Goal: Information Seeking & Learning: Learn about a topic

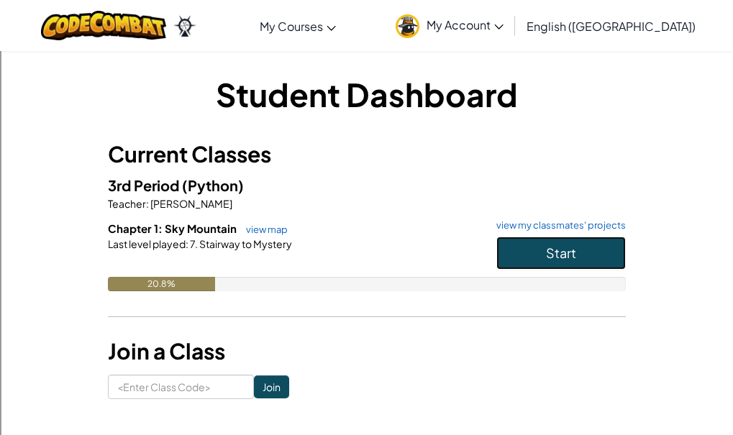
click at [584, 260] on button "Start" at bounding box center [560, 253] width 129 height 33
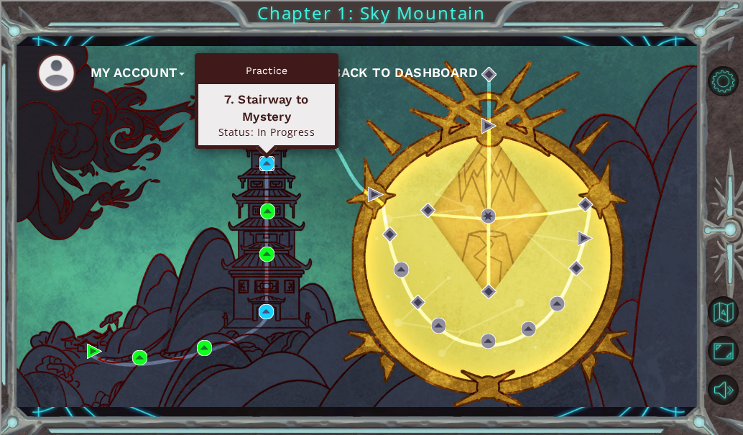
click at [267, 160] on img at bounding box center [267, 163] width 15 height 15
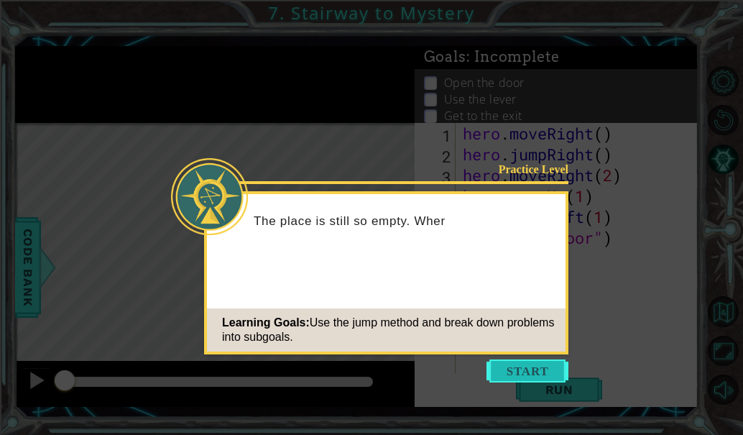
click at [552, 362] on button "Start" at bounding box center [528, 370] width 82 height 23
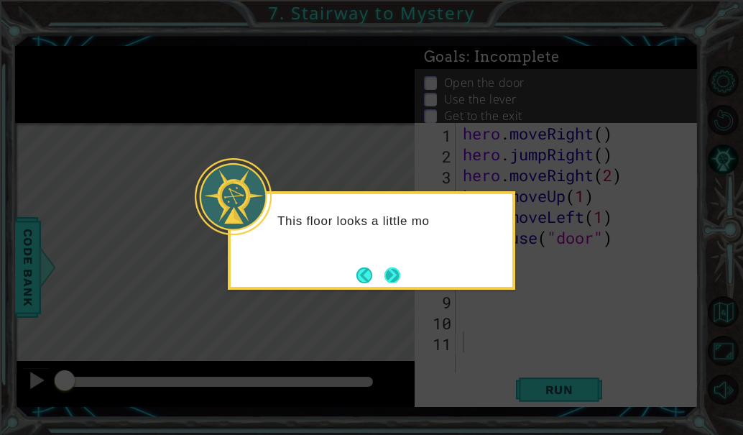
click at [394, 269] on button "Next" at bounding box center [393, 275] width 16 height 16
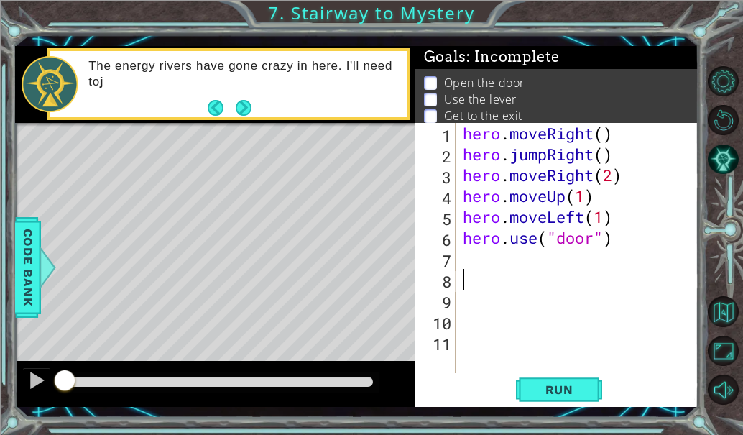
click at [514, 273] on div "hero . moveRight ( ) hero . jumpRight ( ) hero . moveRight ( 2 ) hero . moveUp …" at bounding box center [581, 269] width 243 height 292
click at [569, 393] on span "Run" at bounding box center [559, 389] width 57 height 14
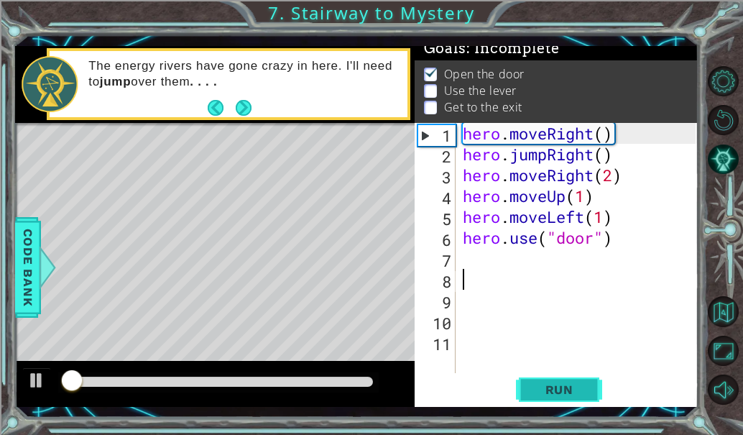
scroll to position [14, 0]
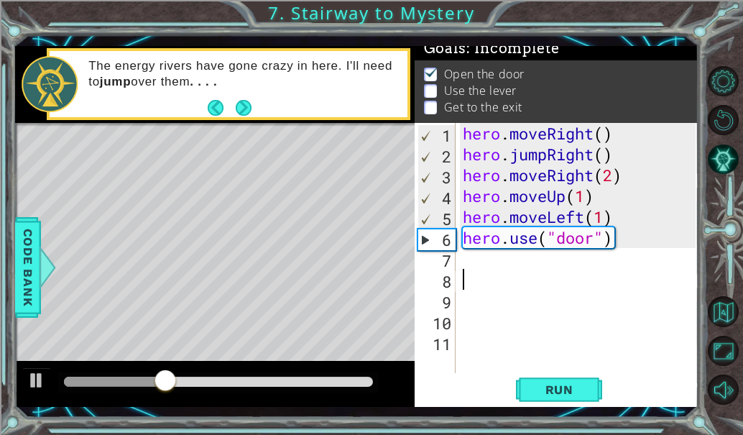
click at [464, 267] on div "hero . moveRight ( ) hero . jumpRight ( ) hero . moveRight ( 2 ) hero . moveUp …" at bounding box center [581, 269] width 243 height 292
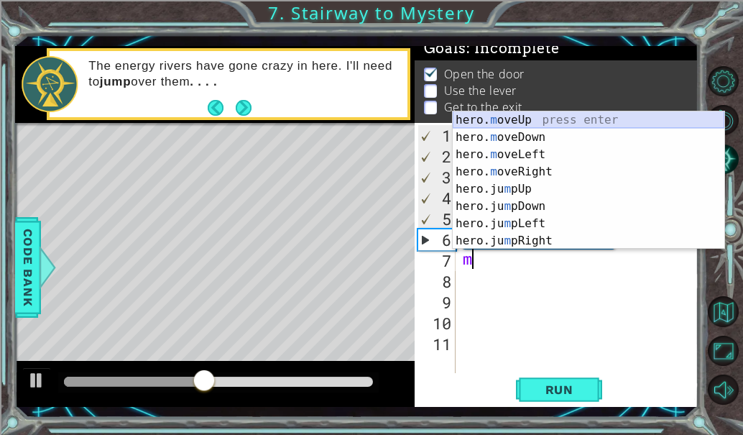
click at [525, 117] on div "hero. m oveUp press enter hero. m oveDown press enter hero. m oveLeft press ent…" at bounding box center [589, 197] width 272 height 173
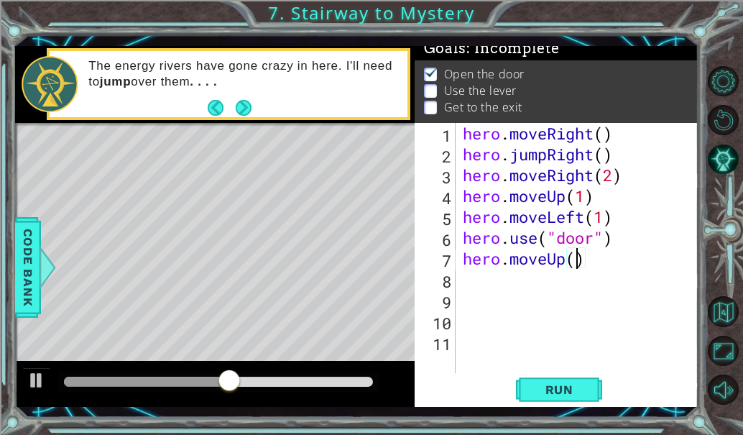
type textarea "hero.moveUp(2)"
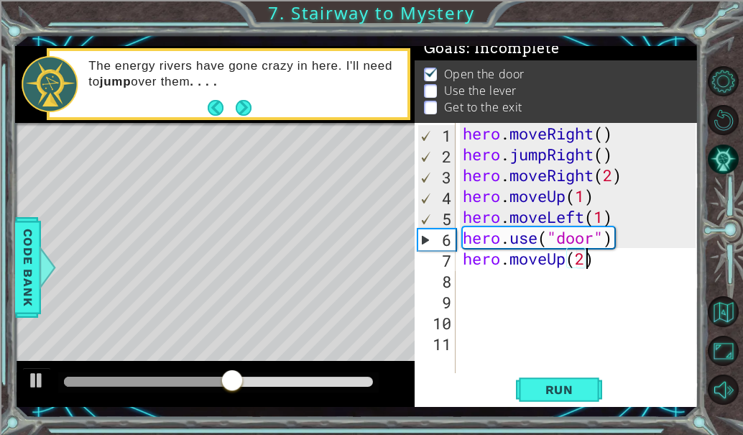
scroll to position [0, 5]
click at [492, 287] on div "hero . moveRight ( ) hero . jumpRight ( ) hero . moveRight ( 2 ) hero . moveUp …" at bounding box center [581, 269] width 243 height 292
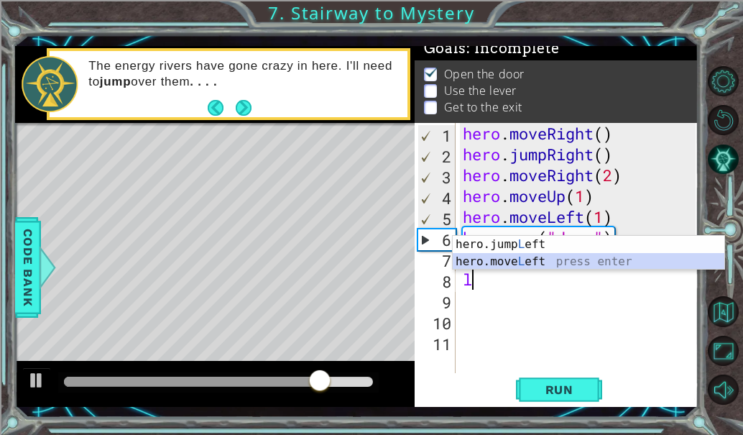
click at [517, 264] on div "hero.jump L eft press enter hero.move L eft press enter" at bounding box center [589, 270] width 272 height 69
type textarea "hero.moveLeft(1)"
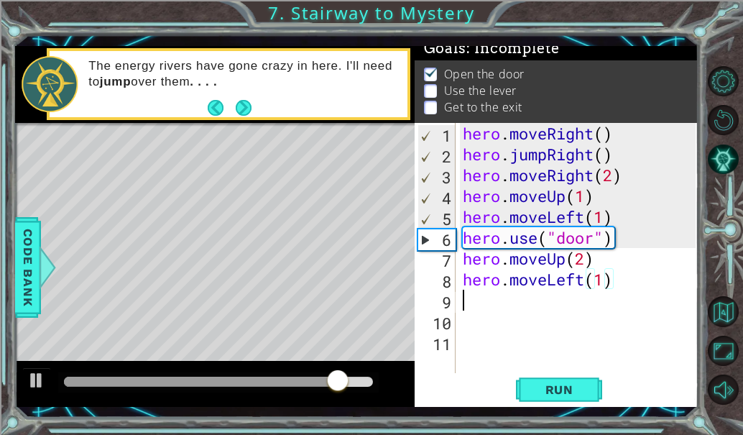
click at [562, 306] on div "hero . moveRight ( ) hero . jumpRight ( ) hero . moveRight ( 2 ) hero . moveUp …" at bounding box center [581, 269] width 243 height 292
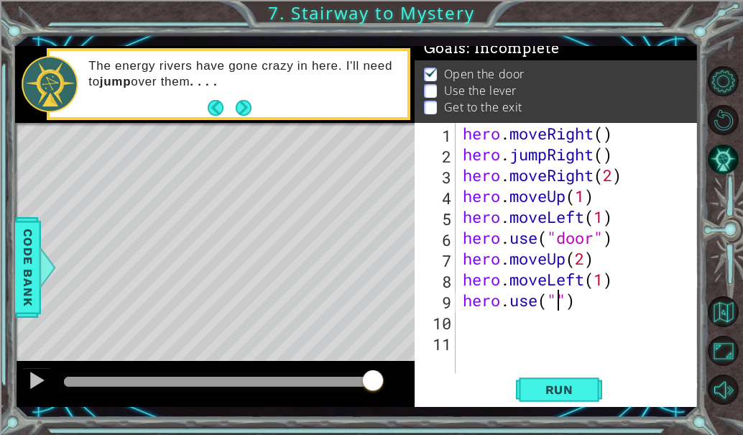
click at [556, 306] on div "hero . moveRight ( ) hero . jumpRight ( ) hero . moveRight ( 2 ) hero . moveUp …" at bounding box center [581, 269] width 243 height 292
type textarea "hero.use("lever")"
click at [488, 325] on div "hero . moveRight ( ) hero . jumpRight ( ) hero . moveRight ( 2 ) hero . moveUp …" at bounding box center [581, 269] width 243 height 292
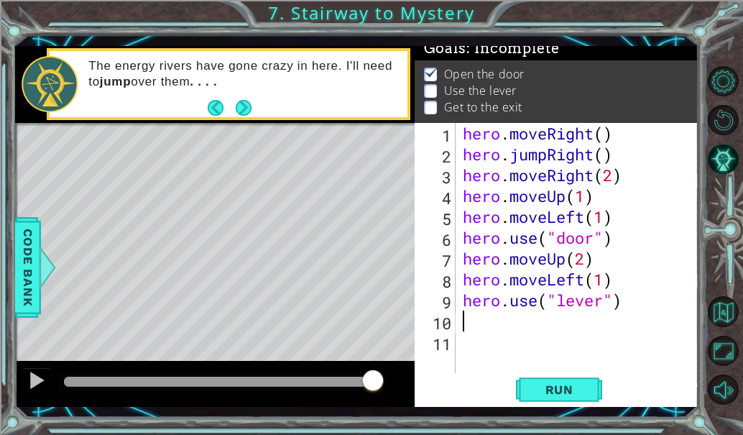
scroll to position [0, 0]
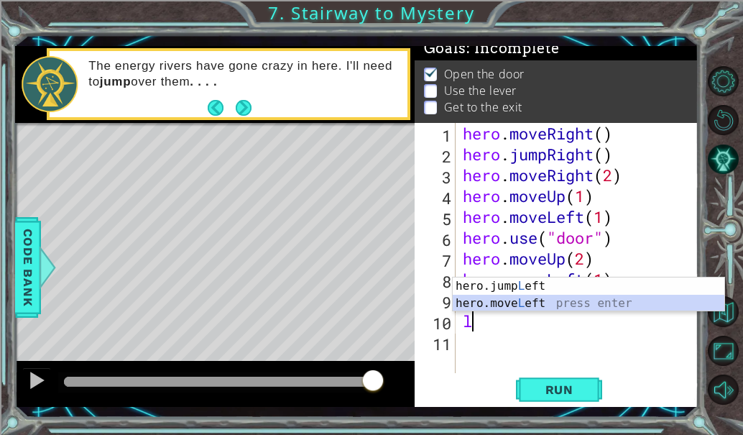
click at [511, 306] on div "hero.jump L eft press enter hero.move L eft press enter" at bounding box center [589, 311] width 272 height 69
type textarea "hero.moveLeft(1)"
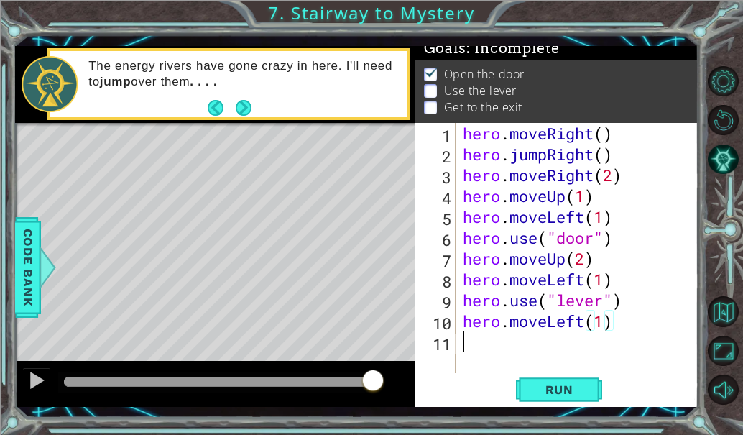
click at [521, 341] on div "hero . moveRight ( ) hero . jumpRight ( ) hero . moveRight ( 2 ) hero . moveUp …" at bounding box center [581, 269] width 243 height 292
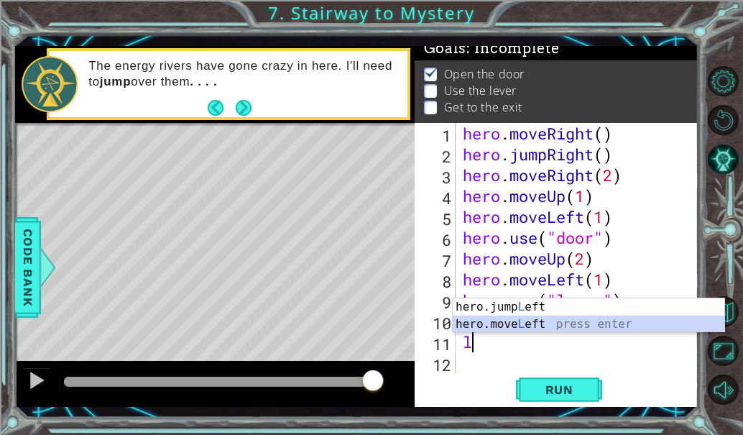
click at [518, 318] on div "hero.jump L eft press enter hero.move L eft press enter" at bounding box center [589, 332] width 272 height 69
type textarea "hero.moveLeft(1)"
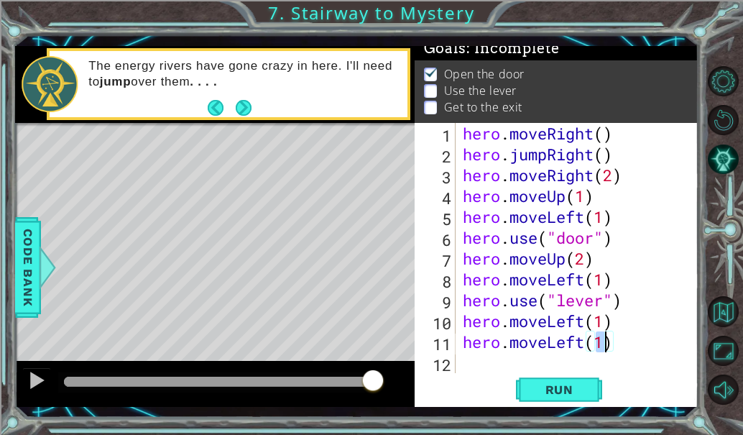
click at [474, 365] on div "hero . moveRight ( ) hero . jumpRight ( ) hero . moveRight ( 2 ) hero . moveUp …" at bounding box center [581, 269] width 243 height 292
type textarea "j"
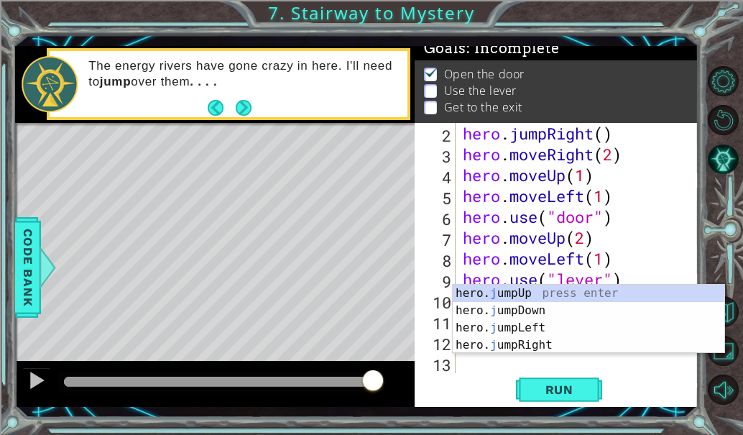
scroll to position [21, 0]
click at [511, 294] on div "hero. j umpUp press enter hero. j umpDown press enter hero. j umpLeft press ent…" at bounding box center [589, 337] width 272 height 104
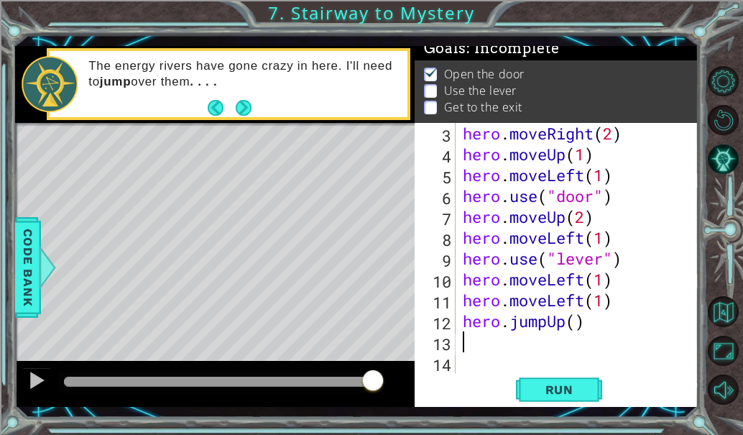
scroll to position [42, 0]
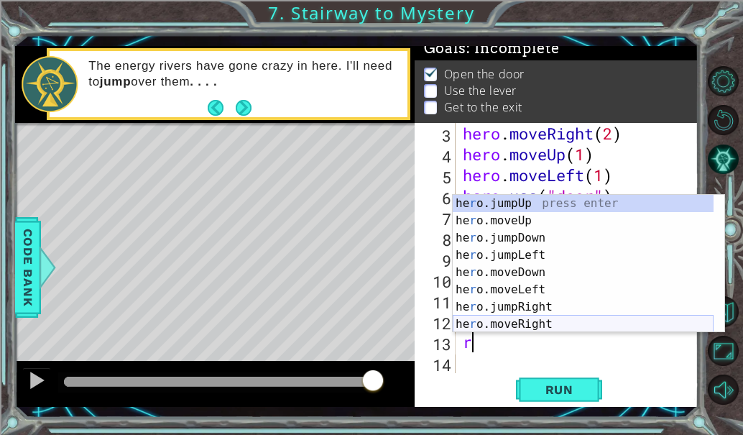
click at [538, 326] on div "he r o.jumpUp press enter he r o.moveUp press enter he r o.jumpDown press enter…" at bounding box center [583, 281] width 261 height 173
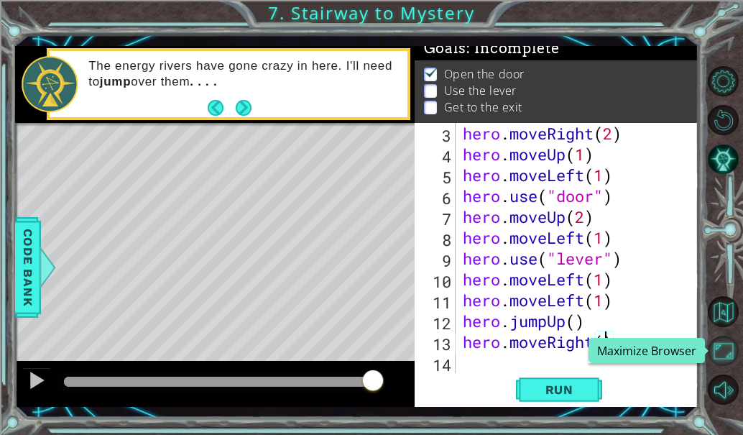
scroll to position [0, 6]
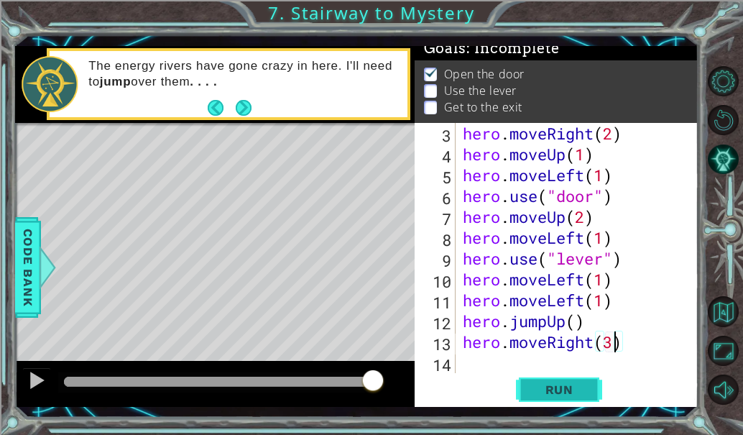
type textarea "hero.moveRight(3)"
click at [577, 403] on button "Run" at bounding box center [559, 389] width 86 height 29
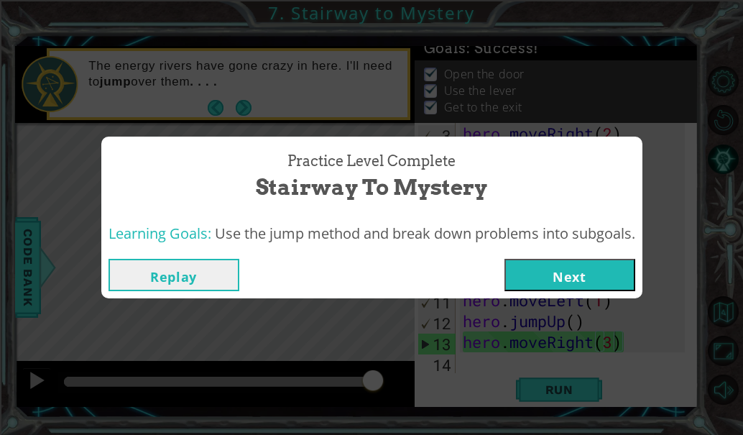
click at [583, 264] on button "Next" at bounding box center [570, 275] width 131 height 32
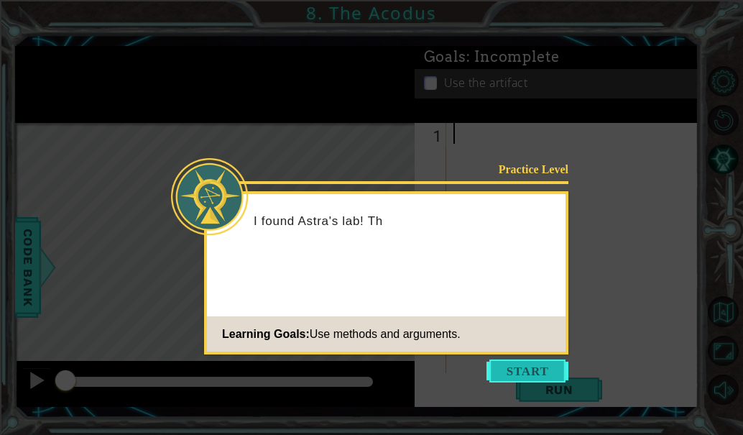
click at [503, 374] on button "Start" at bounding box center [528, 370] width 82 height 23
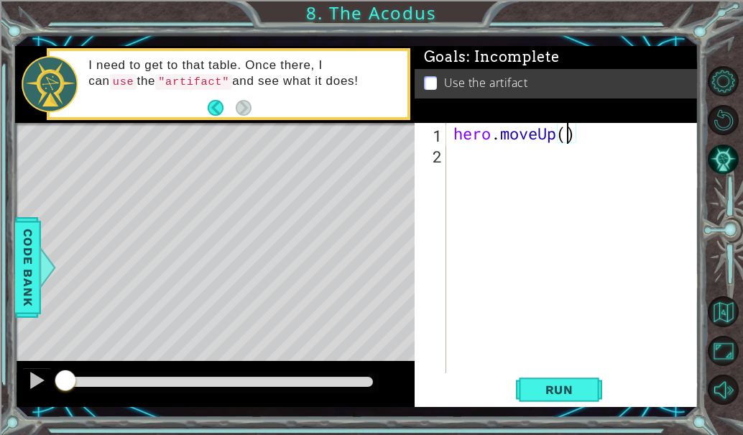
type textarea "hero.moveUp(3)"
drag, startPoint x: 487, startPoint y: 177, endPoint x: 451, endPoint y: 170, distance: 36.5
click at [451, 170] on div "hero . moveUp ( 3 )" at bounding box center [577, 269] width 252 height 292
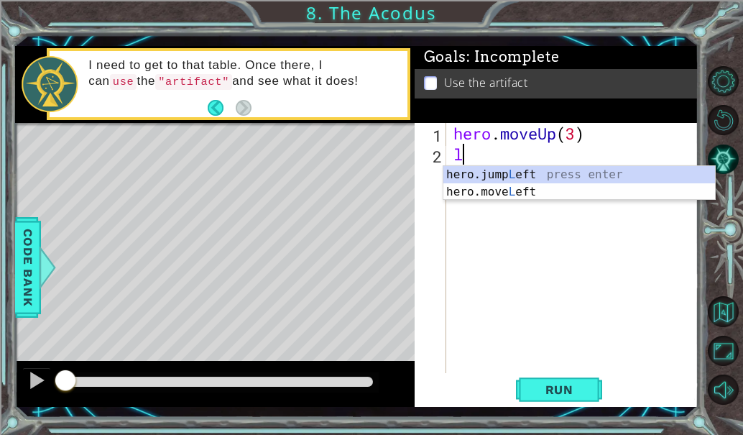
type textarea "l"
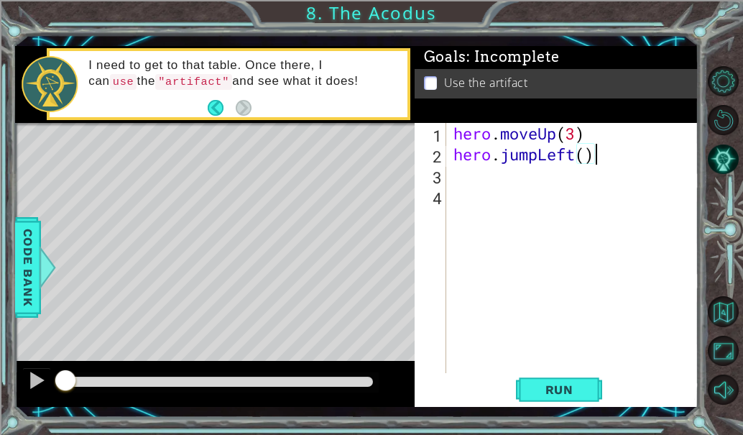
click at [619, 150] on div "hero . moveUp ( 3 ) hero . jumpLeft ( )" at bounding box center [577, 269] width 252 height 292
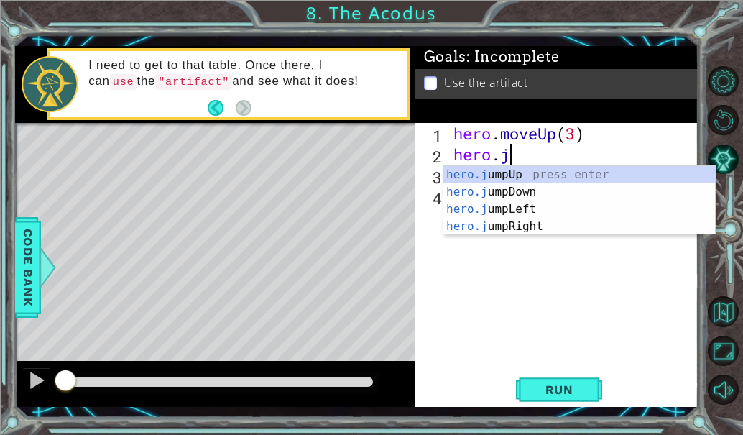
type textarea "h"
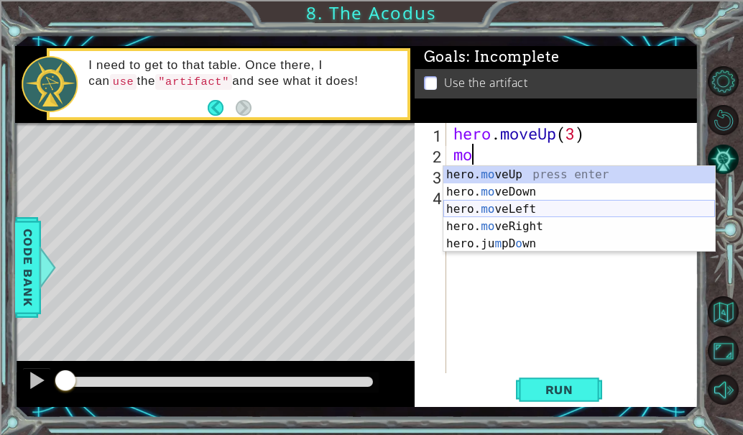
click at [531, 211] on div "hero. mo veUp press enter hero. mo veDown press enter hero. mo veLeft press ent…" at bounding box center [580, 226] width 272 height 121
type textarea "hero.moveLeft(1)"
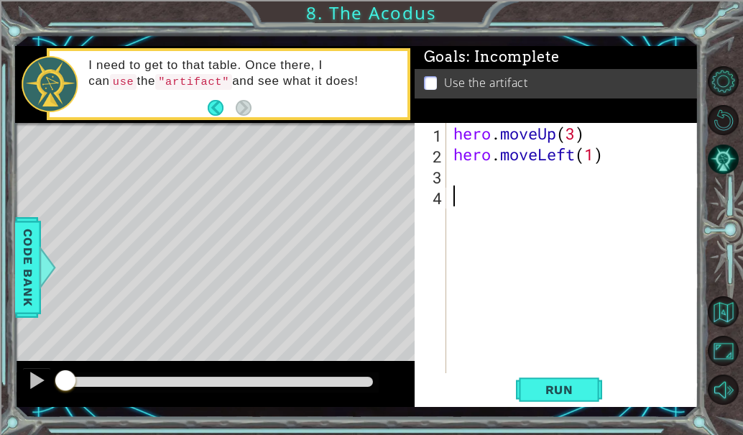
click at [495, 190] on div "hero . moveUp ( 3 ) hero . moveLeft ( 1 )" at bounding box center [577, 269] width 252 height 292
click at [598, 155] on div "hero . moveUp ( 3 ) hero . moveLeft ( 1 )" at bounding box center [577, 269] width 252 height 292
type textarea "hero.moveLeft(2)"
click at [520, 188] on div "hero . moveUp ( 3 ) hero . moveLeft ( 2 )" at bounding box center [577, 269] width 252 height 292
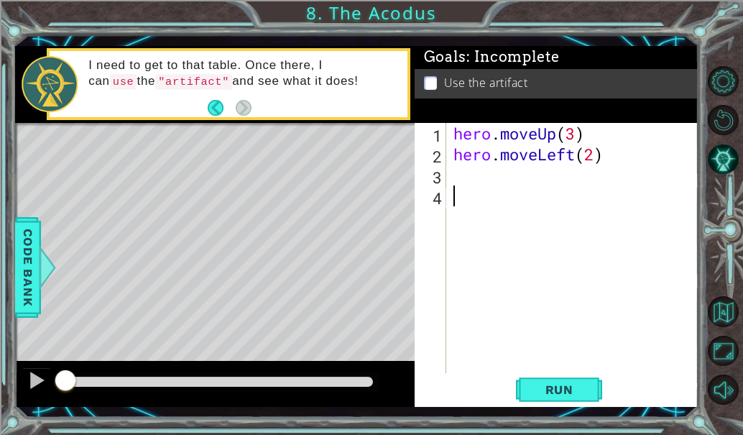
scroll to position [0, 0]
click at [470, 186] on div "hero . moveUp ( 3 ) hero . moveLeft ( 2 )" at bounding box center [577, 269] width 252 height 292
click at [472, 173] on div "hero . moveUp ( 3 ) hero . moveLeft ( 2 )" at bounding box center [577, 269] width 252 height 292
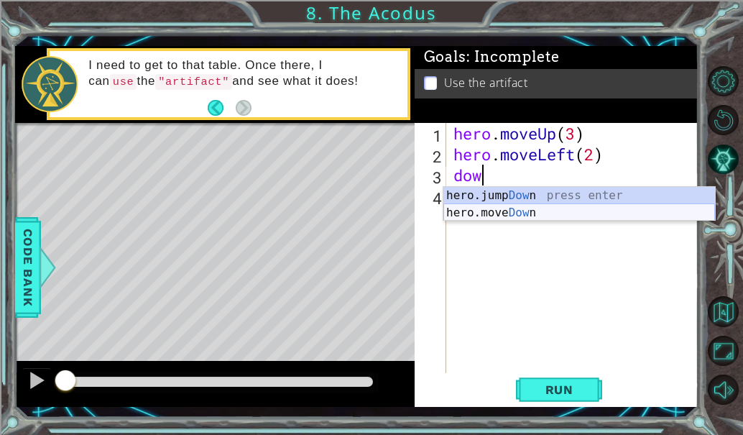
click at [494, 213] on div "hero.jump Dow n press enter hero.move Dow n press enter" at bounding box center [580, 221] width 272 height 69
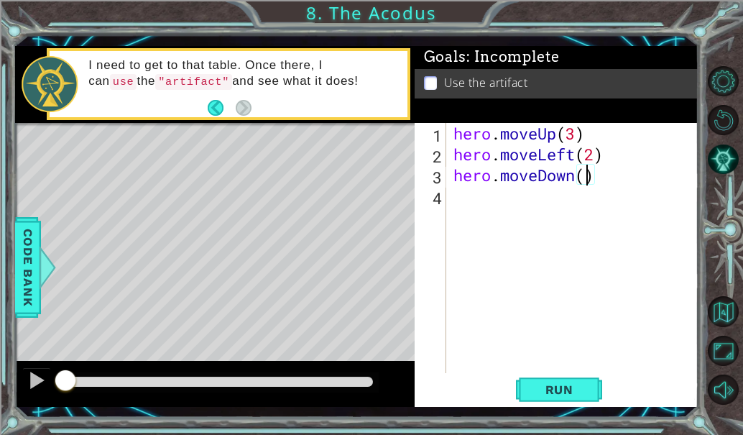
type textarea "hero.moveDown(3)"
click at [490, 203] on div "hero . moveUp ( 3 ) hero . moveLeft ( 2 ) hero . moveDown ( 3 )" at bounding box center [577, 269] width 252 height 292
type textarea "l"
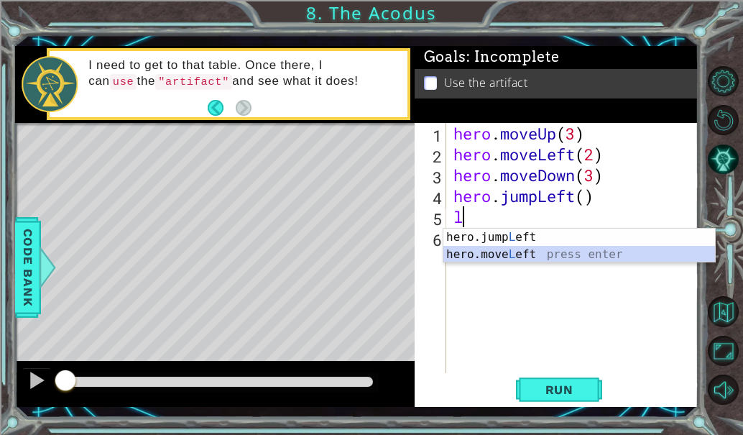
click at [500, 254] on div "hero.jump L eft press enter hero.move L eft press enter" at bounding box center [580, 263] width 272 height 69
type textarea "hero.moveLeft(1)"
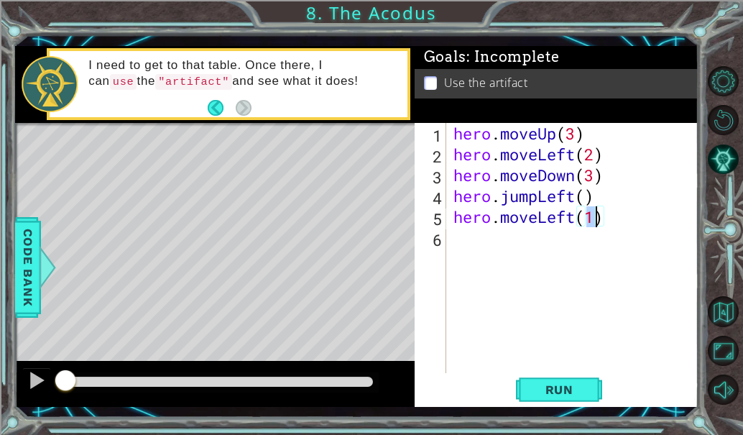
click at [467, 245] on div "hero . moveUp ( 3 ) hero . moveLeft ( 2 ) hero . moveDown ( 3 ) hero . jumpLeft…" at bounding box center [577, 269] width 252 height 292
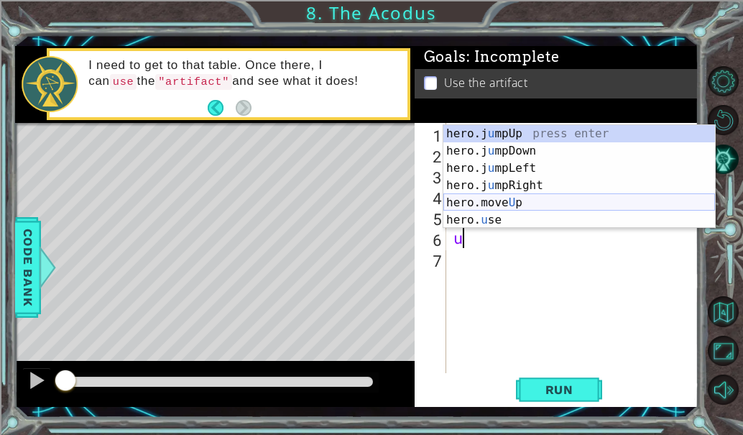
click at [511, 203] on div "hero.j u mpUp press enter hero.j u mpDown press enter hero.j u mpLeft press ent…" at bounding box center [580, 194] width 272 height 138
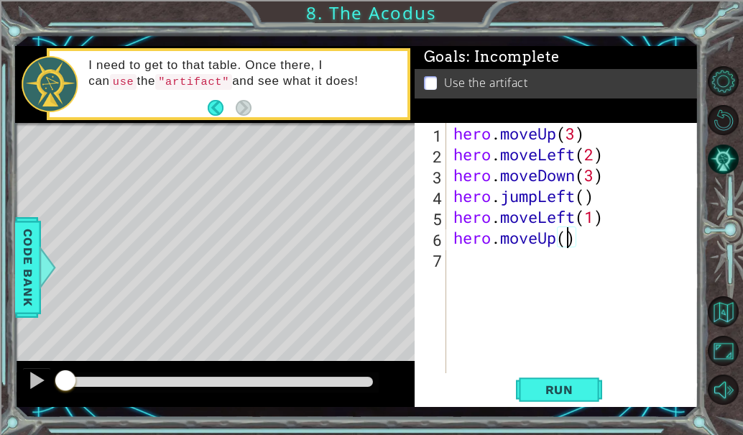
type textarea "hero.moveUp(2)"
click at [474, 269] on div "hero . moveUp ( 3 ) hero . moveLeft ( 2 ) hero . moveDown ( 3 ) hero . jumpLeft…" at bounding box center [577, 269] width 252 height 292
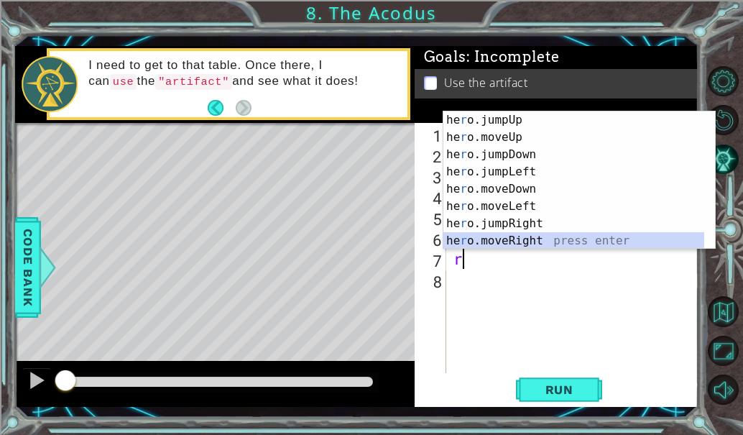
click at [501, 239] on div "he r o.jumpUp press enter he r o.moveUp press enter he r o.jumpDown press enter…" at bounding box center [574, 197] width 261 height 173
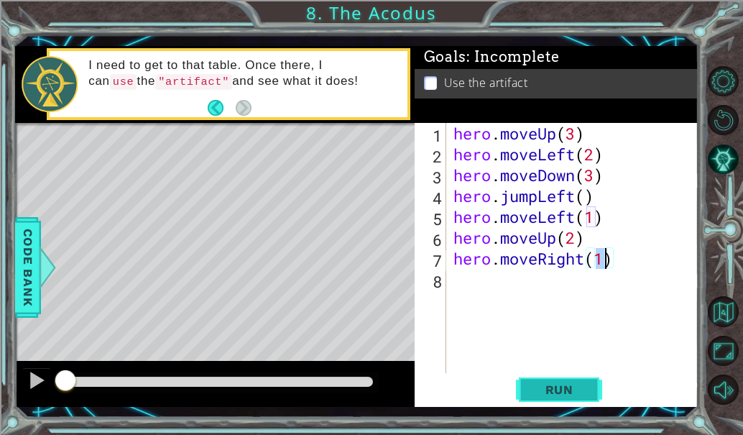
click at [549, 393] on span "Run" at bounding box center [559, 389] width 57 height 14
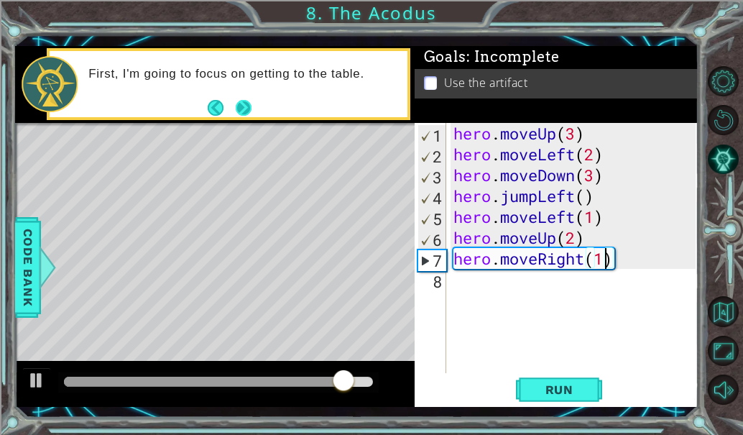
click at [239, 100] on button "Next" at bounding box center [244, 108] width 16 height 16
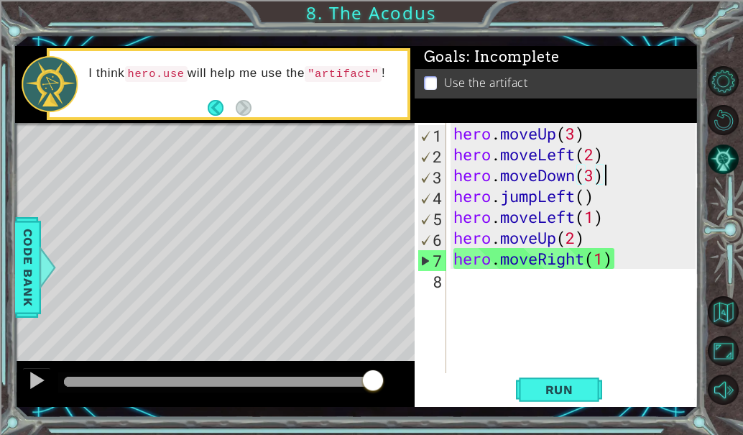
click at [602, 176] on div "hero . moveUp ( 3 ) hero . moveLeft ( 2 ) hero . moveDown ( 3 ) hero . jumpLeft…" at bounding box center [577, 269] width 252 height 292
click at [587, 178] on div "hero . moveUp ( 3 ) hero . moveLeft ( 2 ) hero . moveDown ( 3 ) hero . jumpLeft…" at bounding box center [577, 269] width 252 height 292
click at [597, 178] on div "hero . moveUp ( 3 ) hero . moveLeft ( 2 ) hero . moveDown ( 3 ) hero . jumpLeft…" at bounding box center [577, 269] width 252 height 292
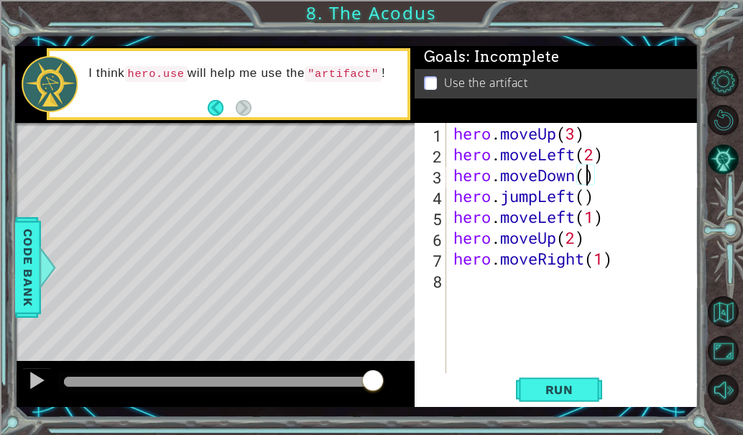
scroll to position [0, 6]
click at [572, 242] on div "hero . moveUp ( 3 ) hero . moveLeft ( 2 ) hero . moveDown ( 2 ) hero . jumpLeft…" at bounding box center [577, 269] width 252 height 292
click at [590, 107] on div "Goals : Incomplete Use the artifact" at bounding box center [557, 84] width 284 height 77
click at [579, 132] on div "hero . moveUp ( 3 ) hero . moveLeft ( 2 ) hero . moveDown ( 2 ) hero . jumpLeft…" at bounding box center [577, 269] width 252 height 292
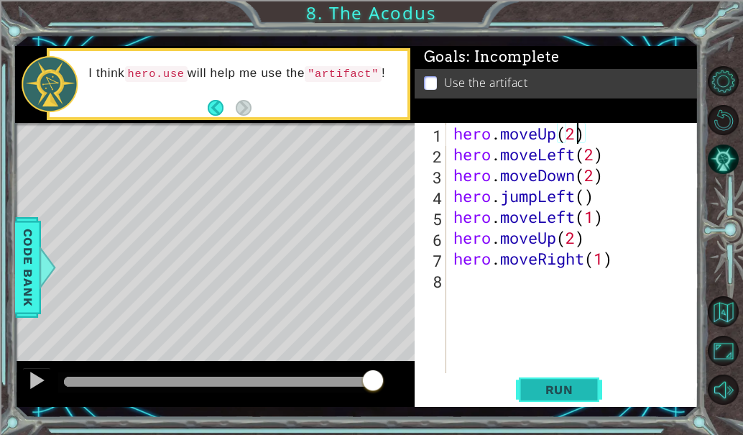
type textarea "hero.moveUp(2)"
click at [531, 396] on span "Run" at bounding box center [559, 389] width 57 height 14
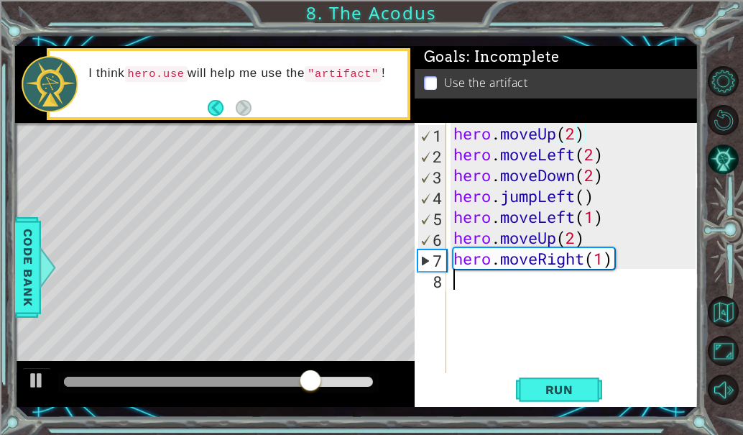
click at [484, 292] on div "hero . moveUp ( 2 ) hero . moveLeft ( 2 ) hero . moveDown ( 2 ) hero . jumpLeft…" at bounding box center [577, 269] width 252 height 292
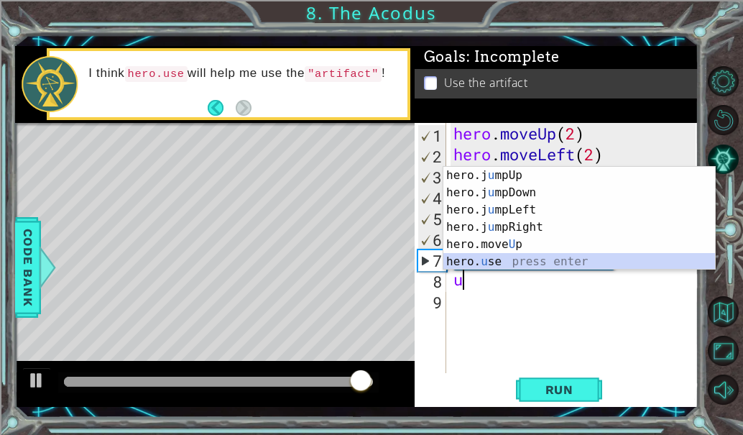
click at [501, 262] on div "hero.j u mpUp press enter hero.j u mpDown press enter hero.j u mpLeft press ent…" at bounding box center [580, 236] width 272 height 138
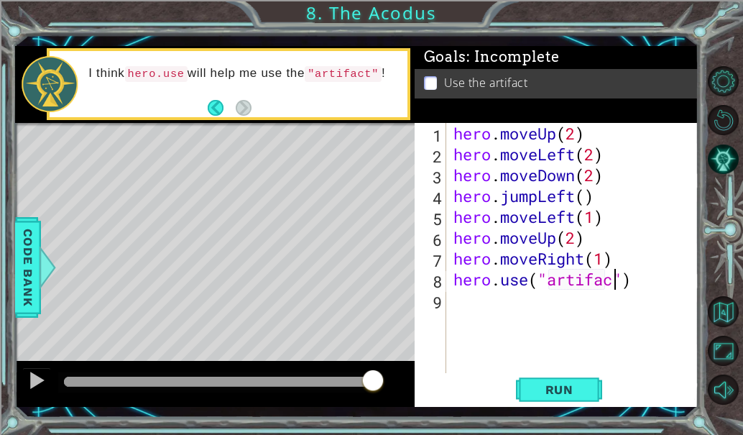
scroll to position [0, 7]
type textarea "hero.use("artifact")"
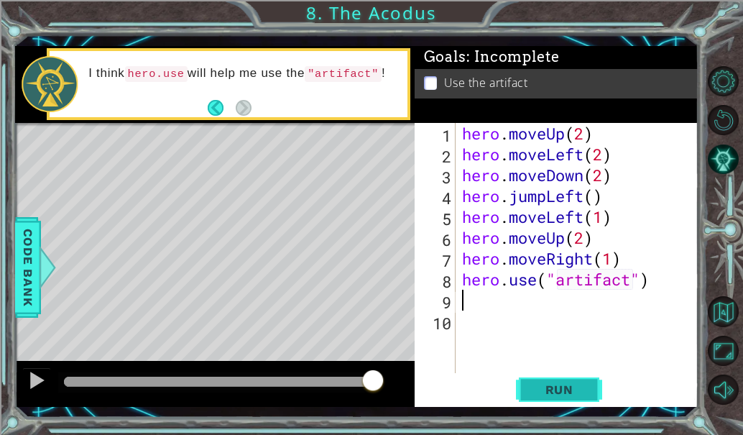
click at [566, 393] on span "Run" at bounding box center [559, 389] width 57 height 14
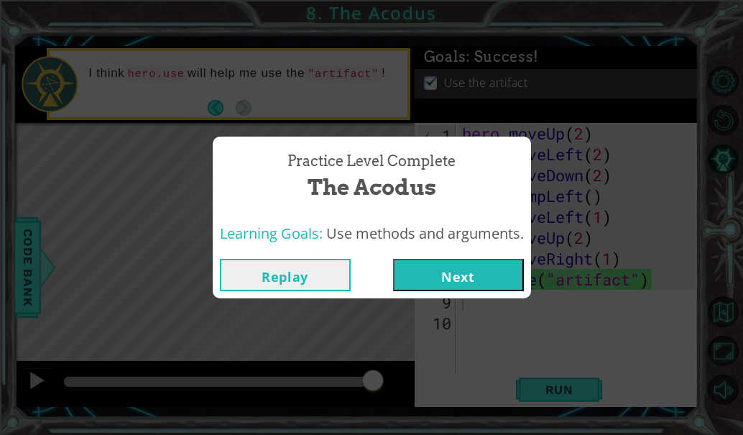
click at [482, 263] on button "Next" at bounding box center [458, 275] width 131 height 32
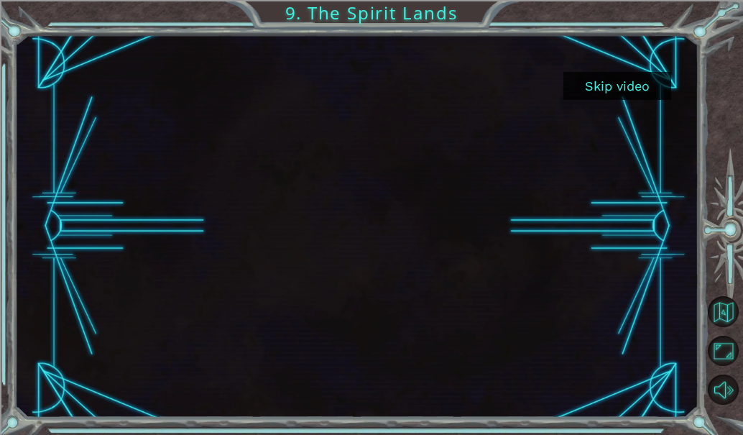
click at [600, 83] on button "Skip video" at bounding box center [618, 86] width 108 height 28
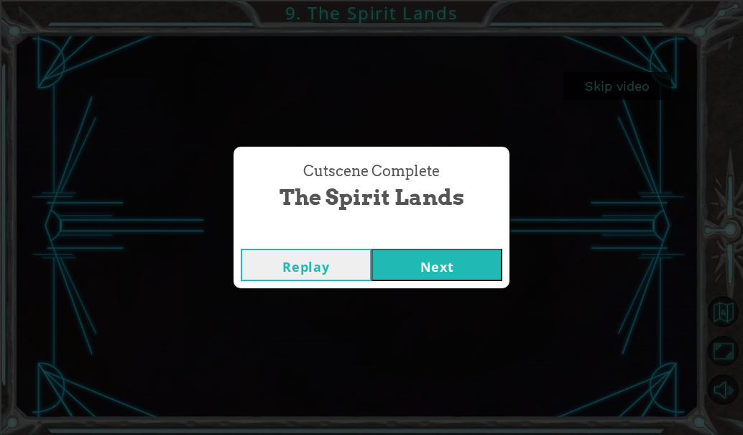
click at [418, 251] on button "Next" at bounding box center [437, 265] width 131 height 32
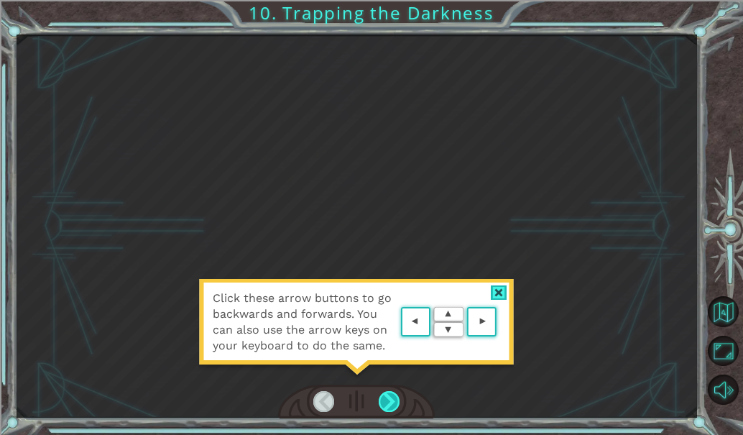
click at [392, 395] on div at bounding box center [389, 401] width 21 height 21
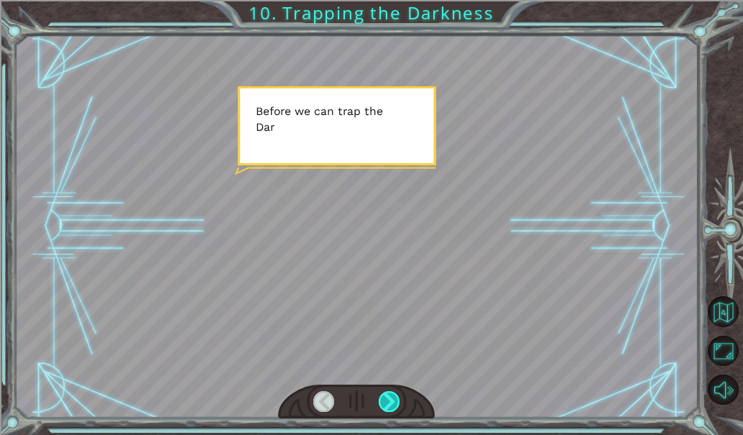
click at [392, 395] on div at bounding box center [389, 401] width 21 height 21
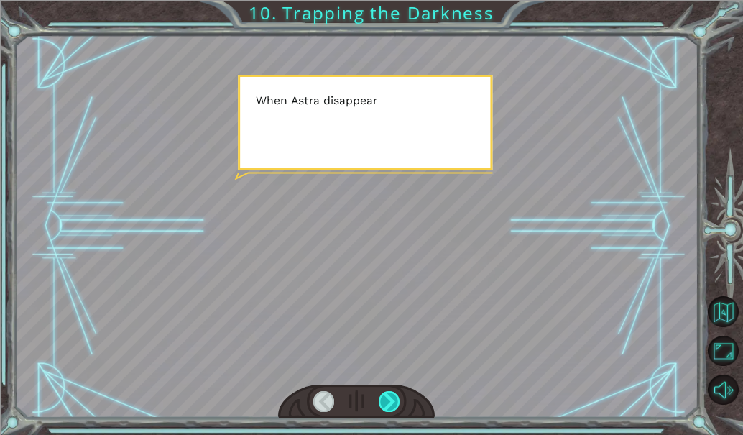
click at [392, 395] on div at bounding box center [389, 401] width 21 height 21
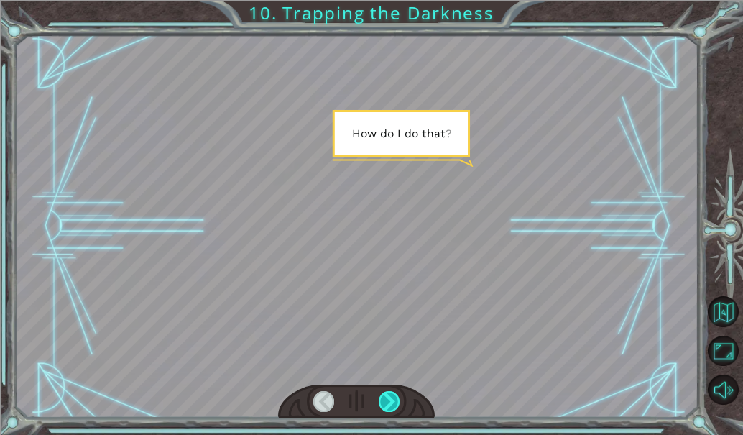
click at [392, 395] on div at bounding box center [389, 401] width 21 height 21
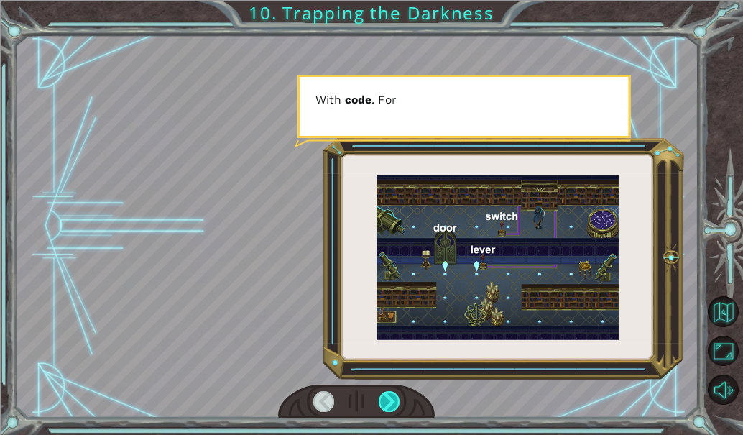
click at [392, 395] on div at bounding box center [389, 401] width 21 height 21
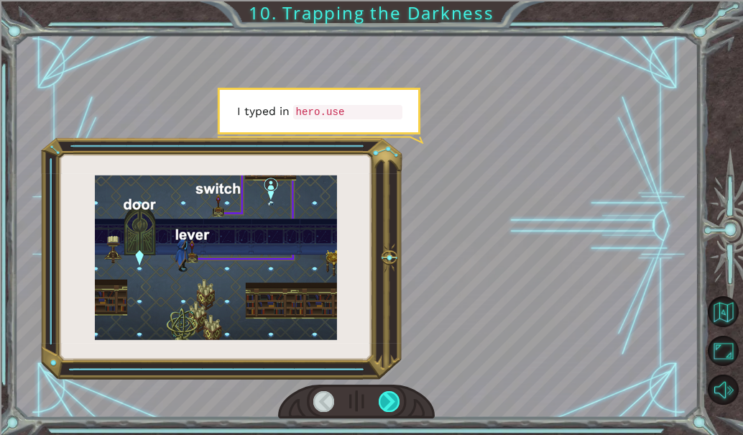
click at [392, 395] on div at bounding box center [389, 401] width 21 height 21
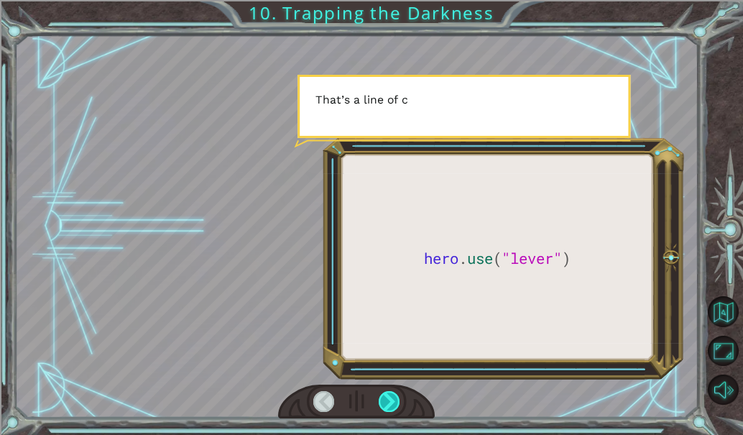
click at [392, 395] on div at bounding box center [389, 401] width 21 height 21
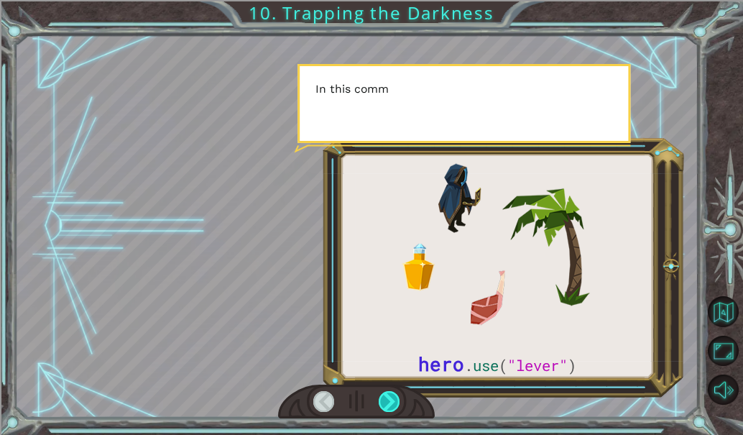
click at [392, 395] on div at bounding box center [389, 401] width 21 height 21
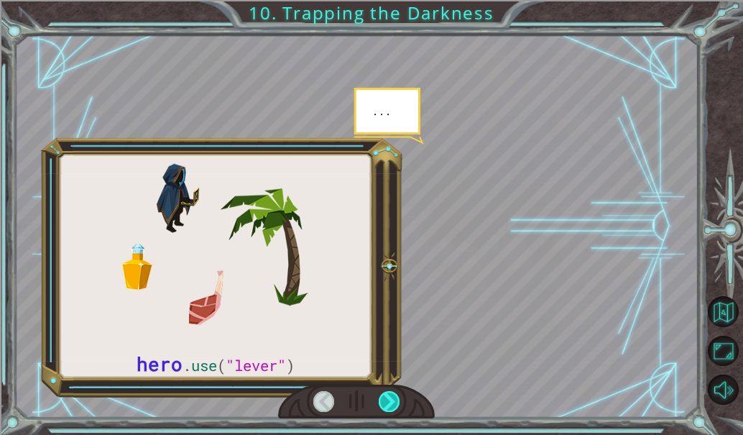
click at [392, 395] on div at bounding box center [389, 401] width 21 height 21
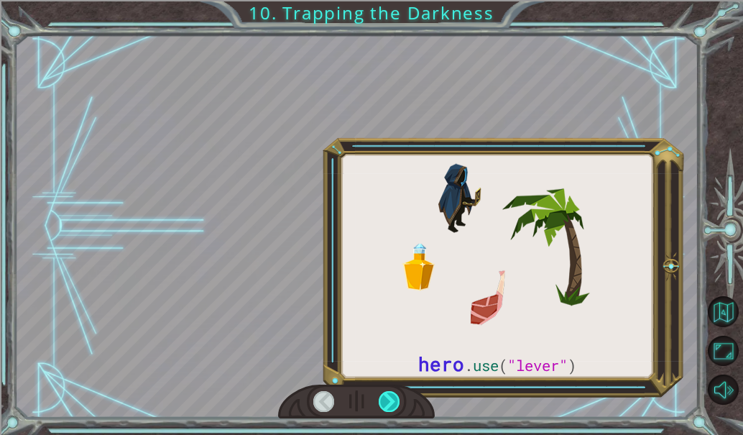
click at [392, 395] on div at bounding box center [389, 401] width 21 height 21
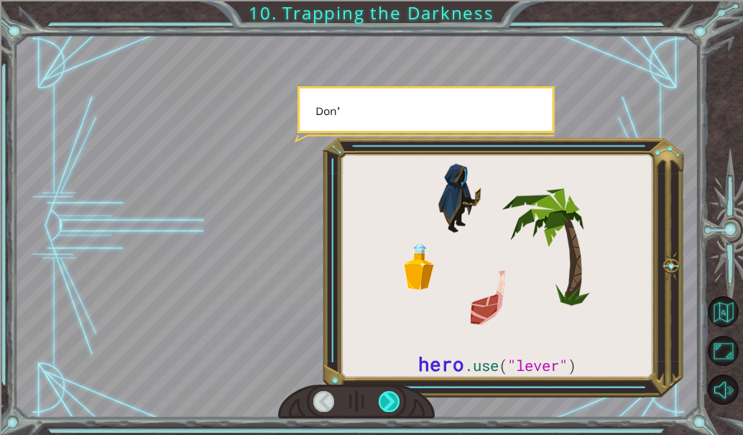
click at [392, 395] on div at bounding box center [389, 401] width 21 height 21
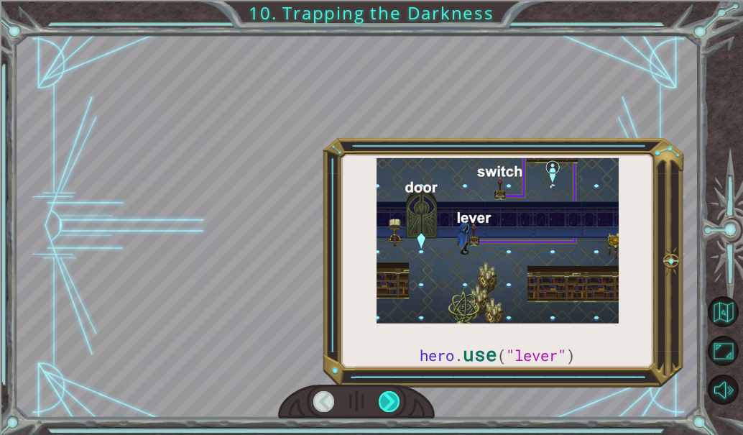
click at [392, 395] on div at bounding box center [389, 401] width 21 height 21
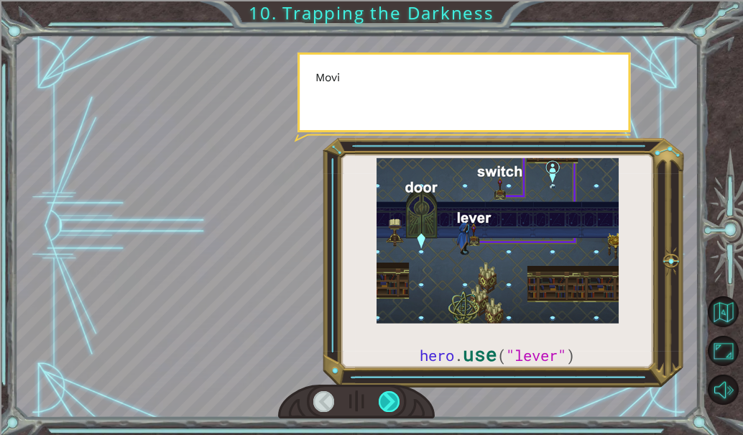
click at [392, 395] on div at bounding box center [389, 401] width 21 height 21
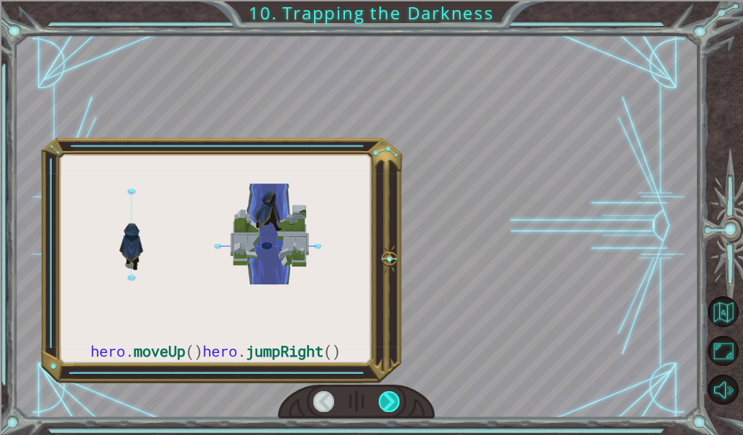
click at [392, 395] on div at bounding box center [389, 401] width 21 height 21
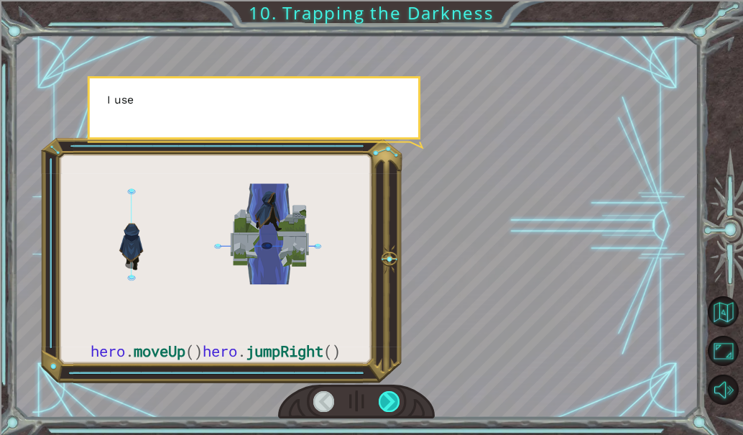
click at [392, 395] on div at bounding box center [389, 401] width 21 height 21
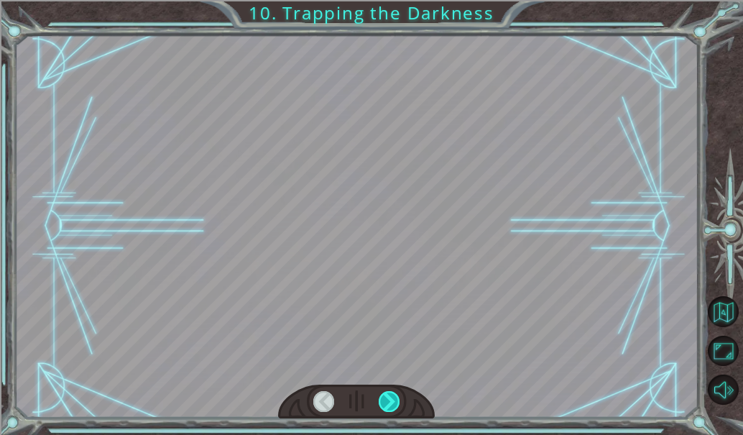
click at [392, 395] on div at bounding box center [389, 401] width 21 height 21
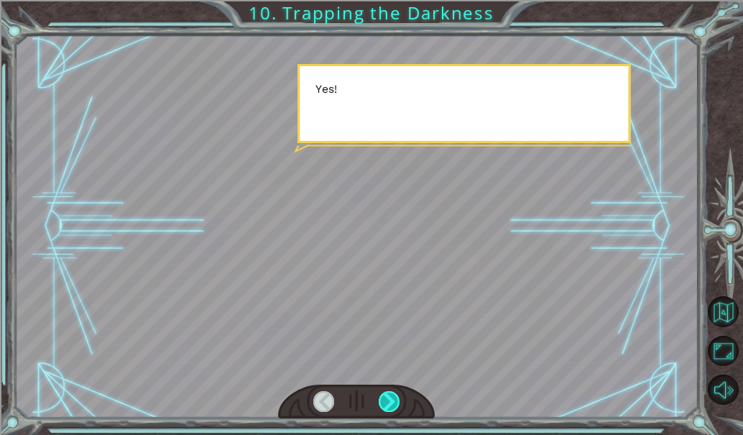
click at [392, 395] on div at bounding box center [389, 401] width 21 height 21
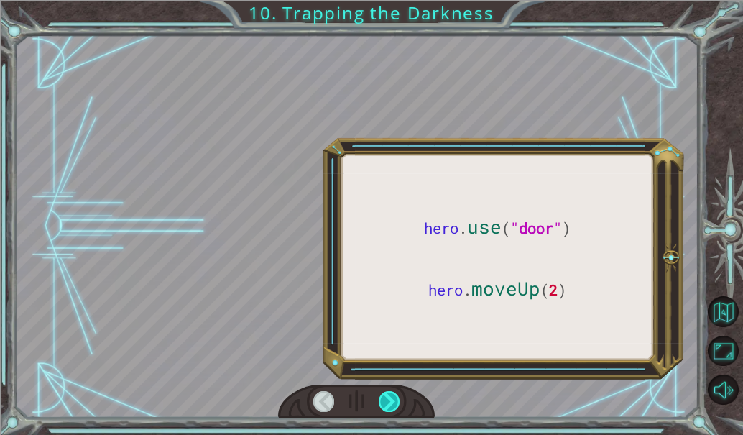
click at [392, 395] on div at bounding box center [389, 401] width 21 height 21
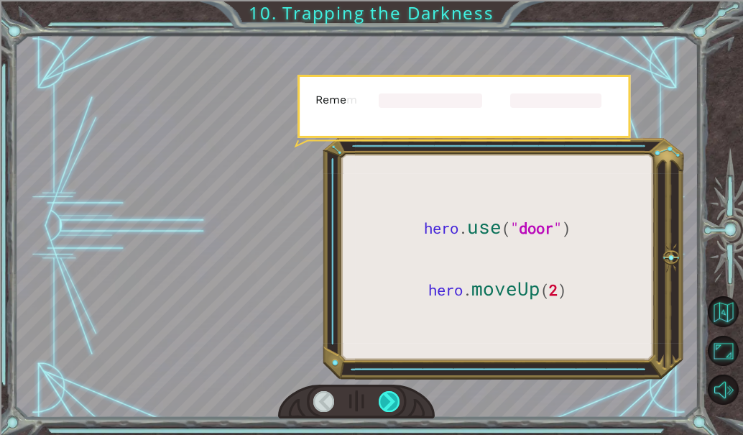
click at [392, 395] on div at bounding box center [389, 401] width 21 height 21
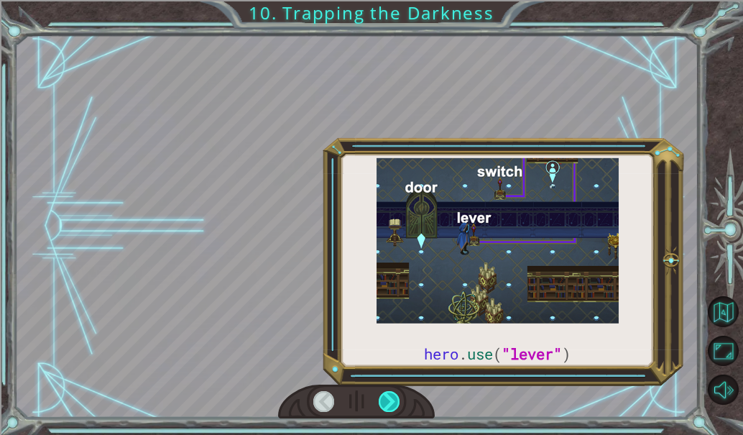
click at [392, 395] on div at bounding box center [389, 401] width 21 height 21
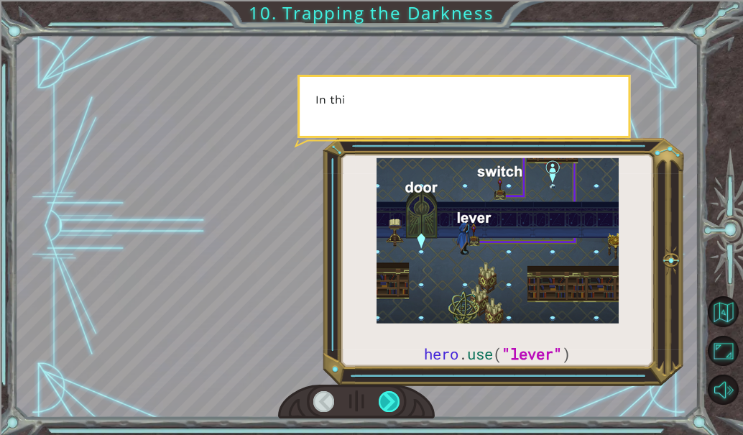
click at [392, 395] on div at bounding box center [389, 401] width 21 height 21
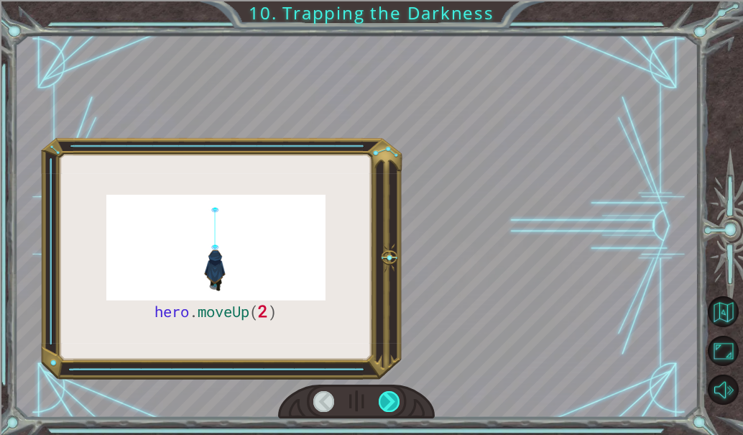
click at [392, 395] on div at bounding box center [389, 401] width 21 height 21
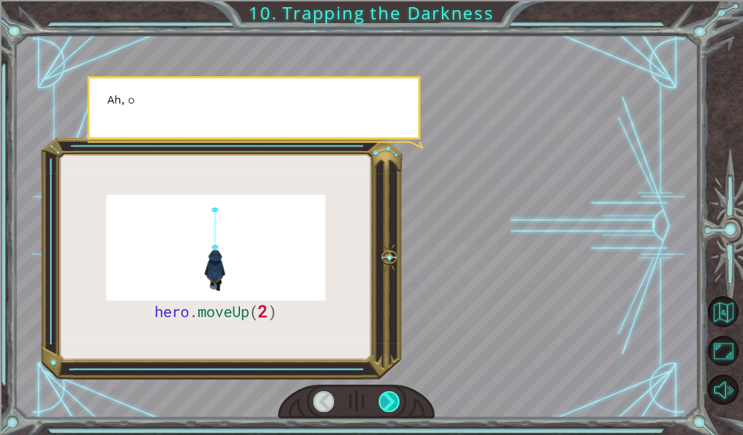
click at [392, 395] on div at bounding box center [389, 401] width 21 height 21
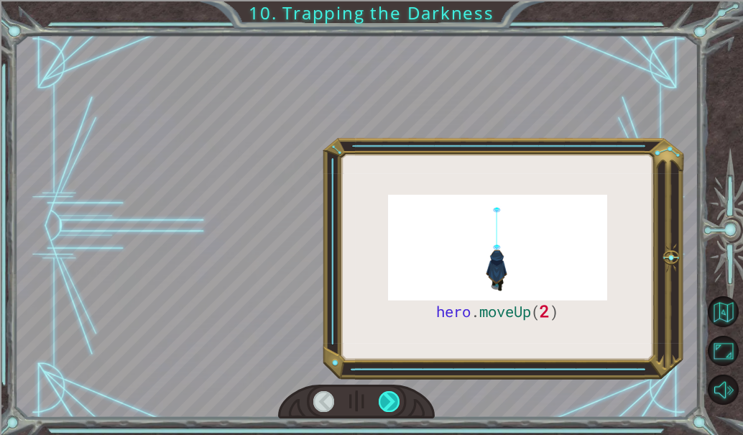
click at [392, 395] on div at bounding box center [389, 401] width 21 height 21
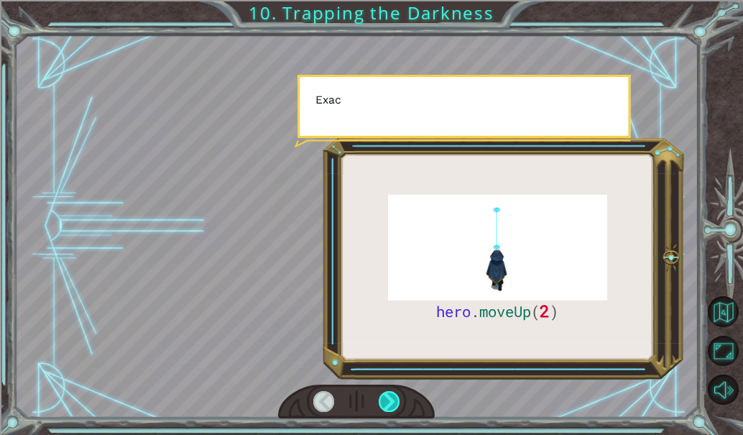
click at [392, 395] on div at bounding box center [389, 401] width 21 height 21
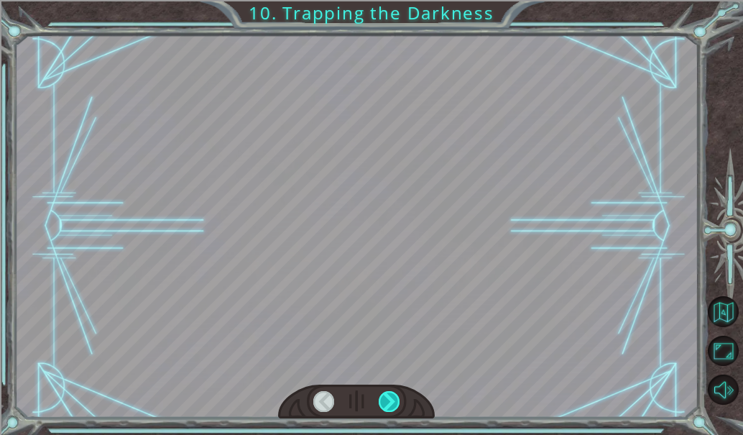
click at [392, 395] on div at bounding box center [389, 401] width 21 height 21
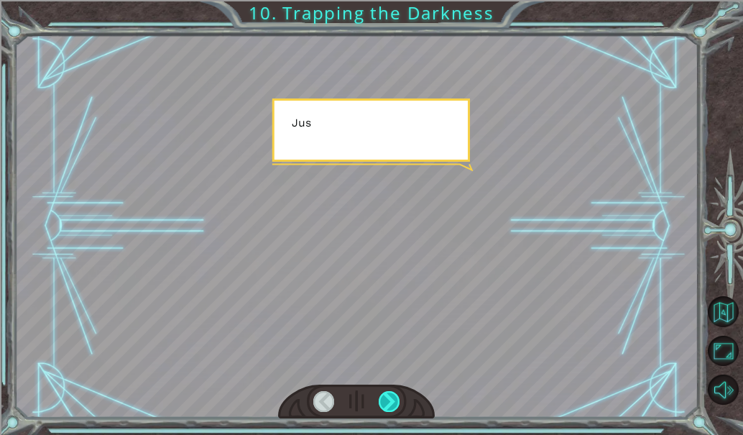
click at [392, 395] on div at bounding box center [389, 401] width 21 height 21
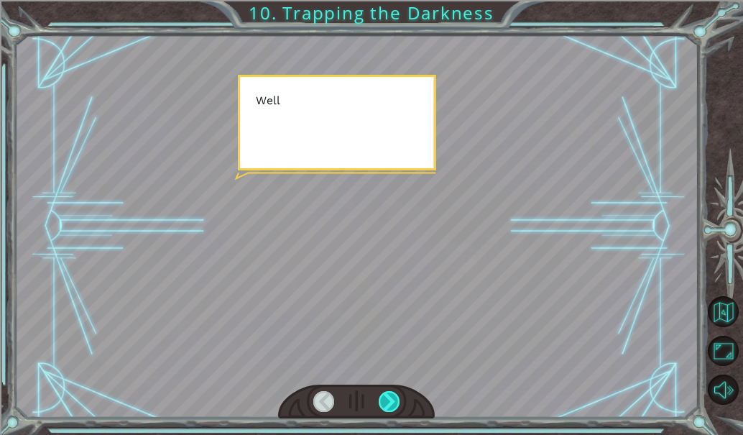
click at [392, 395] on div at bounding box center [389, 401] width 21 height 21
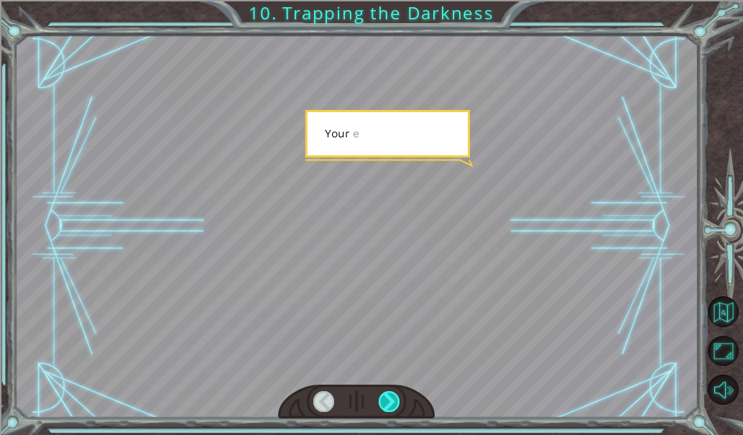
click at [392, 395] on div at bounding box center [389, 401] width 21 height 21
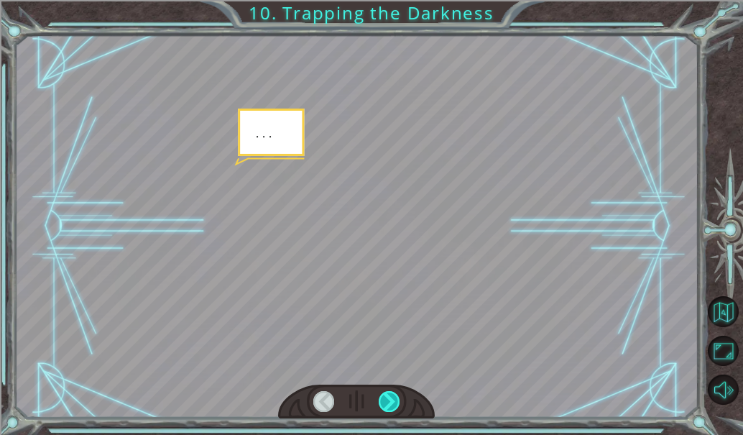
click at [392, 395] on div at bounding box center [389, 401] width 21 height 21
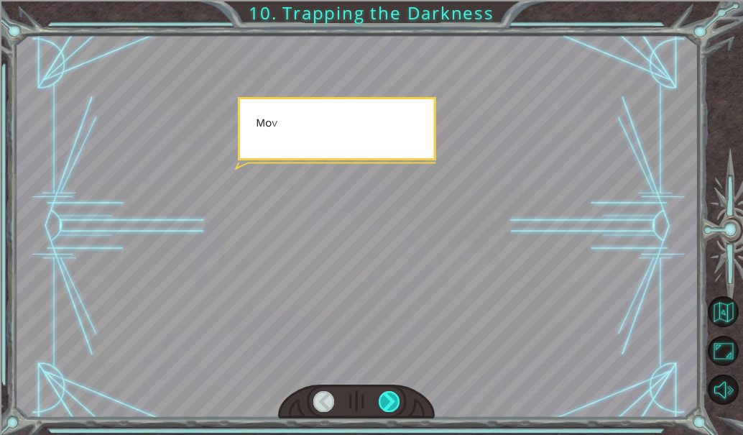
click at [392, 395] on div at bounding box center [389, 401] width 21 height 21
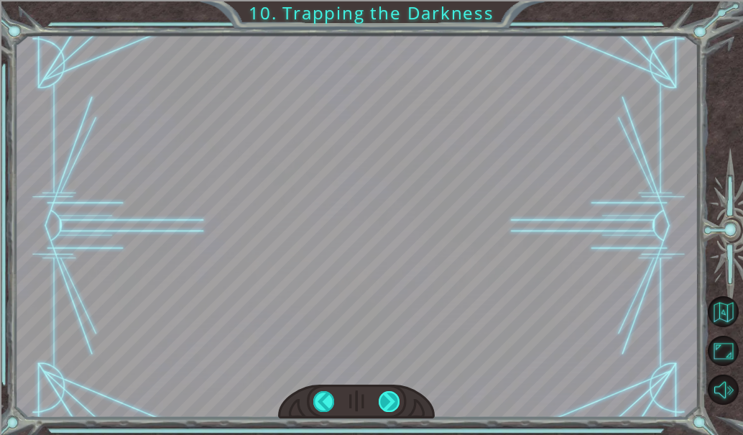
click at [392, 395] on div at bounding box center [389, 401] width 21 height 21
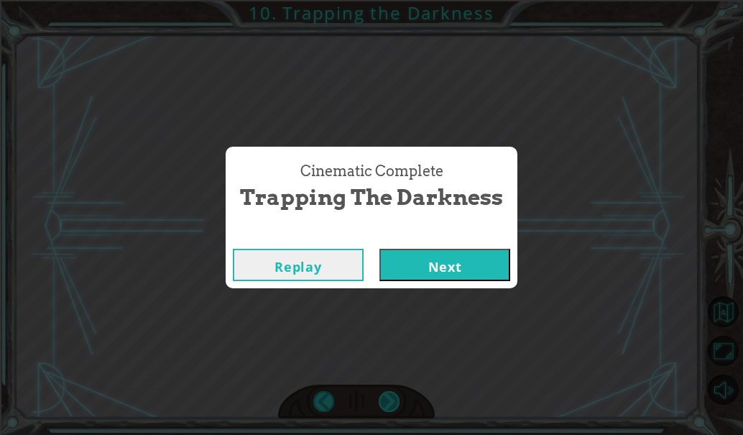
click at [392, 395] on div "Cinematic Complete Trapping the Darkness Replay Next" at bounding box center [371, 217] width 743 height 435
click at [441, 257] on button "Next" at bounding box center [445, 265] width 131 height 32
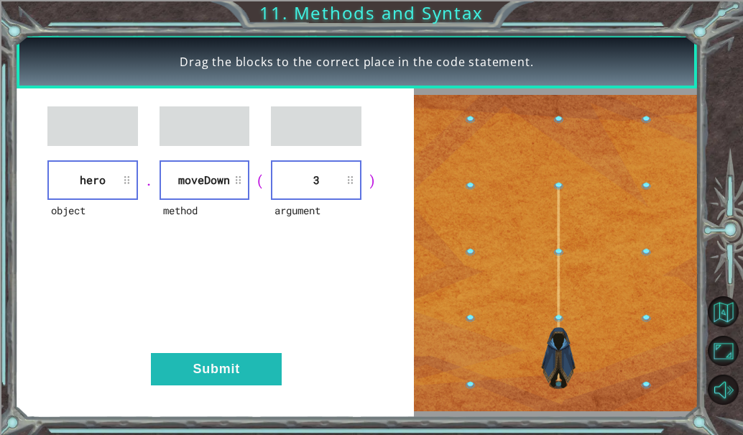
drag, startPoint x: 329, startPoint y: 205, endPoint x: 318, endPoint y: 177, distance: 30.0
click at [318, 177] on div "argument 3" at bounding box center [316, 180] width 91 height 40
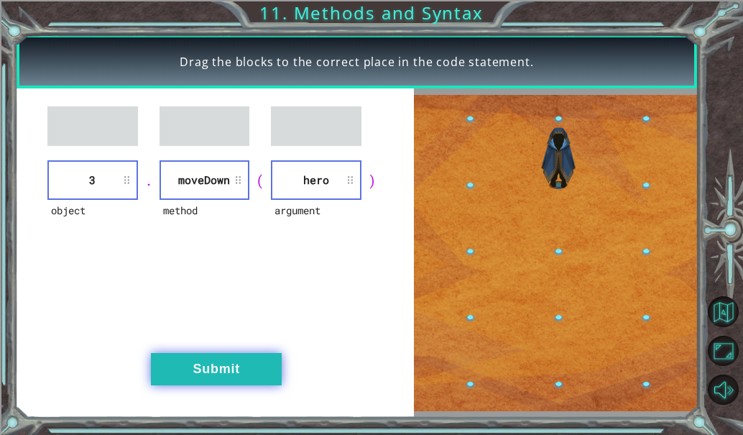
click at [256, 370] on button "Submit" at bounding box center [216, 369] width 131 height 32
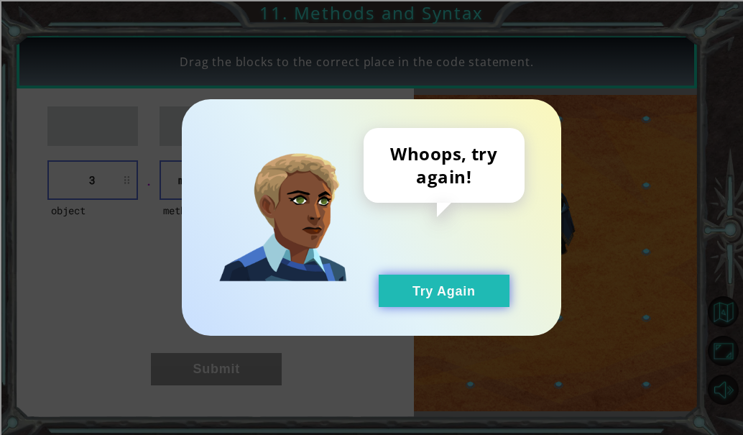
click at [405, 283] on button "Try Again" at bounding box center [444, 291] width 131 height 32
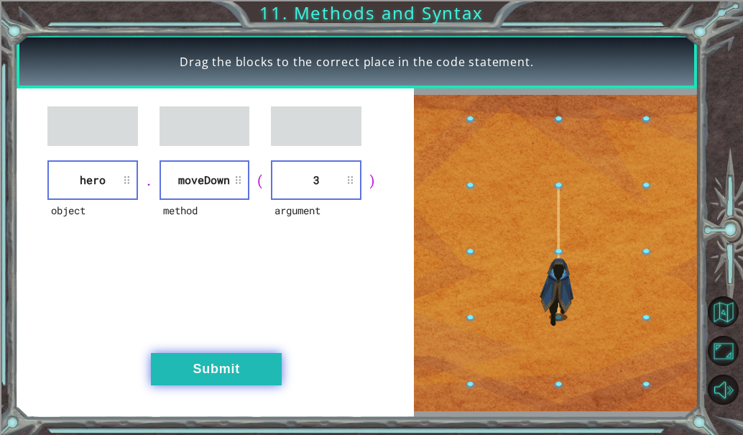
click at [243, 371] on button "Submit" at bounding box center [216, 369] width 131 height 32
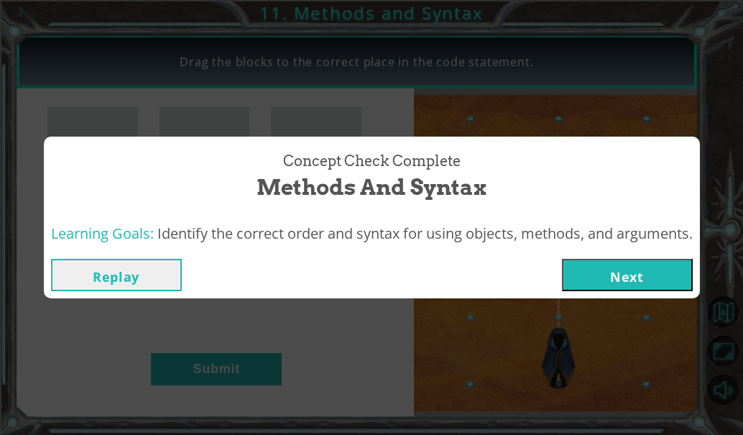
click at [649, 290] on button "Next" at bounding box center [627, 275] width 131 height 32
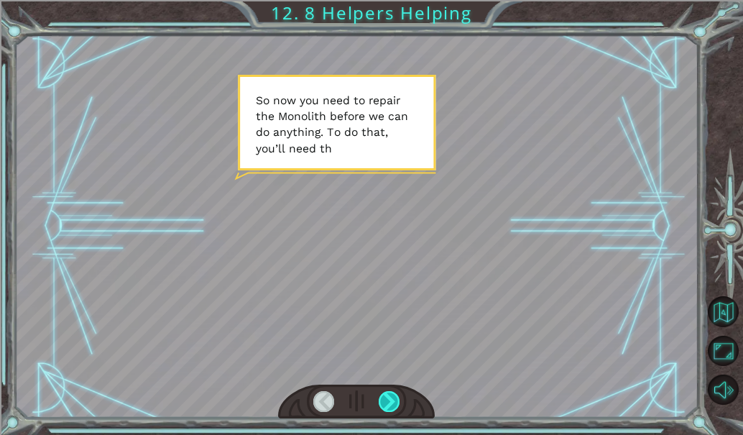
click at [397, 408] on div at bounding box center [389, 401] width 21 height 21
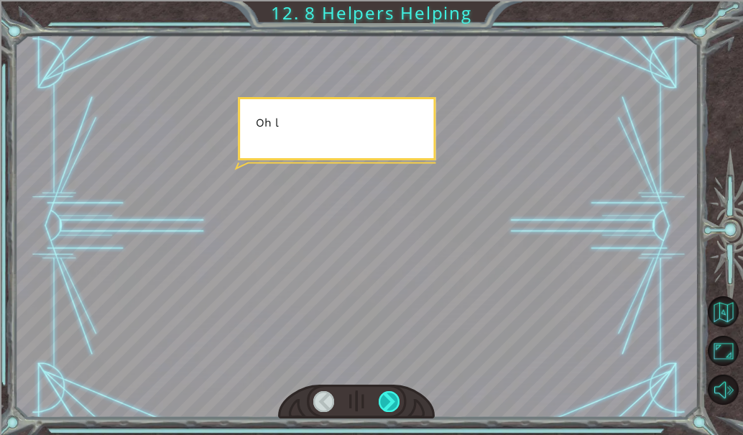
click at [397, 408] on div at bounding box center [389, 401] width 21 height 21
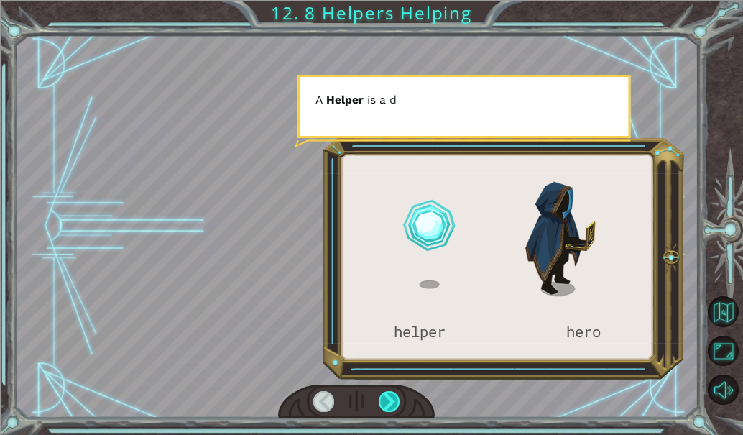
click at [397, 408] on div at bounding box center [389, 401] width 21 height 21
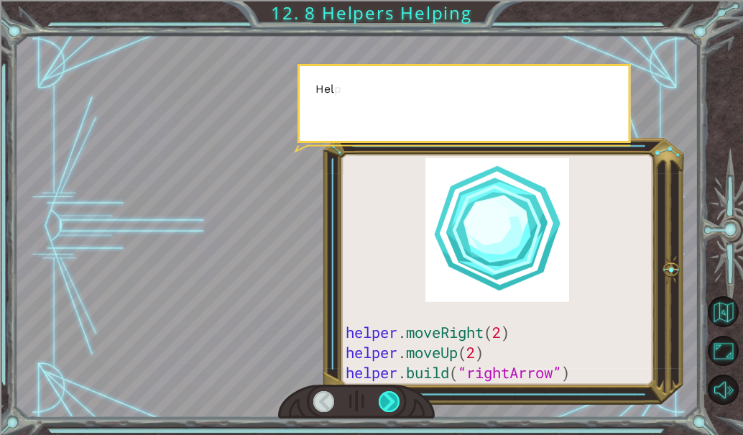
click at [397, 408] on div at bounding box center [389, 401] width 21 height 21
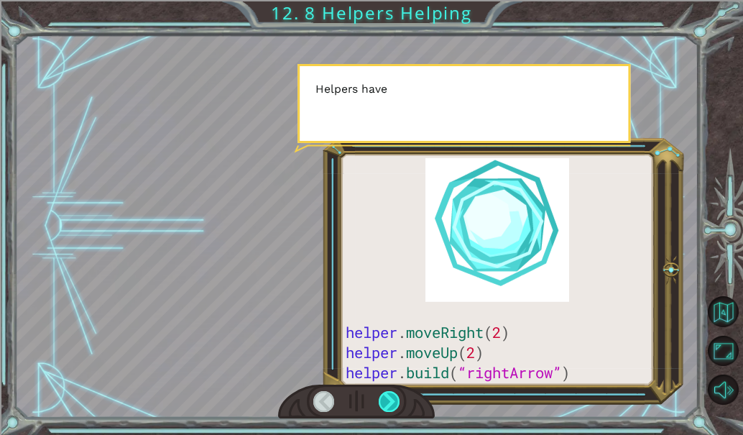
click at [397, 408] on div at bounding box center [389, 401] width 21 height 21
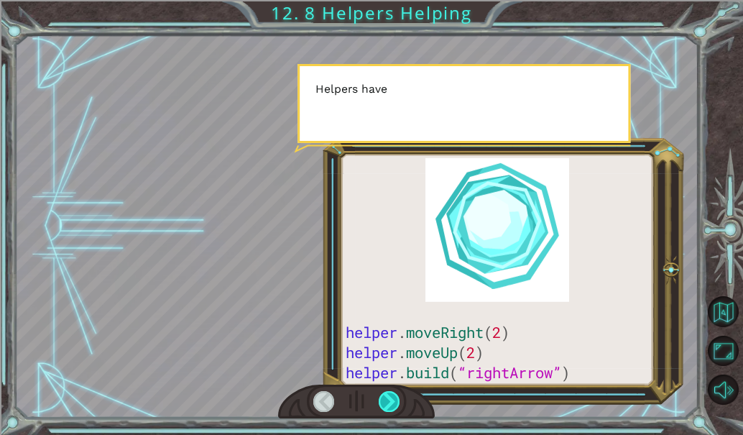
click at [397, 408] on div at bounding box center [389, 401] width 21 height 21
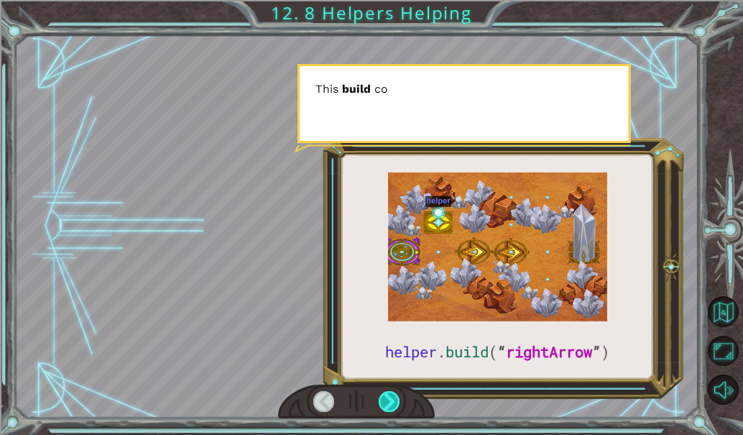
click at [397, 408] on div at bounding box center [389, 401] width 21 height 21
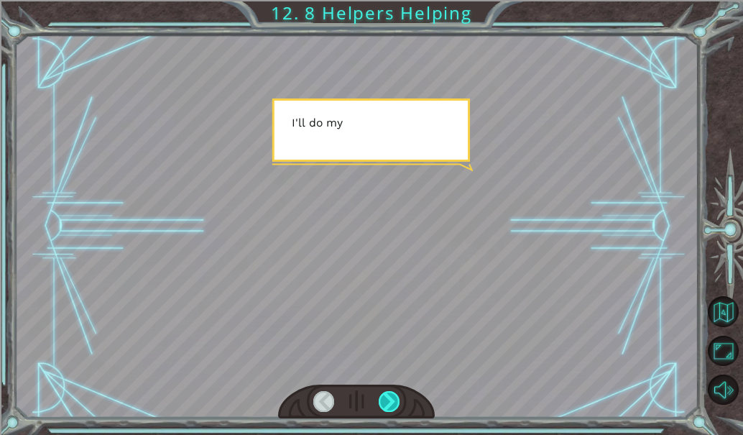
click at [397, 408] on div at bounding box center [389, 401] width 21 height 21
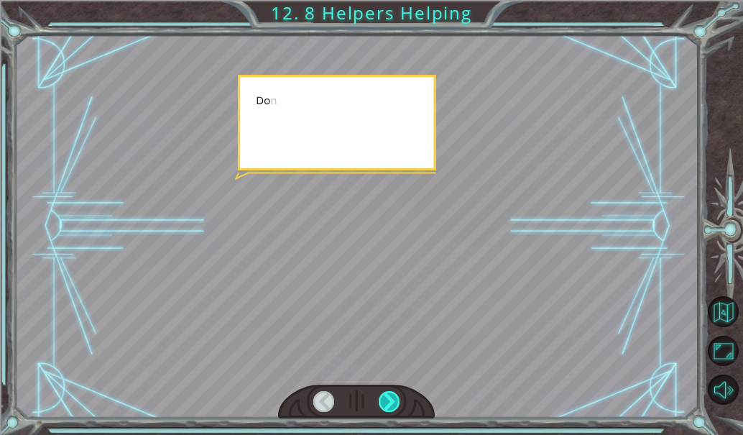
click at [397, 408] on div at bounding box center [389, 401] width 21 height 21
click at [397, 0] on div "helper . build ( “ rightArrow ” ) S o n o w y o u n e e d t o r e p a i r t h e…" at bounding box center [371, 0] width 743 height 0
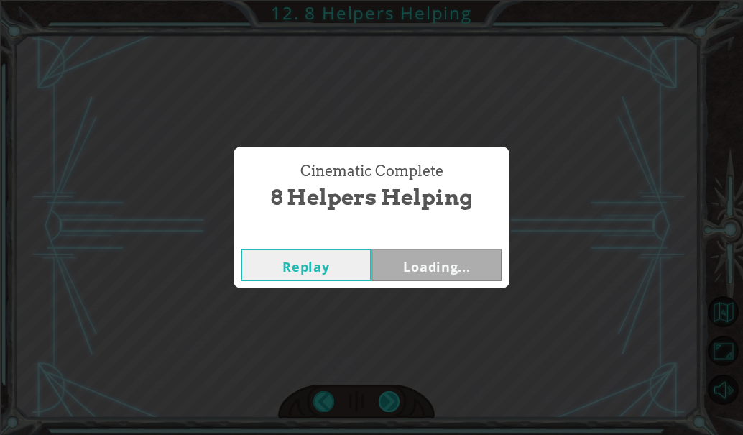
click at [397, 408] on div "Cinematic Complete 8 Helpers Helping Replay Loading..." at bounding box center [371, 217] width 743 height 435
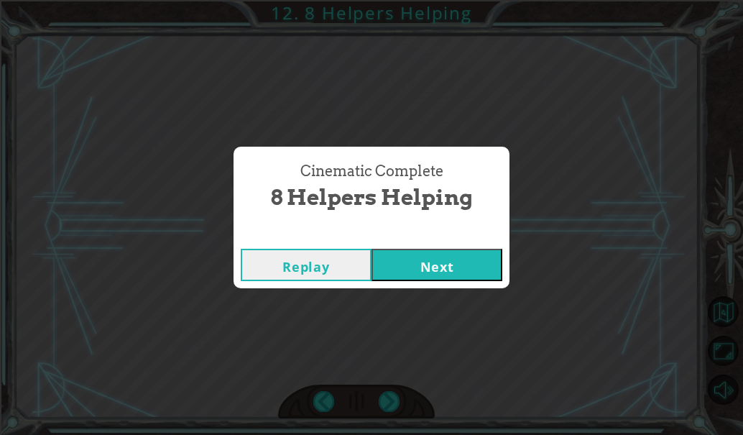
click at [433, 272] on button "Next" at bounding box center [437, 265] width 131 height 32
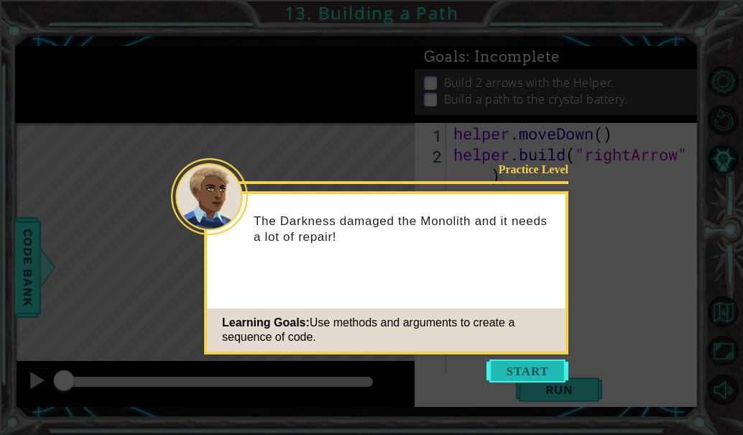
click at [536, 375] on button "Start" at bounding box center [528, 370] width 82 height 23
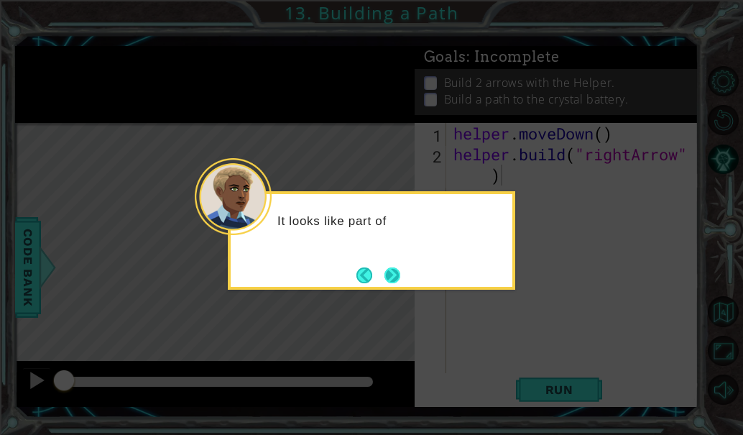
click at [400, 274] on button "Next" at bounding box center [393, 275] width 16 height 16
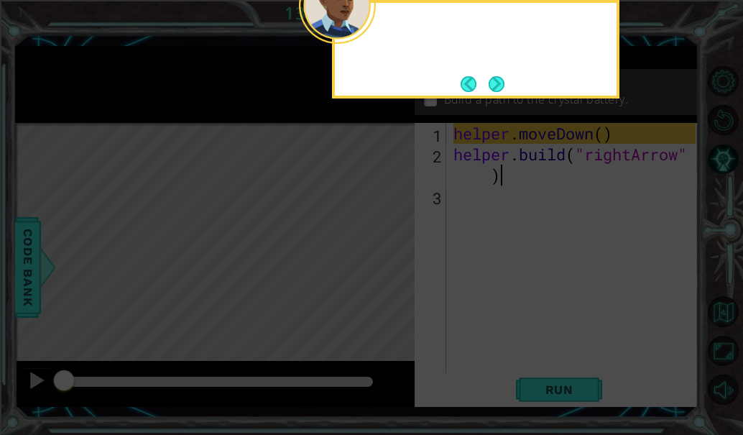
click at [400, 274] on icon at bounding box center [371, 80] width 743 height 710
click at [495, 90] on button "Next" at bounding box center [497, 84] width 16 height 16
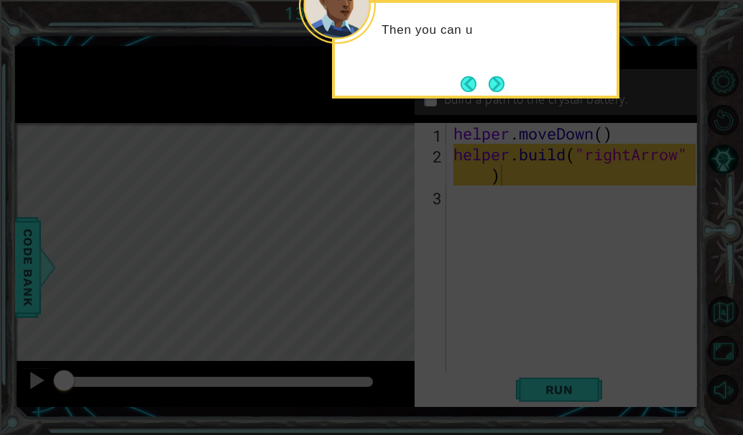
click at [494, 65] on div "Then you can u" at bounding box center [476, 37] width 282 height 57
click at [497, 79] on button "Next" at bounding box center [497, 84] width 16 height 16
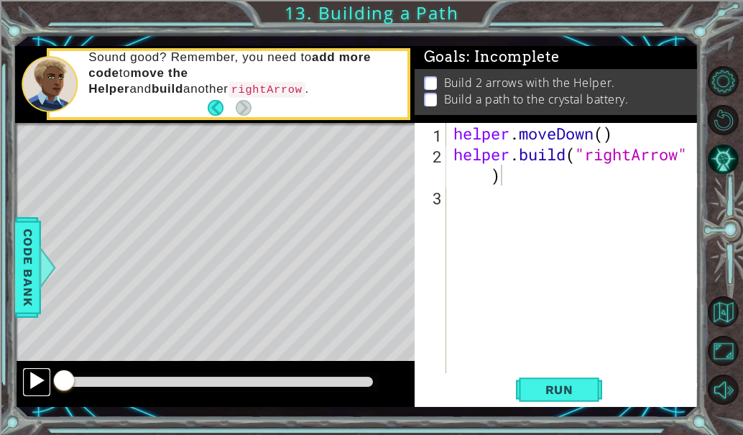
click at [25, 384] on button at bounding box center [36, 381] width 29 height 29
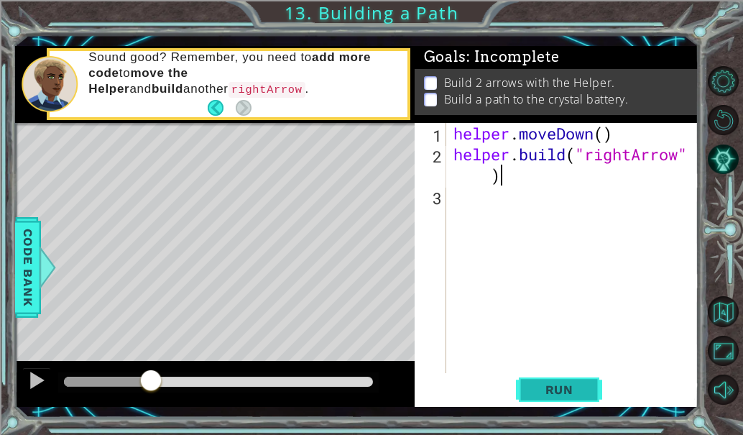
click at [564, 384] on span "Run" at bounding box center [559, 389] width 57 height 14
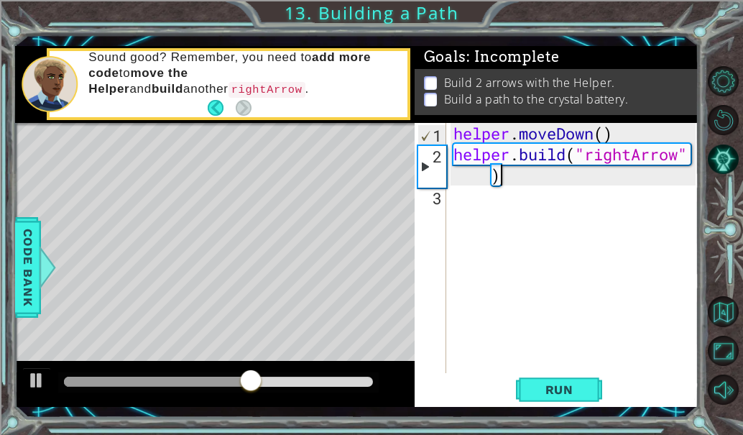
type textarea "[DOMAIN_NAME]("rightArrow""
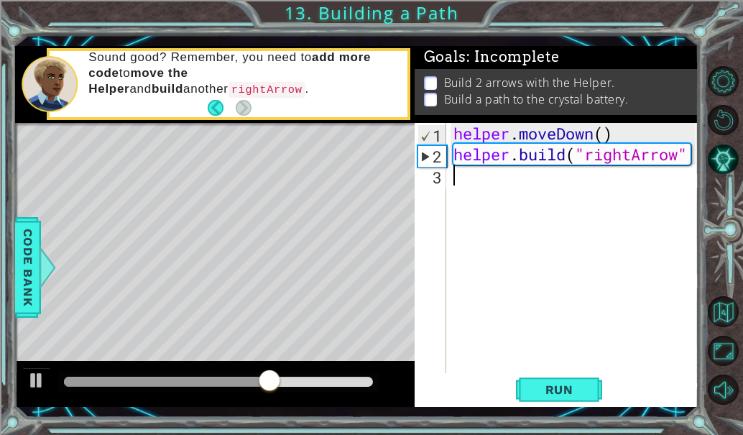
click at [492, 193] on div "helper . moveDown ( ) helper . build ( "rightArrow"" at bounding box center [577, 269] width 252 height 292
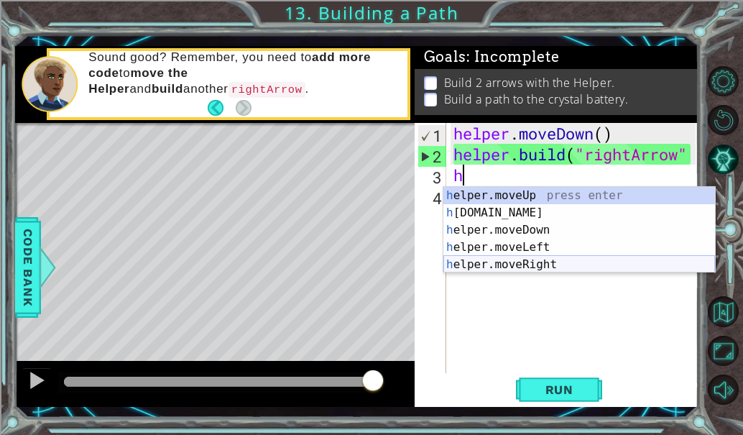
click at [522, 260] on div "h elper.moveUp press enter h [DOMAIN_NAME] press enter h elper.moveDown press e…" at bounding box center [580, 247] width 272 height 121
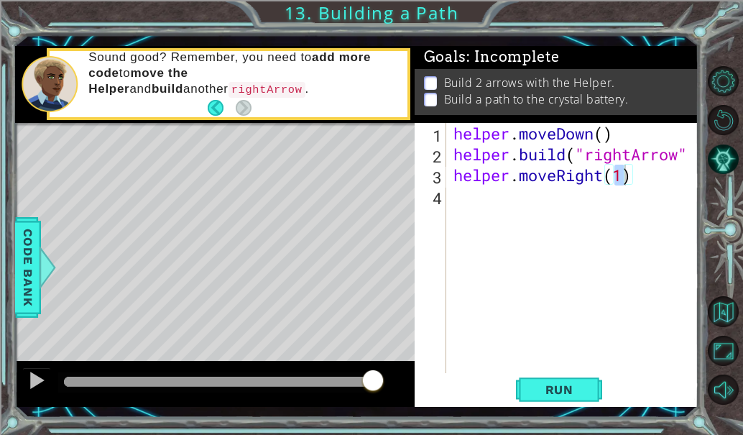
click at [552, 406] on div "helper.moveRight(1) 1 2 3 4 helper . moveDown ( ) helper . build ( "rightArrow"…" at bounding box center [557, 265] width 284 height 284
click at [559, 398] on button "Run" at bounding box center [559, 389] width 86 height 29
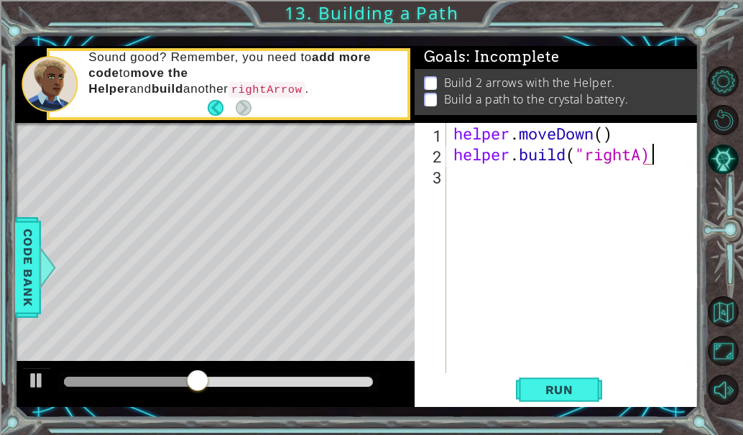
click at [677, 148] on div "helper . moveDown ( ) helper . build ( "rightA)" at bounding box center [577, 269] width 252 height 292
click at [645, 160] on div "helper . moveDown ( ) helper . build ( "rightA)" at bounding box center [577, 269] width 252 height 292
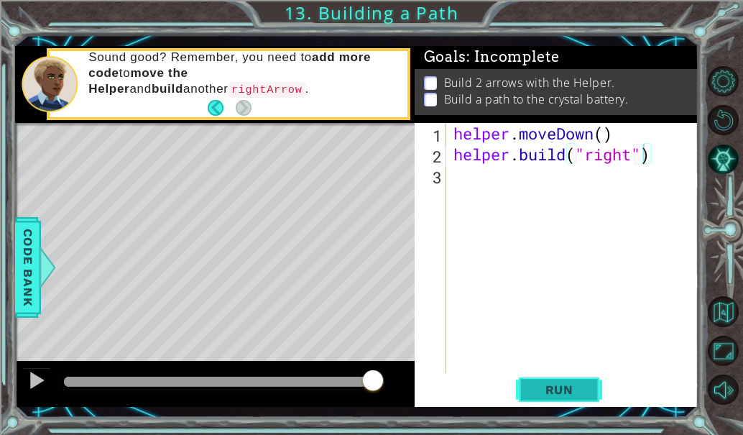
click at [561, 398] on button "Run" at bounding box center [559, 389] width 86 height 29
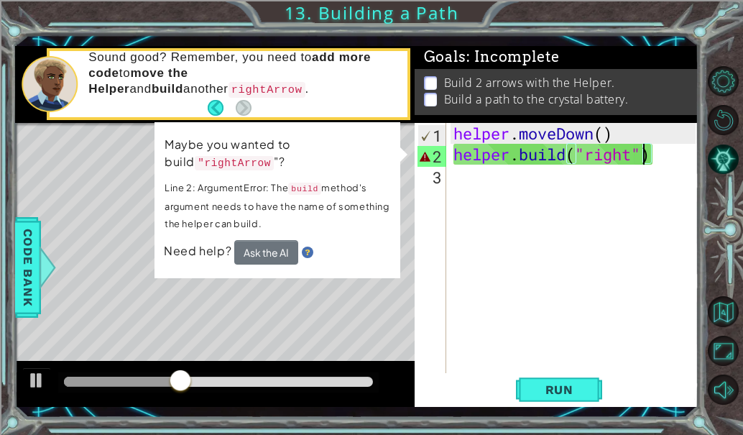
click at [661, 154] on div "helper . moveDown ( ) helper . build ( "right" )" at bounding box center [577, 269] width 252 height 292
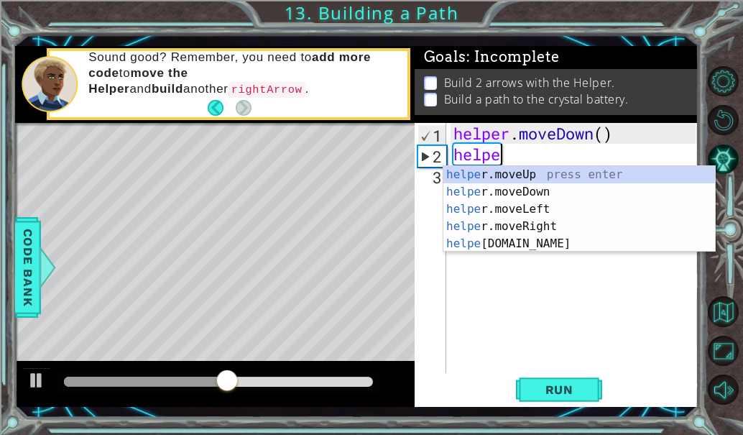
scroll to position [0, 1]
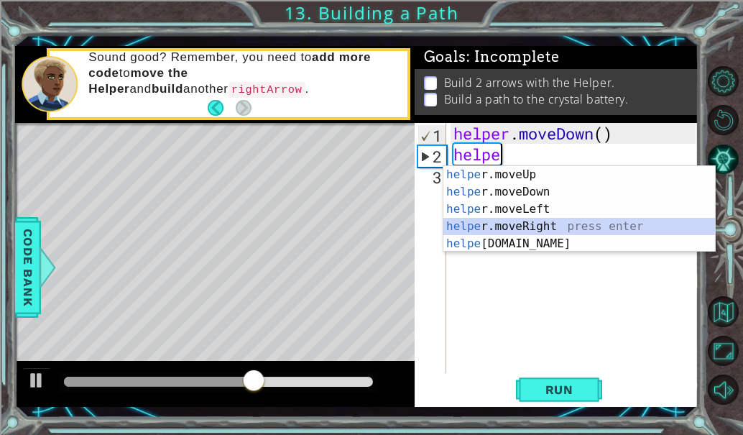
click at [566, 229] on div "helpe [PERSON_NAME]moveUp press enter helpe [PERSON_NAME]moveDown press enter h…" at bounding box center [580, 226] width 272 height 121
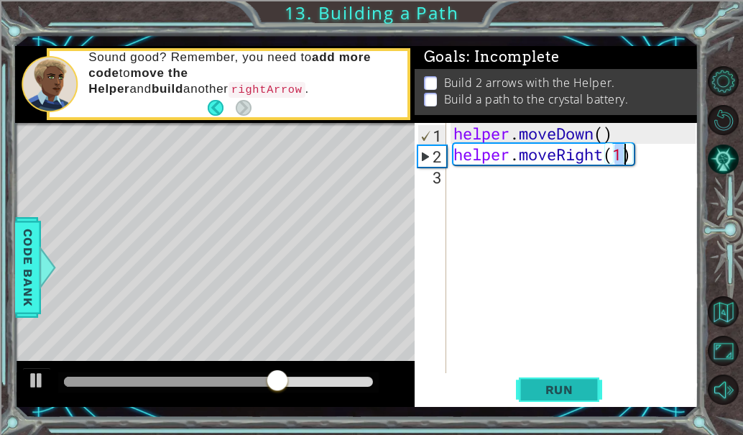
click at [563, 394] on span "Run" at bounding box center [559, 389] width 57 height 14
click at [563, 393] on span "Run" at bounding box center [559, 389] width 57 height 14
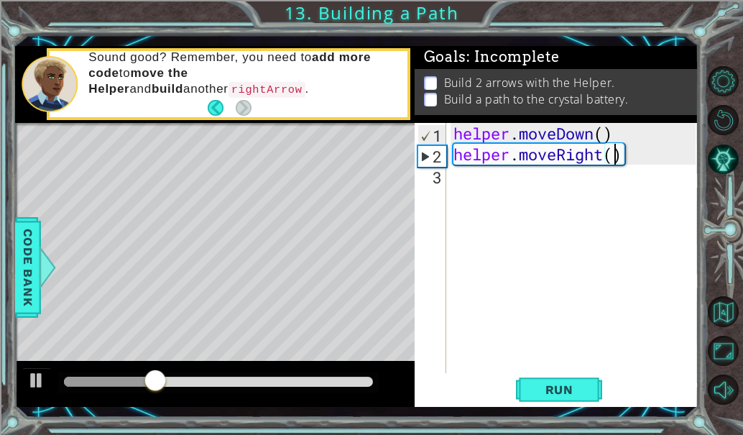
type textarea "helper.moveRight(3)"
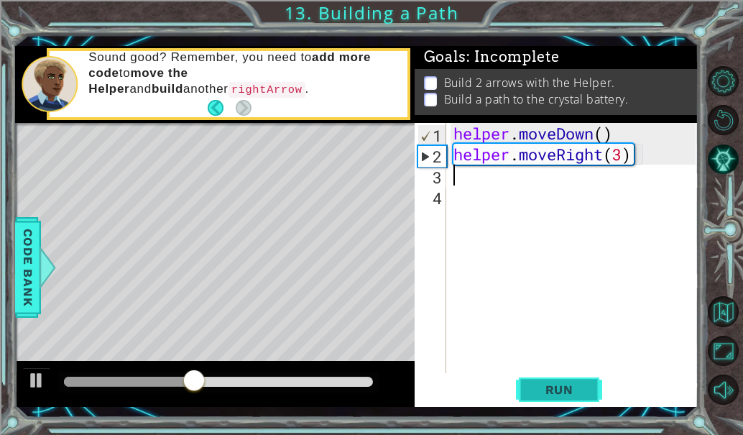
click at [553, 391] on span "Run" at bounding box center [559, 389] width 57 height 14
click at [628, 154] on div "helper . moveDown ( ) helper . moveRight ( 3 )" at bounding box center [577, 269] width 252 height 292
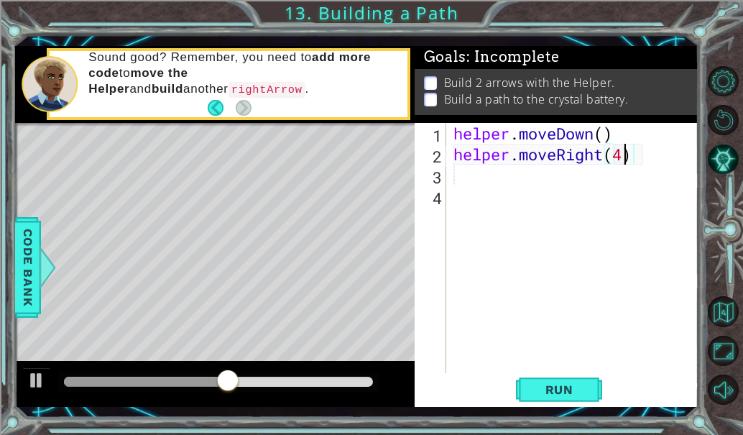
scroll to position [0, 7]
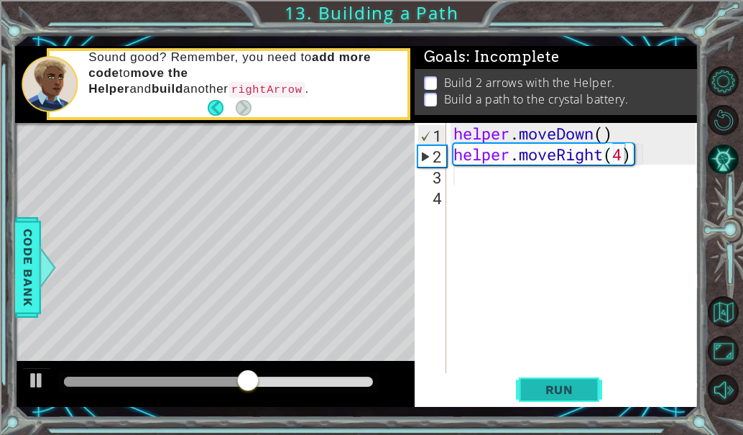
click at [569, 386] on span "Run" at bounding box center [559, 389] width 57 height 14
type textarea "helper.moveRight(3)"
click at [560, 182] on div "helper . moveDown ( ) helper . moveRight ( 3 )" at bounding box center [577, 269] width 252 height 292
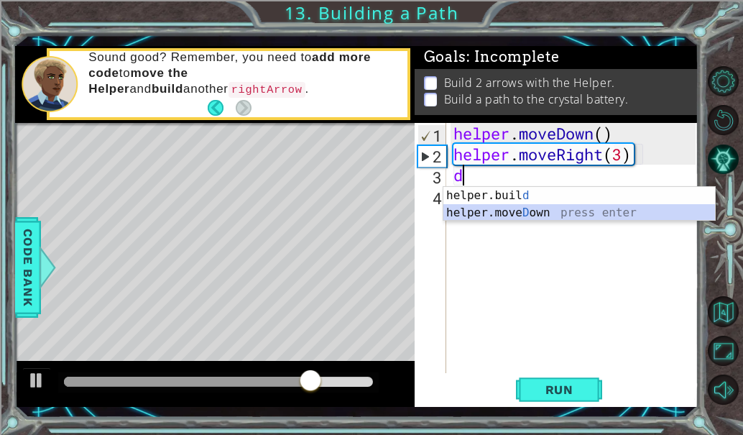
click at [540, 212] on div "helper.buil d press enter helper.[PERSON_NAME] own press enter" at bounding box center [580, 221] width 272 height 69
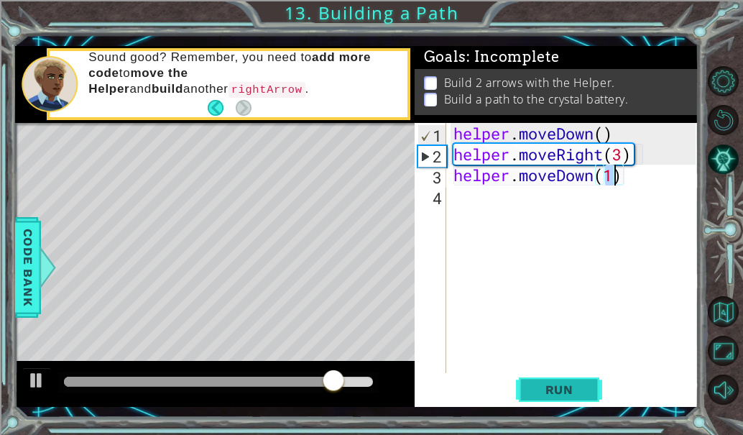
type textarea "helper.moveDown(1)"
click at [546, 390] on span "Run" at bounding box center [559, 389] width 57 height 14
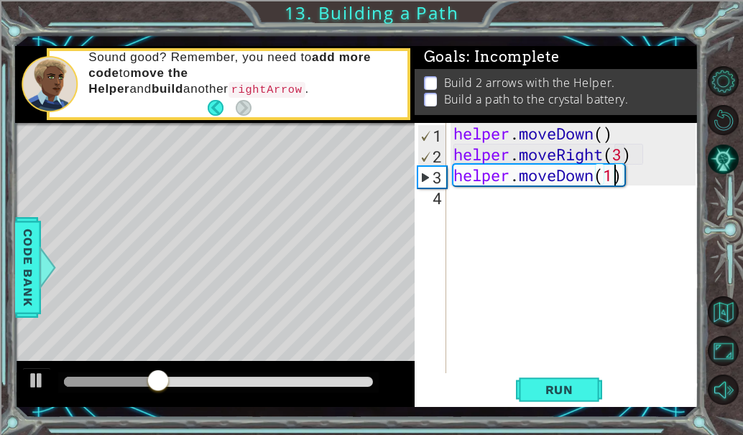
click at [495, 216] on div "helper . moveDown ( ) helper . moveRight ( 3 ) helper . moveDown ( 1 )" at bounding box center [577, 269] width 252 height 292
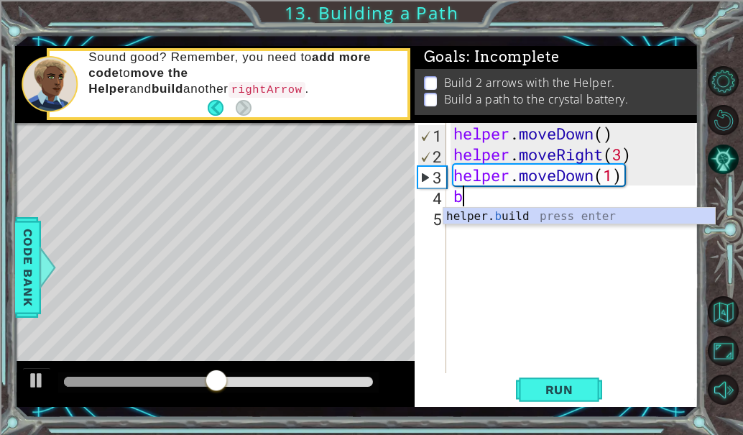
type textarea "b"
click at [393, 265] on div "Level Map" at bounding box center [347, 334] width 664 height 423
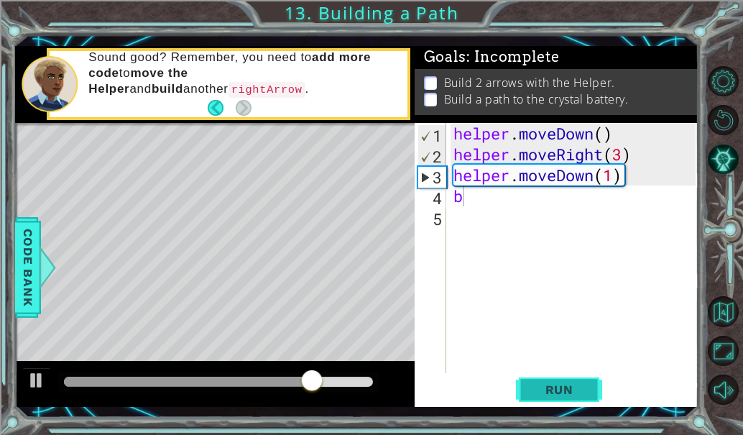
click at [580, 390] on span "Run" at bounding box center [559, 389] width 57 height 14
click at [562, 392] on span "Run" at bounding box center [559, 389] width 57 height 14
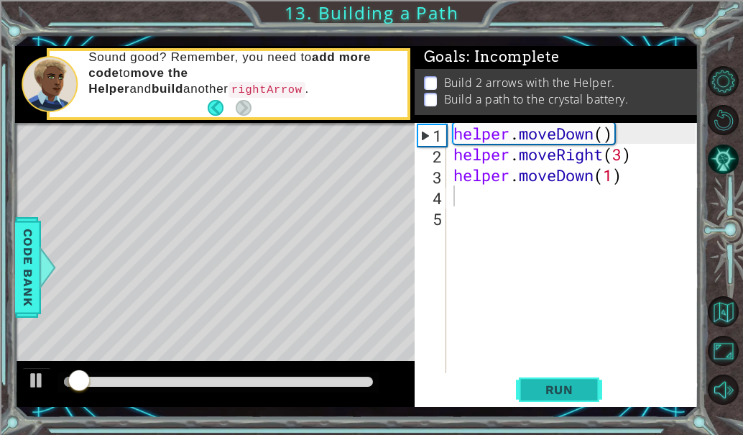
click at [562, 392] on span "Run" at bounding box center [559, 389] width 57 height 14
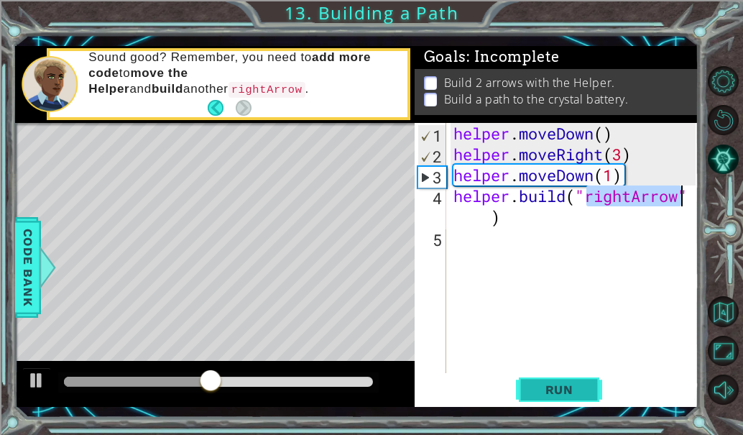
type textarea "[DOMAIN_NAME]("rightArrow")"
click at [579, 395] on span "Run" at bounding box center [559, 389] width 57 height 14
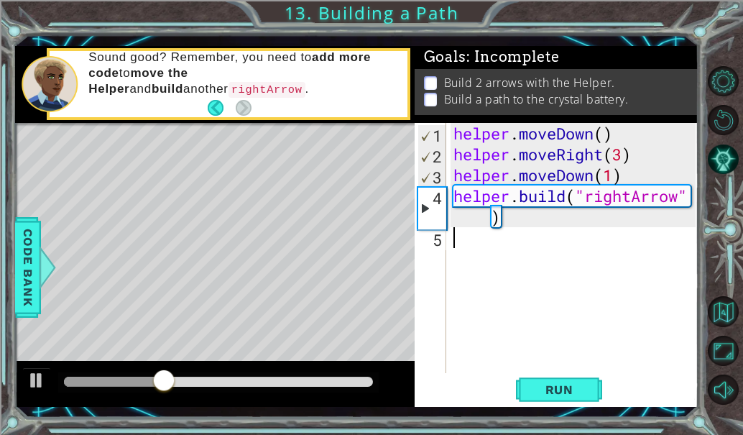
click at [515, 237] on div "helper . moveDown ( ) helper . moveRight ( 3 ) helper . moveDown ( 1 ) helper .…" at bounding box center [577, 269] width 252 height 292
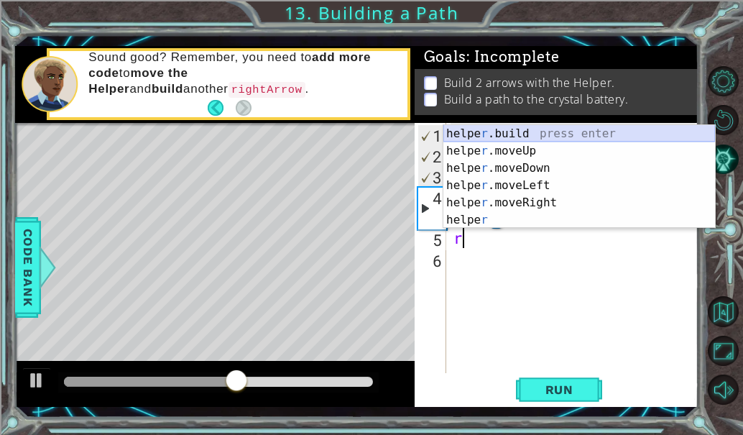
click at [552, 132] on div "helpe [PERSON_NAME]build press enter helpe r .moveUp press enter helpe [PERSON_…" at bounding box center [580, 194] width 272 height 138
type textarea "[DOMAIN_NAME]("rightArrow")"
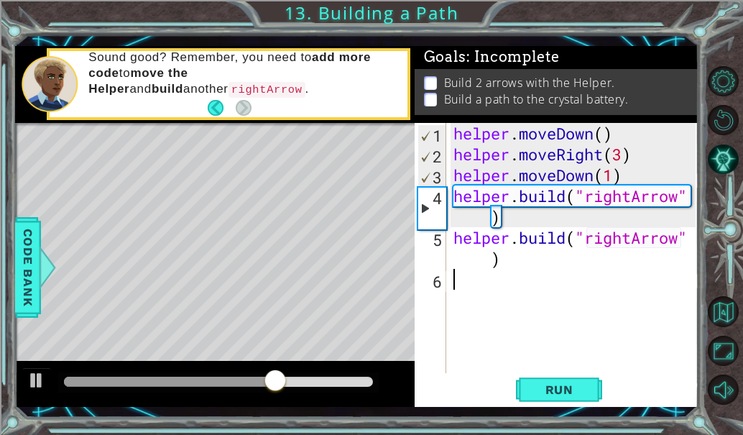
click at [473, 295] on div "helper . moveDown ( ) helper . moveRight ( 3 ) helper . moveDown ( 1 ) helper .…" at bounding box center [577, 269] width 252 height 292
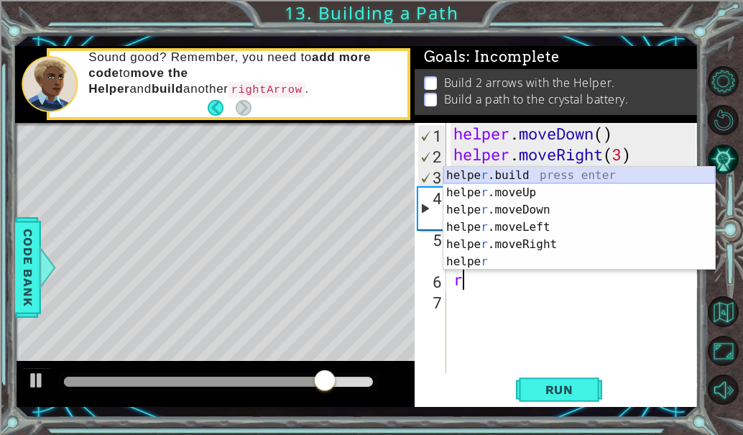
click at [505, 172] on div "helpe [PERSON_NAME]build press enter helpe r .moveUp press enter helpe [PERSON_…" at bounding box center [580, 236] width 272 height 138
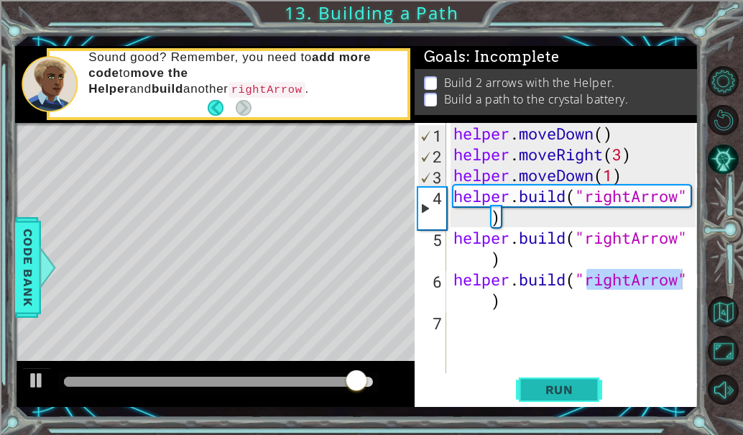
click at [551, 397] on button "Run" at bounding box center [559, 389] width 86 height 29
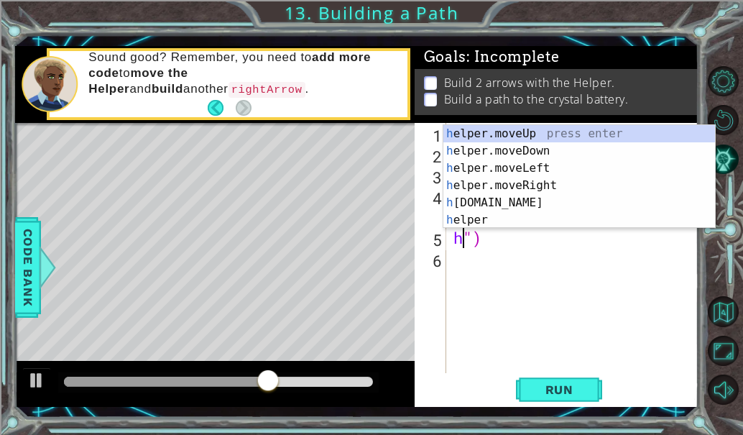
type textarea "")"
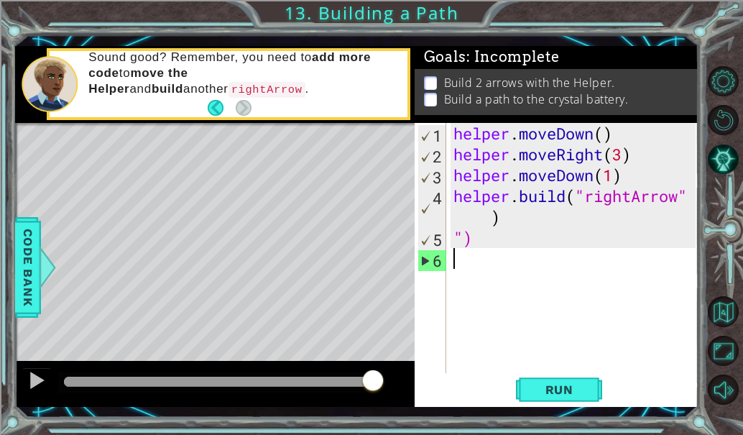
click at [643, 281] on div "helper . moveDown ( ) helper . moveRight ( 3 ) helper . moveDown ( 1 ) helper .…" at bounding box center [577, 269] width 252 height 292
click at [573, 395] on span "Run" at bounding box center [559, 389] width 57 height 14
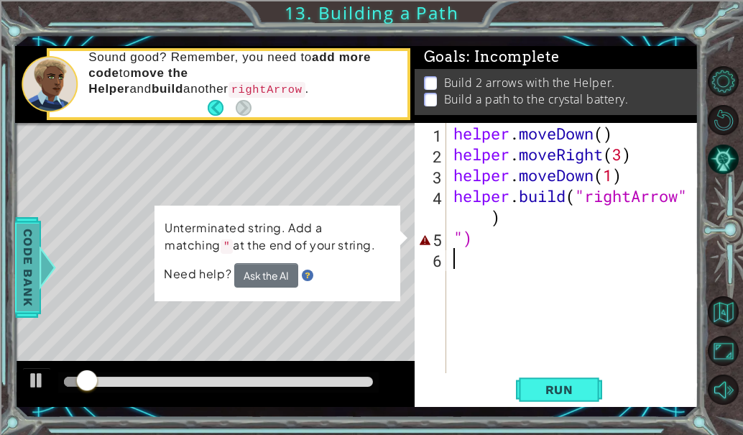
click at [28, 290] on span "Code Bank" at bounding box center [28, 268] width 23 height 88
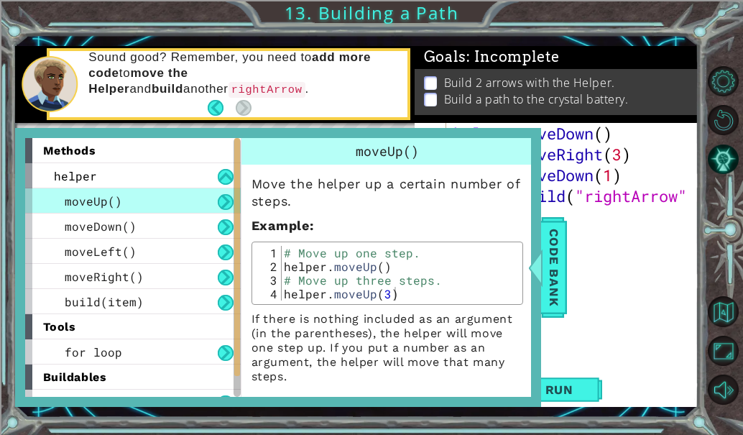
click at [651, 306] on div "helper . moveDown ( ) helper . moveRight ( 3 ) helper . moveDown ( 1 ) helper .…" at bounding box center [577, 269] width 252 height 292
click at [558, 246] on span "Code Bank" at bounding box center [554, 268] width 23 height 88
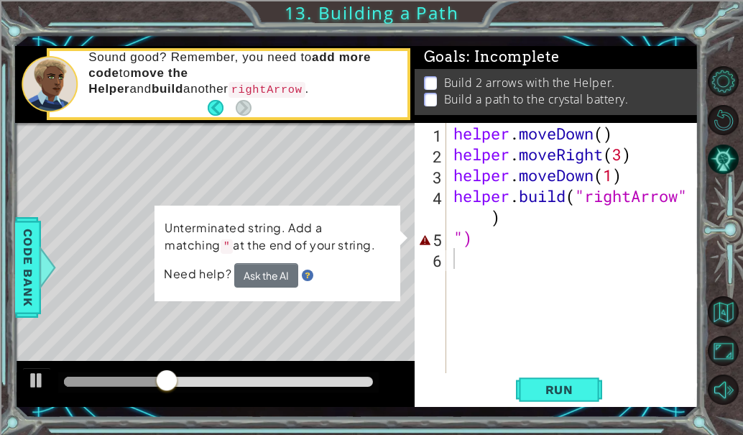
click at [503, 240] on div "helper . moveDown ( ) helper . moveRight ( 3 ) helper . moveDown ( 1 ) helper .…" at bounding box center [577, 269] width 252 height 292
type textarea """
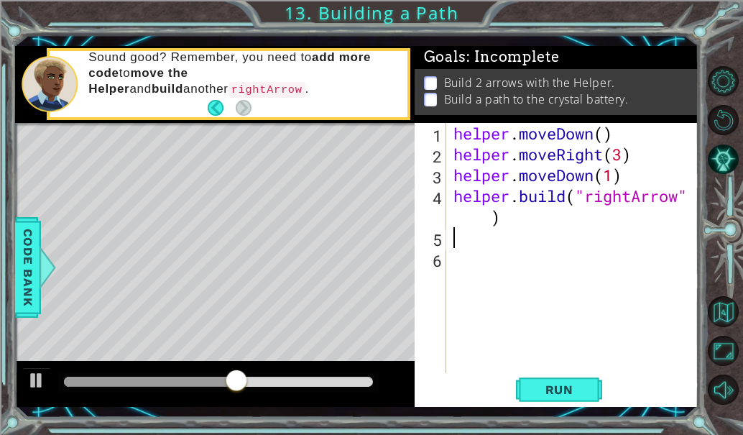
click at [510, 221] on div "helper . moveDown ( ) helper . moveRight ( 3 ) helper . moveDown ( 1 ) helper .…" at bounding box center [577, 269] width 252 height 292
click at [628, 132] on div "helper . moveDown ( ) helper . moveRight ( 3 ) helper . moveDown ( 1 ) helper .…" at bounding box center [577, 269] width 252 height 292
type textarea "helper.moveDown()"
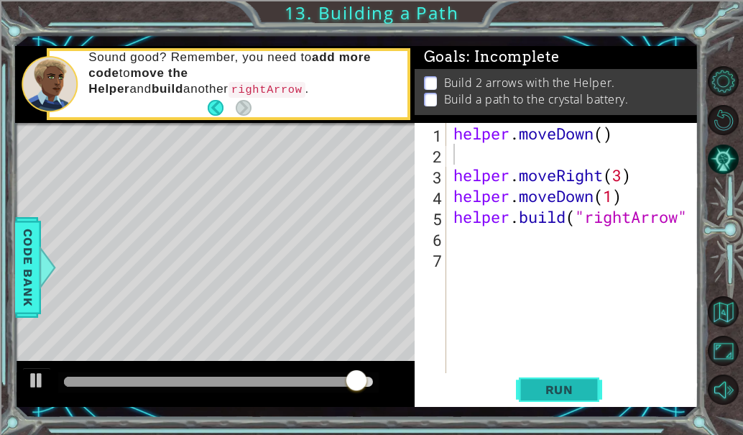
click at [566, 396] on span "Run" at bounding box center [559, 389] width 57 height 14
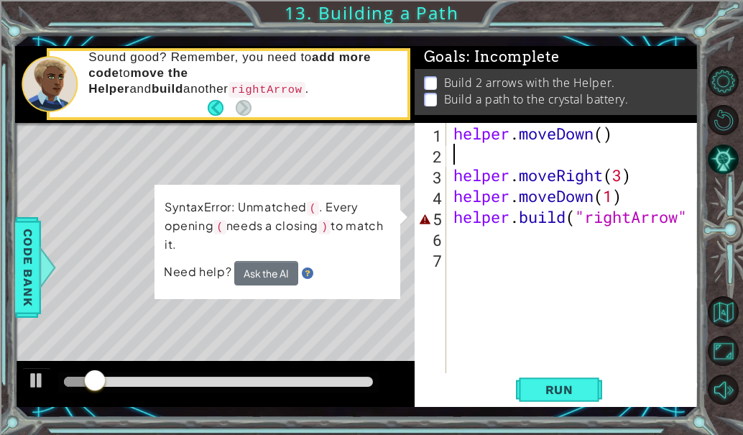
click at [692, 219] on div "helper . moveDown ( ) helper . moveRight ( 3 ) helper . moveDown ( 1 ) helper .…" at bounding box center [577, 269] width 252 height 292
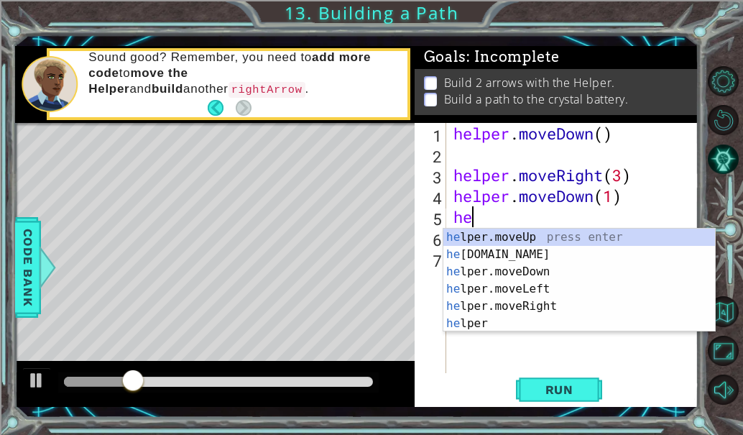
type textarea "h"
click at [469, 145] on div "helper . moveDown ( ) helper . moveRight ( 3 ) helper . moveDown ( 1 ) h" at bounding box center [577, 269] width 252 height 292
type textarea "helper.moveDown()"
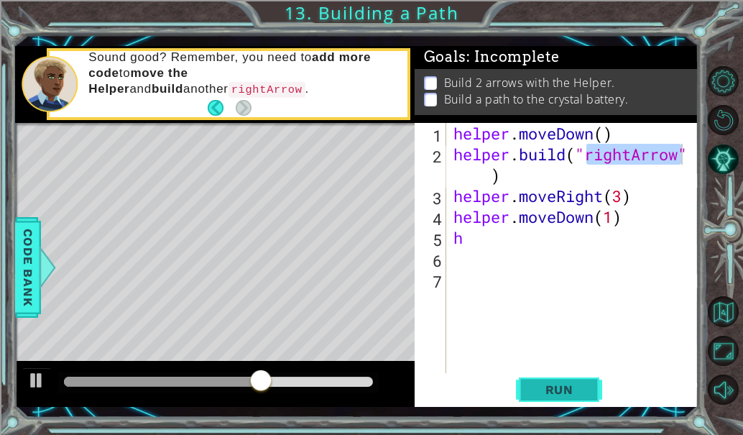
click at [553, 386] on span "Run" at bounding box center [559, 389] width 57 height 14
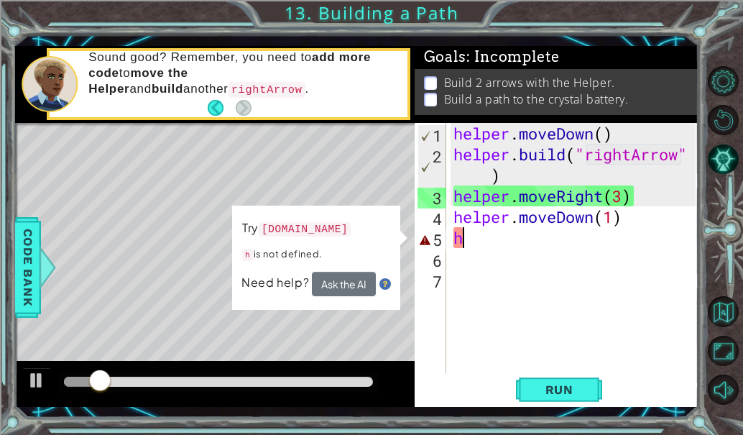
click at [477, 242] on div "helper . moveDown ( ) helper . build ( "rightArrow" ) helper . moveRight ( 3 ) …" at bounding box center [577, 269] width 252 height 292
type textarea "h"
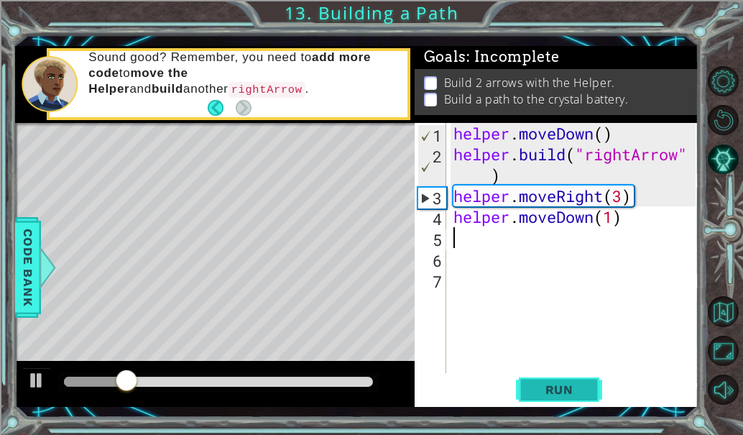
click at [581, 398] on button "Run" at bounding box center [559, 389] width 86 height 29
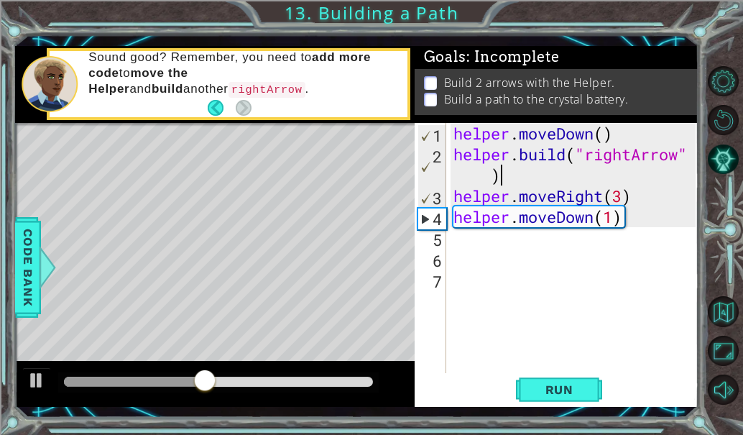
click at [620, 184] on div "helper . moveDown ( ) helper . build ( "rightArrow" ) helper . moveRight ( 3 ) …" at bounding box center [577, 269] width 252 height 292
type textarea "[DOMAIN_NAME]("rightArrow")"
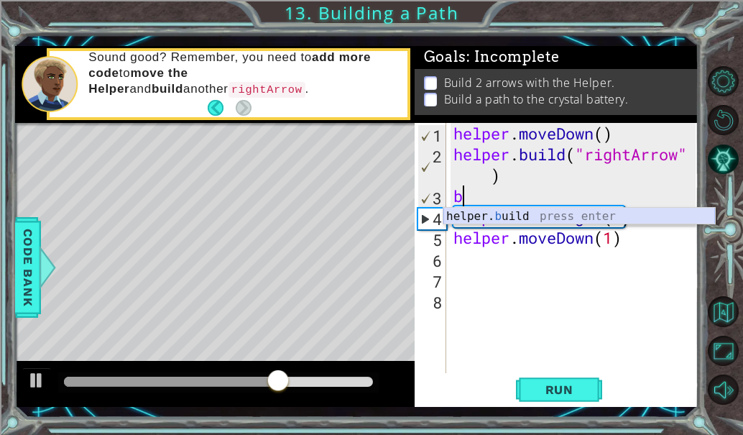
click at [593, 221] on div "helper. b uild press enter" at bounding box center [580, 234] width 272 height 52
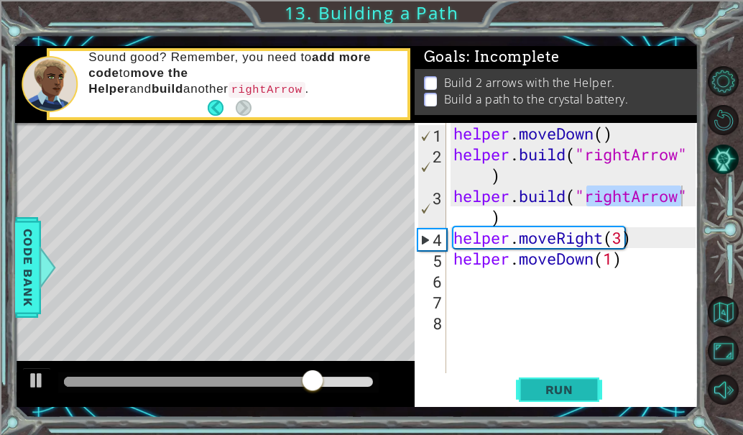
click at [556, 396] on span "Run" at bounding box center [559, 389] width 57 height 14
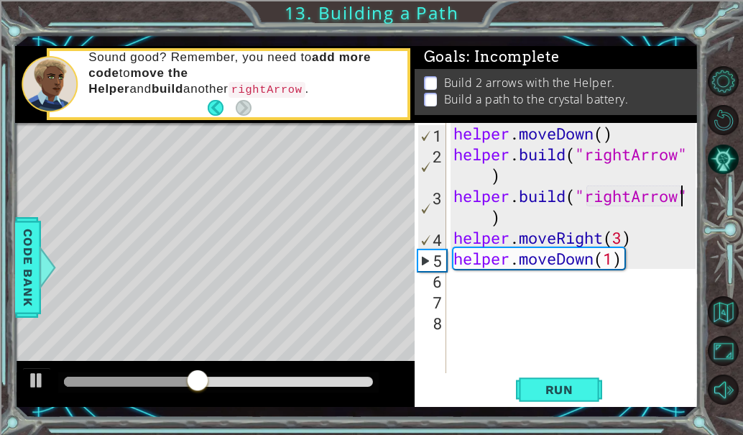
scroll to position [0, 11]
click at [601, 237] on div "helper . moveDown ( ) helper . build ( "rightArrow" ) helper . build ( "rightAr…" at bounding box center [577, 269] width 252 height 292
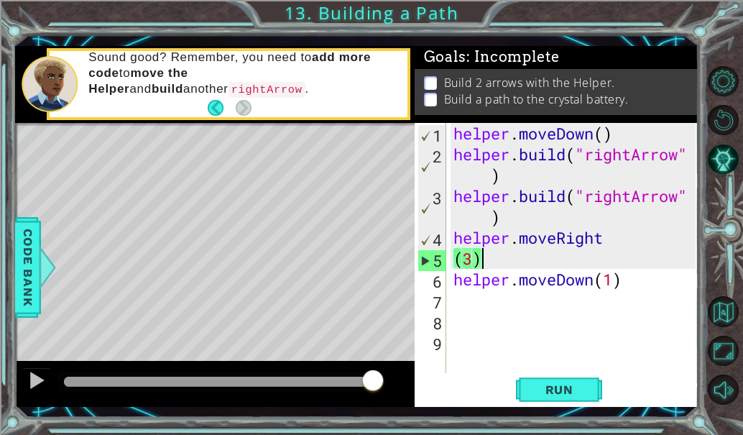
click at [578, 256] on div "helper . moveDown ( ) helper . build ( "rightArrow" ) helper . build ( "rightAr…" at bounding box center [577, 269] width 252 height 292
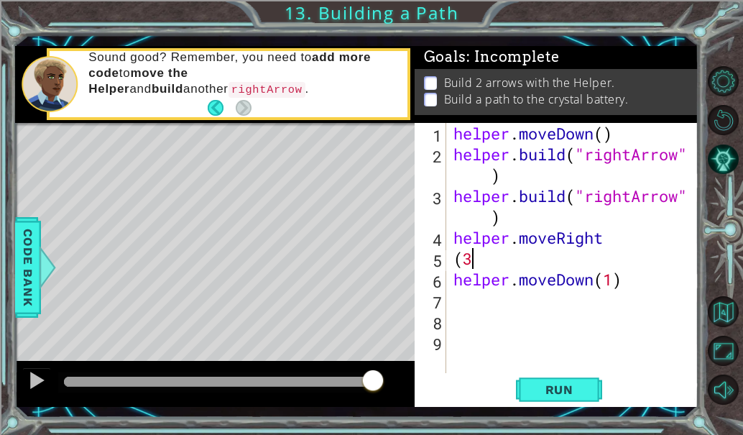
type textarea "("
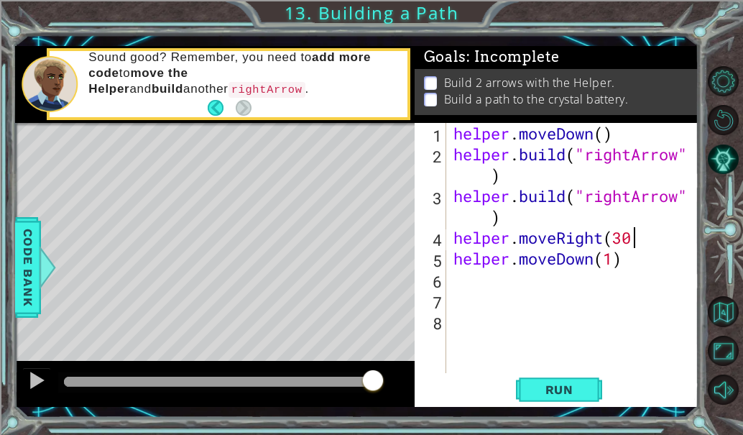
scroll to position [0, 7]
type textarea "helper.moveRight(3)"
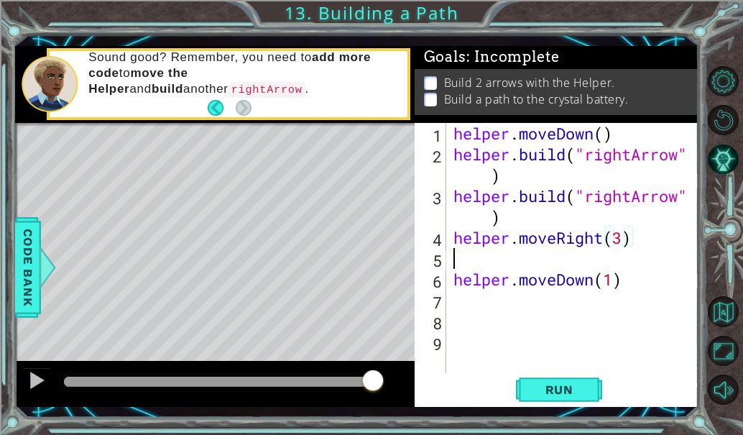
scroll to position [0, 0]
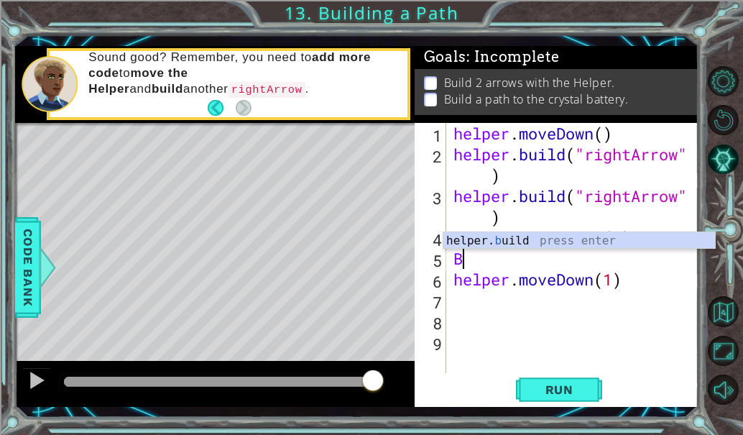
type textarea "[DOMAIN_NAME]("rightArrow")"
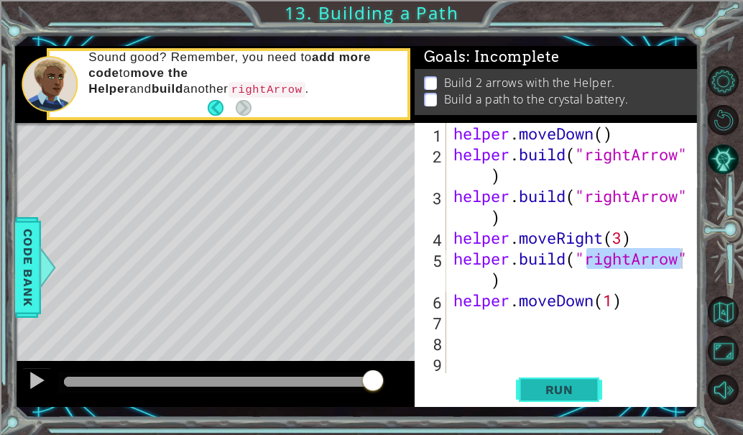
click at [546, 382] on span "Run" at bounding box center [559, 389] width 57 height 14
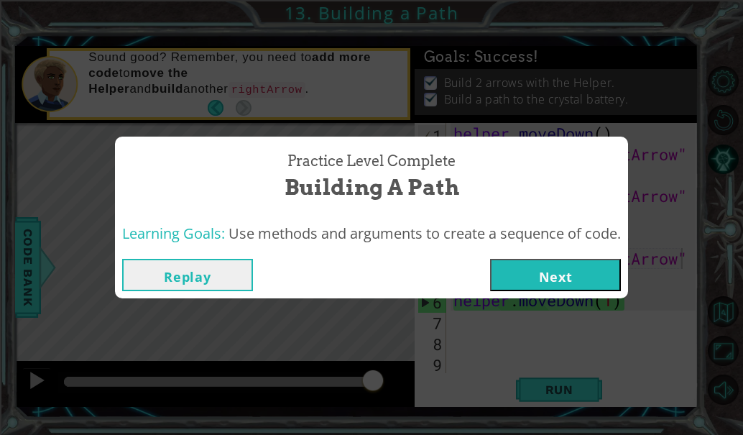
click at [551, 276] on button "Next" at bounding box center [555, 275] width 131 height 32
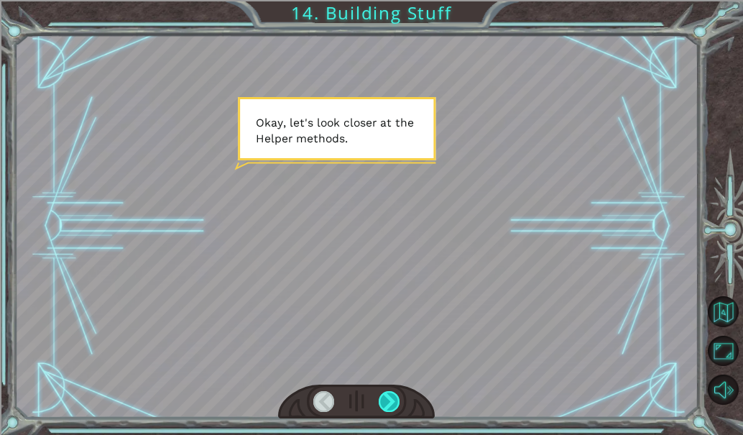
click at [384, 399] on div at bounding box center [389, 401] width 21 height 21
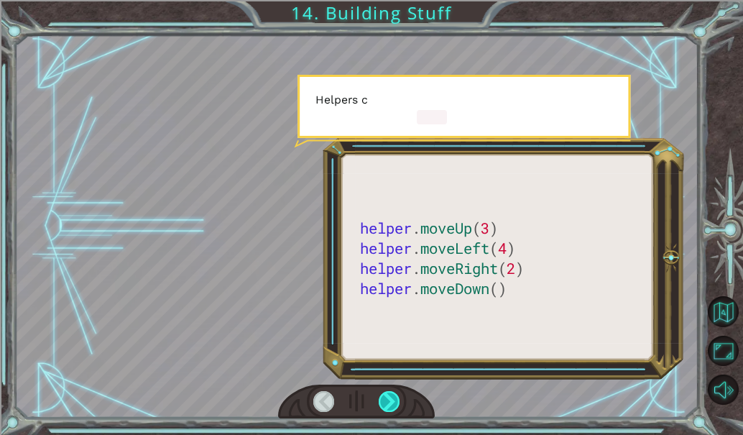
click at [384, 399] on div at bounding box center [389, 401] width 21 height 21
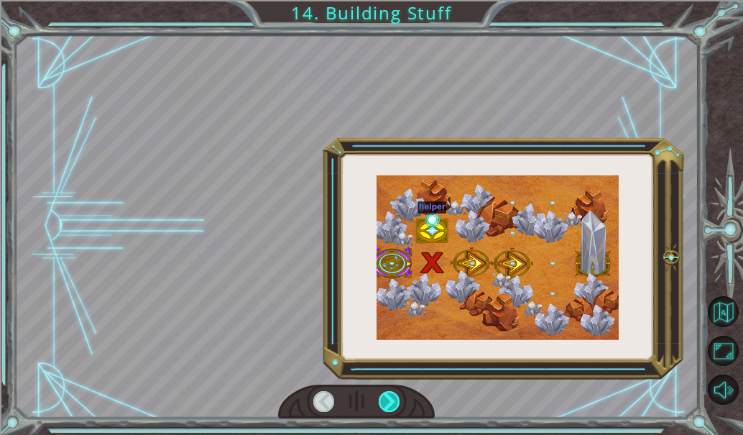
click at [384, 399] on div at bounding box center [389, 401] width 21 height 21
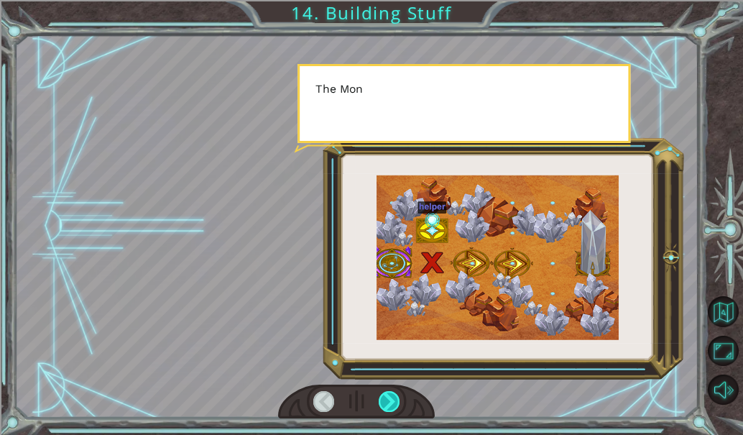
click at [384, 399] on div at bounding box center [389, 401] width 21 height 21
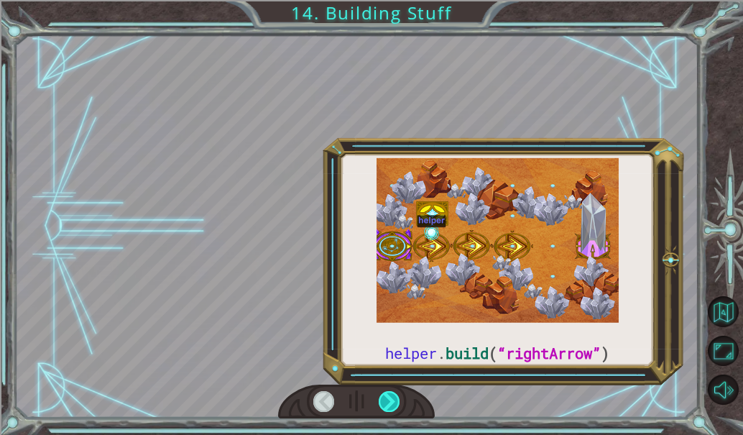
click at [384, 399] on div at bounding box center [389, 401] width 21 height 21
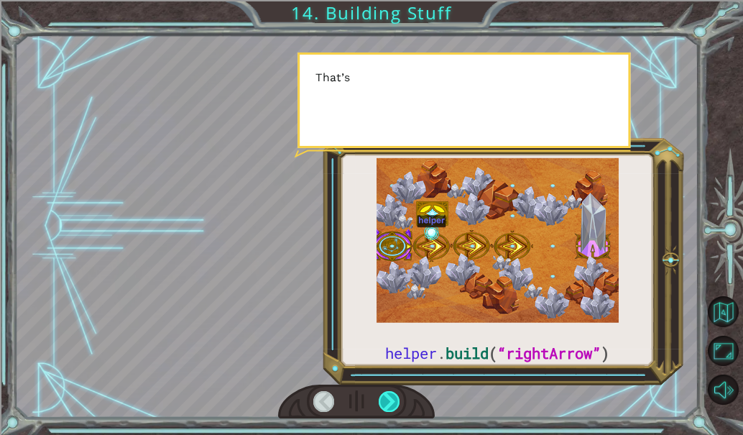
click at [384, 399] on div at bounding box center [389, 401] width 21 height 21
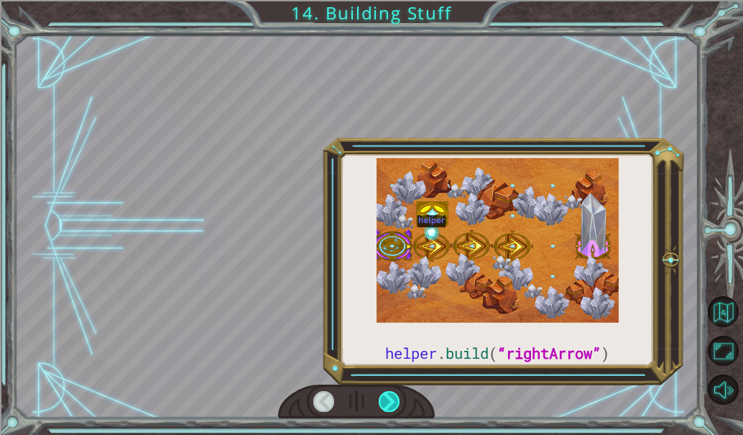
click at [384, 399] on div at bounding box center [389, 401] width 21 height 21
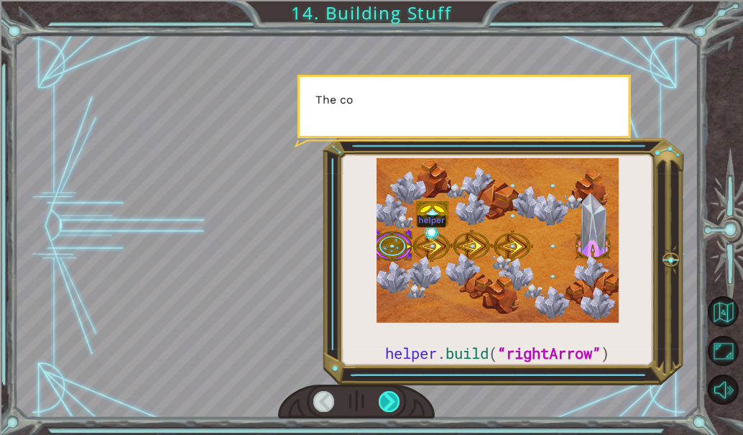
click at [384, 399] on div at bounding box center [389, 401] width 21 height 21
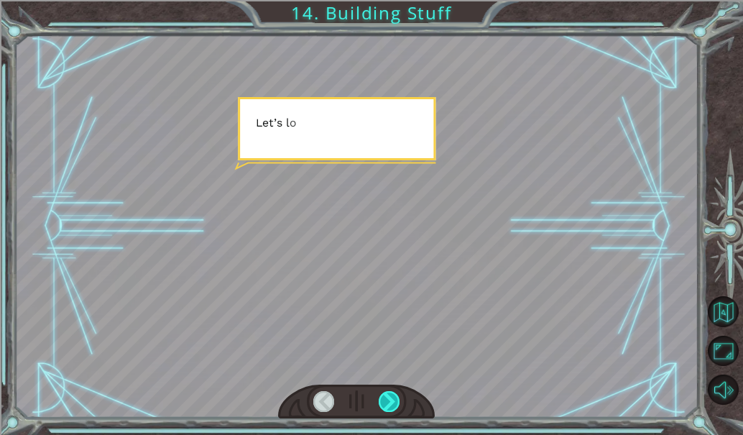
click at [384, 399] on div at bounding box center [389, 401] width 21 height 21
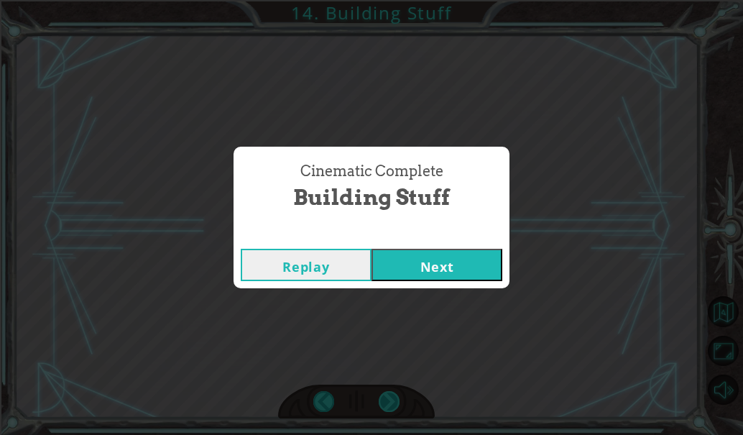
click at [384, 399] on div "Cinematic Complete Building Stuff Replay Next" at bounding box center [371, 217] width 743 height 435
click at [430, 277] on button "Next" at bounding box center [437, 265] width 131 height 32
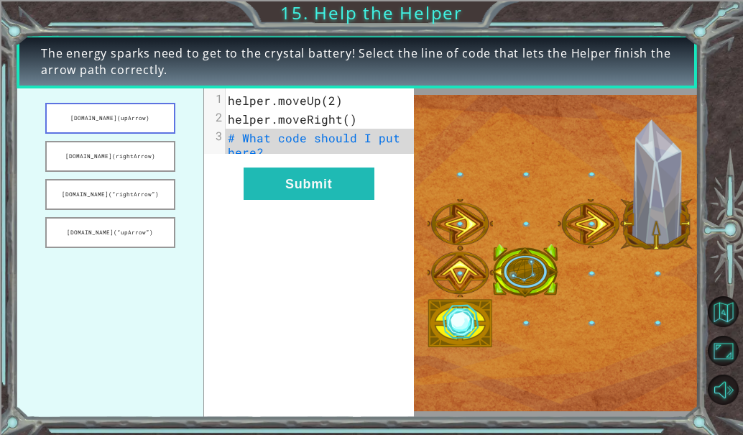
click at [133, 124] on button "[DOMAIN_NAME](upArrow)" at bounding box center [110, 118] width 130 height 31
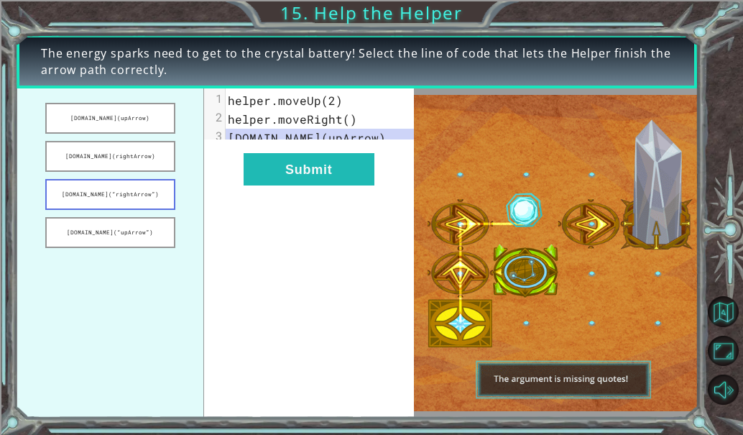
click at [142, 205] on button "[DOMAIN_NAME](“rightArrow”)" at bounding box center [110, 194] width 130 height 31
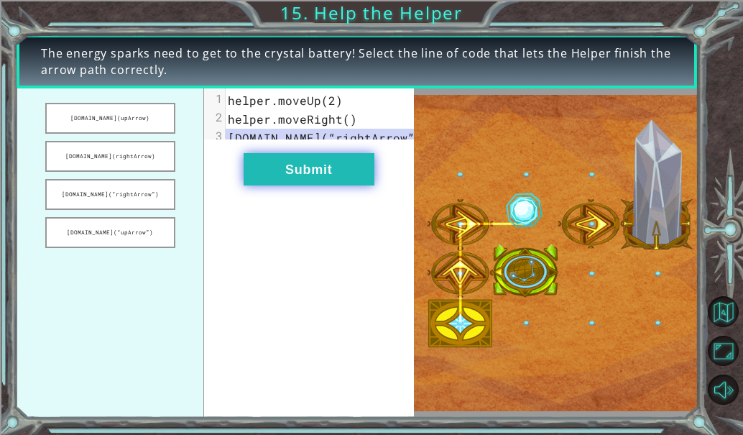
click at [327, 185] on button "Submit" at bounding box center [309, 169] width 131 height 32
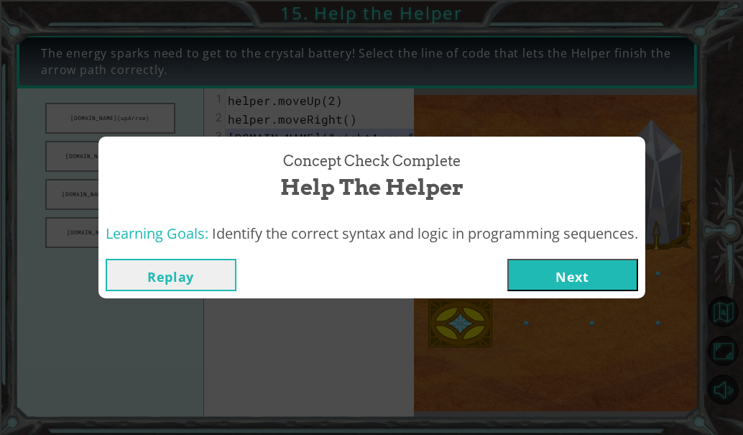
click at [577, 271] on button "Next" at bounding box center [573, 275] width 131 height 32
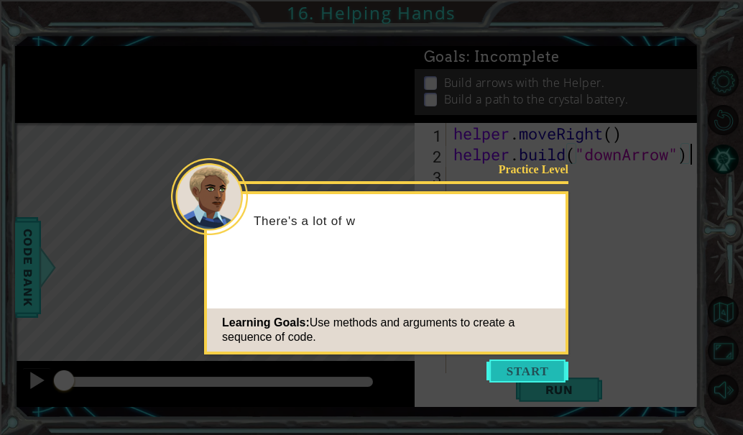
click at [520, 364] on button "Start" at bounding box center [528, 370] width 82 height 23
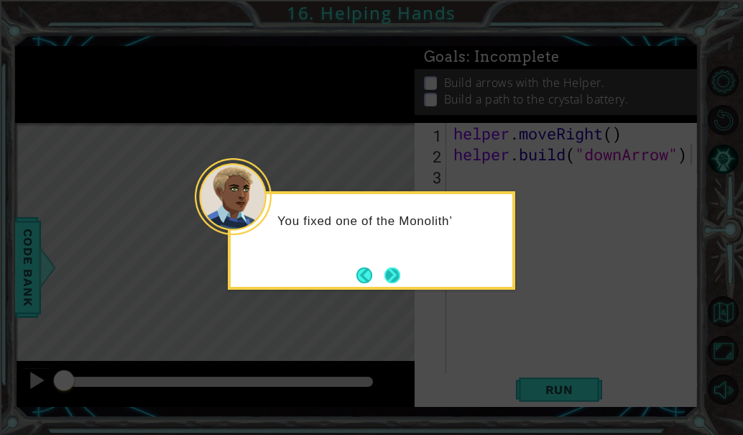
click at [385, 275] on button "Next" at bounding box center [393, 275] width 16 height 16
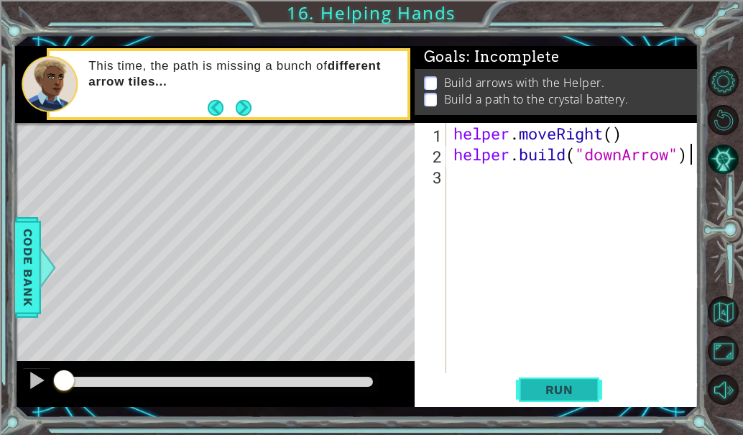
click at [571, 394] on span "Run" at bounding box center [559, 389] width 57 height 14
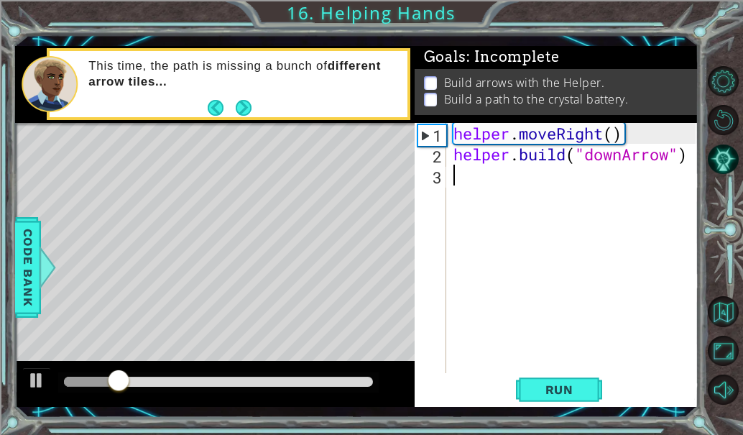
click at [515, 180] on div "helper . moveRight ( ) helper . build ( "downArrow" )" at bounding box center [577, 269] width 252 height 292
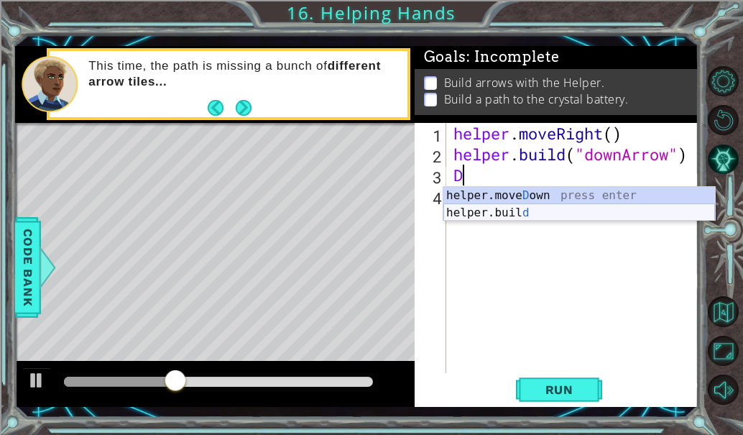
click at [516, 210] on div "helper.[PERSON_NAME] own press enter helper.buil d press enter" at bounding box center [580, 221] width 272 height 69
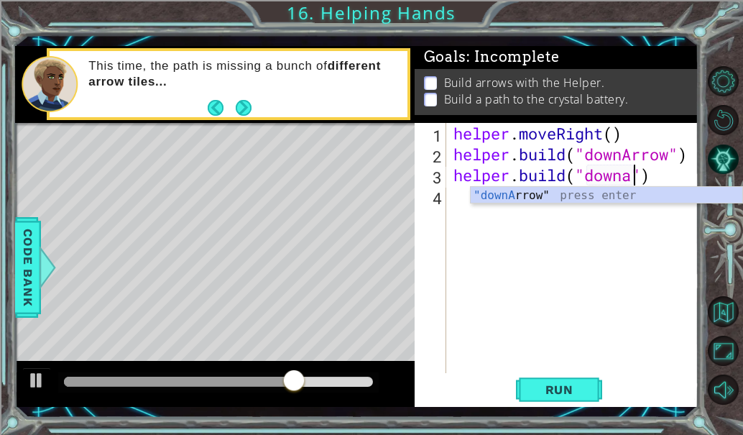
scroll to position [0, 9]
type textarea "[DOMAIN_NAME]("downArrow")"
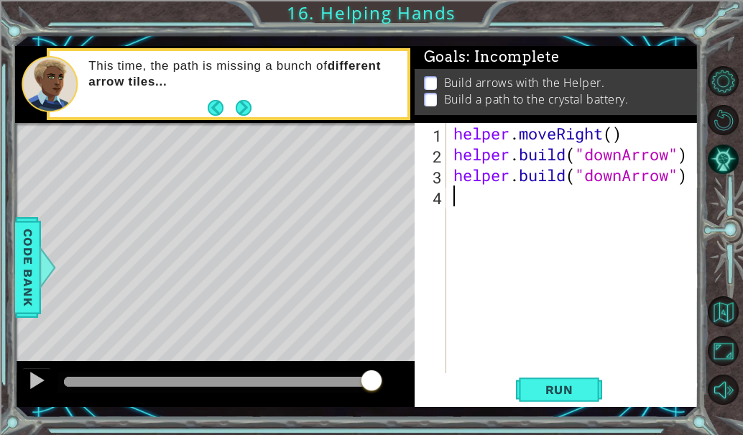
click at [503, 208] on div "helper . moveRight ( ) helper . build ( "downArrow" ) helper . build ( "downArr…" at bounding box center [577, 269] width 252 height 292
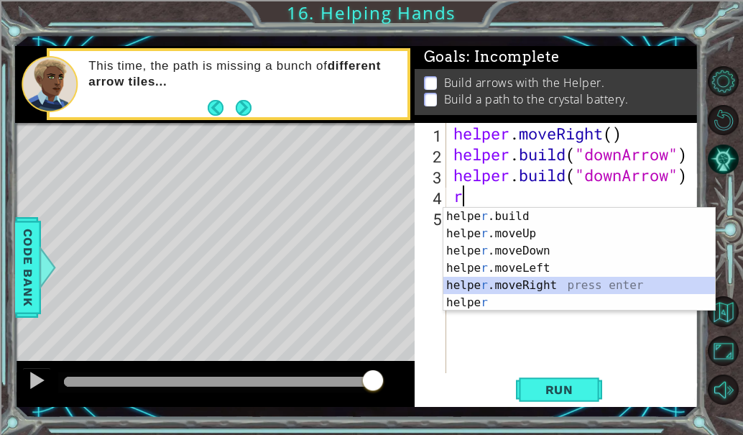
click at [524, 288] on div "helpe [PERSON_NAME]build press enter helpe r .moveUp press enter helpe [PERSON_…" at bounding box center [580, 277] width 272 height 138
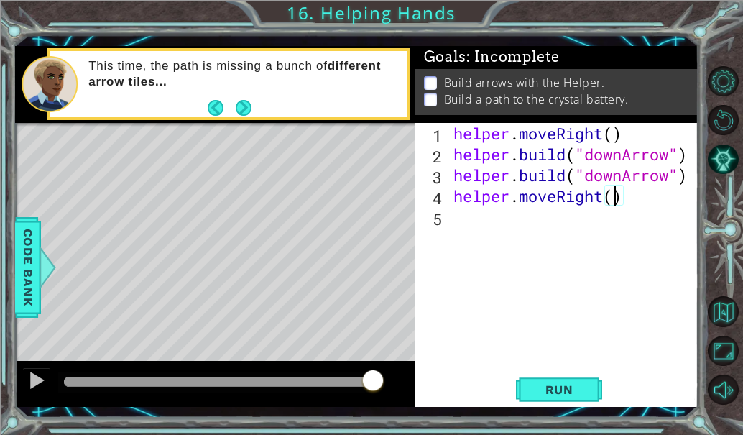
scroll to position [0, 7]
click at [566, 395] on span "Run" at bounding box center [559, 389] width 57 height 14
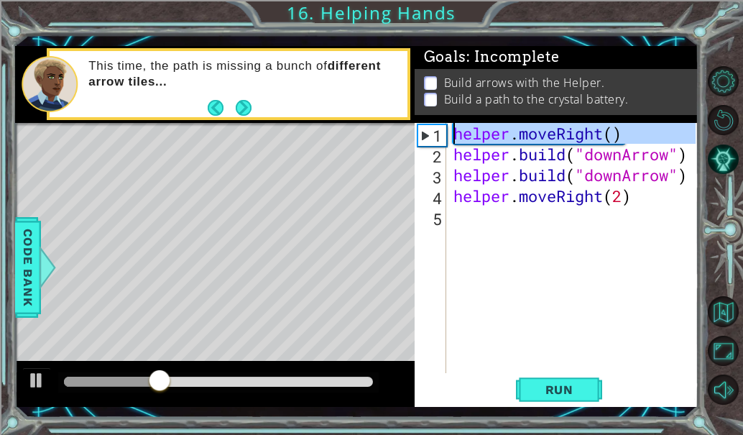
click at [426, 136] on div "1" at bounding box center [432, 135] width 28 height 21
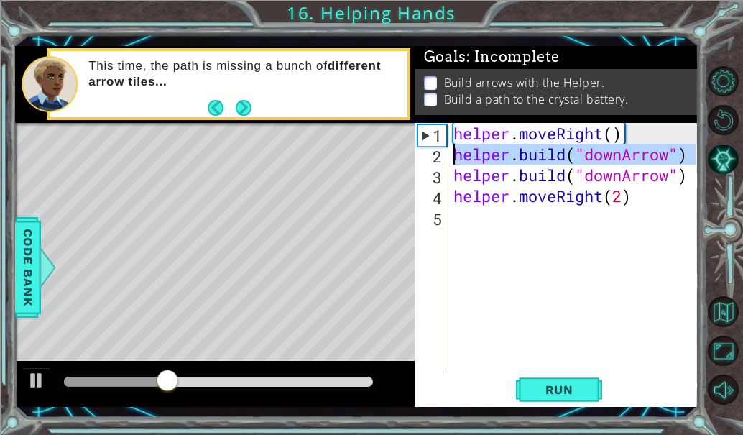
click at [438, 152] on div "2" at bounding box center [432, 156] width 29 height 21
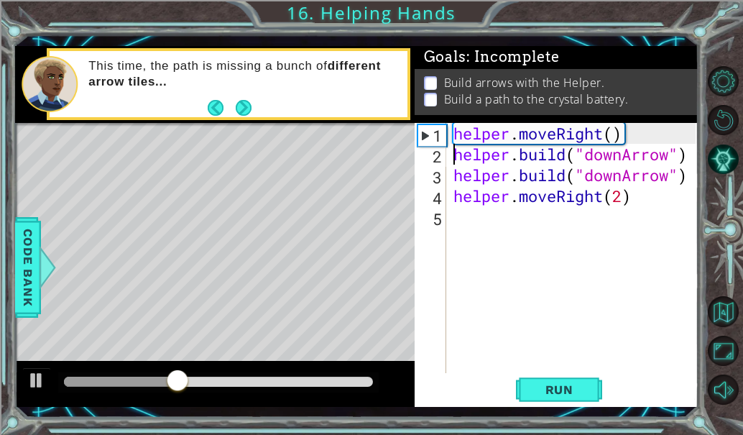
click at [431, 162] on div "2" at bounding box center [432, 156] width 29 height 21
click at [567, 393] on span "Run" at bounding box center [559, 389] width 57 height 14
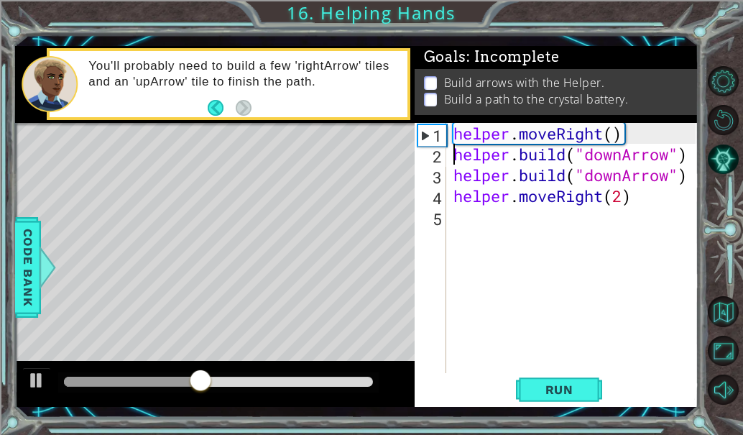
click at [617, 132] on div "helper . moveRight ( ) helper . build ( "downArrow" ) helper . build ( "downArr…" at bounding box center [577, 269] width 252 height 292
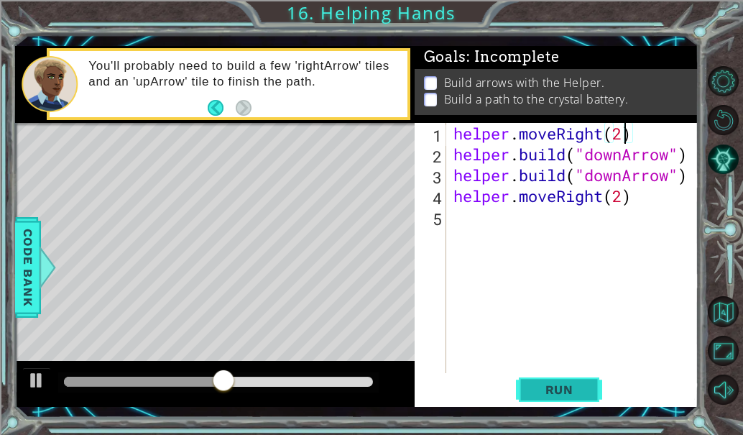
click at [564, 385] on span "Run" at bounding box center [559, 389] width 57 height 14
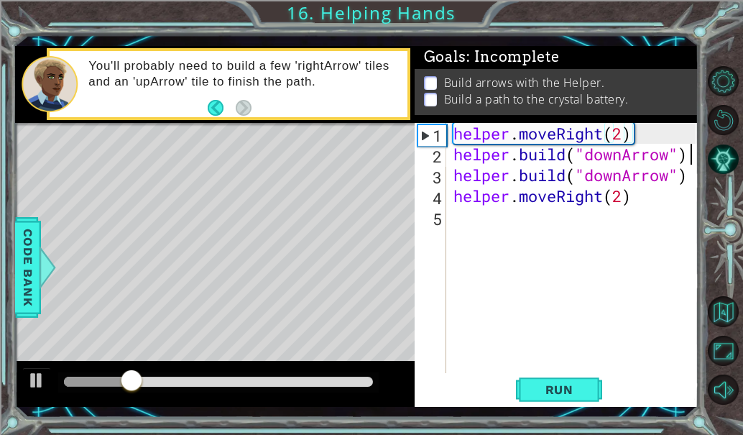
click at [694, 155] on div "helper . moveRight ( 2 ) helper . build ( "downArrow" ) helper . build ( "downA…" at bounding box center [577, 269] width 252 height 292
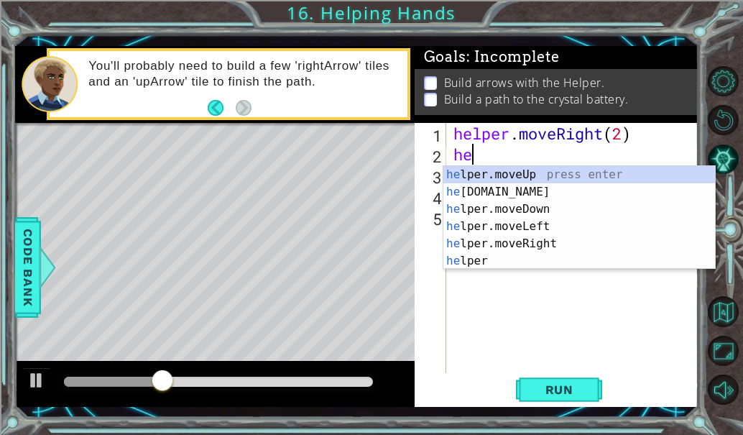
scroll to position [0, 0]
type textarea "h"
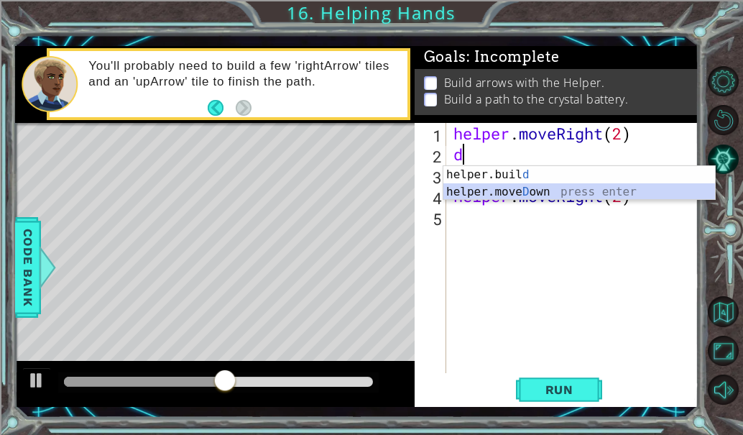
click at [526, 191] on div "helper.buil d press enter helper.[PERSON_NAME] own press enter" at bounding box center [580, 200] width 272 height 69
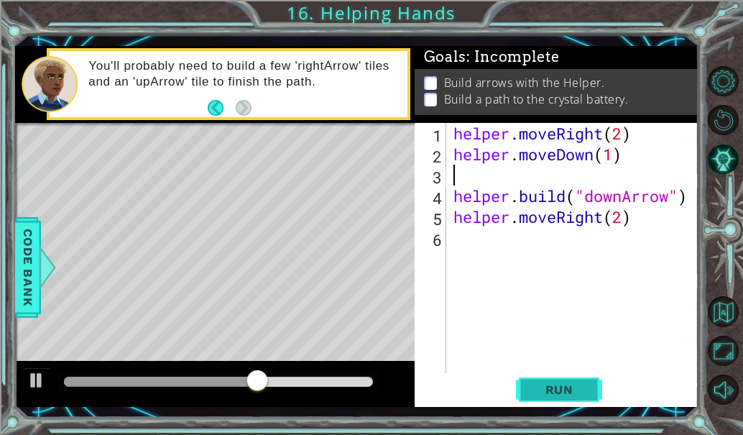
type textarea "helper.moveDown(1)"
click at [547, 397] on button "Run" at bounding box center [559, 389] width 86 height 29
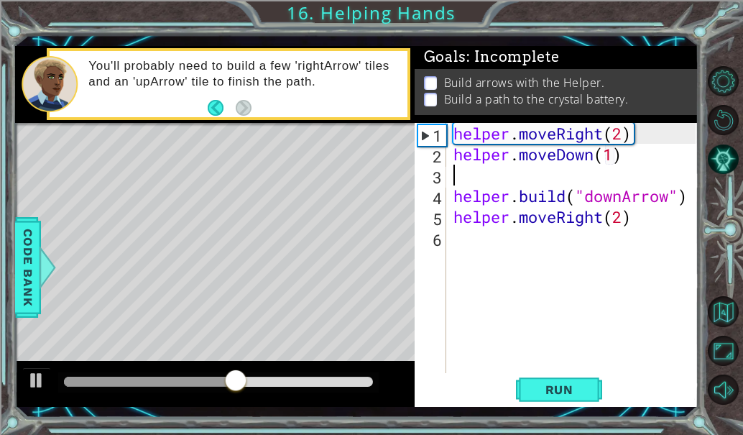
click at [627, 143] on div "helper . moveRight ( 2 ) helper . moveDown ( 1 ) helper . build ( "downArrow" )…" at bounding box center [577, 269] width 252 height 292
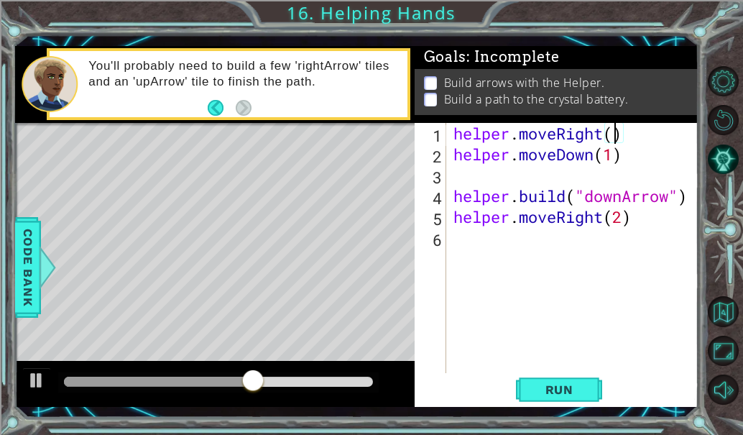
scroll to position [0, 7]
click at [626, 156] on div "helper . moveRight ( 1 ) helper . moveDown ( 1 ) helper . build ( "downArrow" )…" at bounding box center [577, 269] width 252 height 292
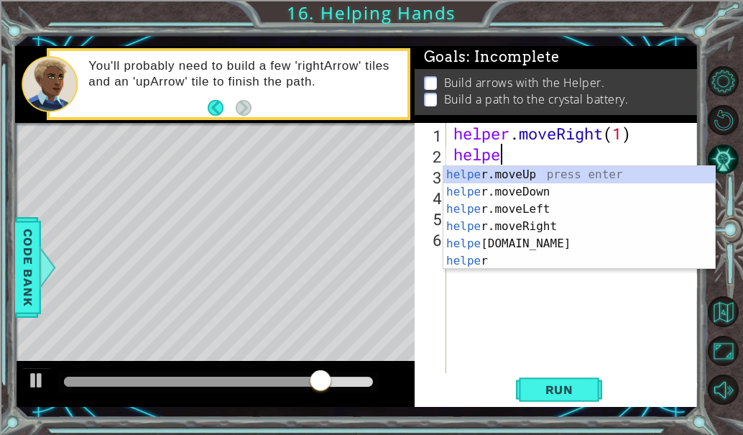
scroll to position [0, 1]
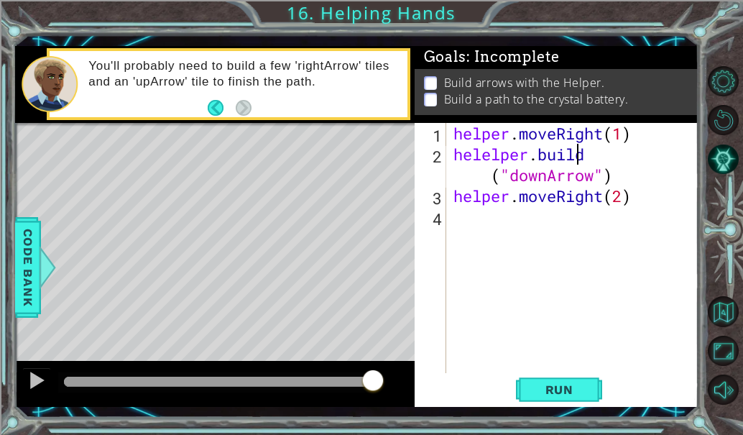
click at [592, 152] on div "helper . moveRight ( 1 ) helelper . build ( "downArrow" ) helper . moveRight ( …" at bounding box center [577, 269] width 252 height 292
click at [601, 156] on div "helper . moveRight ( 1 ) helelper . build ( "downArrow" ) helper . moveRight ( …" at bounding box center [577, 269] width 252 height 292
click at [601, 155] on div "helper . moveRight ( 1 ) helelper . build ( "downArrow" ) helper . moveRight ( …" at bounding box center [577, 269] width 252 height 292
click at [599, 152] on div "helper . moveRight ( 1 ) helelper . build ( "downArrow" ) helper . moveRight ( …" at bounding box center [577, 269] width 252 height 292
click at [642, 140] on div "helper . moveRight ( 1 ) helelper . build ( "downArrow" ) helper . moveRight ( …" at bounding box center [577, 269] width 252 height 292
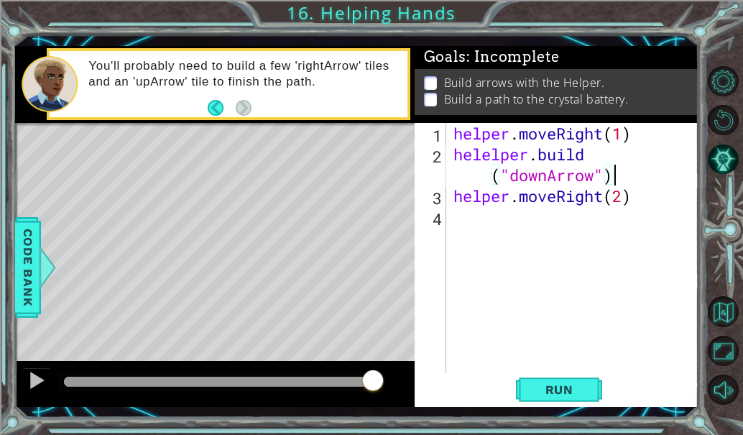
click at [624, 180] on div "helper . moveRight ( 1 ) helelper . build ( "downArrow" ) helper . moveRight ( …" at bounding box center [577, 269] width 252 height 292
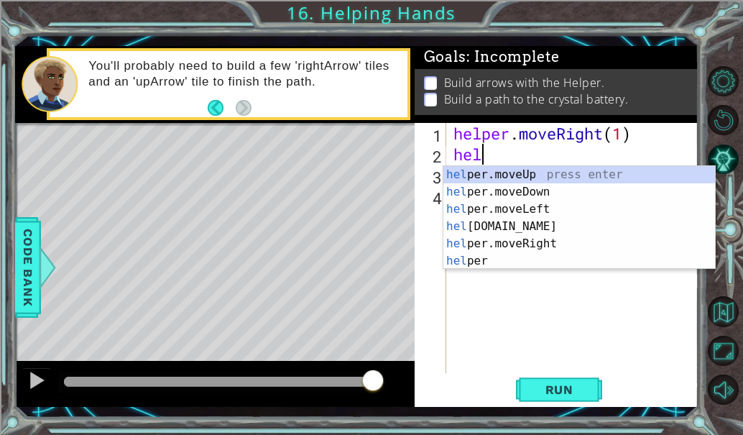
scroll to position [0, 0]
type textarea "h"
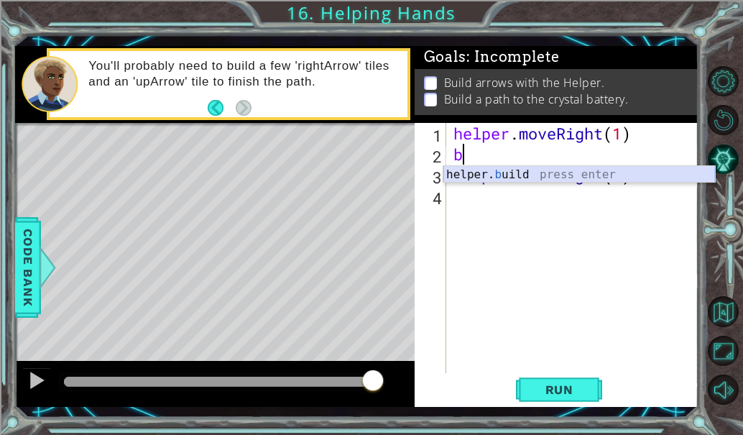
click at [613, 178] on div "helper. b uild press enter" at bounding box center [580, 192] width 272 height 52
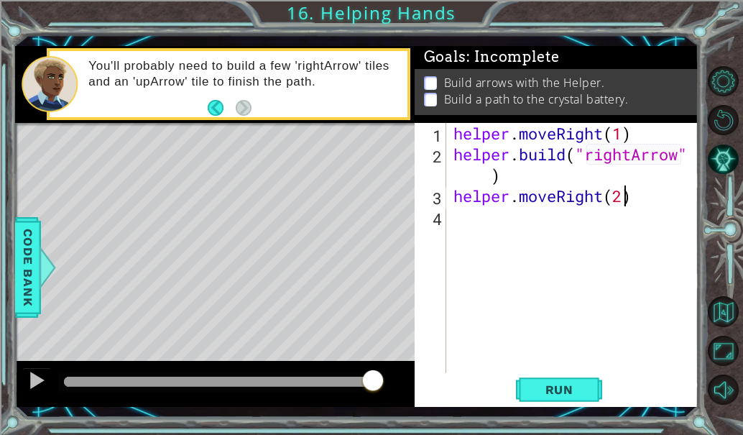
click at [624, 200] on div "helper . moveRight ( 1 ) helper . build ( "rightArrow" ) helper . moveRight ( 2…" at bounding box center [577, 269] width 252 height 292
type textarea "helper.moveRight()"
click at [653, 250] on div "helper . moveRight ( 1 ) helper . build ( "rightArrow" ) helper . moveRight ( )" at bounding box center [577, 269] width 252 height 292
click at [633, 195] on div "helper . moveRight ( 1 ) helper . build ( "rightArrow" ) helper . moveRight ( )" at bounding box center [577, 269] width 252 height 292
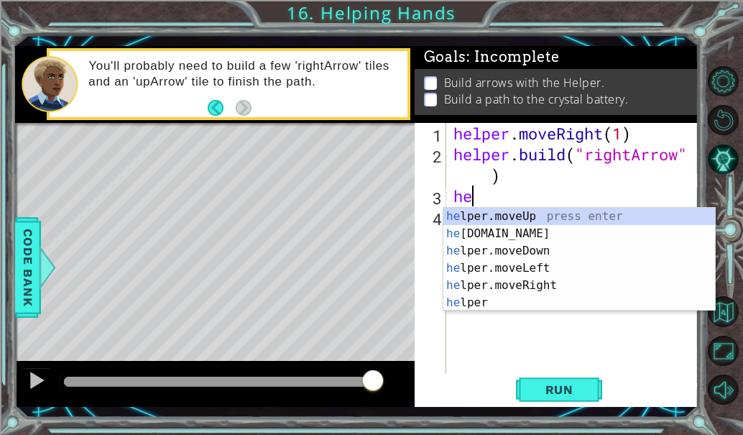
type textarea "h"
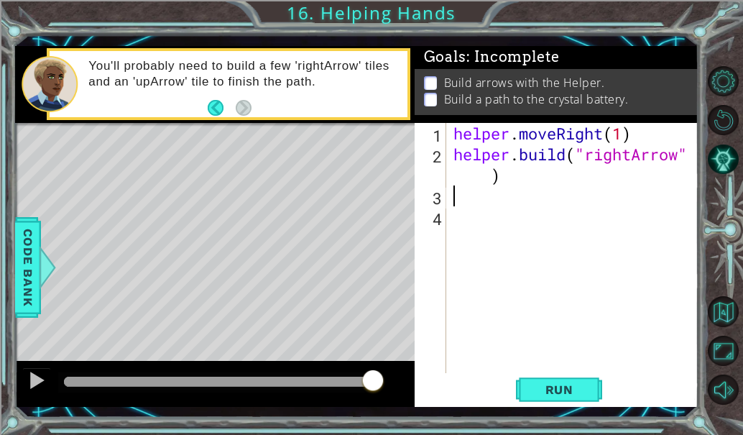
click at [577, 198] on div "helper . moveRight ( 1 ) helper . build ( "rightArrow" )" at bounding box center [577, 269] width 252 height 292
click at [533, 183] on div "helper . moveRight ( 1 ) helper . build ( "rightArrow" )" at bounding box center [577, 269] width 252 height 292
type textarea "[DOMAIN_NAME]("rightArrow")"
click at [569, 388] on span "Run" at bounding box center [559, 389] width 57 height 14
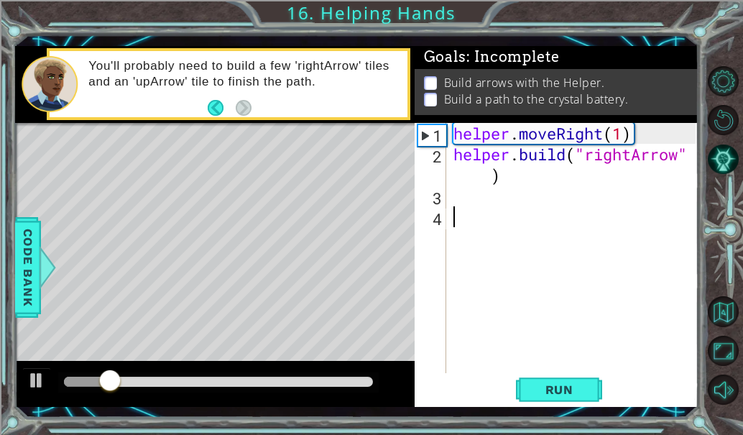
click at [519, 212] on div "helper . moveRight ( 1 ) helper . build ( "rightArrow" )" at bounding box center [577, 269] width 252 height 292
click at [520, 196] on div "helper . moveRight ( 1 ) helper . build ( "rightArrow" )" at bounding box center [577, 269] width 252 height 292
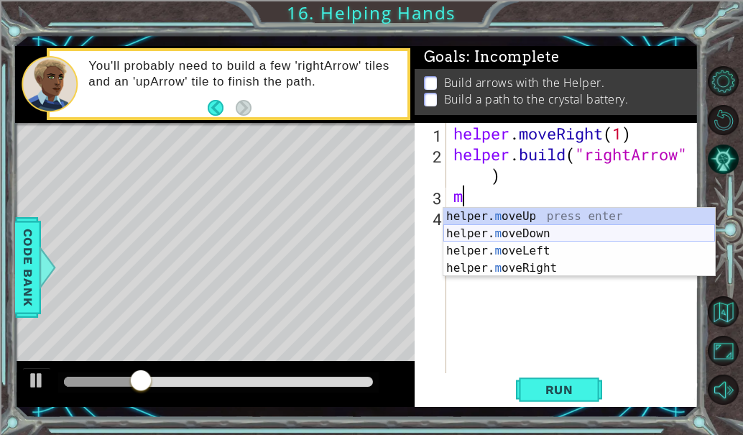
click at [519, 233] on div "helper. m oveUp press enter helper. m oveDown press enter helper. m oveLeft pre…" at bounding box center [580, 260] width 272 height 104
type textarea "helper.moveDown(1)"
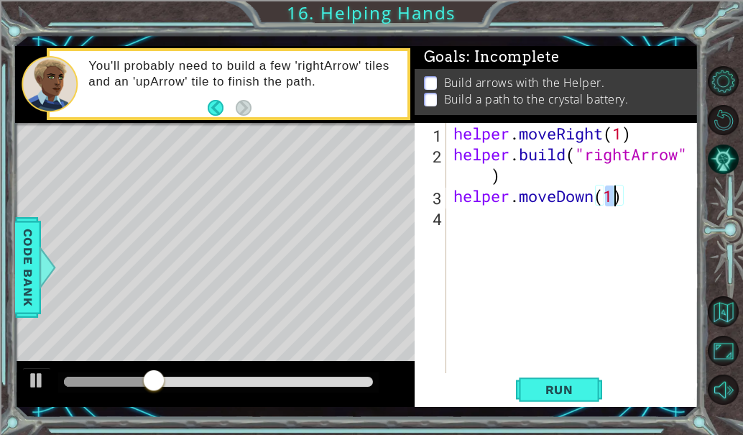
click at [519, 233] on div "helper . moveRight ( 1 ) helper . build ( "rightArrow" ) helper . moveDown ( 1 )" at bounding box center [577, 269] width 252 height 292
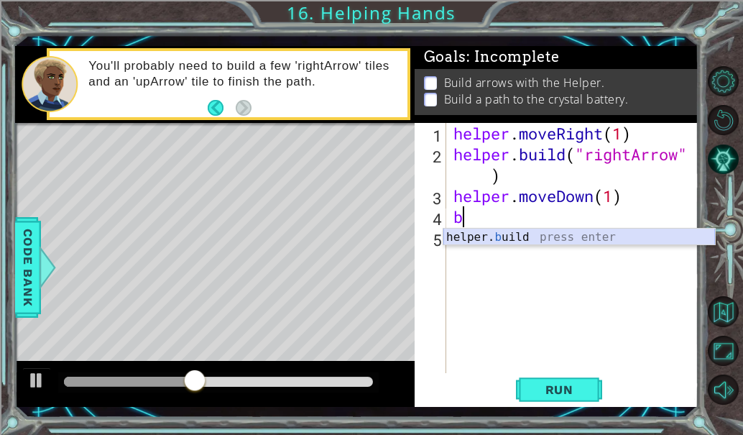
click at [517, 237] on div "helper. b uild press enter" at bounding box center [580, 255] width 272 height 52
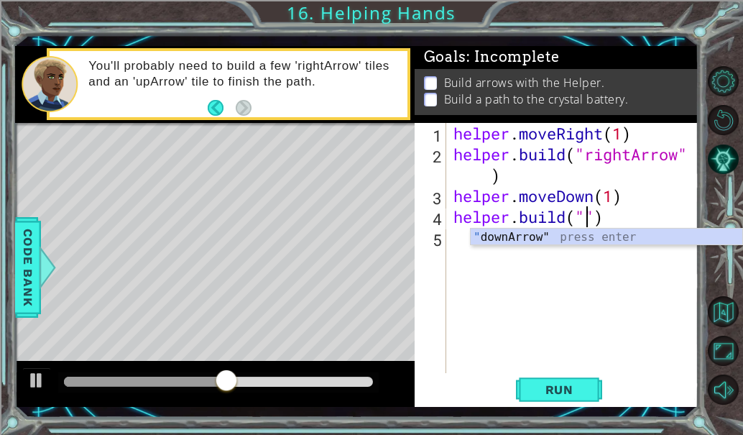
scroll to position [0, 6]
type textarea "[DOMAIN_NAME]("downArrow")"
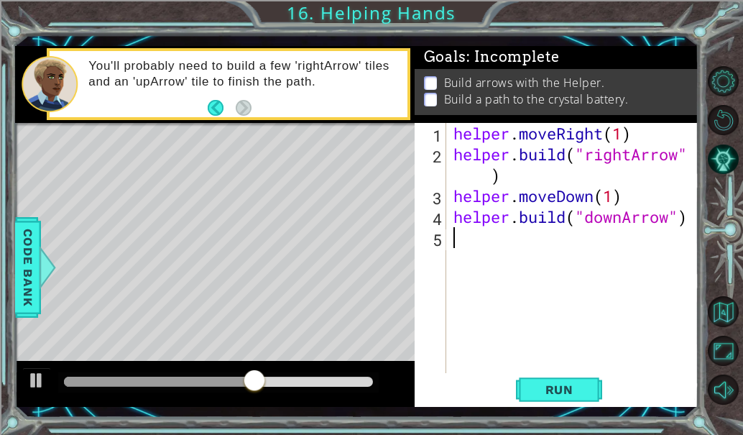
click at [543, 238] on div "helper . moveRight ( 1 ) helper . build ( "rightArrow" ) helper . moveDown ( 1 …" at bounding box center [577, 269] width 252 height 292
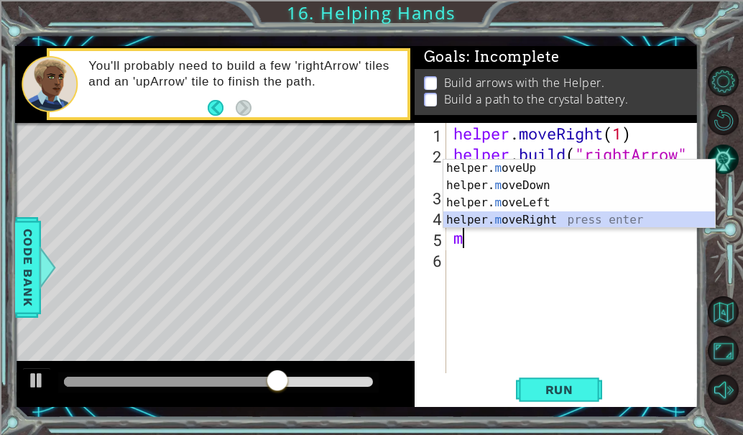
click at [541, 222] on div "helper. m oveUp press enter helper. m oveDown press enter helper. m oveLeft pre…" at bounding box center [580, 212] width 272 height 104
type textarea "helper.moveRight(1)"
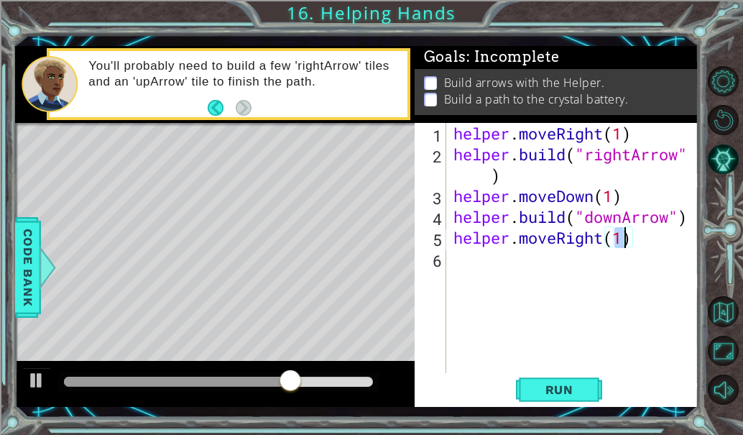
click at [519, 273] on div "helper . moveRight ( 1 ) helper . build ( "rightArrow" ) helper . moveDown ( 1 …" at bounding box center [577, 269] width 252 height 292
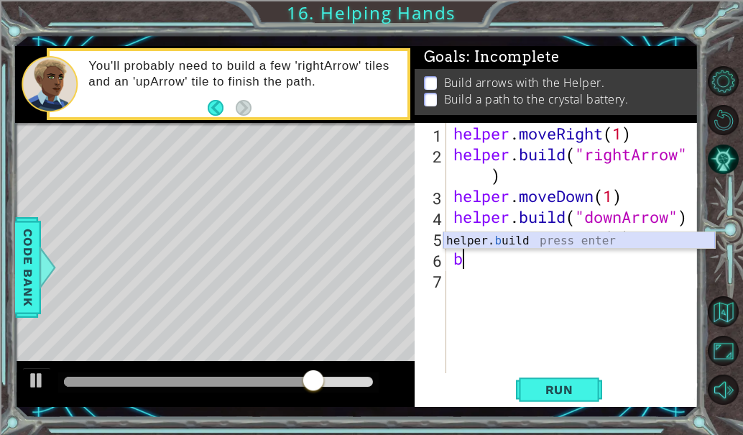
click at [518, 237] on div "helper. b uild press enter" at bounding box center [580, 258] width 272 height 52
type textarea "[DOMAIN_NAME]("rightArrow")"
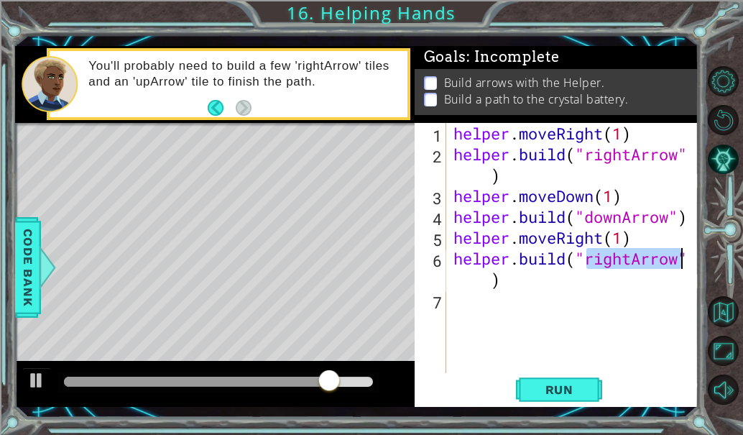
click at [528, 300] on div "helper . moveRight ( 1 ) helper . build ( "rightArrow" ) helper . moveDown ( 1 …" at bounding box center [577, 269] width 252 height 292
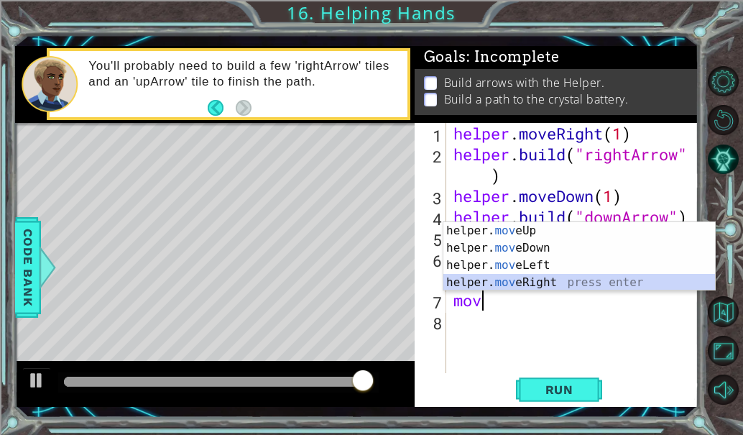
click at [531, 283] on div "helper. mov eUp press enter helper. mov eDown press enter helper. mov eLeft pre…" at bounding box center [580, 274] width 272 height 104
type textarea "helper.moveRight(1)"
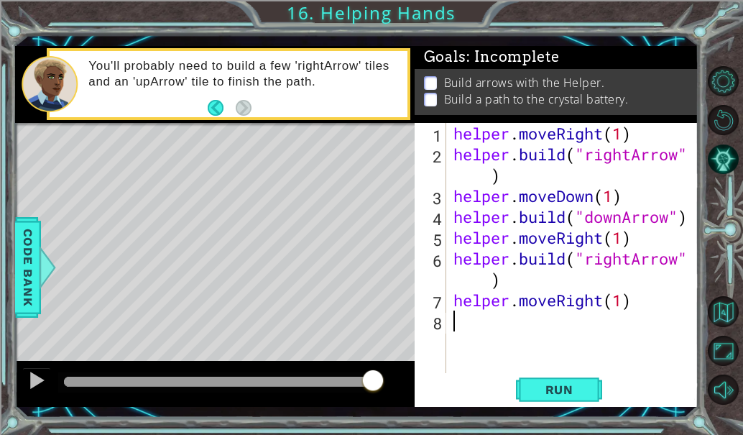
click at [485, 334] on div "helper . moveRight ( 1 ) helper . build ( "rightArrow" ) helper . moveDown ( 1 …" at bounding box center [577, 269] width 252 height 292
click at [579, 395] on span "Run" at bounding box center [559, 389] width 57 height 14
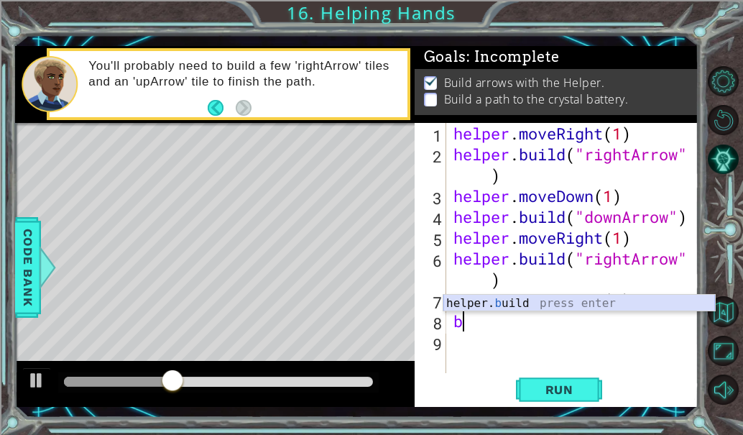
click at [518, 304] on div "helper. b uild press enter" at bounding box center [580, 321] width 272 height 52
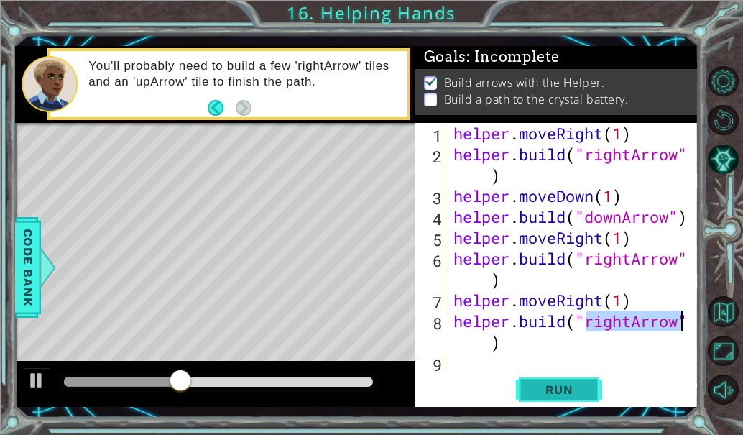
click at [569, 388] on span "Run" at bounding box center [559, 389] width 57 height 14
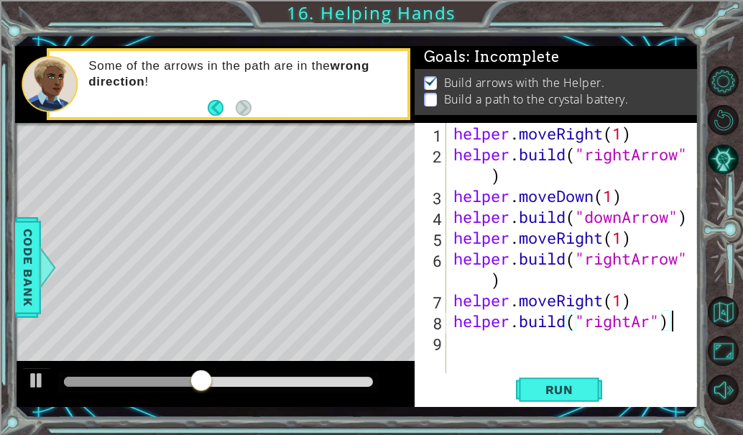
click at [686, 324] on div "helper . moveRight ( 1 ) helper . build ( "rightArrow" ) helper . moveDown ( 1 …" at bounding box center [577, 269] width 252 height 292
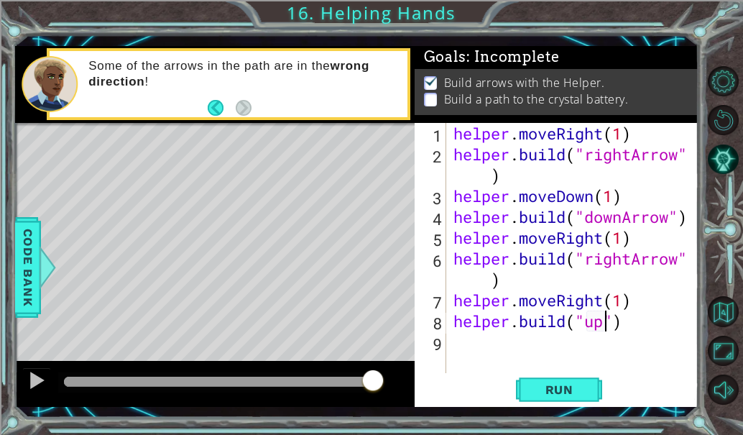
type textarea "[DOMAIN_NAME]("up ")"
click at [663, 337] on div "helper . moveRight ( 1 ) helper . build ( "rightArrow" ) helper . moveDown ( 1 …" at bounding box center [577, 269] width 252 height 292
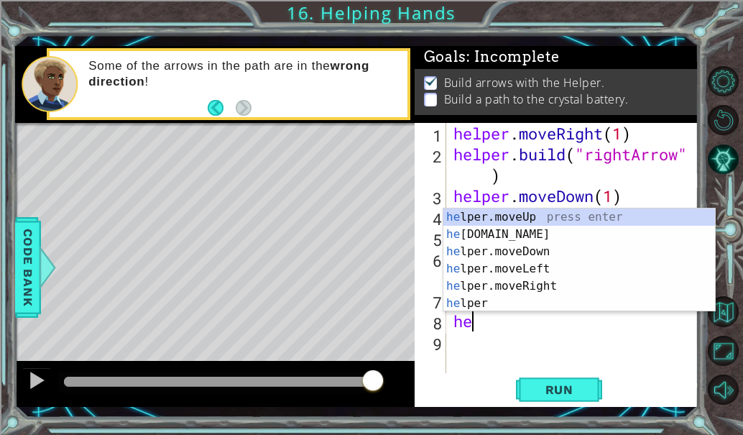
type textarea "h"
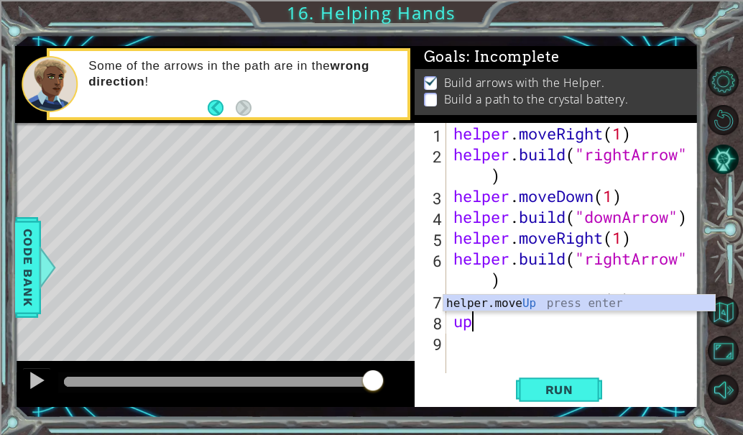
type textarea "u"
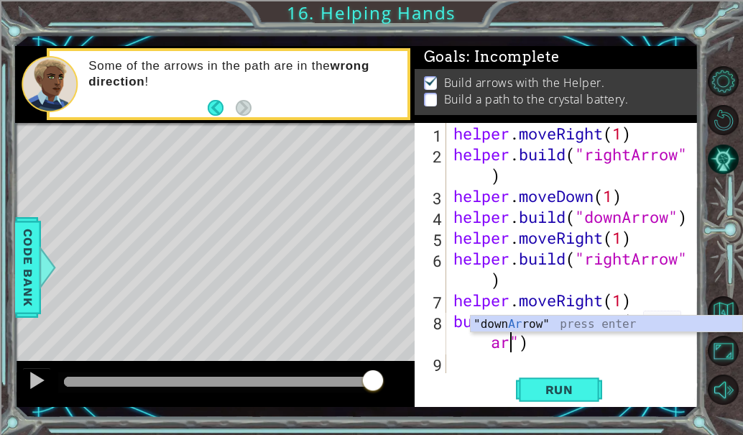
scroll to position [0, 11]
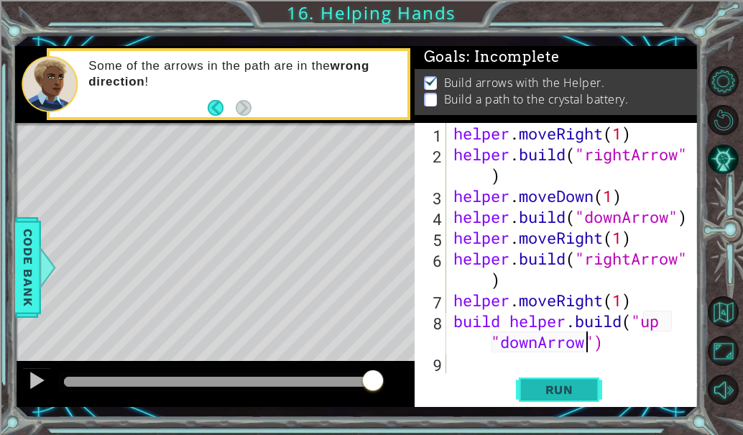
click at [564, 403] on button "Run" at bounding box center [559, 389] width 86 height 29
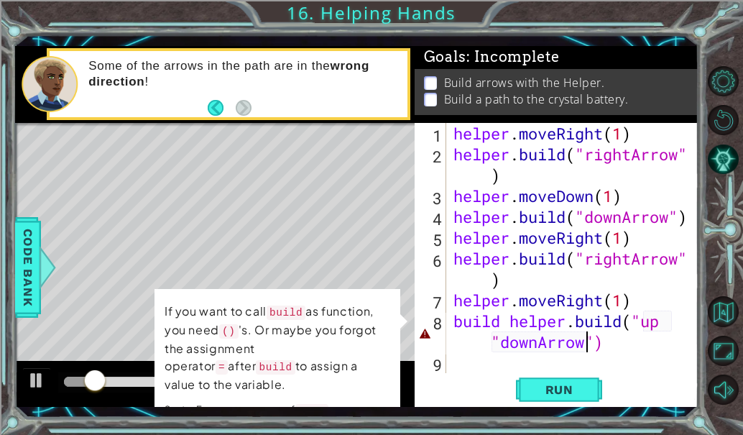
click at [536, 347] on div "helper . moveRight ( 1 ) helper . build ( "rightArrow" ) helper . moveDown ( 1 …" at bounding box center [577, 269] width 252 height 292
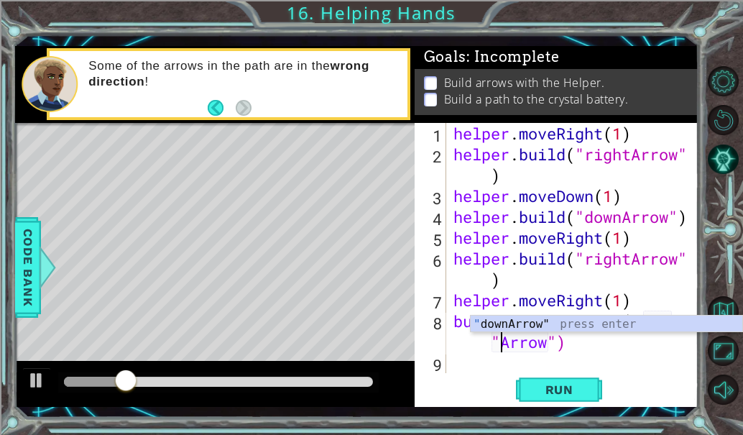
click at [485, 431] on div "1 ההההההההההההההההההההההההההההההההההההההההההההההההההההההההההההההההההההההההההההה…" at bounding box center [371, 217] width 743 height 435
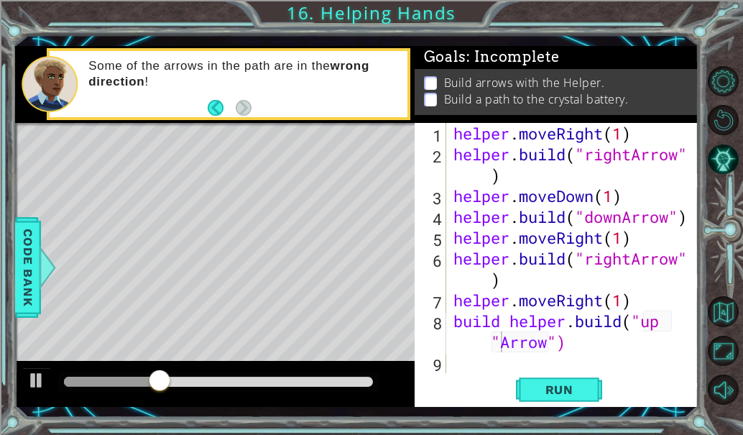
click at [552, 410] on div "1 ההההההההההההההההההההההההההההההההההההההההההההההההההההההההההההההההההההההההההההה…" at bounding box center [357, 226] width 684 height 382
click at [550, 398] on button "Run" at bounding box center [559, 389] width 86 height 29
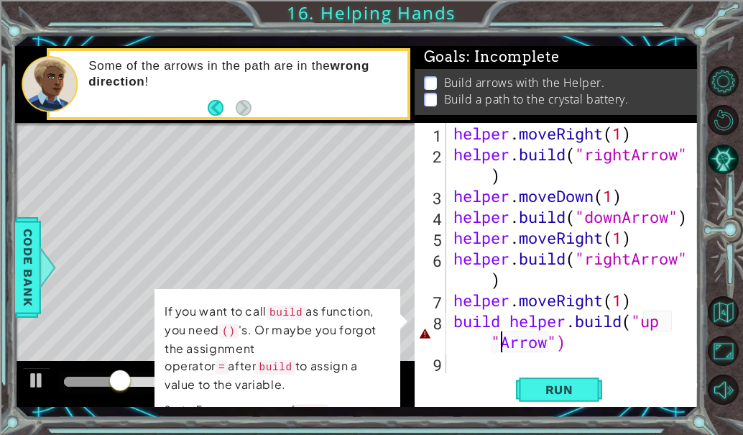
click at [566, 349] on div "helper . moveRight ( 1 ) helper . build ( "rightArrow" ) helper . moveDown ( 1 …" at bounding box center [577, 269] width 252 height 292
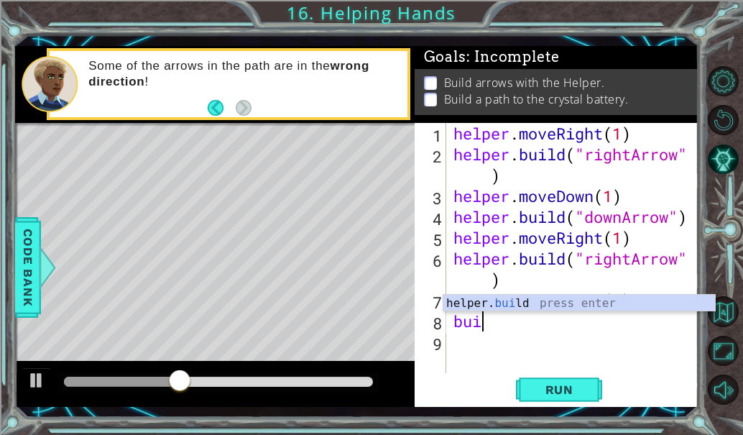
scroll to position [0, 0]
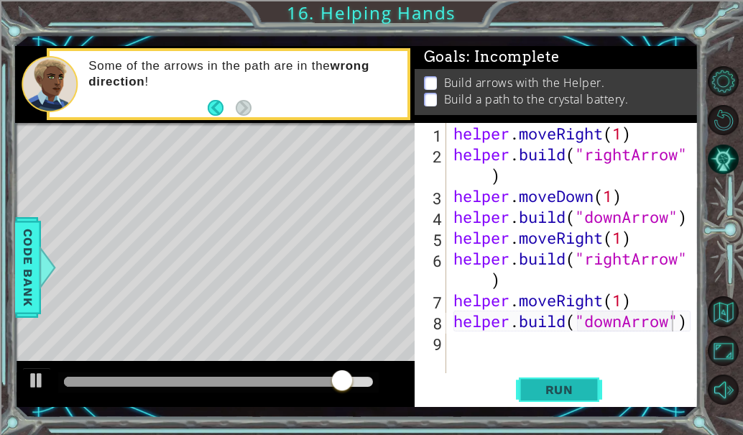
click at [573, 380] on button "Run" at bounding box center [559, 389] width 86 height 29
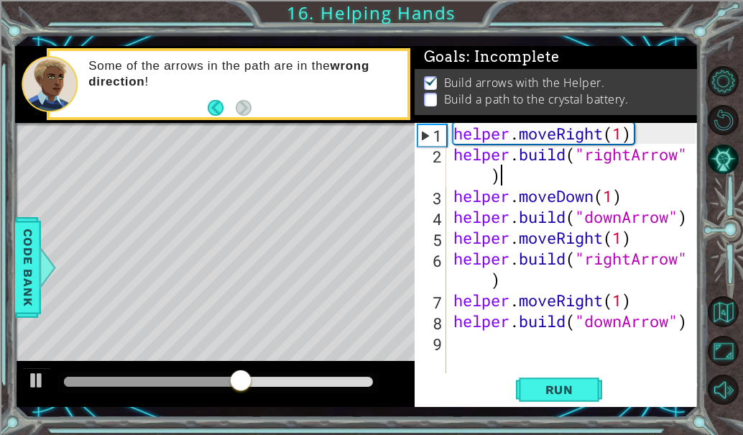
click at [689, 166] on div "helper . moveRight ( 1 ) helper . build ( "rightArrow" ) helper . moveDown ( 1 …" at bounding box center [577, 269] width 252 height 292
click at [690, 161] on div "helper . moveRight ( 1 ) helper . build ( "rightArrow" ) helper . moveDown ( 1 …" at bounding box center [577, 269] width 252 height 292
click at [653, 180] on div "helper . moveRight ( 1 ) helper . build ( "rightArrow" ) helper . moveDown ( 1 …" at bounding box center [577, 269] width 252 height 292
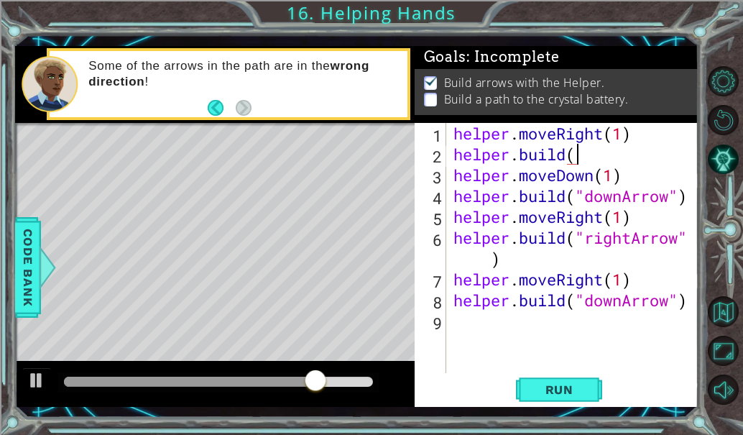
scroll to position [0, 5]
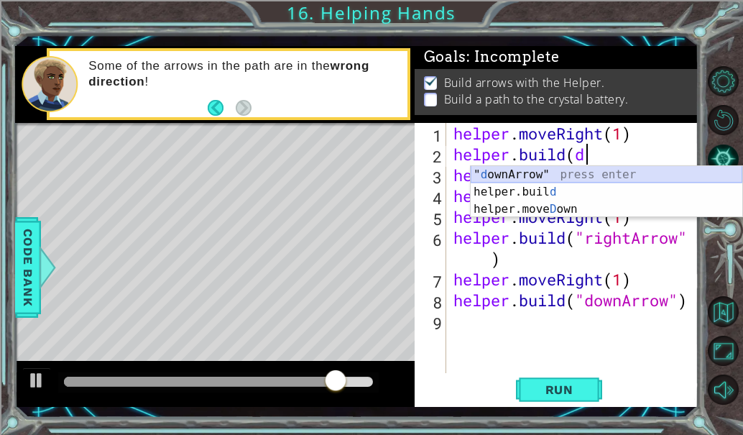
click at [591, 175] on div "" d ownArrow" press enter helper.buil d press enter helper.[PERSON_NAME] own pr…" at bounding box center [607, 209] width 272 height 86
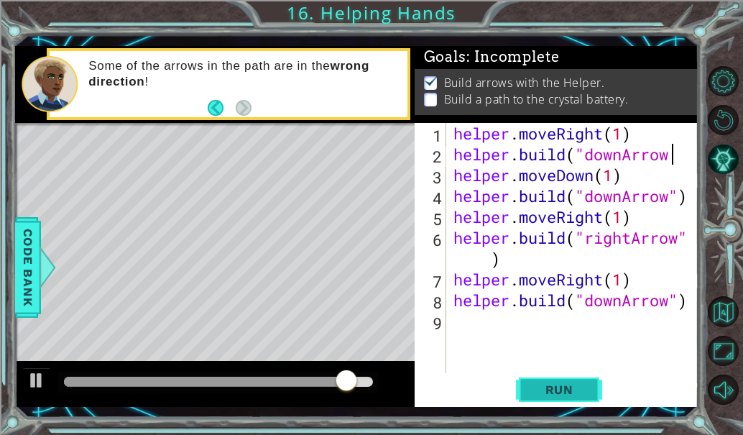
click at [549, 385] on span "Run" at bounding box center [559, 389] width 57 height 14
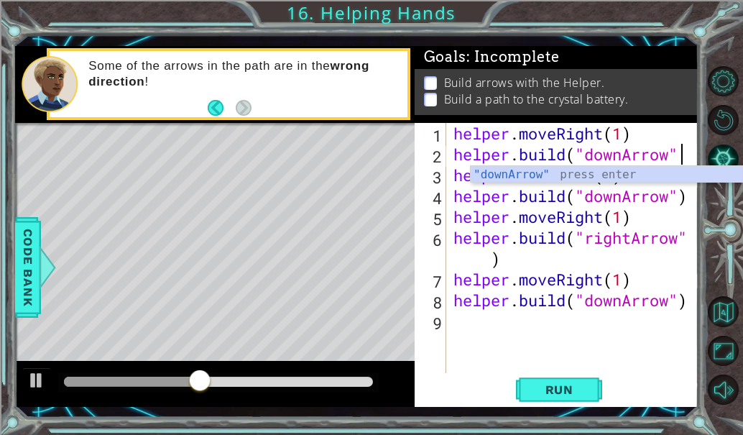
scroll to position [0, 10]
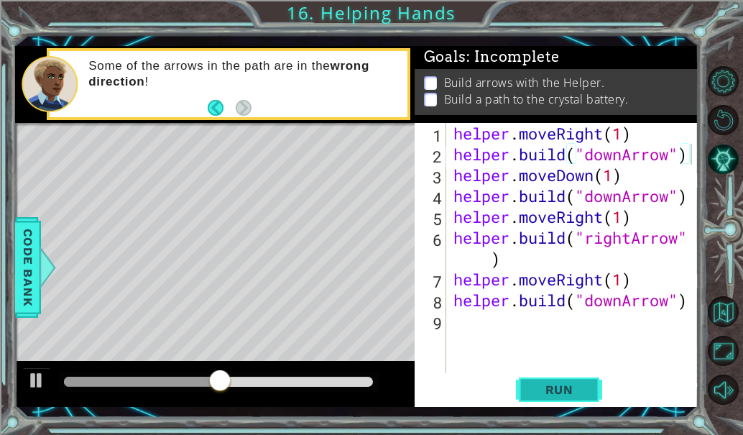
click at [574, 395] on span "Run" at bounding box center [559, 389] width 57 height 14
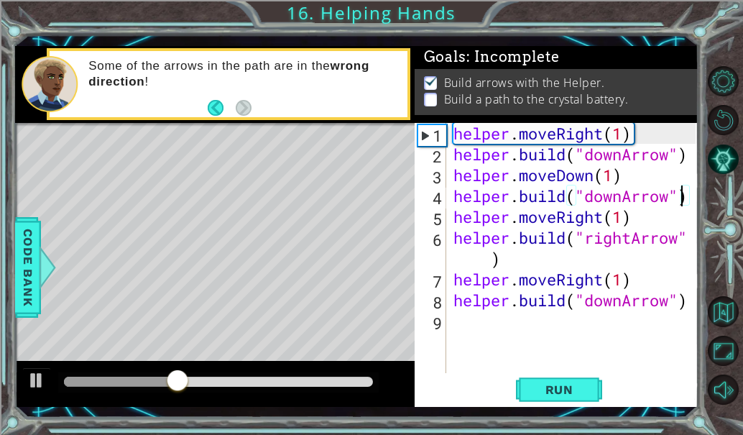
click at [682, 195] on div "helper . moveRight ( 1 ) helper . build ( "downArrow" ) helper . moveDown ( 1 )…" at bounding box center [577, 269] width 252 height 292
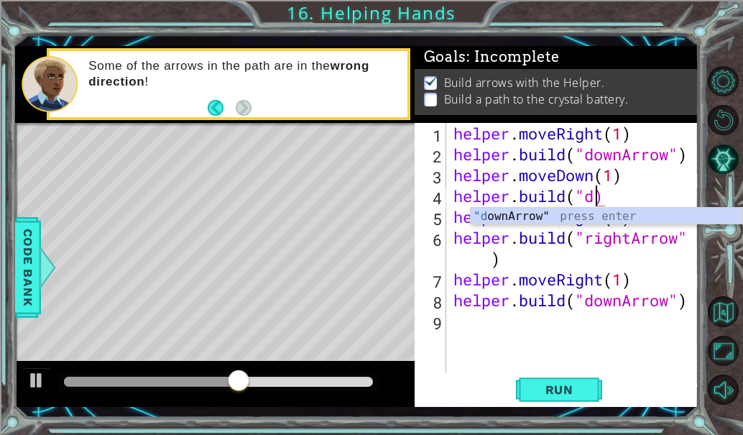
scroll to position [0, 6]
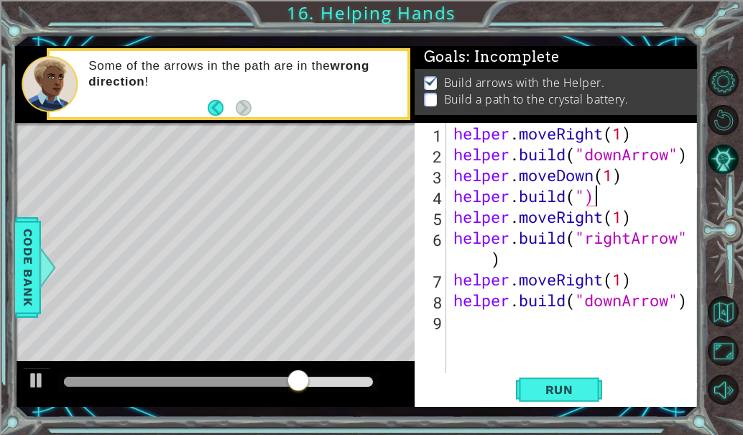
click at [640, 195] on div "helper . moveRight ( 1 ) helper . build ( "downArrow" ) helper . moveDown ( 1 )…" at bounding box center [577, 269] width 252 height 292
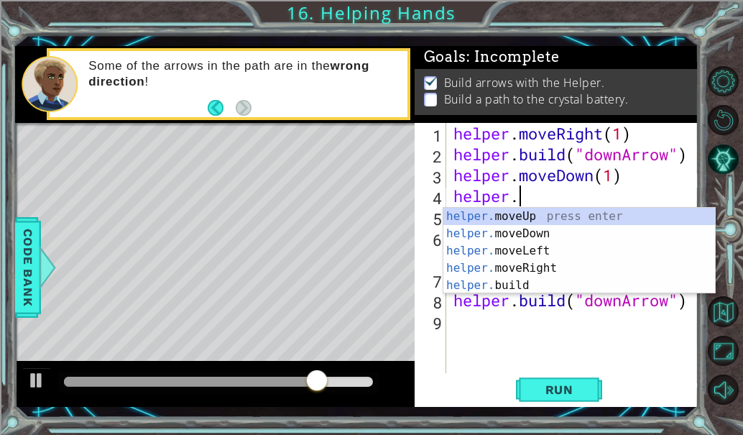
scroll to position [0, 2]
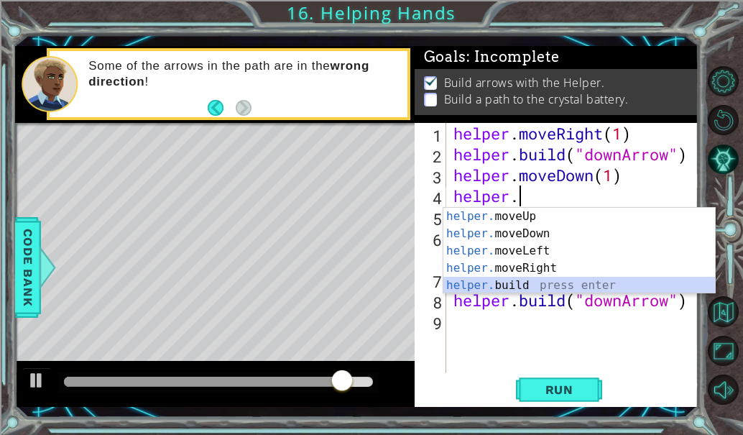
click at [528, 283] on div "helper. moveUp press enter helper. moveDown press enter helper. moveLeft press …" at bounding box center [580, 268] width 272 height 121
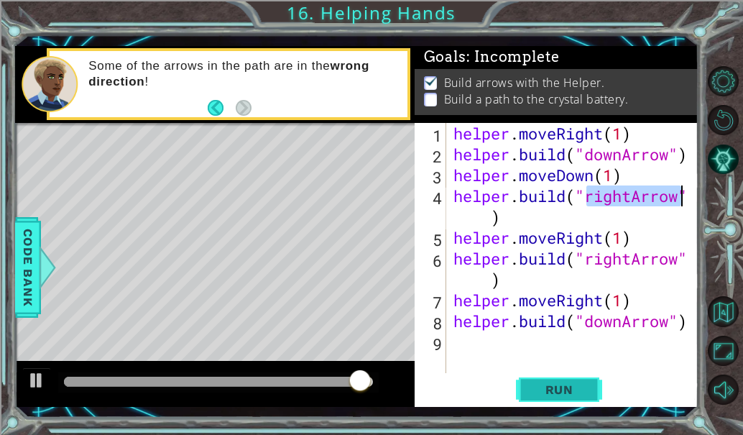
click at [591, 390] on button "Run" at bounding box center [559, 389] width 86 height 29
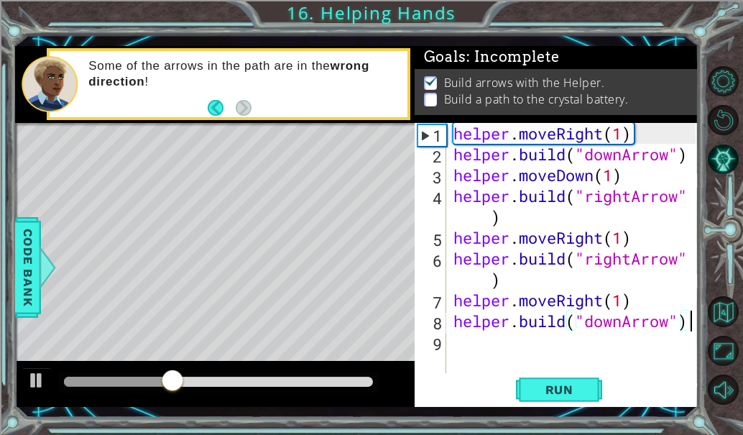
click at [690, 329] on div "helper . moveRight ( 1 ) helper . build ( "downArrow" ) helper . moveDown ( 1 )…" at bounding box center [577, 269] width 252 height 292
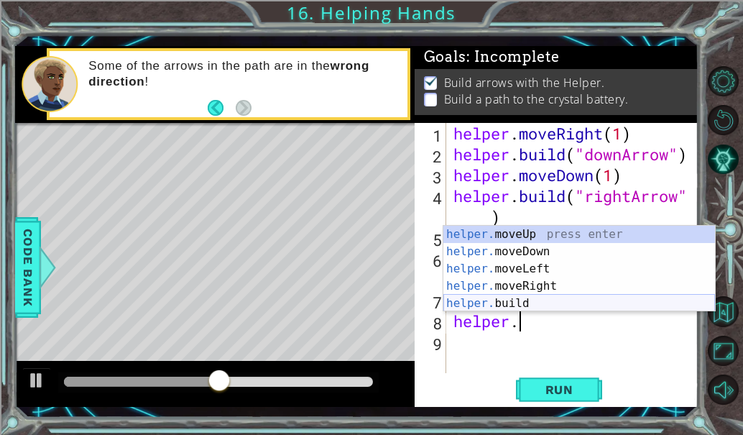
click at [564, 303] on div "helper. moveUp press enter helper. moveDown press enter helper. moveLeft press …" at bounding box center [580, 286] width 272 height 121
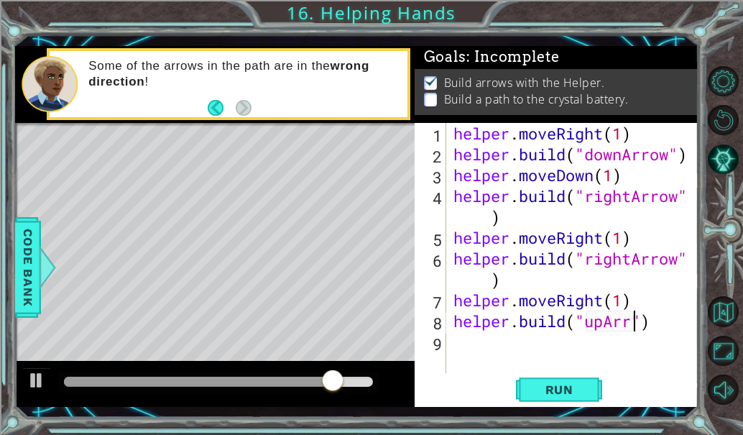
scroll to position [0, 9]
type textarea "[DOMAIN_NAME]("upArrow")"
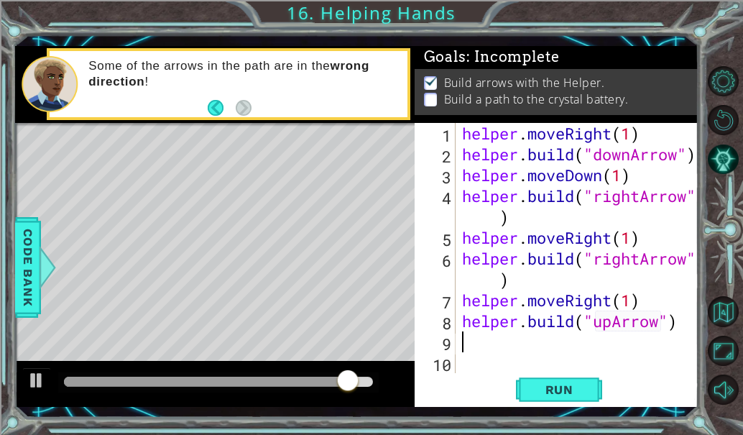
scroll to position [0, 0]
click at [580, 393] on span "Run" at bounding box center [559, 389] width 57 height 14
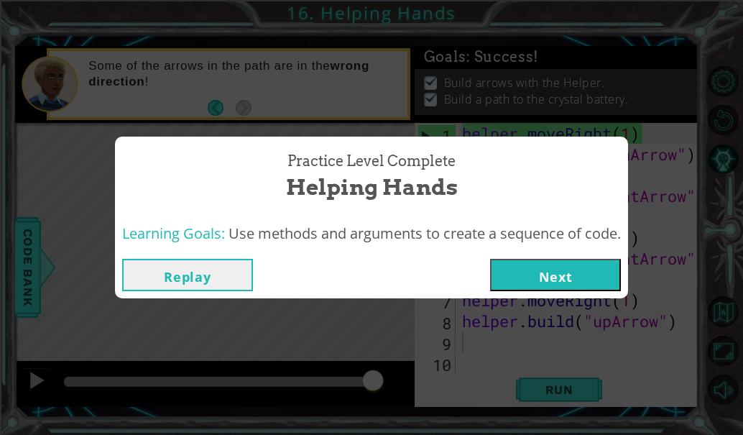
click at [543, 249] on div "Learning Goals: Use methods and arguments to create a sequence of code." at bounding box center [371, 233] width 513 height 35
click at [561, 268] on button "Next" at bounding box center [555, 275] width 131 height 32
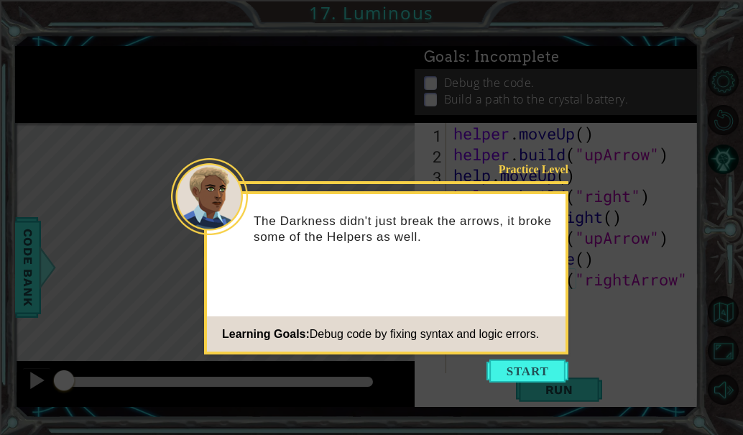
click at [522, 355] on icon at bounding box center [371, 217] width 743 height 435
drag, startPoint x: 530, startPoint y: 368, endPoint x: 496, endPoint y: 368, distance: 33.8
drag, startPoint x: 496, startPoint y: 368, endPoint x: 476, endPoint y: 362, distance: 21.1
click at [476, 362] on icon at bounding box center [371, 217] width 743 height 435
click at [539, 376] on button "Start" at bounding box center [528, 370] width 82 height 23
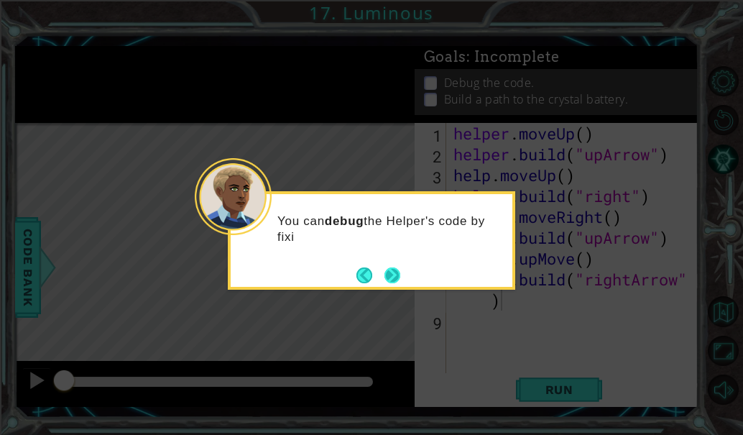
click at [400, 267] on button "Next" at bounding box center [393, 275] width 16 height 16
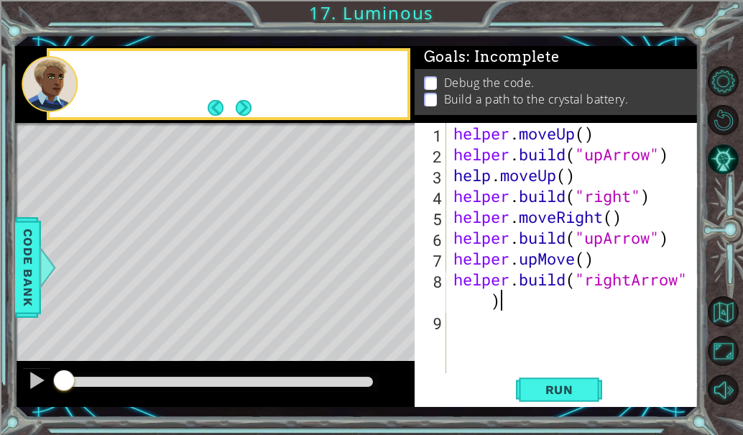
click at [403, 265] on div "Level Map" at bounding box center [347, 334] width 664 height 423
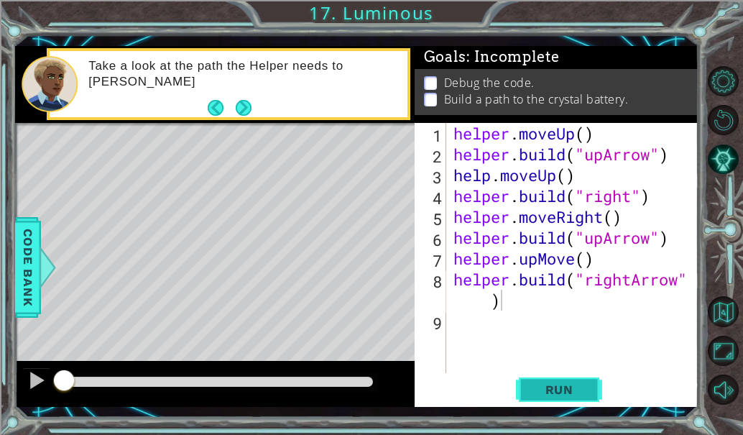
click at [551, 394] on span "Run" at bounding box center [559, 389] width 57 height 14
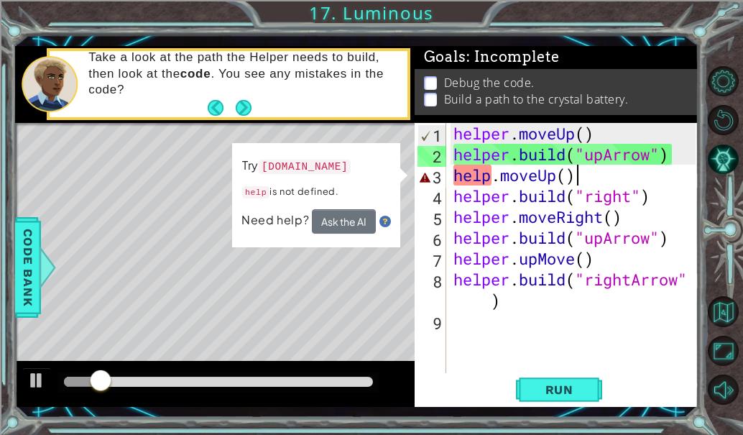
click at [595, 173] on div "helper . moveUp ( ) helper . build ( "upArrow" ) help . moveUp ( ) helper . bui…" at bounding box center [577, 269] width 252 height 292
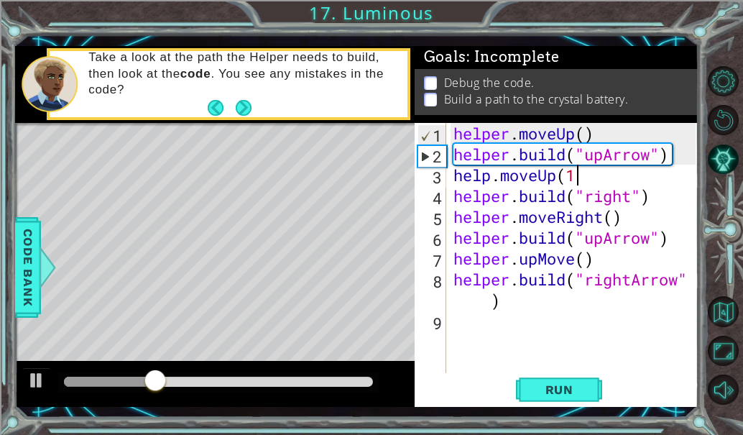
scroll to position [0, 5]
click at [560, 397] on button "Run" at bounding box center [559, 389] width 86 height 29
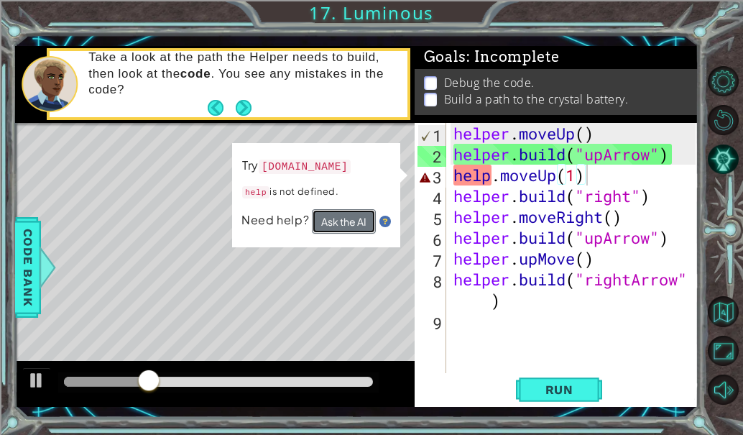
click at [339, 216] on button "Ask the AI" at bounding box center [344, 221] width 64 height 24
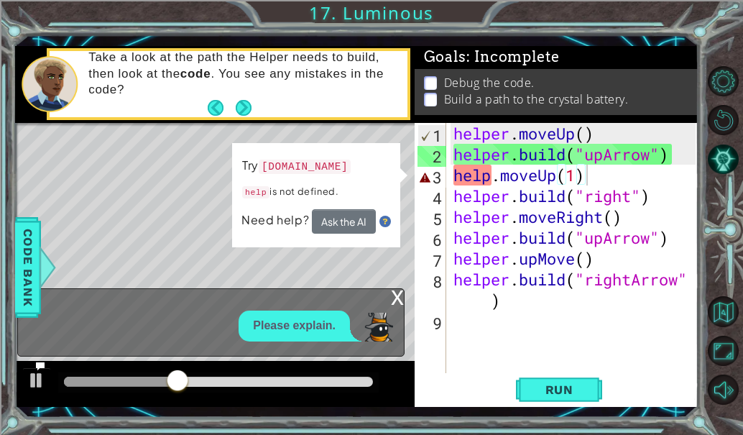
click at [321, 327] on p "Please explain." at bounding box center [294, 326] width 83 height 17
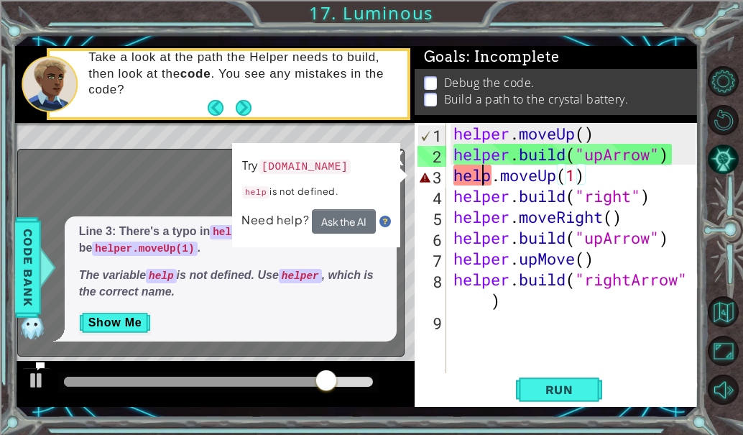
click at [485, 178] on div "helper . moveUp ( ) helper . build ( "upArrow" ) help . moveUp ( 1 ) helper . b…" at bounding box center [577, 269] width 252 height 292
click at [494, 178] on div "helper . moveUp ( ) helper . build ( "upArrow" ) help . moveUp ( 1 ) helper . b…" at bounding box center [577, 269] width 252 height 292
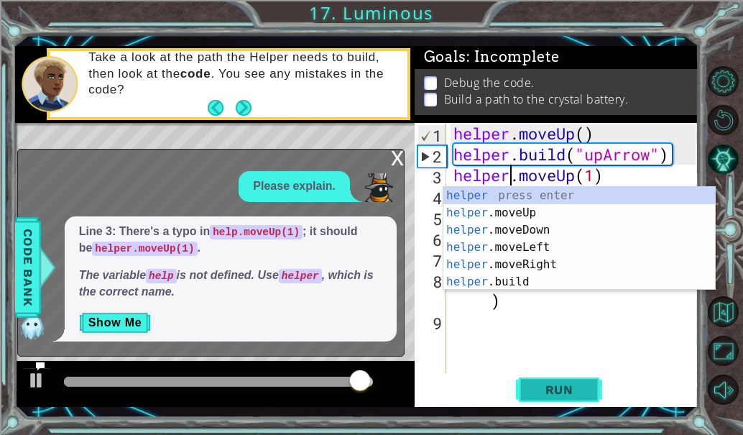
click at [533, 383] on span "Run" at bounding box center [559, 389] width 57 height 14
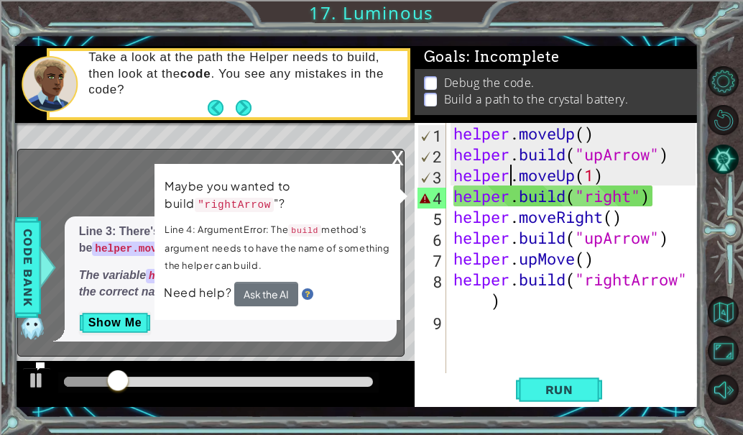
click at [634, 196] on div "helper . moveUp ( ) helper . build ( "upArrow" ) helper . moveUp ( 1 ) helper .…" at bounding box center [577, 269] width 252 height 292
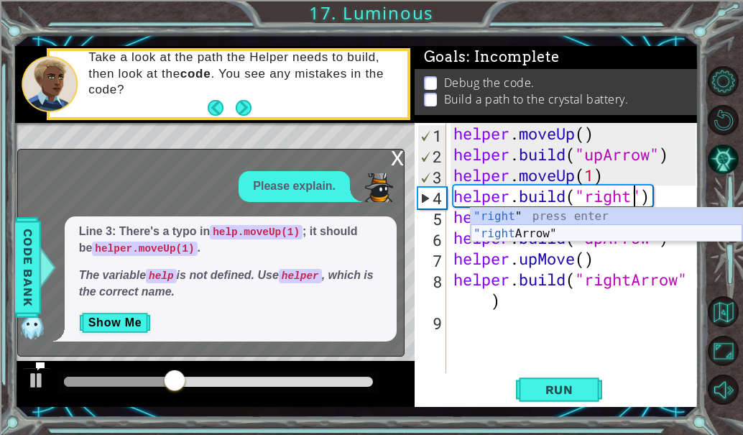
click at [574, 232] on div ""right " press enter "right Arrow" press enter" at bounding box center [607, 242] width 272 height 69
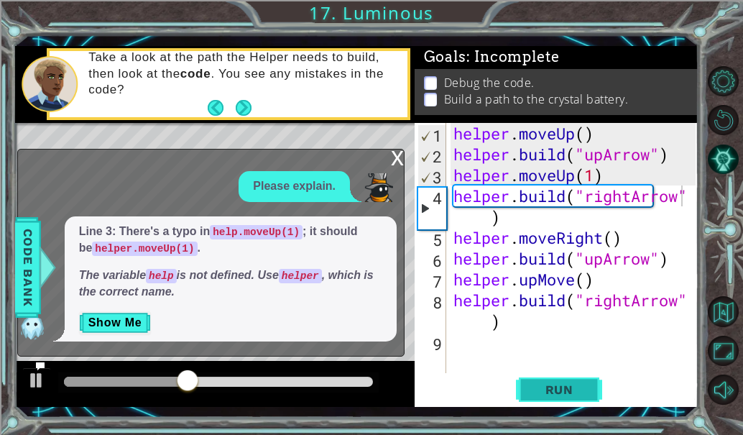
click at [554, 387] on span "Run" at bounding box center [559, 389] width 57 height 14
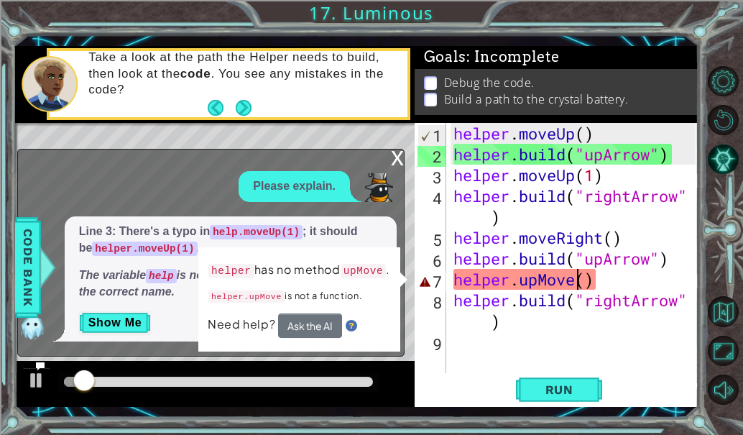
click at [578, 289] on div "helper . moveUp ( ) helper . build ( "upArrow" ) helper . moveUp ( 1 ) helper .…" at bounding box center [577, 269] width 252 height 292
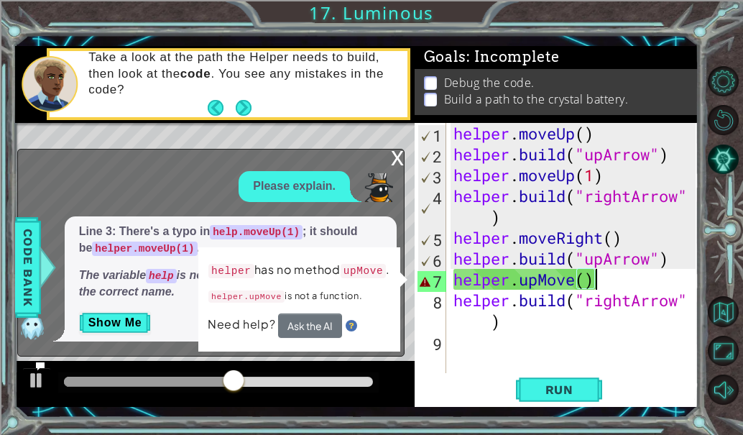
click at [621, 288] on div "helper . moveUp ( ) helper . build ( "upArrow" ) helper . moveUp ( 1 ) helper .…" at bounding box center [577, 269] width 252 height 292
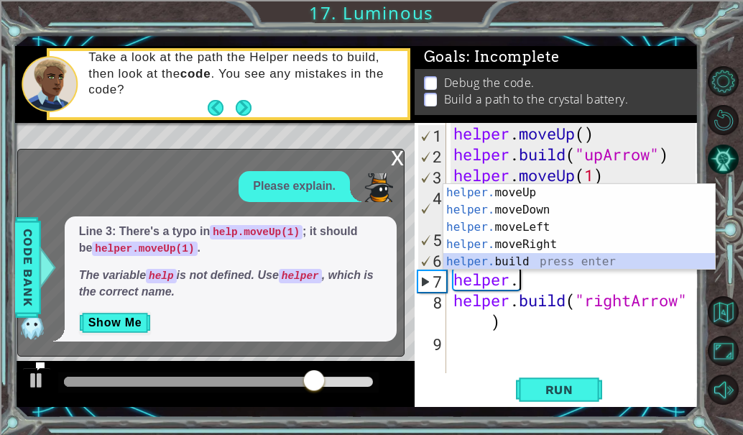
click at [543, 254] on div "helper. moveUp press enter helper. moveDown press enter helper. moveLeft press …" at bounding box center [580, 244] width 272 height 121
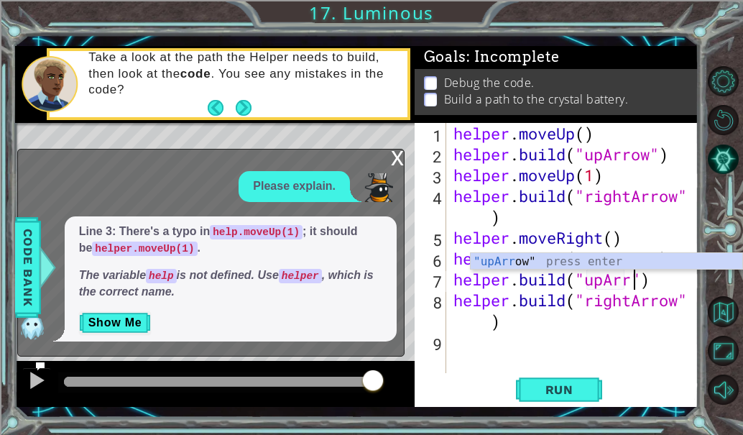
scroll to position [0, 9]
click at [578, 393] on span "Run" at bounding box center [559, 389] width 57 height 14
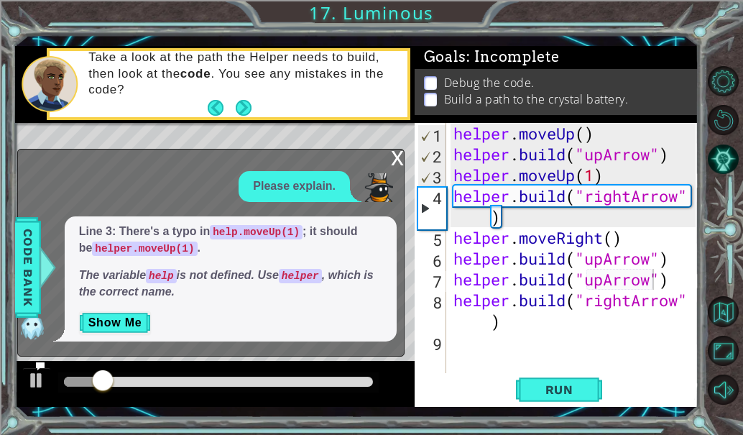
click at [392, 155] on div "x" at bounding box center [397, 157] width 13 height 14
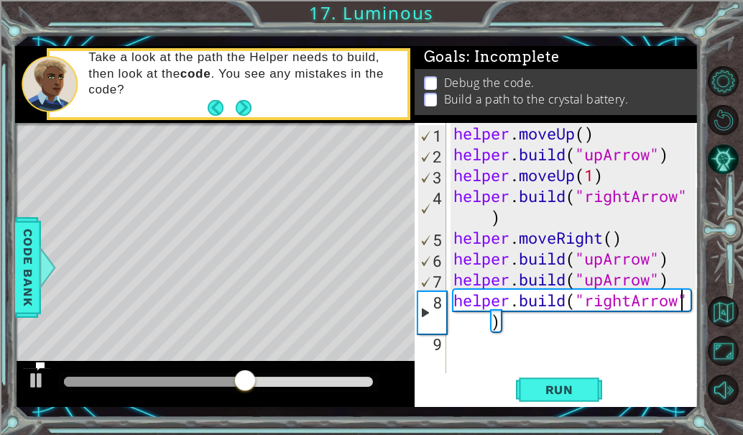
click at [680, 302] on div "helper . moveUp ( ) helper . build ( "upArrow" ) helper . moveUp ( 1 ) helper .…" at bounding box center [577, 269] width 252 height 292
click at [594, 173] on div "helper . moveUp ( ) helper . build ( "upArrow" ) helper . moveUp ( 1 ) helper .…" at bounding box center [577, 269] width 252 height 292
click at [605, 179] on div "helper . moveUp ( ) helper . build ( "upArrow" ) helper . moveUp ( 1 ) helper .…" at bounding box center [577, 269] width 252 height 292
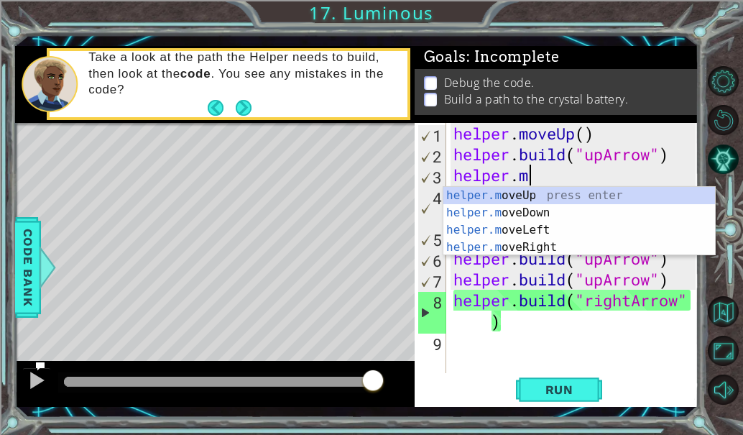
scroll to position [0, 2]
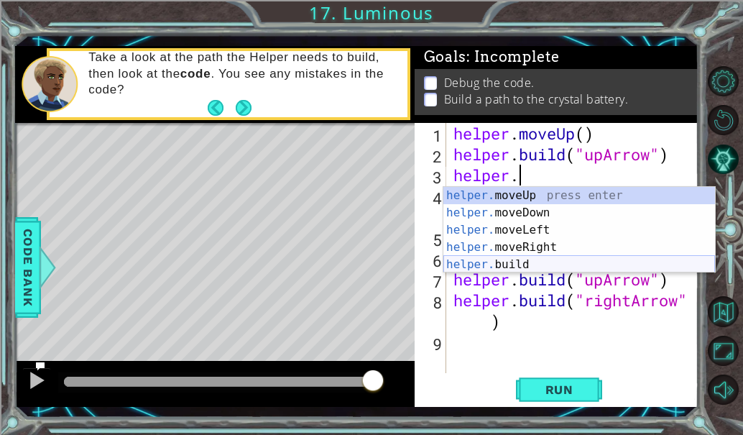
click at [540, 260] on div "helper. moveUp press enter helper. moveDown press enter helper. moveLeft press …" at bounding box center [580, 247] width 272 height 121
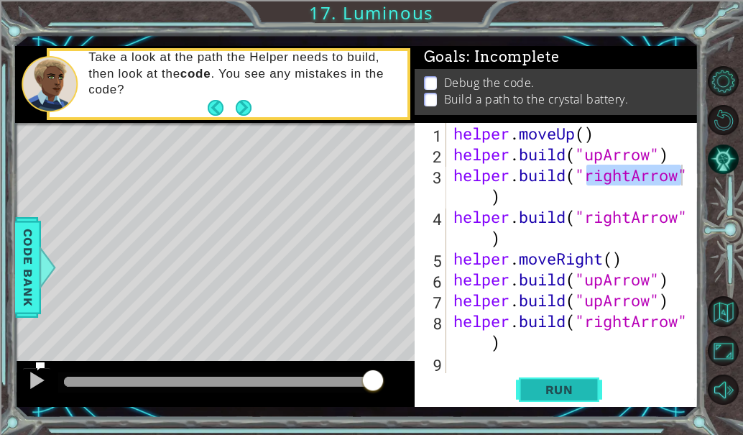
click at [561, 387] on span "Run" at bounding box center [559, 389] width 57 height 14
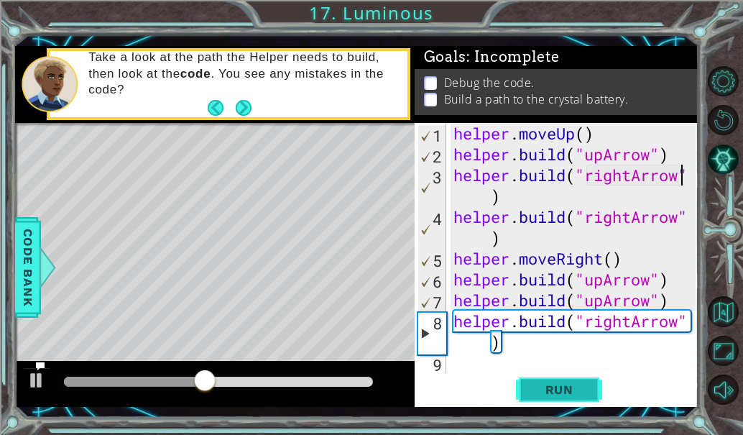
click at [559, 395] on span "Run" at bounding box center [559, 389] width 57 height 14
click at [601, 205] on div "helper . moveUp ( ) helper . build ( "upArrow" ) helper . build ( "rightArrow" …" at bounding box center [577, 269] width 252 height 292
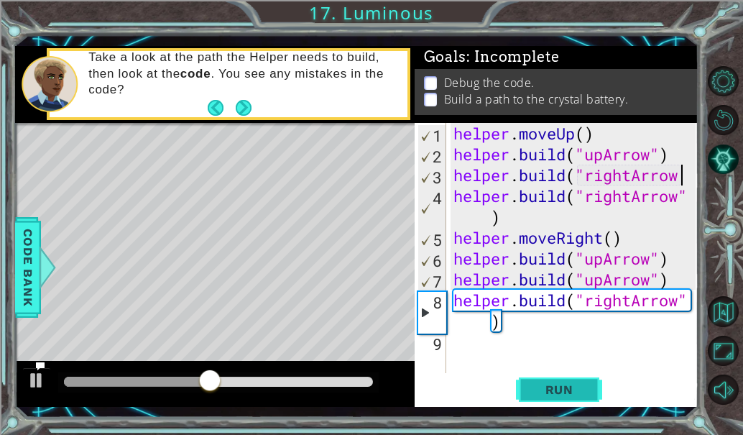
click at [574, 389] on span "Run" at bounding box center [559, 389] width 57 height 14
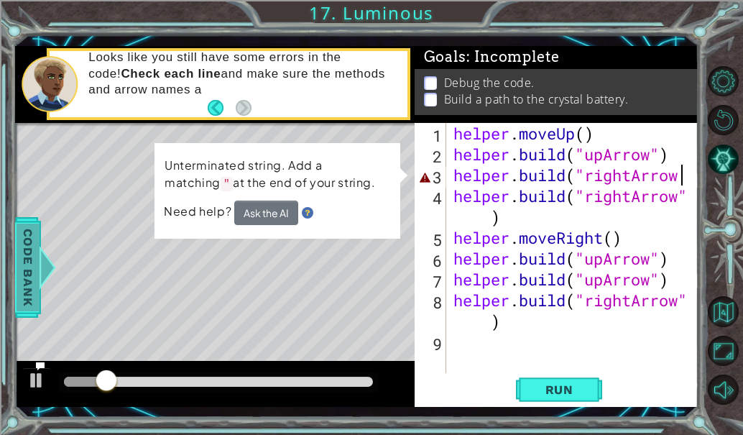
click at [32, 250] on span "Code Bank" at bounding box center [28, 268] width 23 height 88
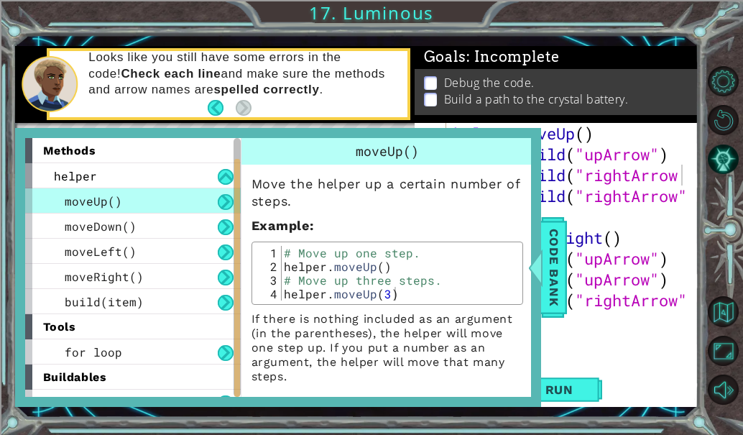
scroll to position [18, 0]
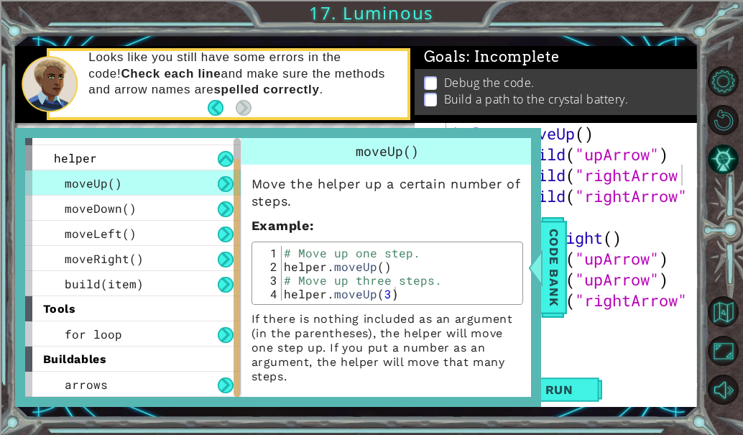
click at [623, 306] on div "helper . moveUp ( ) helper . build ( "upArrow" ) helper . build ( "rightArrow h…" at bounding box center [577, 269] width 252 height 292
click at [216, 106] on button "Back" at bounding box center [222, 108] width 28 height 16
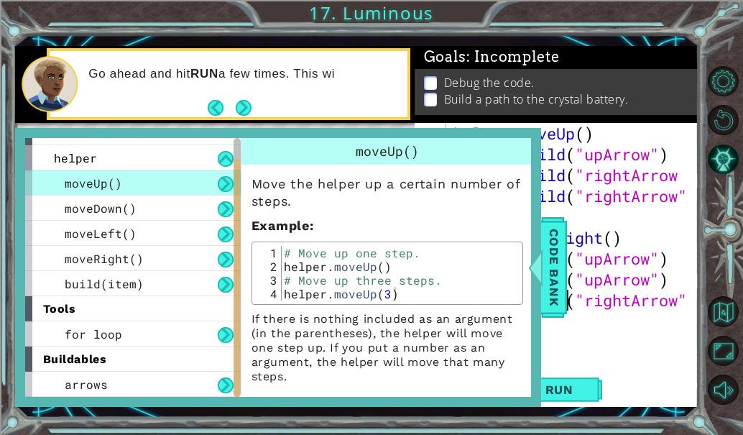
click at [569, 290] on div "helper . moveUp ( ) helper . build ( "upArrow" ) helper . build ( "rightArrow h…" at bounding box center [577, 269] width 252 height 292
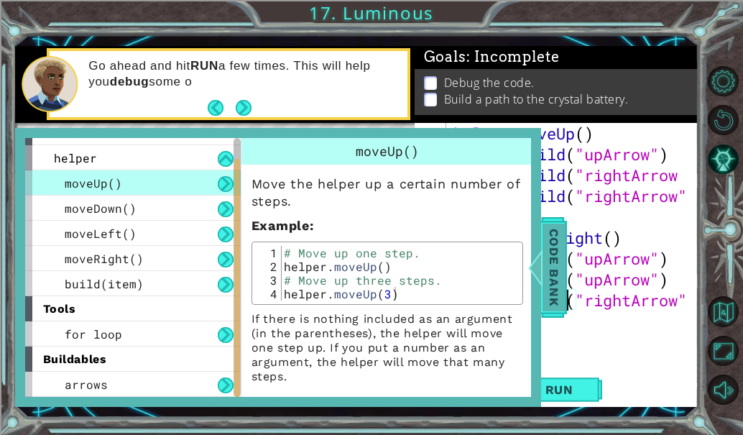
click at [554, 253] on span "Code Bank" at bounding box center [554, 268] width 23 height 88
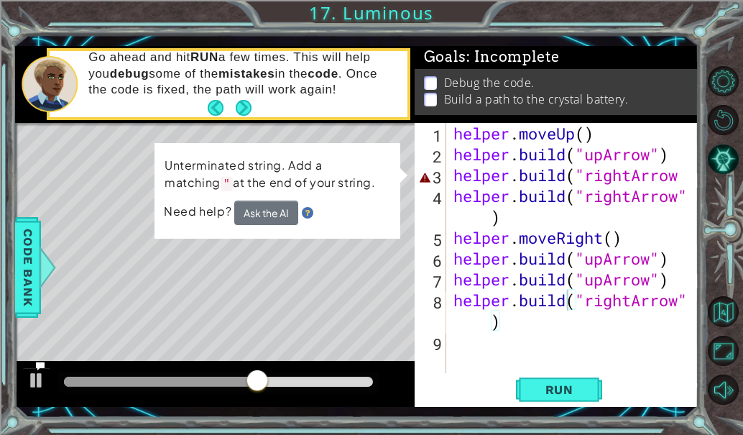
click at [249, 198] on td "Unterminated string. Add a matching " at the end of your string." at bounding box center [277, 178] width 227 height 46
drag, startPoint x: 254, startPoint y: 201, endPoint x: 263, endPoint y: 209, distance: 11.7
click at [263, 208] on button "Ask the AI" at bounding box center [266, 213] width 64 height 24
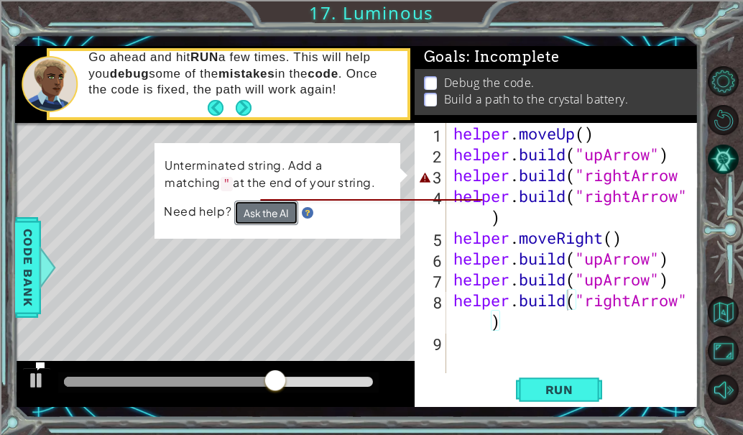
click at [260, 210] on button "Ask the AI" at bounding box center [266, 213] width 64 height 25
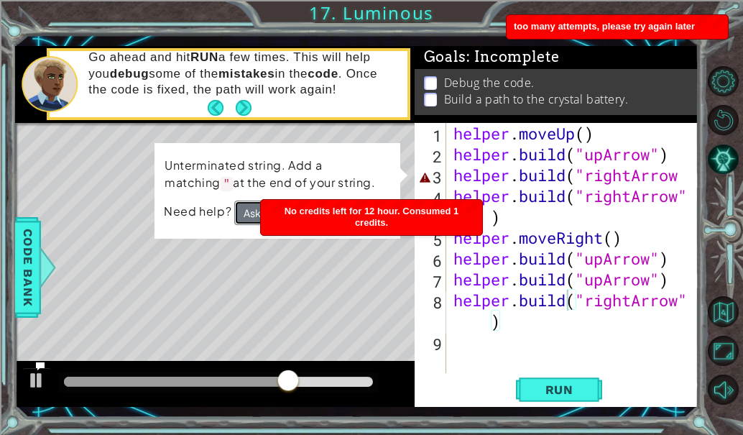
click at [257, 215] on button "Ask the AI" at bounding box center [266, 213] width 64 height 25
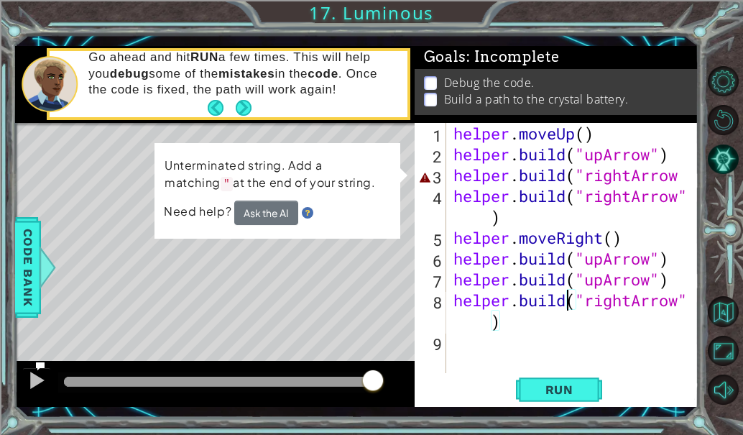
click at [694, 170] on div "helper . moveUp ( ) helper . build ( "upArrow" ) helper . build ( "rightArrow h…" at bounding box center [577, 269] width 252 height 292
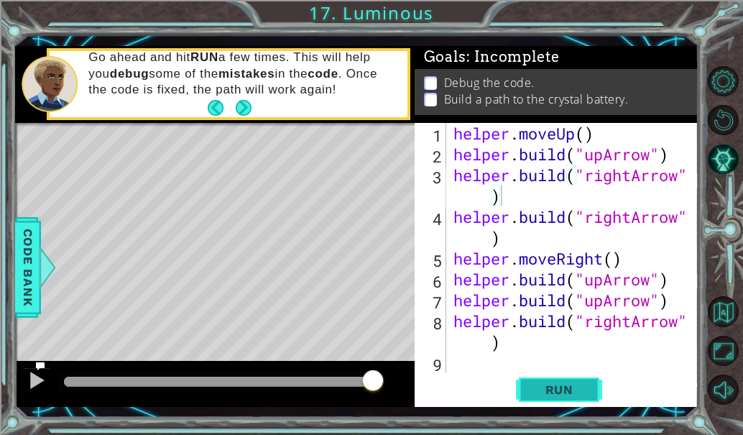
click at [562, 399] on button "Run" at bounding box center [559, 389] width 86 height 29
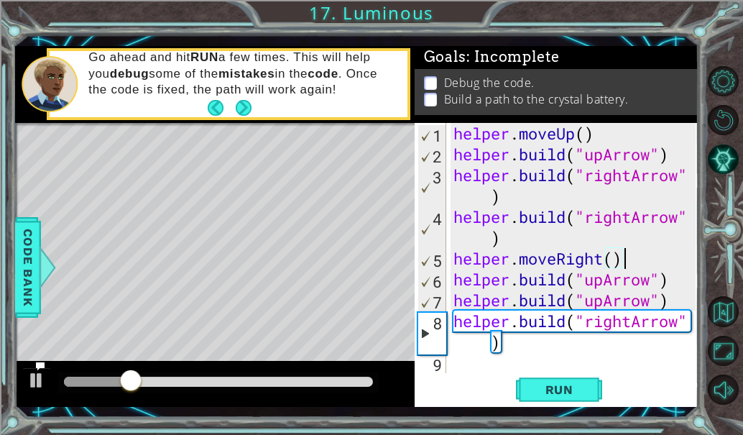
click at [627, 259] on div "helper . moveUp ( ) helper . build ( "upArrow" ) helper . build ( "rightArrow" …" at bounding box center [577, 269] width 252 height 292
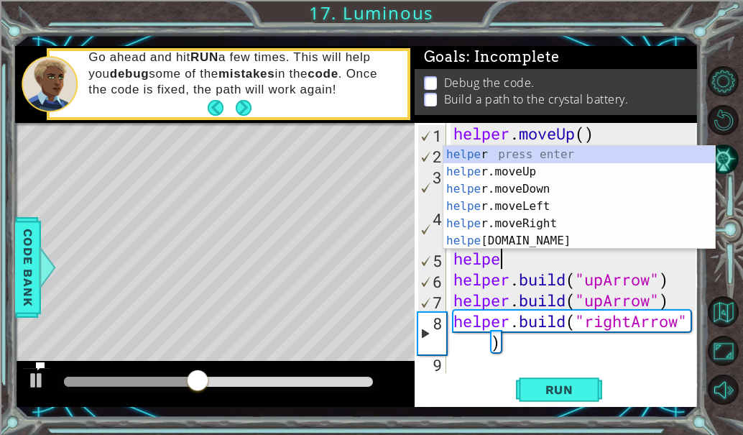
scroll to position [0, 1]
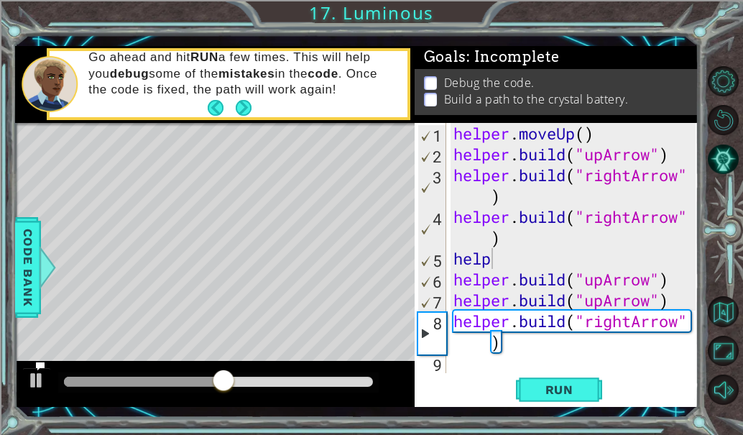
click at [604, 105] on div "Debug the code. Build a path to the crystal battery." at bounding box center [557, 92] width 284 height 46
click at [685, 175] on div "helper . moveUp ( ) helper . build ( "upArrow" ) helper . build ( "rightArrow" …" at bounding box center [577, 269] width 252 height 292
click at [694, 170] on div "helper . moveUp ( ) helper . build ( "upArrow" ) helper . build ( "rightArrow" …" at bounding box center [577, 269] width 252 height 292
click at [682, 176] on div "helper . moveUp ( ) helper . build ( "upArrow" ) helper . build ( "rightArrow" …" at bounding box center [577, 269] width 252 height 292
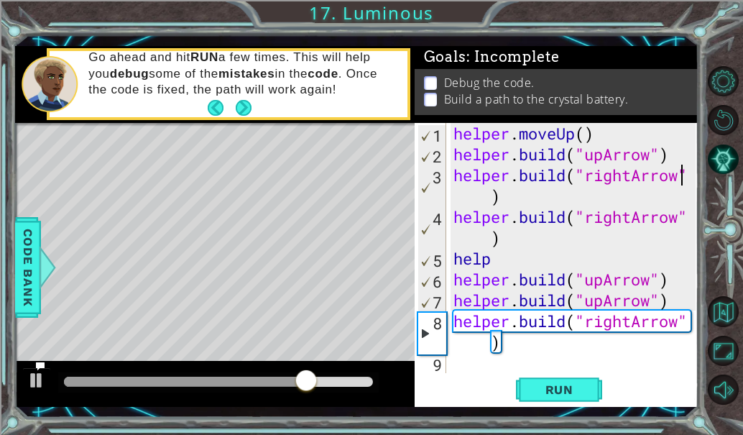
click at [689, 174] on div "helper . moveUp ( ) helper . build ( "upArrow" ) helper . build ( "rightArrow" …" at bounding box center [577, 269] width 252 height 292
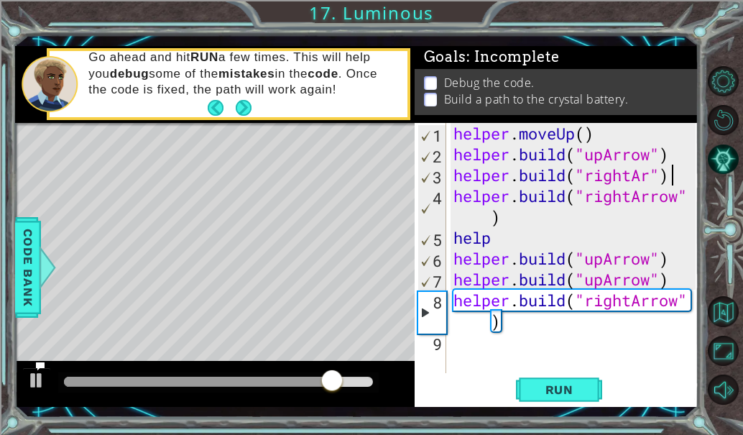
click at [687, 169] on div "helper . moveUp ( ) helper . build ( "upArrow" ) helper . build ( "rightAr" ) h…" at bounding box center [577, 269] width 252 height 292
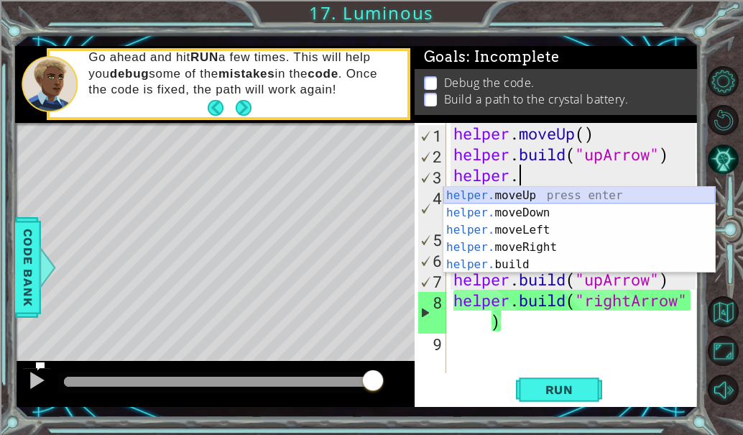
click at [574, 196] on div "helper. moveUp press enter helper. moveDown press enter helper. moveLeft press …" at bounding box center [580, 247] width 272 height 121
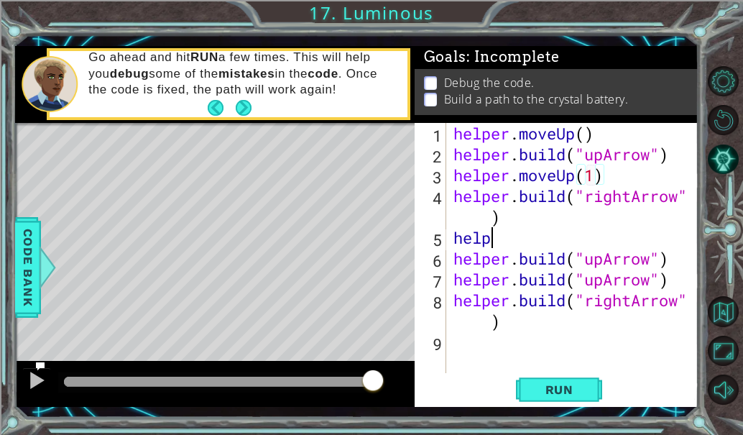
click at [529, 239] on div "helper . moveUp ( ) helper . build ( "upArrow" ) helper . moveUp ( 1 ) helper .…" at bounding box center [577, 269] width 252 height 292
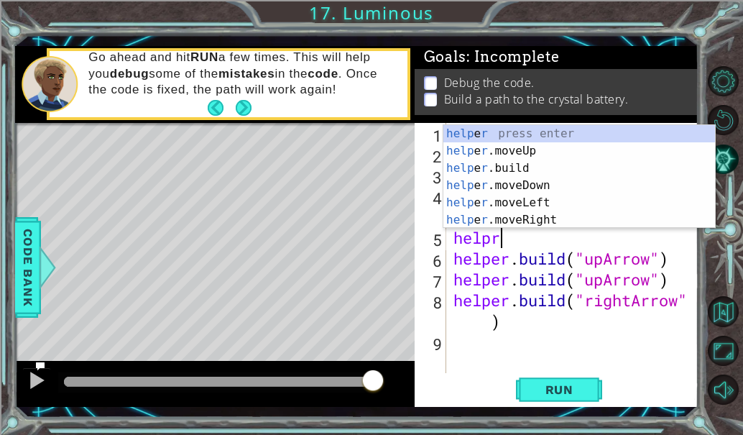
scroll to position [0, 1]
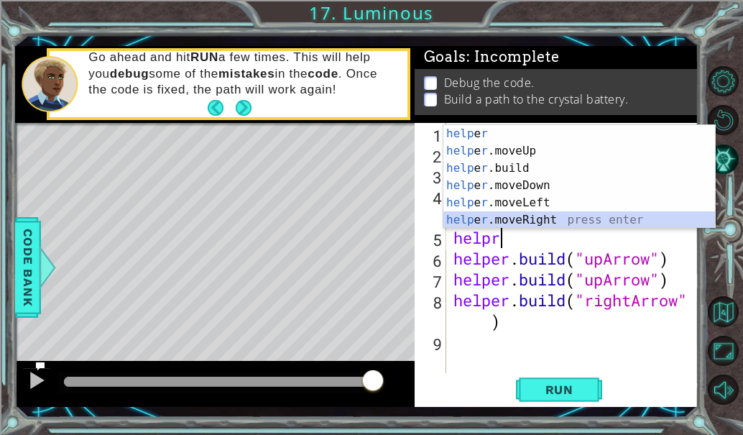
click at [527, 211] on div "help e r press enter help e r .moveUp press enter help e r .build press enter h…" at bounding box center [580, 194] width 272 height 138
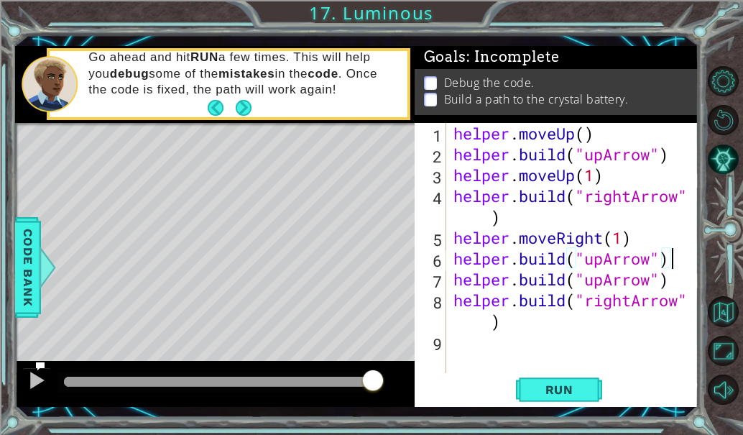
click at [671, 258] on div "helper . moveUp ( ) helper . build ( "upArrow" ) helper . moveUp ( 1 ) helper .…" at bounding box center [577, 269] width 252 height 292
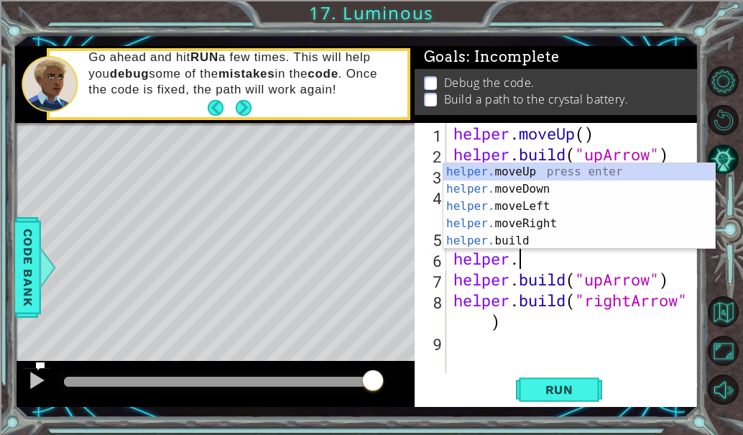
scroll to position [0, 2]
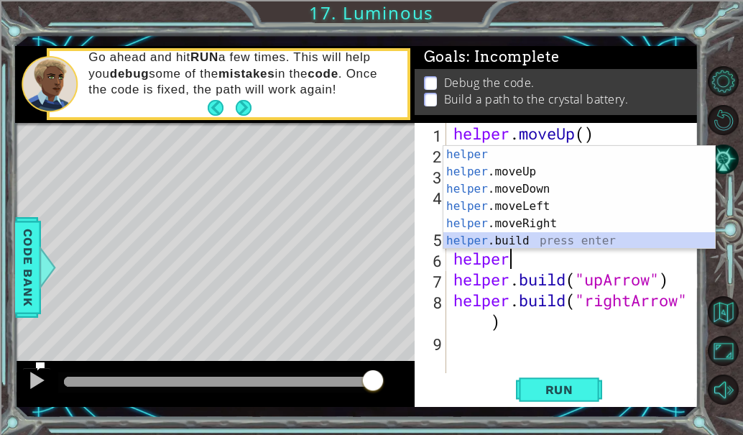
click at [534, 239] on div "helper press enter helper .moveUp press enter helper .moveDown press enter help…" at bounding box center [580, 215] width 272 height 138
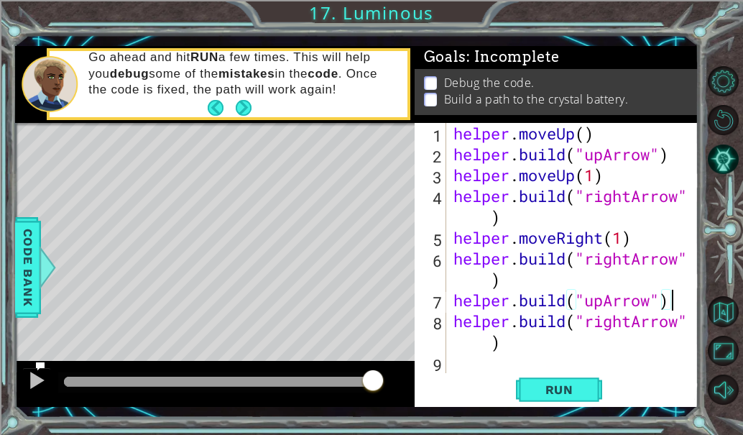
click at [674, 301] on div "helper . moveUp ( ) helper . build ( "upArrow" ) helper . moveUp ( 1 ) helper .…" at bounding box center [577, 269] width 252 height 292
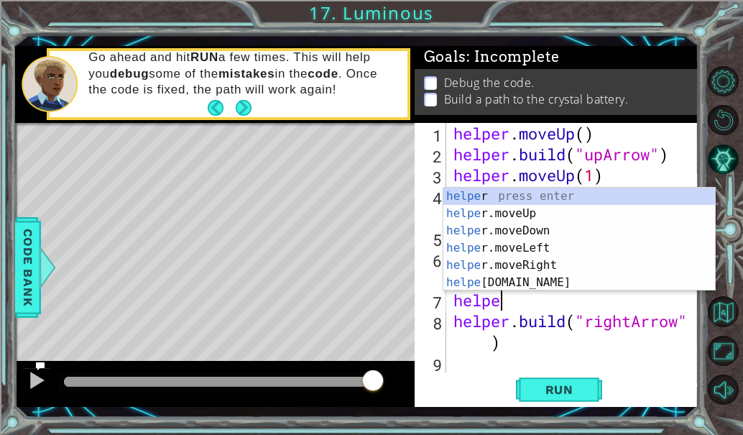
scroll to position [0, 1]
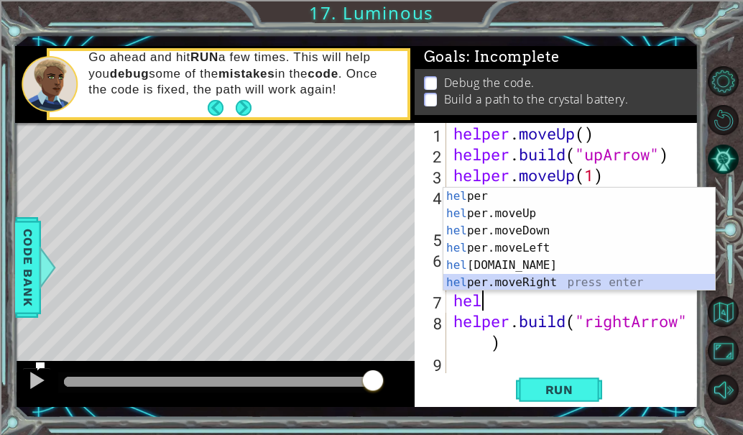
click at [563, 285] on div "hel per press enter hel per.moveUp press enter [GEOGRAPHIC_DATA] per.moveDown p…" at bounding box center [580, 257] width 272 height 138
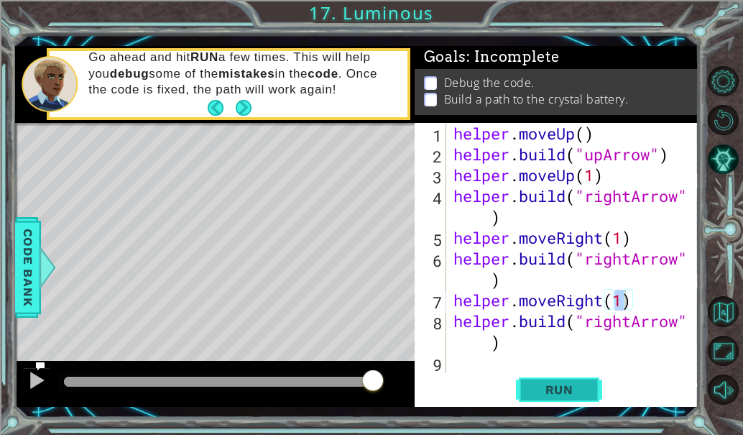
click at [578, 398] on button "Run" at bounding box center [559, 389] width 86 height 29
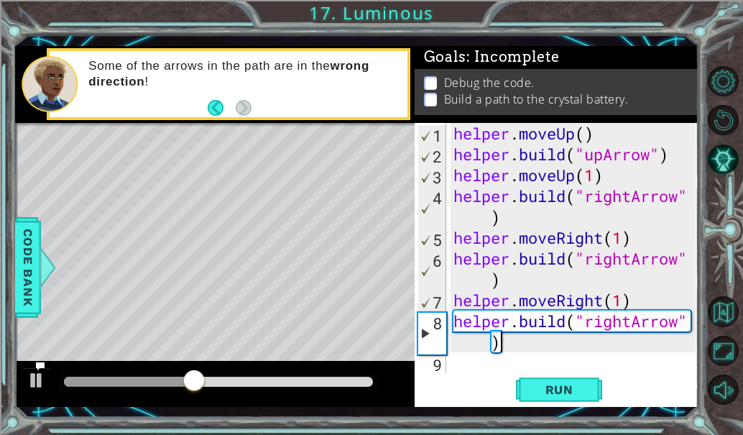
click at [696, 331] on div "helper . moveUp ( ) helper . build ( "upArrow" ) helper . moveUp ( 1 ) helper .…" at bounding box center [577, 269] width 252 height 292
click at [689, 318] on div "helper . moveUp ( ) helper . build ( "upArrow" ) helper . moveUp ( 1 ) helper .…" at bounding box center [577, 269] width 252 height 292
click at [693, 319] on div "helper . moveUp ( ) helper . build ( "upArrow" ) helper . moveUp ( 1 ) helper .…" at bounding box center [577, 269] width 252 height 292
click at [519, 348] on div "helper . moveUp ( ) helper . build ( "upArrow" ) helper . moveUp ( 1 ) helper .…" at bounding box center [577, 269] width 252 height 292
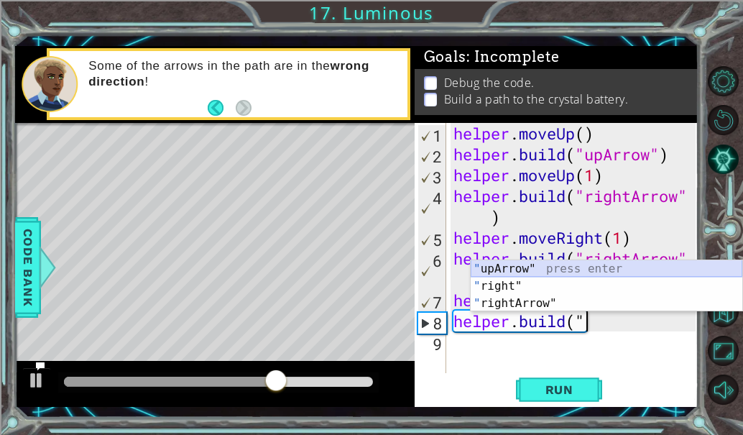
click at [517, 268] on div "" upArrow" press enter " right" press enter " rightArrow" press enter" at bounding box center [607, 303] width 272 height 86
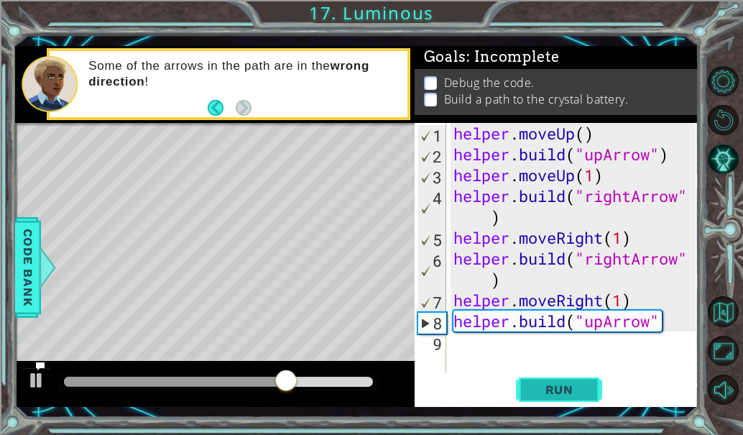
click at [566, 390] on span "Run" at bounding box center [559, 389] width 57 height 14
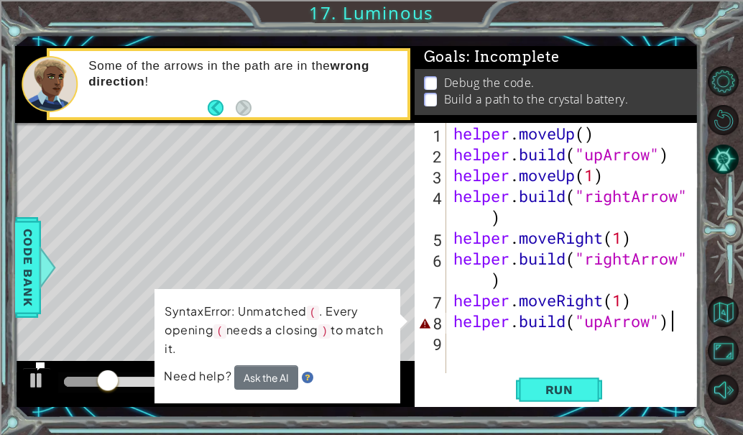
scroll to position [0, 9]
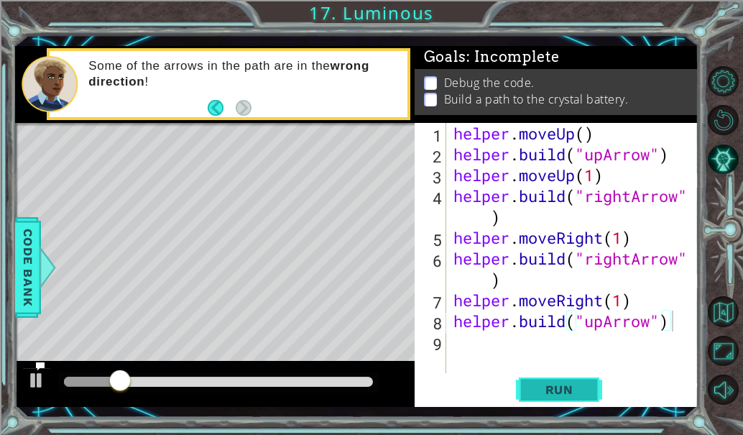
click at [577, 392] on span "Run" at bounding box center [559, 389] width 57 height 14
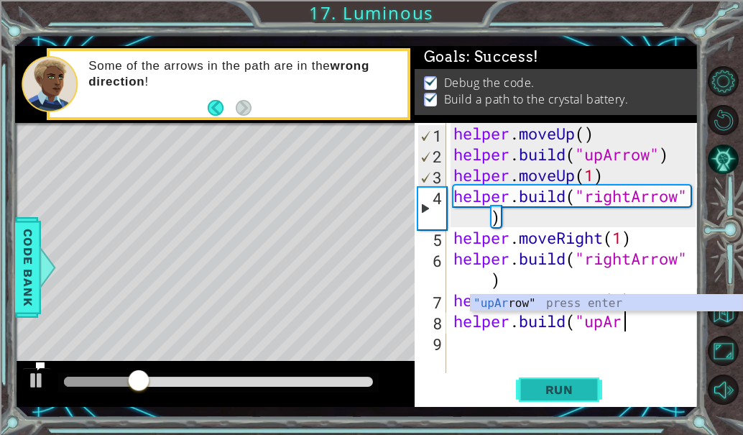
type textarea "helper.buil"
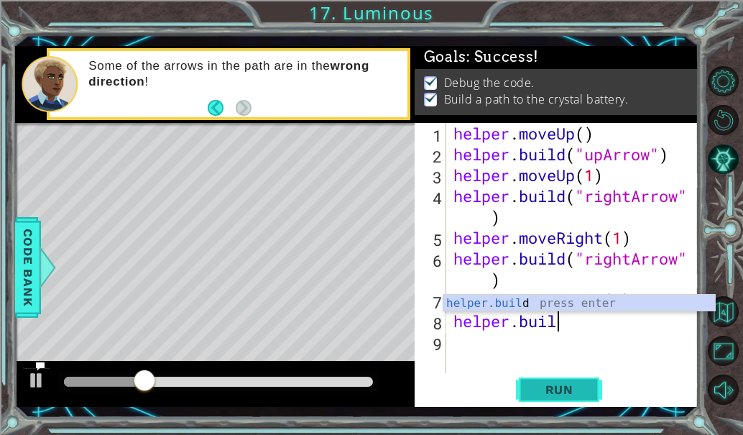
scroll to position [0, 4]
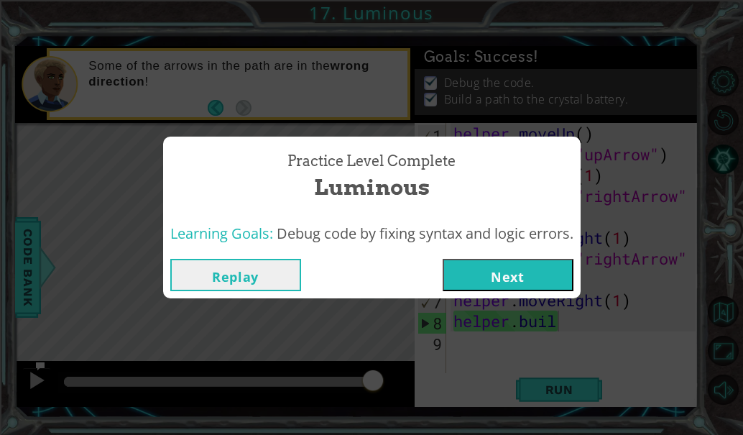
click at [569, 259] on button "Next" at bounding box center [508, 275] width 131 height 32
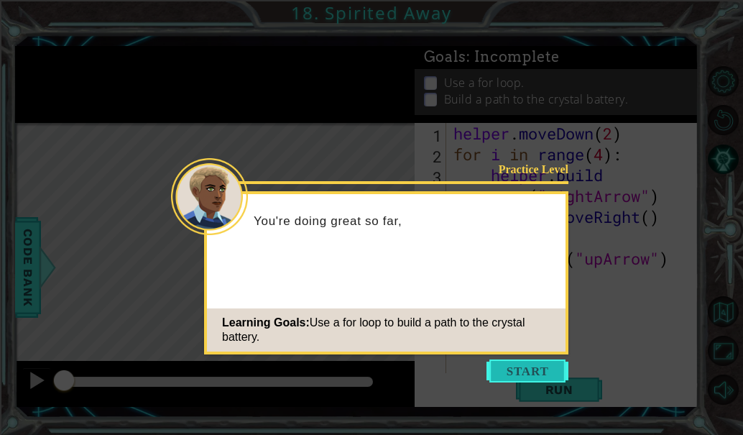
click at [536, 366] on button "Start" at bounding box center [528, 370] width 82 height 23
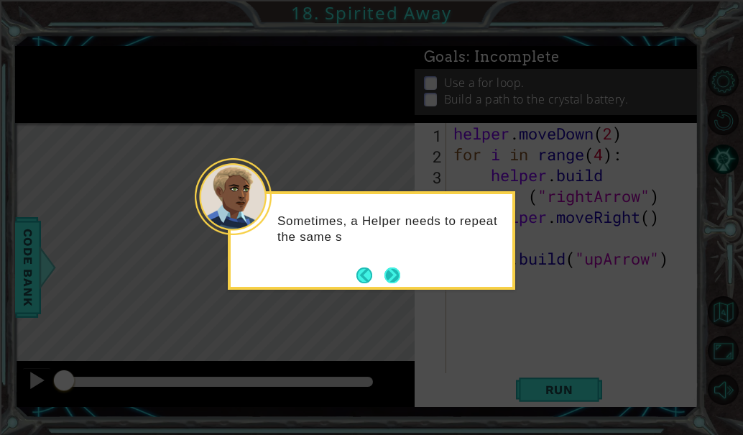
click at [385, 277] on button "Next" at bounding box center [393, 275] width 16 height 16
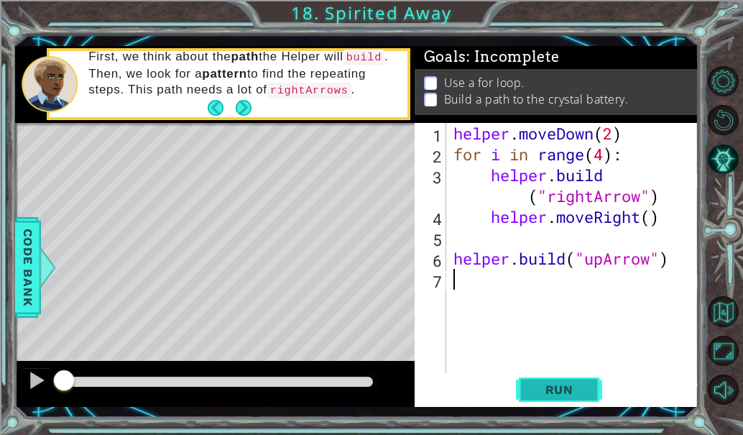
click at [543, 390] on span "Run" at bounding box center [559, 389] width 57 height 14
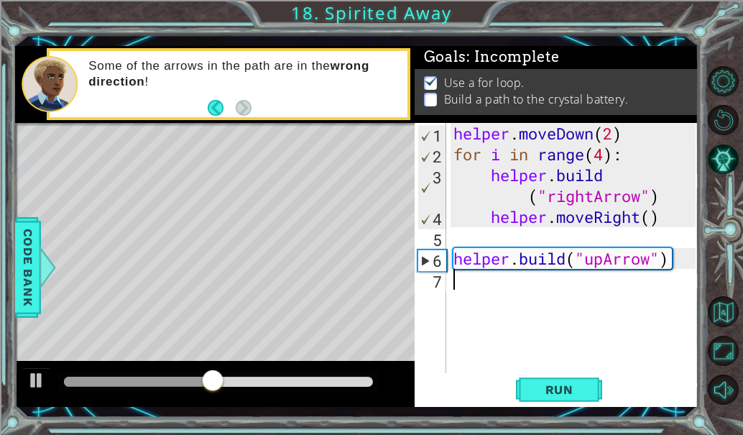
click at [464, 292] on div "helper . moveDown ( 2 ) for i in range ( 4 ) : helper . build ( "rightArrow" ) …" at bounding box center [577, 269] width 252 height 292
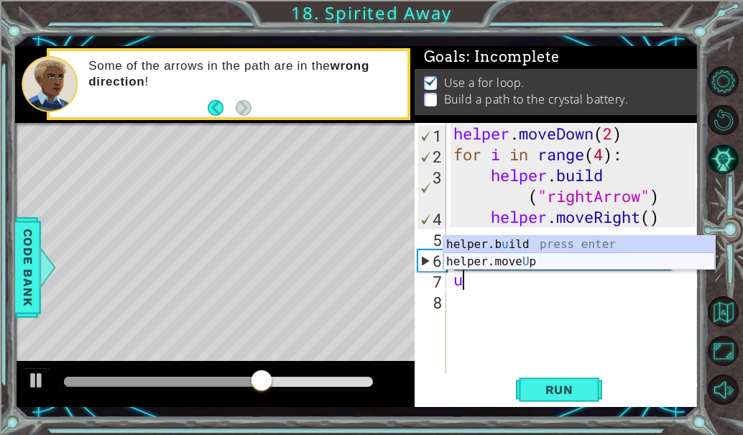
click at [501, 257] on div "helper.b u ild press enter helper.move U p press enter" at bounding box center [580, 270] width 272 height 69
type textarea "helper.moveUp(1)"
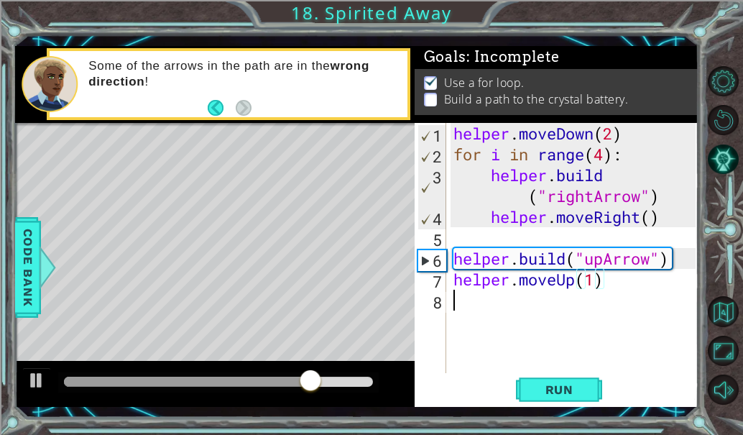
click at [483, 306] on div "helper . moveDown ( 2 ) for i in range ( 4 ) : helper . build ( "rightArrow" ) …" at bounding box center [577, 269] width 252 height 292
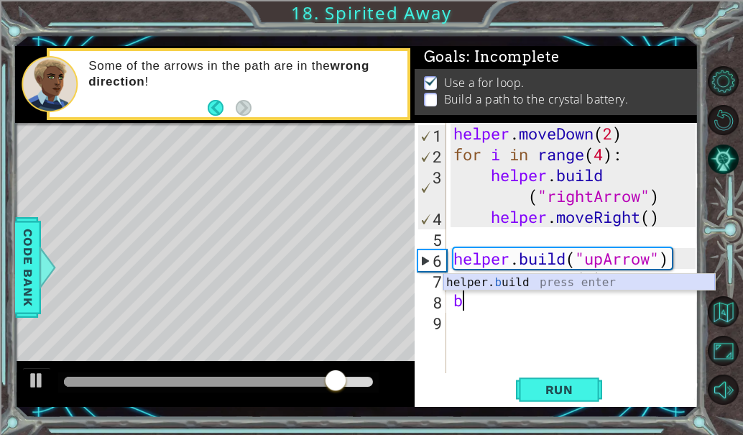
click at [495, 284] on div "helper. b uild press enter" at bounding box center [580, 300] width 272 height 52
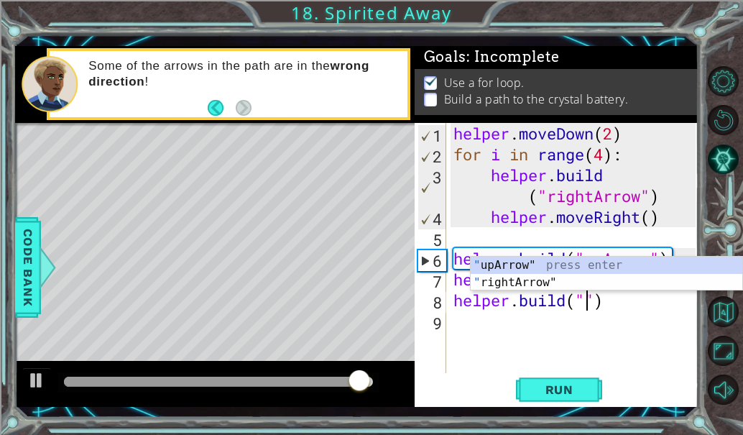
scroll to position [0, 6]
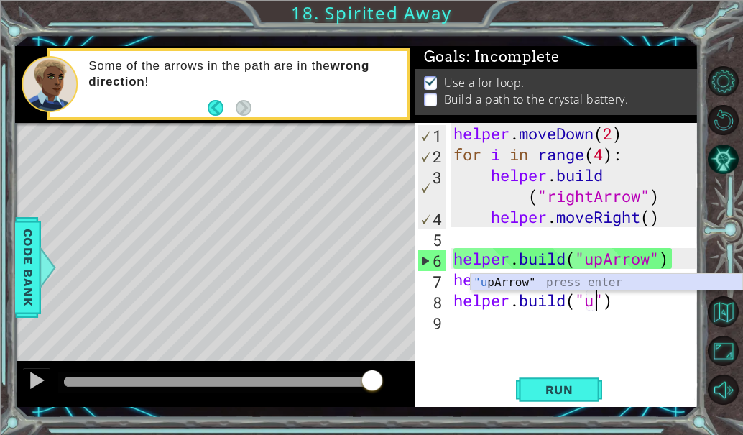
click at [581, 283] on div ""u [PERSON_NAME]" press enter" at bounding box center [607, 300] width 272 height 52
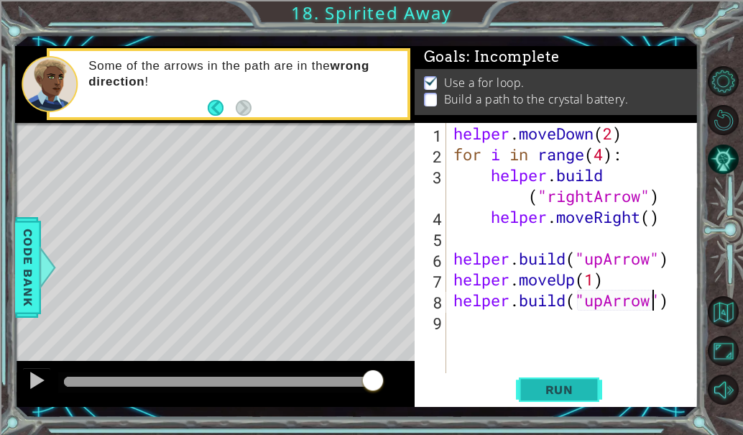
type textarea "[DOMAIN_NAME]("upArrow")"
click at [566, 387] on span "Run" at bounding box center [559, 389] width 57 height 14
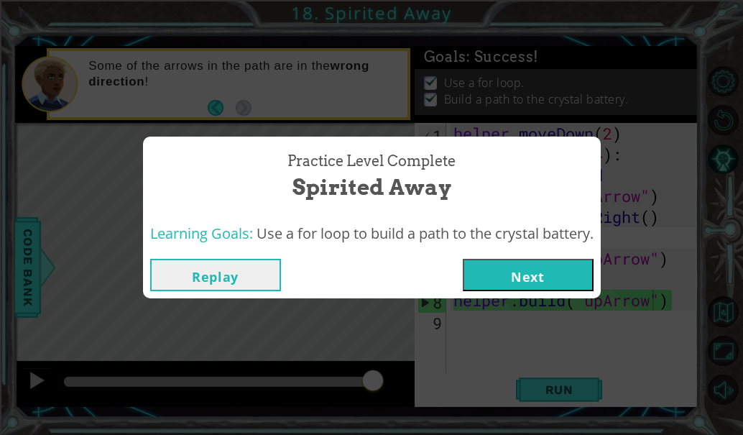
click at [525, 284] on button "Next" at bounding box center [528, 275] width 131 height 32
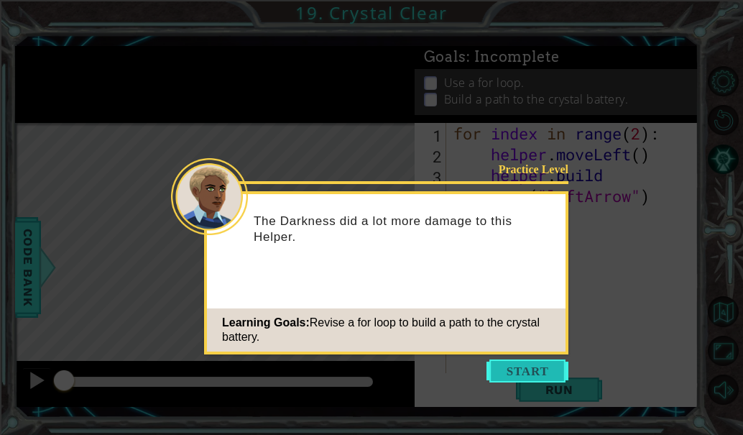
click at [549, 373] on button "Start" at bounding box center [528, 370] width 82 height 23
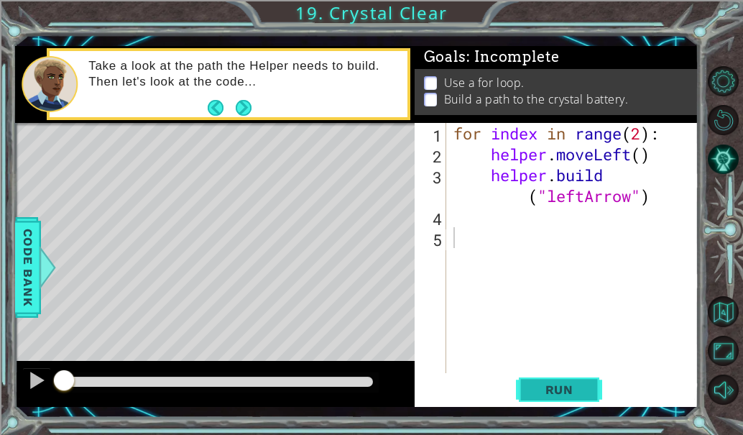
click at [559, 382] on span "Run" at bounding box center [559, 389] width 57 height 14
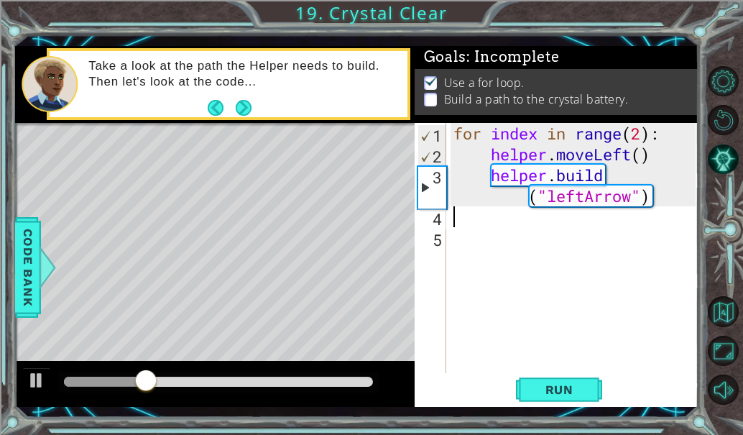
click at [490, 226] on div "for index in range ( 2 ) : helper . moveLeft ( ) helper . build ( "leftArrow" )" at bounding box center [577, 269] width 252 height 292
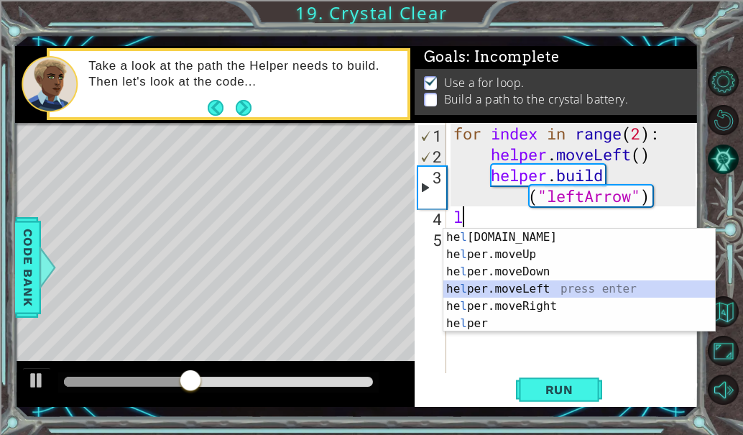
click at [510, 290] on div "he l [DOMAIN_NAME] press enter he l per.moveUp press enter he l per.moveDown pr…" at bounding box center [580, 298] width 272 height 138
type textarea "helper.moveLeft(1)"
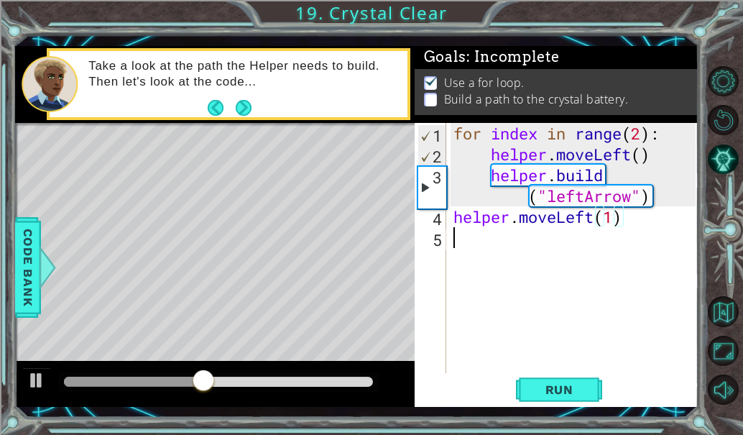
click at [498, 243] on div "for index in range ( 2 ) : helper . moveLeft ( ) helper . build ( "leftArrow" )…" at bounding box center [577, 269] width 252 height 292
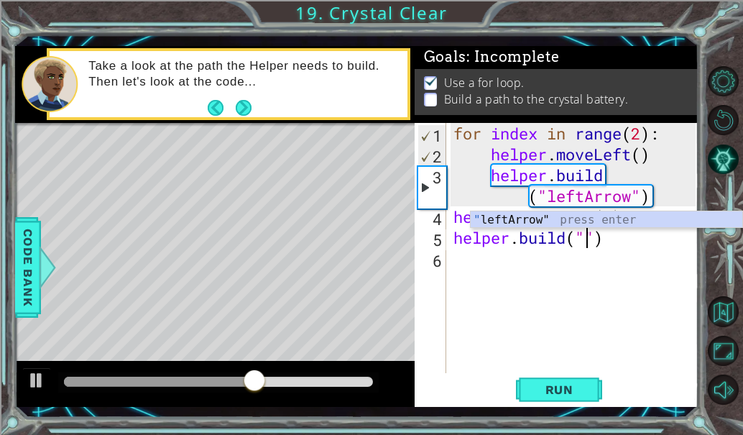
scroll to position [0, 6]
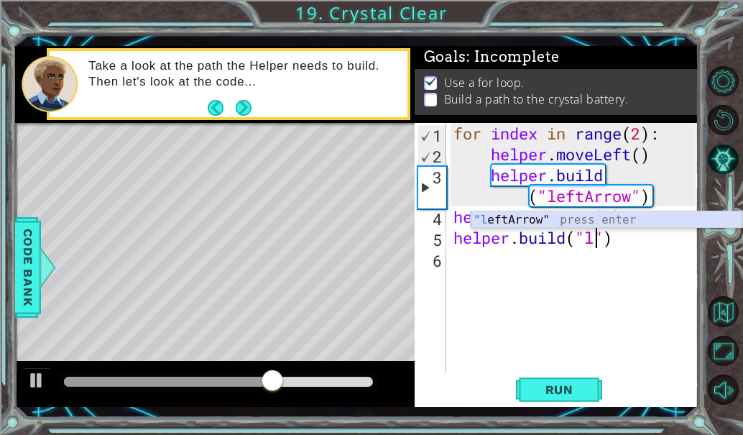
click at [510, 219] on div ""l eftArrow" press enter" at bounding box center [607, 237] width 272 height 52
type textarea "[DOMAIN_NAME]("leftArrow")"
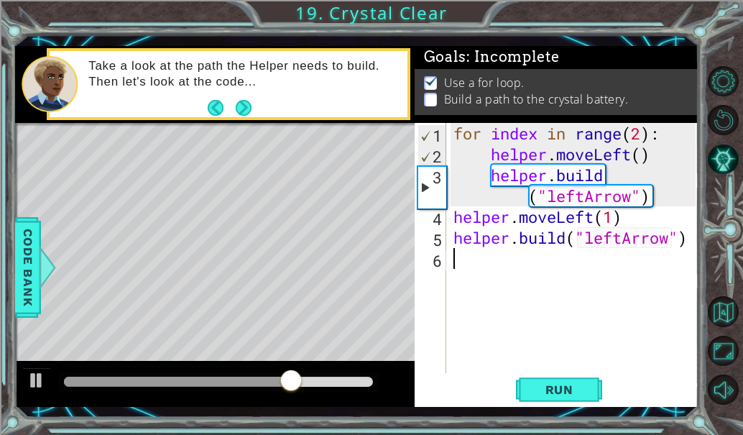
click at [490, 265] on div "for index in range ( 2 ) : helper . moveLeft ( ) helper . build ( "leftArrow" )…" at bounding box center [577, 269] width 252 height 292
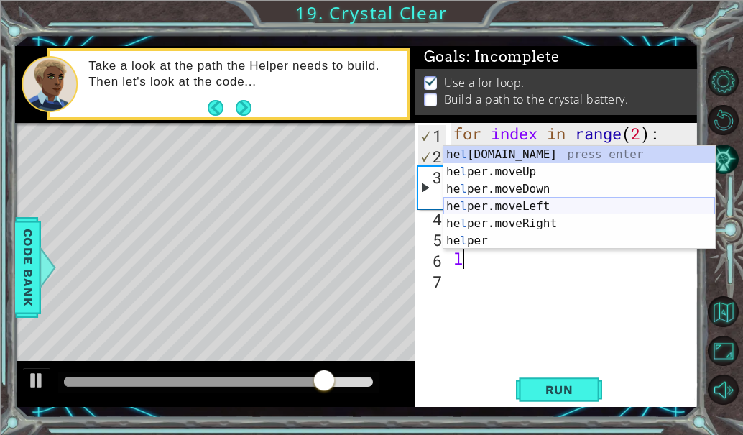
click at [540, 202] on div "he l [DOMAIN_NAME] press enter he l per.moveUp press enter he l per.moveDown pr…" at bounding box center [580, 215] width 272 height 138
type textarea "helper.moveLeft(1)"
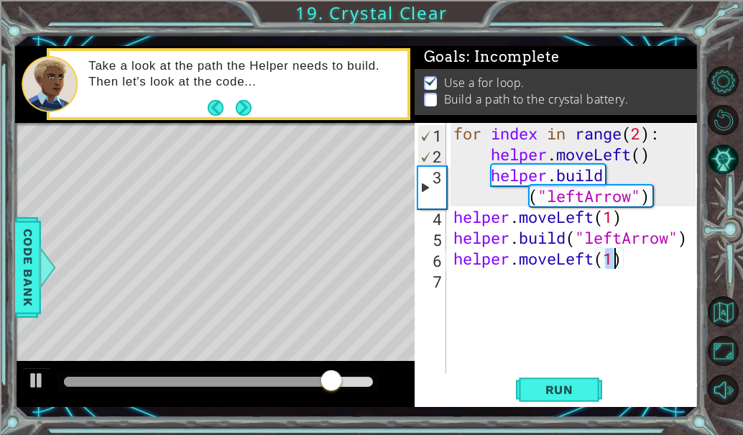
click at [473, 293] on div "for index in range ( 2 ) : helper . moveLeft ( ) helper . build ( "leftArrow" )…" at bounding box center [577, 269] width 252 height 292
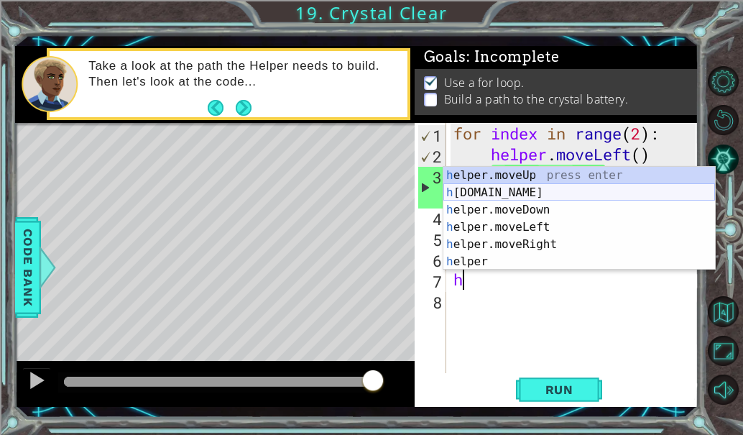
click at [503, 193] on div "h elper.moveUp press enter h [DOMAIN_NAME] press enter h elper.moveDown press e…" at bounding box center [580, 236] width 272 height 138
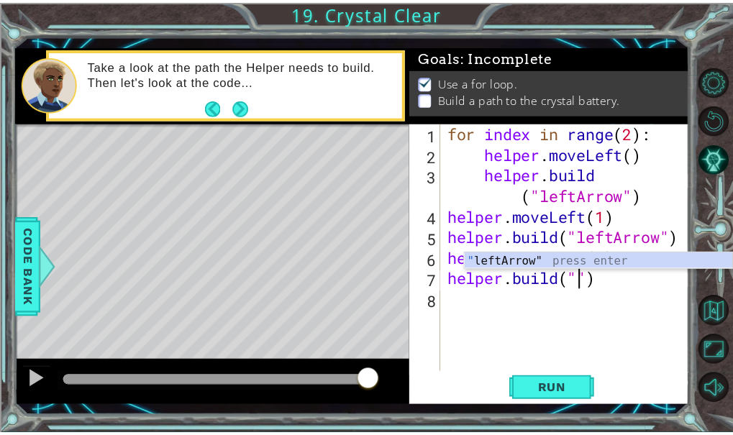
scroll to position [0, 6]
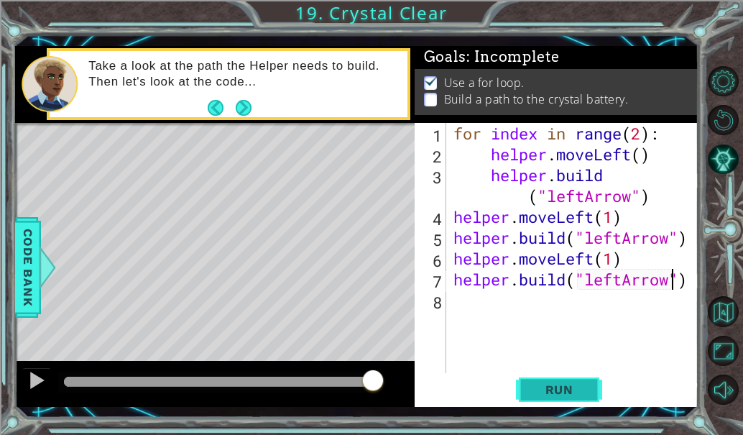
type textarea "[DOMAIN_NAME]("leftArrow")"
click at [553, 392] on span "Run" at bounding box center [559, 389] width 57 height 14
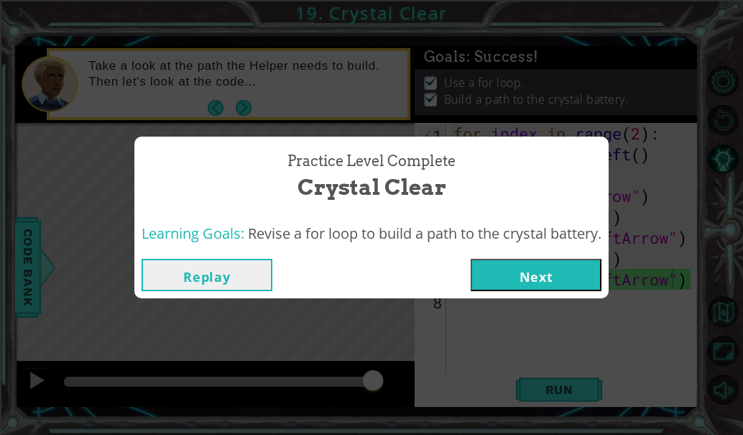
click at [515, 265] on button "Next" at bounding box center [536, 275] width 131 height 32
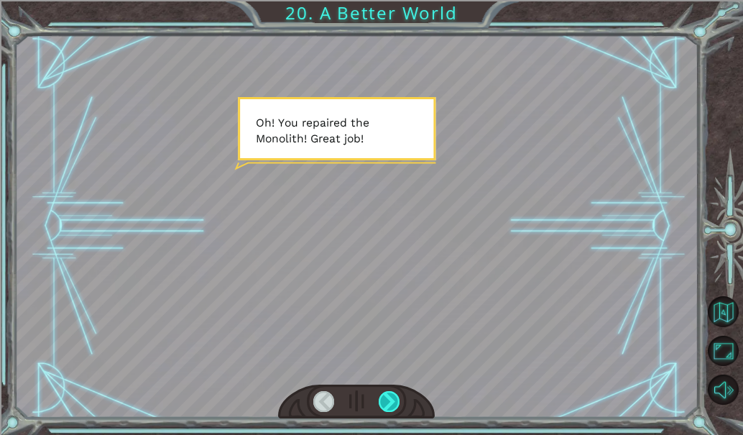
click at [394, 400] on div at bounding box center [389, 401] width 21 height 21
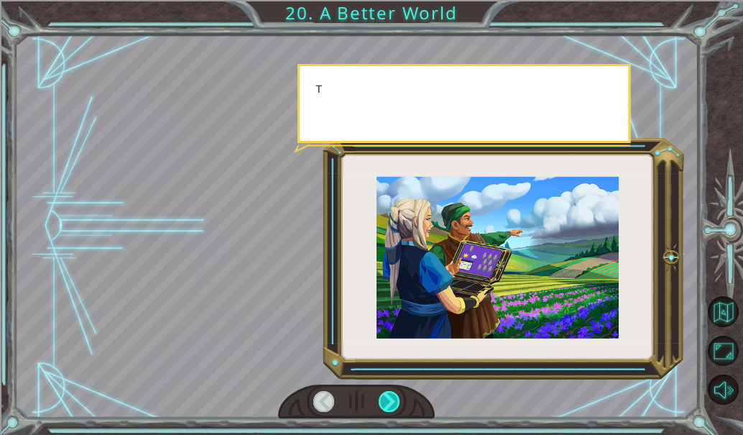
click at [394, 400] on div at bounding box center [389, 401] width 21 height 21
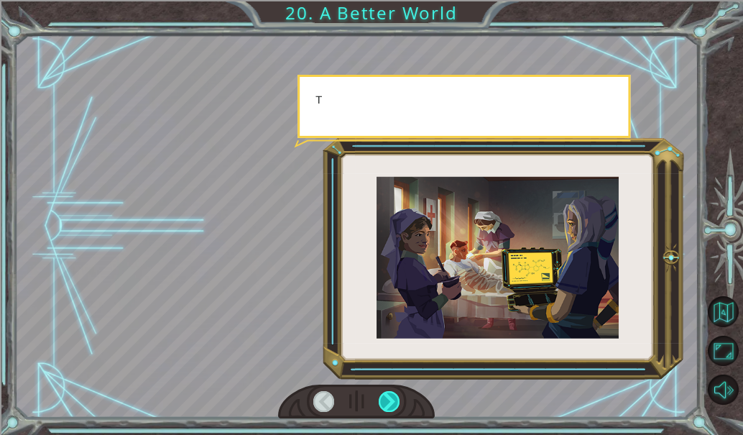
click at [394, 400] on div at bounding box center [389, 401] width 21 height 21
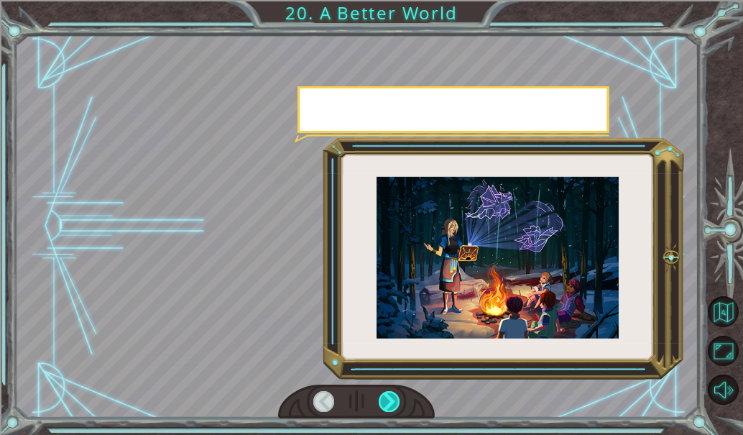
click at [394, 400] on div at bounding box center [389, 401] width 21 height 21
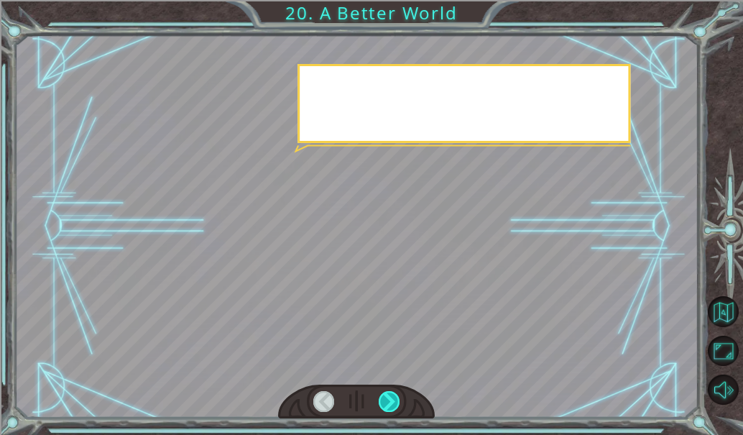
click at [394, 400] on div at bounding box center [389, 401] width 21 height 21
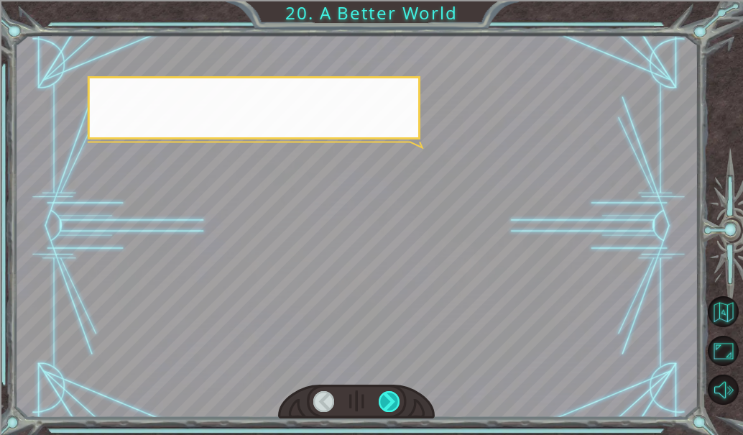
click at [394, 400] on div at bounding box center [389, 401] width 21 height 21
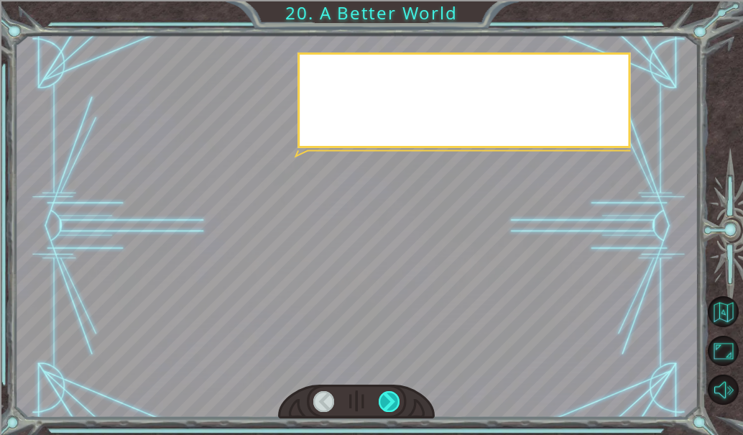
click at [394, 400] on div at bounding box center [389, 401] width 21 height 21
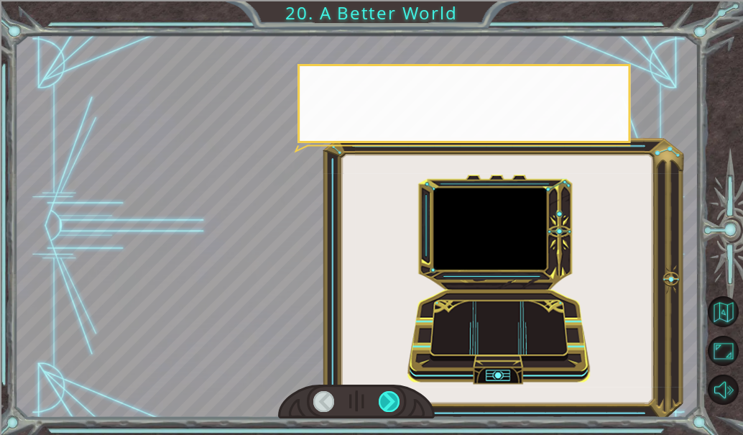
click at [394, 400] on div at bounding box center [389, 401] width 21 height 21
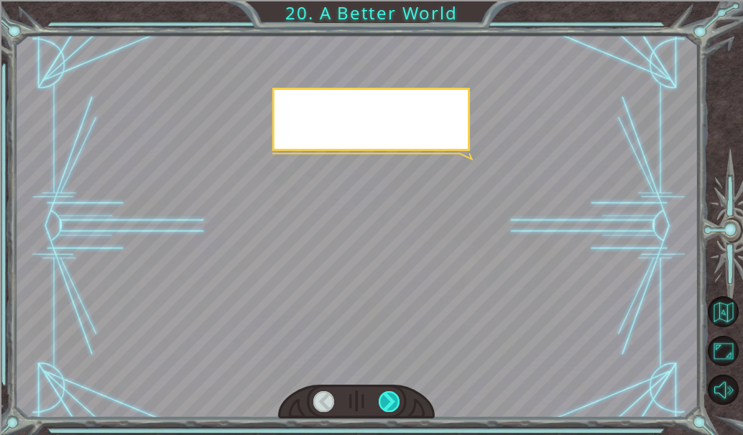
click at [394, 400] on div at bounding box center [389, 401] width 21 height 21
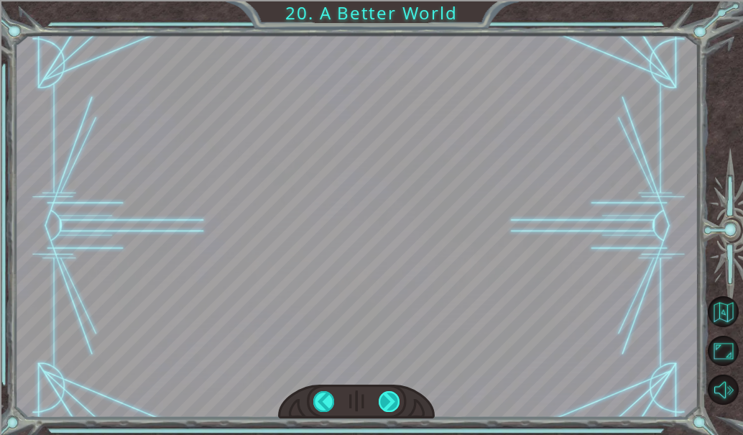
click at [394, 0] on div "O h ! Y o u r e p a i r e d t h e M o n o l i t h ! G r e a t j o b ! A n d i t…" at bounding box center [371, 0] width 743 height 0
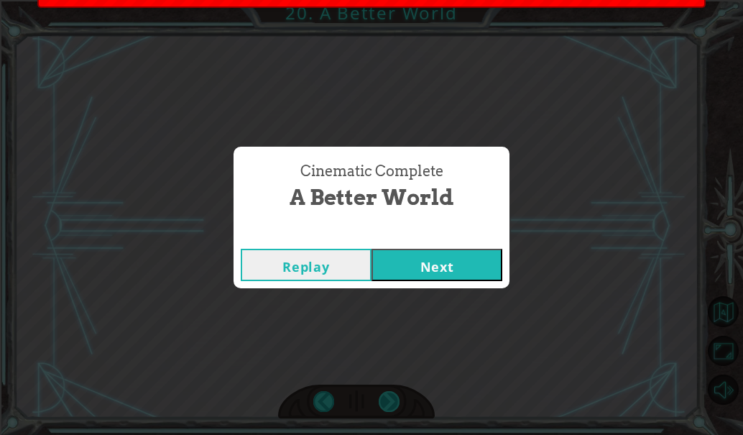
click at [394, 400] on div "Cinematic Complete A Better World Replay Next" at bounding box center [371, 217] width 743 height 435
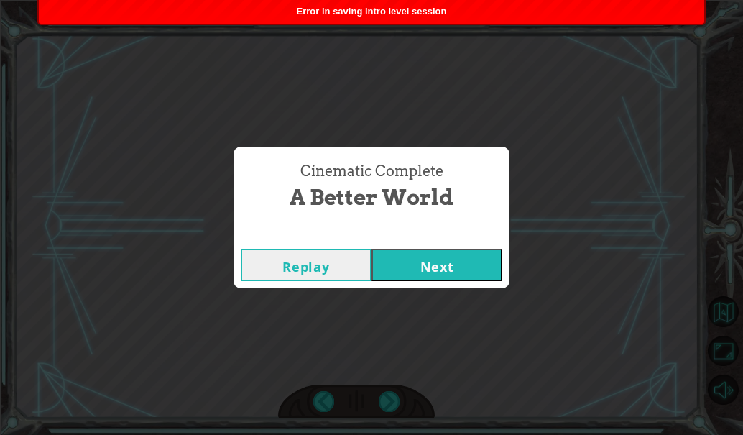
click at [466, 254] on button "Next" at bounding box center [437, 265] width 131 height 32
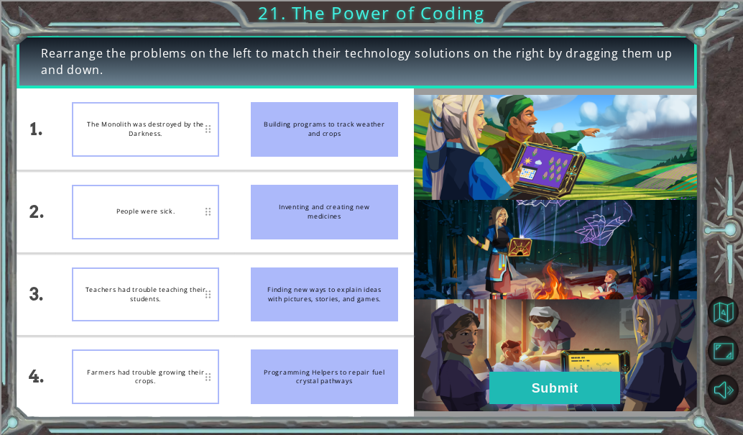
click at [579, 380] on button "Submit" at bounding box center [555, 388] width 131 height 32
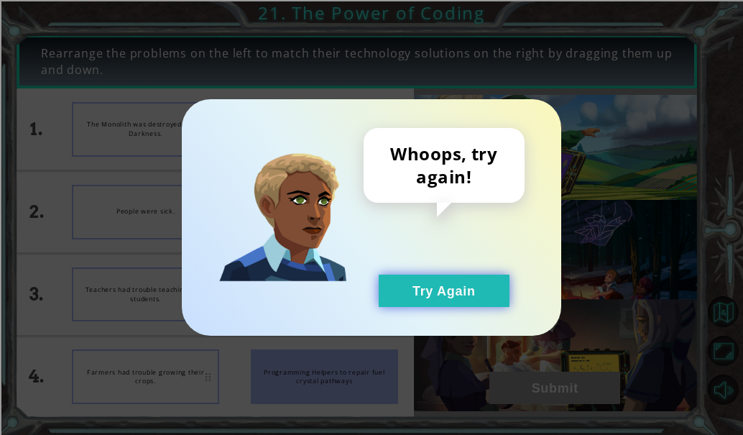
click at [477, 299] on button "Try Again" at bounding box center [444, 291] width 131 height 32
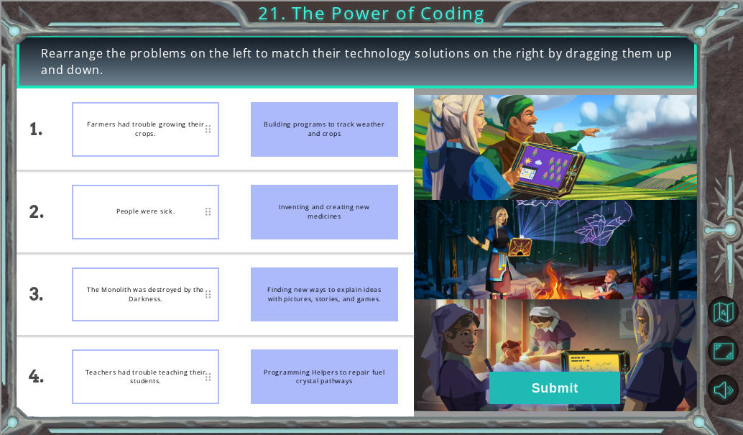
click at [570, 373] on button "Submit" at bounding box center [555, 388] width 131 height 32
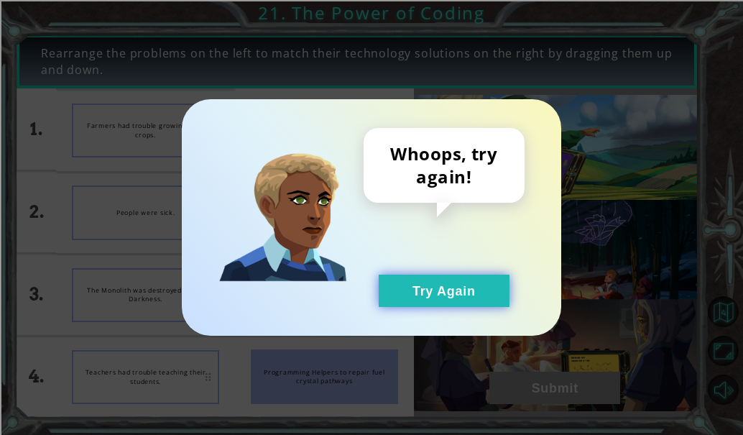
click at [480, 283] on button "Try Again" at bounding box center [444, 291] width 131 height 32
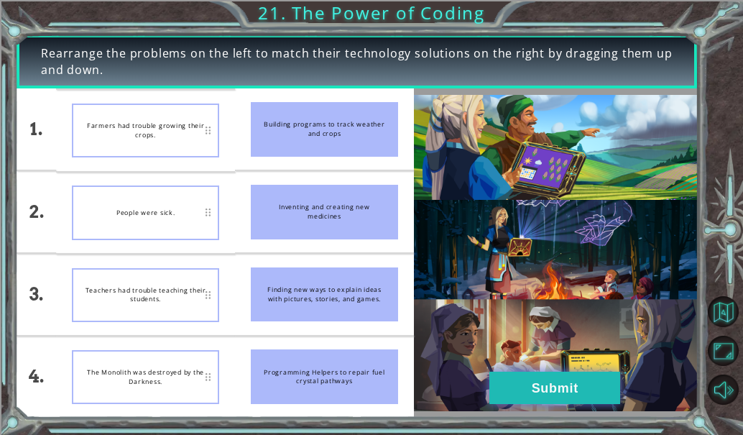
click at [543, 393] on button "Submit" at bounding box center [555, 388] width 131 height 32
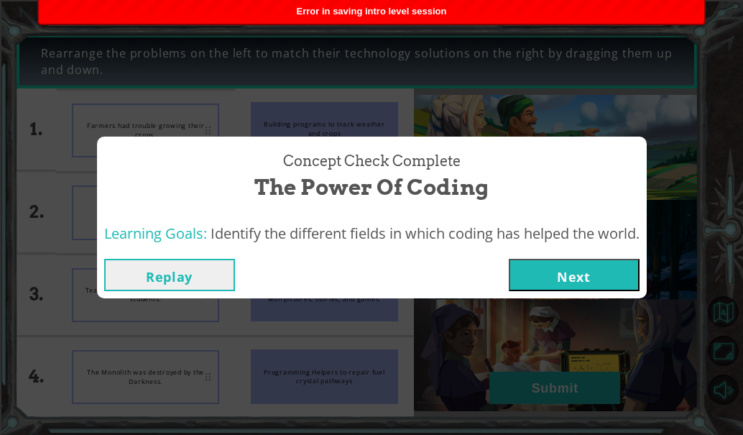
click at [569, 278] on button "Next" at bounding box center [574, 275] width 131 height 32
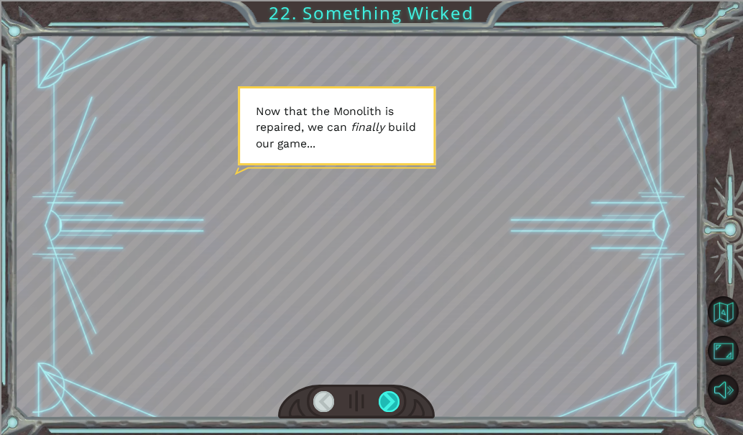
click at [390, 400] on div at bounding box center [389, 401] width 21 height 21
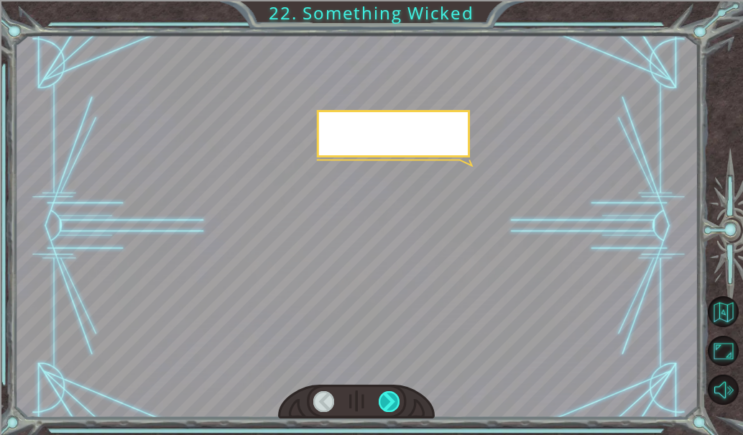
click at [390, 400] on div at bounding box center [389, 401] width 21 height 21
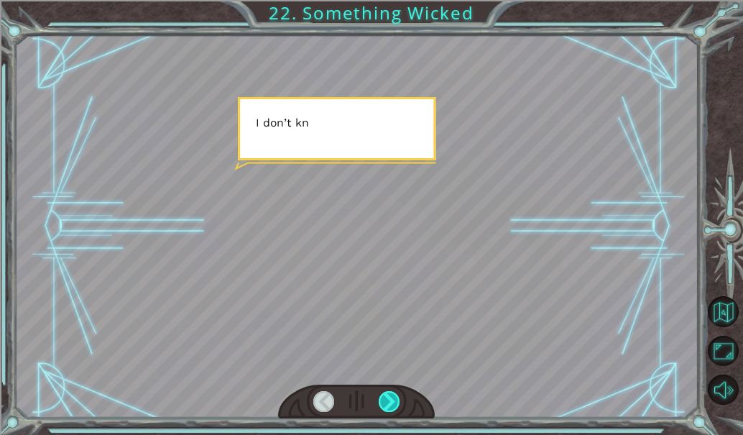
click at [390, 400] on div at bounding box center [389, 401] width 21 height 21
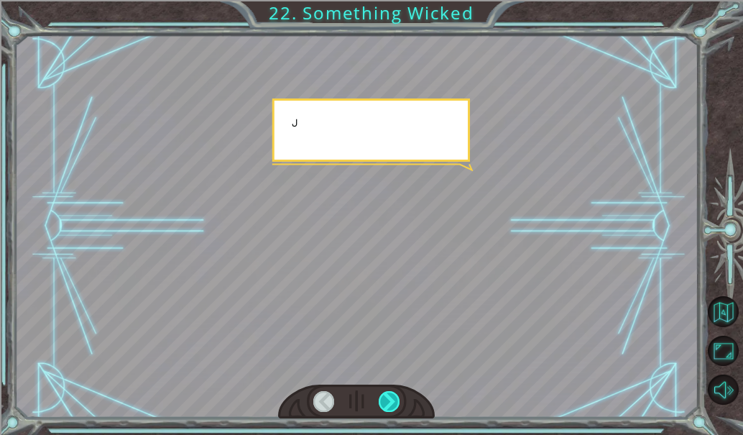
click at [390, 400] on div at bounding box center [389, 401] width 21 height 21
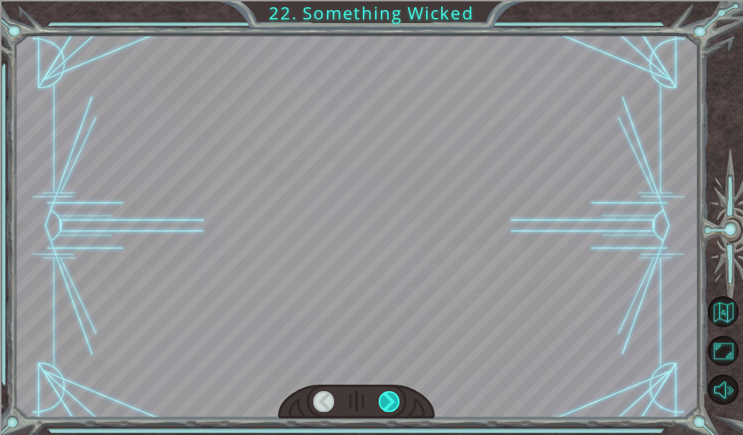
click at [390, 400] on div at bounding box center [389, 401] width 21 height 21
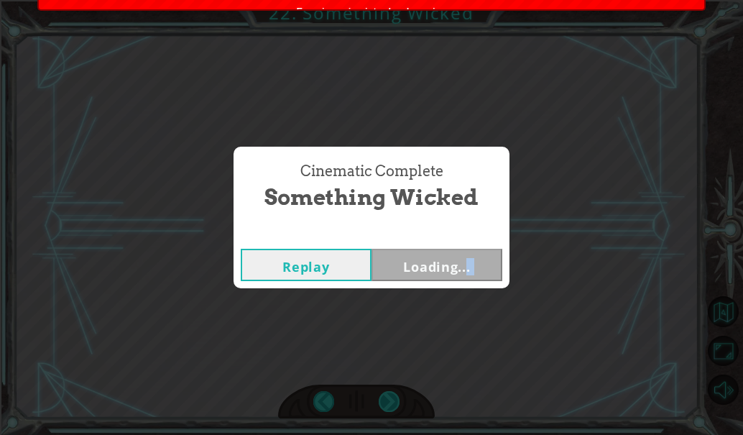
click at [390, 400] on div "Cinematic Complete Something Wicked Replay Loading..." at bounding box center [371, 217] width 743 height 435
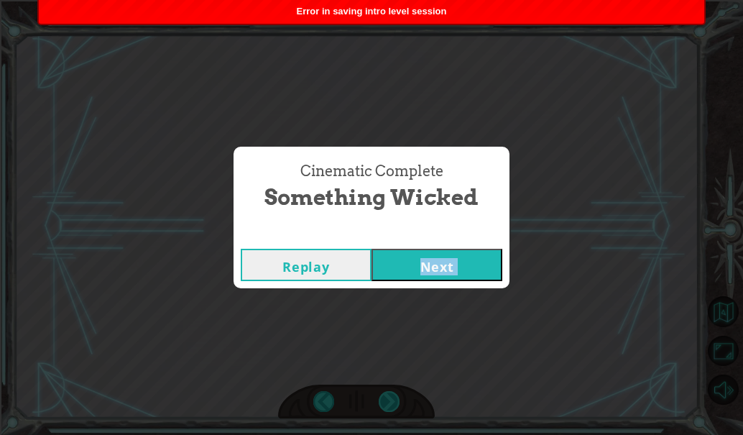
click at [390, 400] on div "Cinematic Complete Something Wicked Replay Next" at bounding box center [371, 217] width 743 height 435
click at [439, 280] on button "Next" at bounding box center [437, 265] width 131 height 32
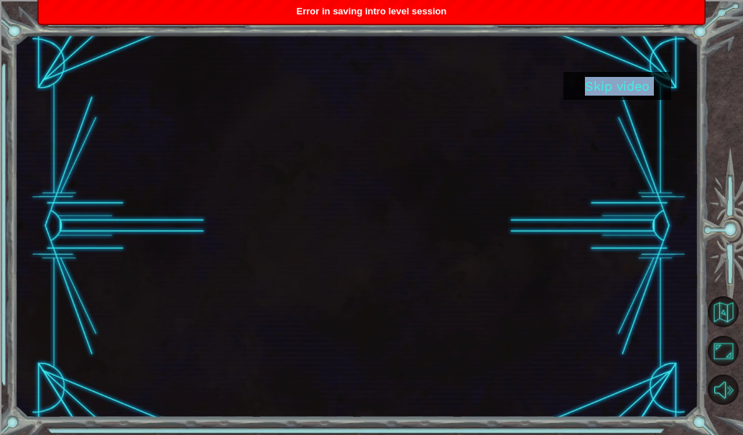
click at [600, 95] on button "Skip video" at bounding box center [618, 86] width 108 height 28
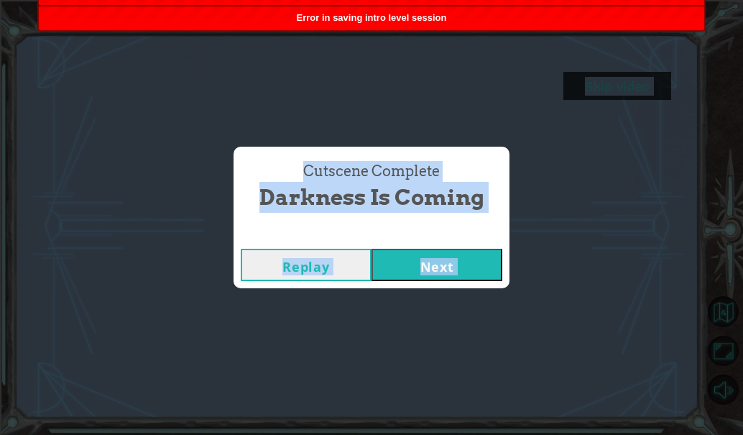
click at [435, 272] on button "Next" at bounding box center [437, 265] width 131 height 32
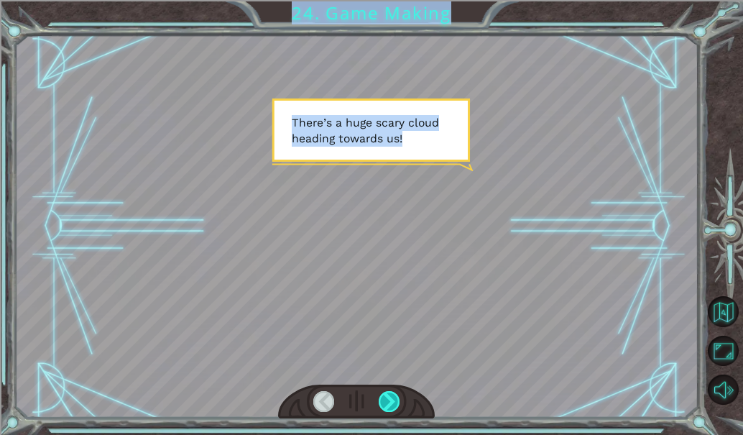
click at [400, 403] on div at bounding box center [389, 401] width 21 height 21
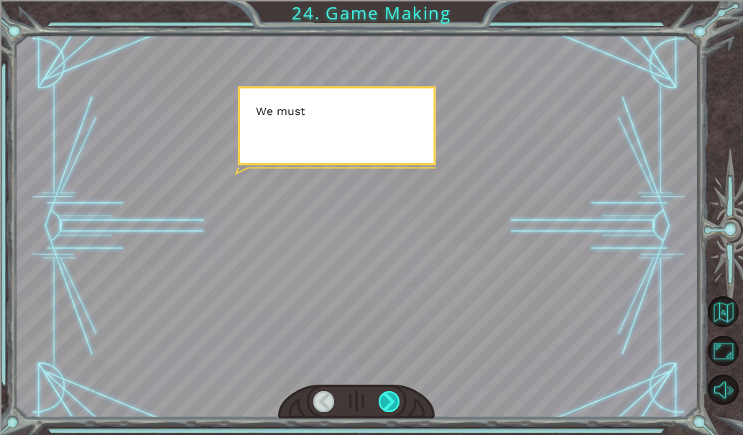
click at [400, 403] on div at bounding box center [389, 401] width 21 height 21
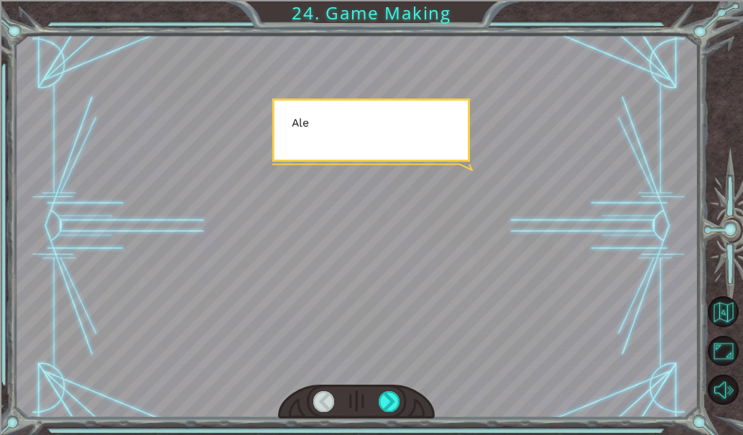
click at [400, 403] on div at bounding box center [356, 402] width 157 height 35
click at [387, 398] on div at bounding box center [389, 401] width 21 height 21
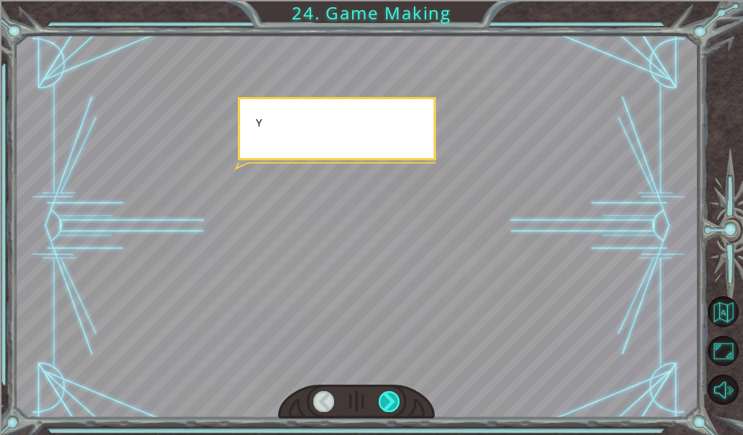
click at [387, 398] on div at bounding box center [389, 401] width 21 height 21
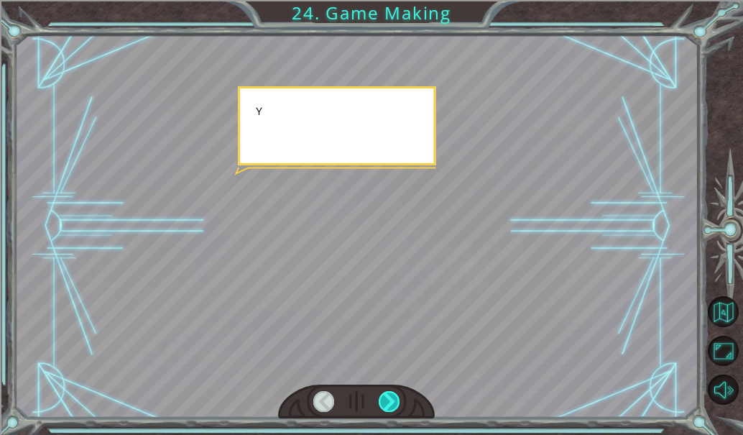
click at [387, 398] on div at bounding box center [389, 401] width 21 height 21
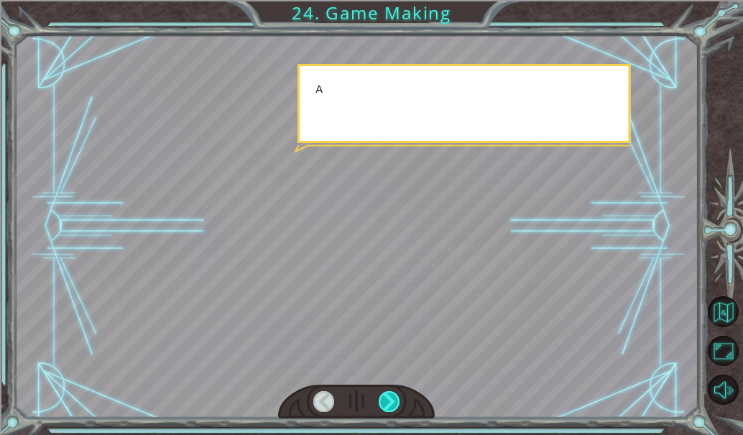
click at [387, 398] on div at bounding box center [389, 401] width 21 height 21
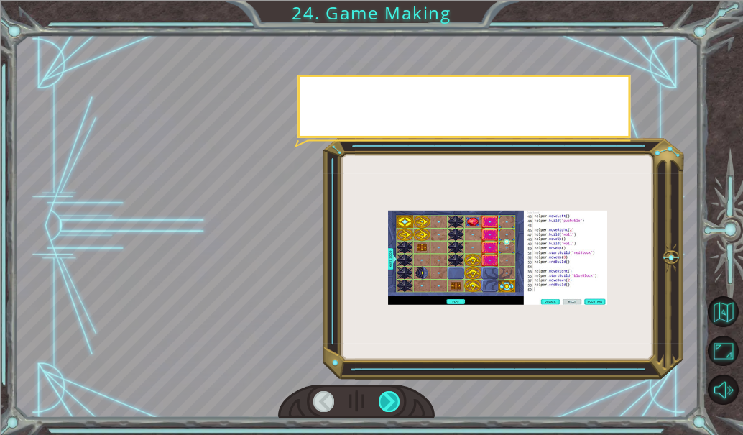
click at [387, 398] on div at bounding box center [389, 401] width 21 height 21
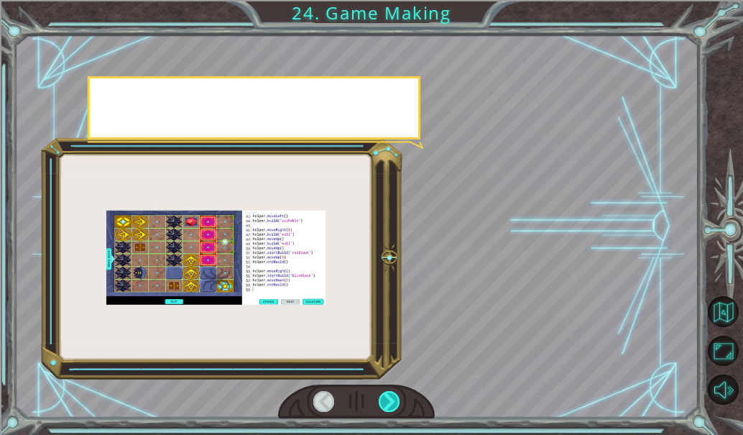
click at [388, 399] on div at bounding box center [389, 401] width 21 height 21
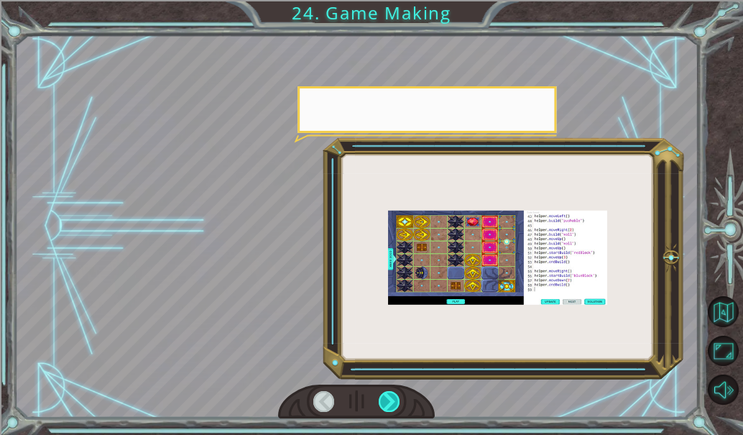
click at [388, 399] on div at bounding box center [389, 401] width 21 height 21
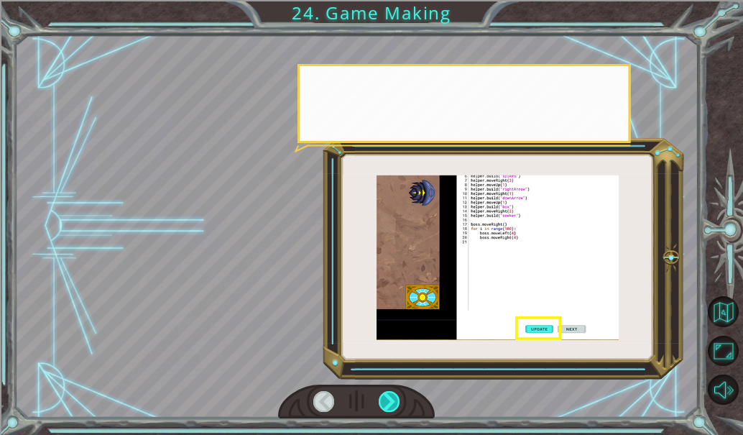
click at [388, 399] on div at bounding box center [389, 401] width 21 height 21
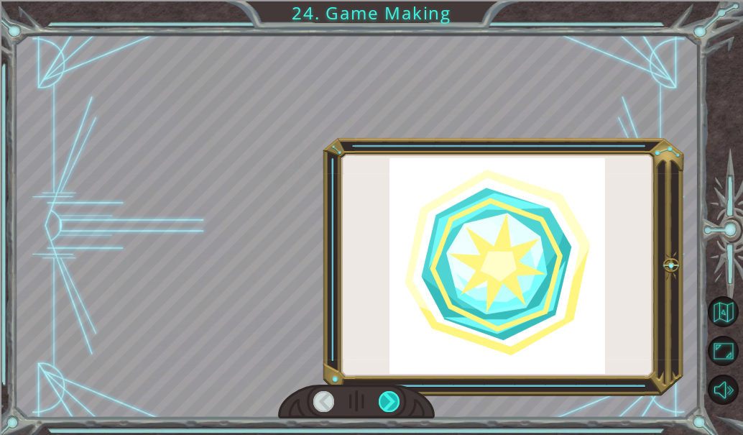
click at [388, 399] on div at bounding box center [389, 401] width 21 height 21
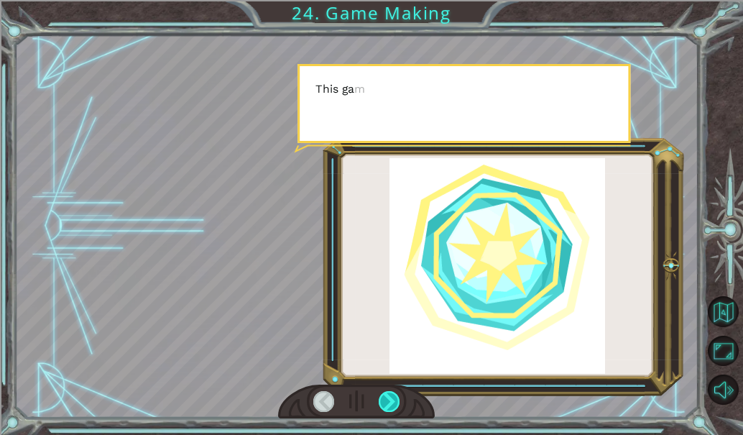
click at [388, 399] on div at bounding box center [389, 401] width 21 height 21
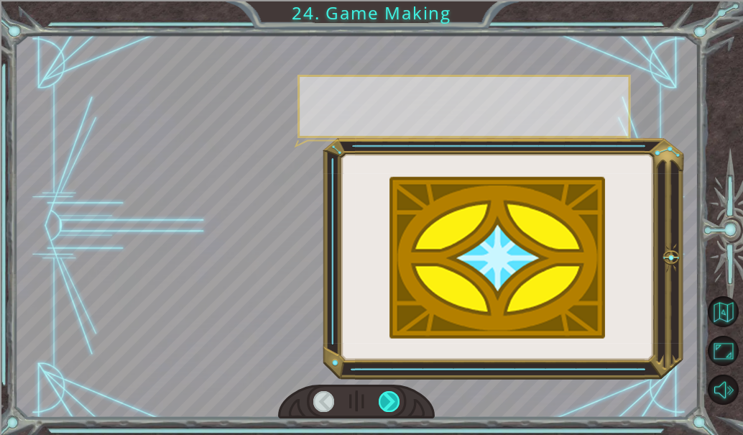
click at [388, 399] on div at bounding box center [389, 401] width 21 height 21
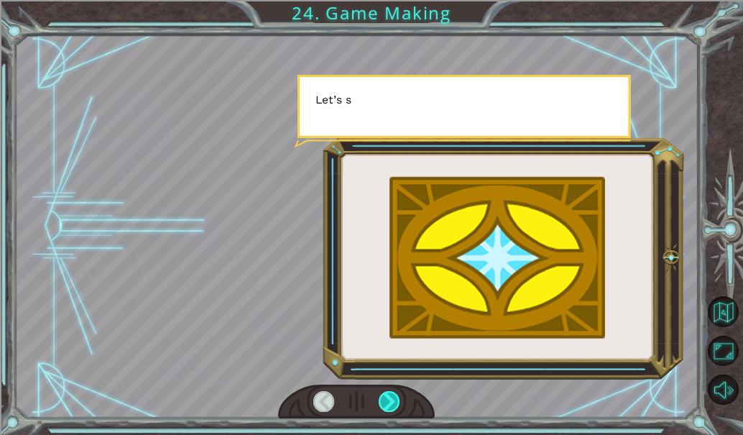
click at [388, 399] on div at bounding box center [389, 401] width 21 height 21
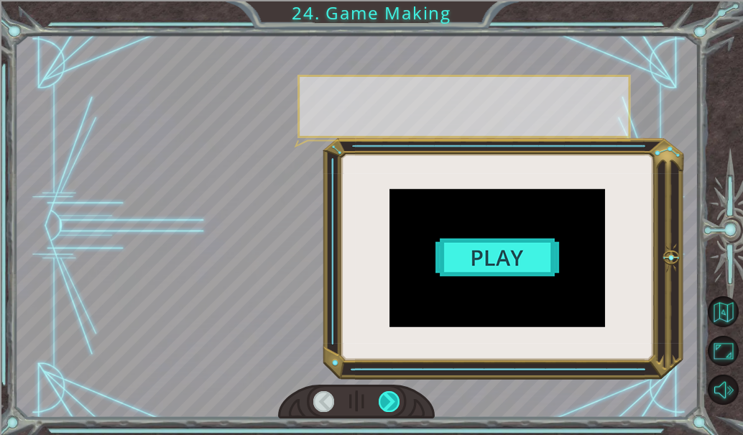
click at [388, 399] on div at bounding box center [389, 401] width 21 height 21
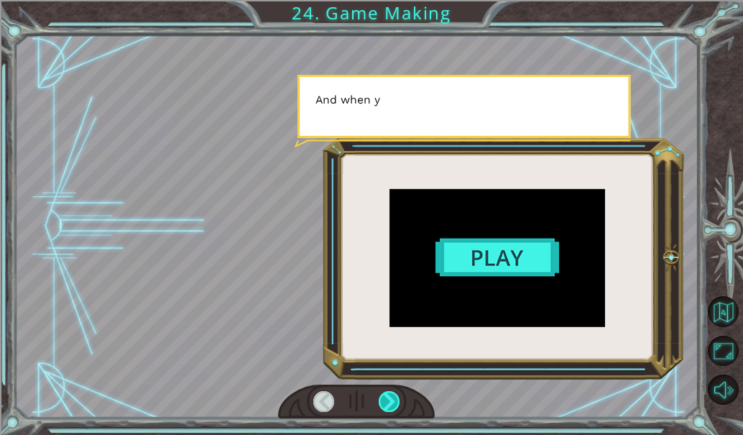
click at [388, 399] on div at bounding box center [389, 401] width 21 height 21
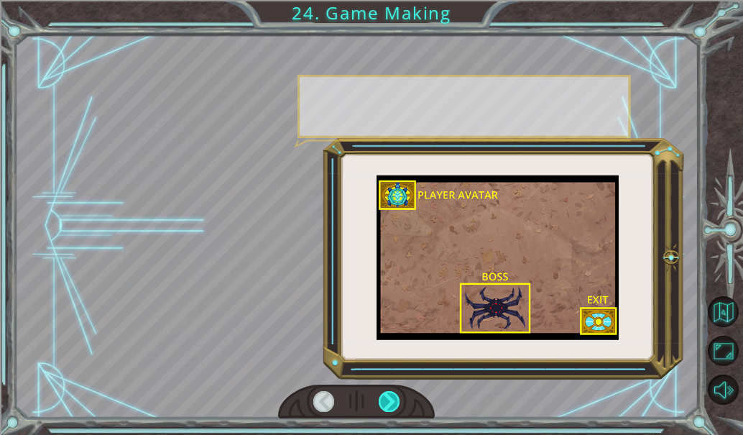
click at [388, 399] on div at bounding box center [389, 401] width 21 height 21
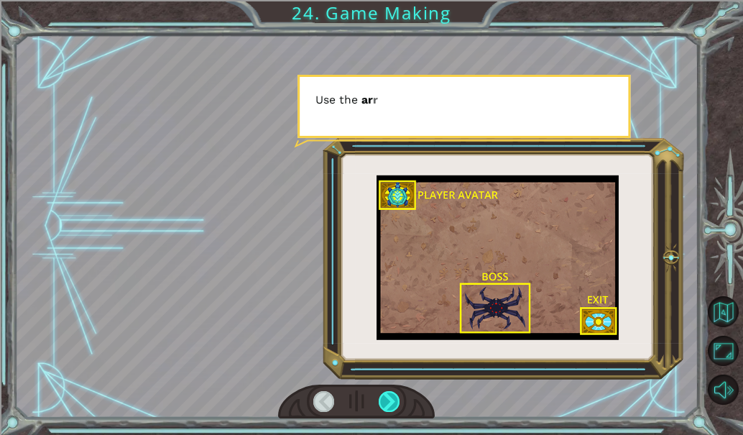
click at [388, 399] on div at bounding box center [389, 401] width 21 height 21
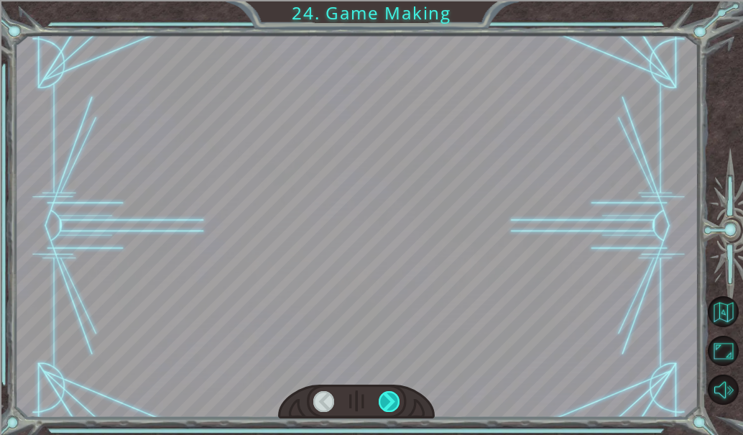
click at [388, 399] on div at bounding box center [389, 401] width 21 height 21
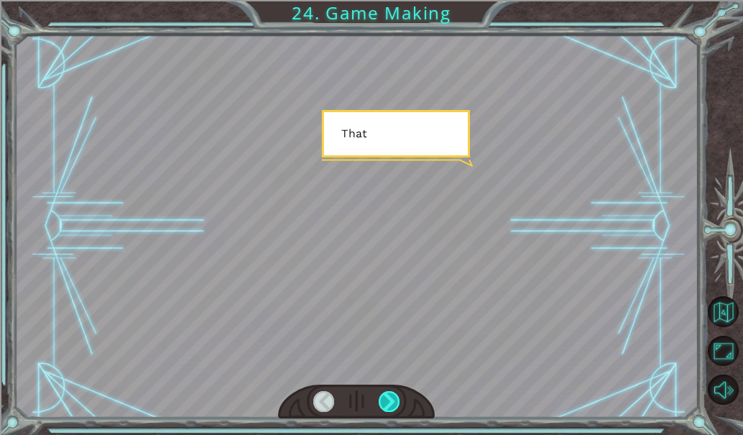
click at [388, 399] on div at bounding box center [389, 401] width 21 height 21
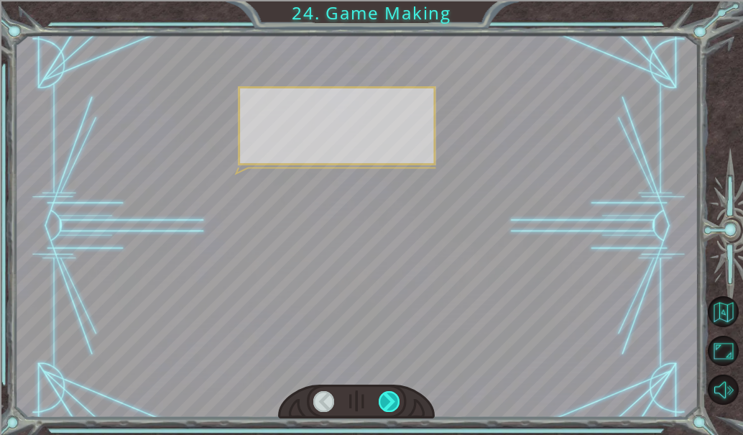
click at [388, 399] on div at bounding box center [389, 401] width 21 height 21
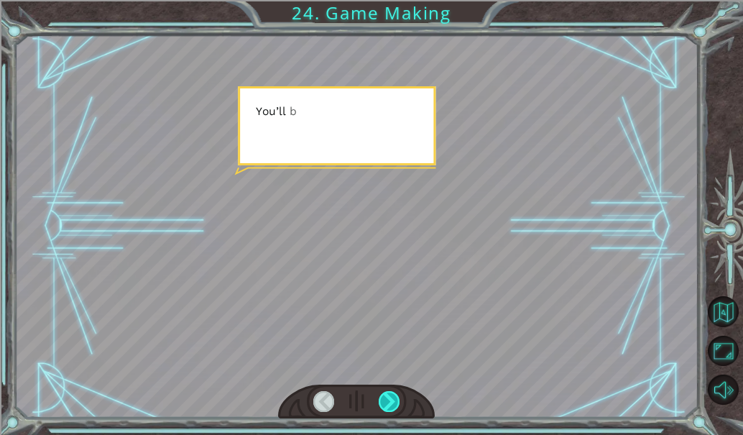
click at [388, 399] on div at bounding box center [389, 401] width 21 height 21
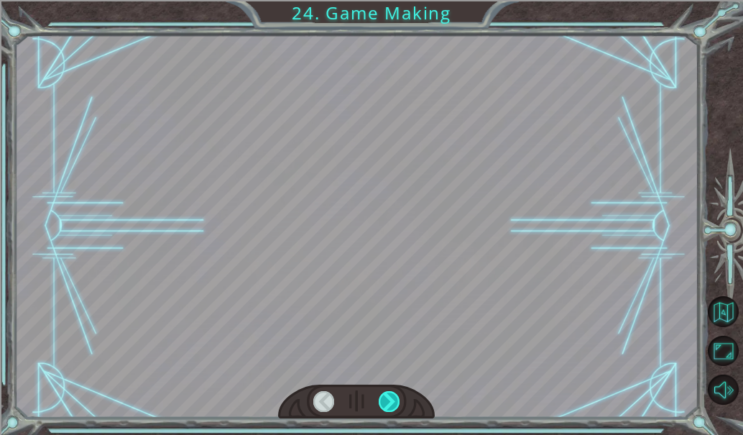
click at [388, 399] on div at bounding box center [389, 401] width 21 height 21
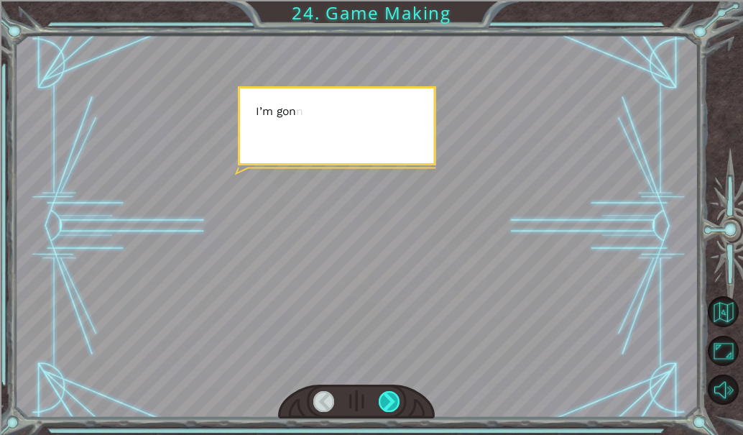
click at [388, 399] on div at bounding box center [389, 401] width 21 height 21
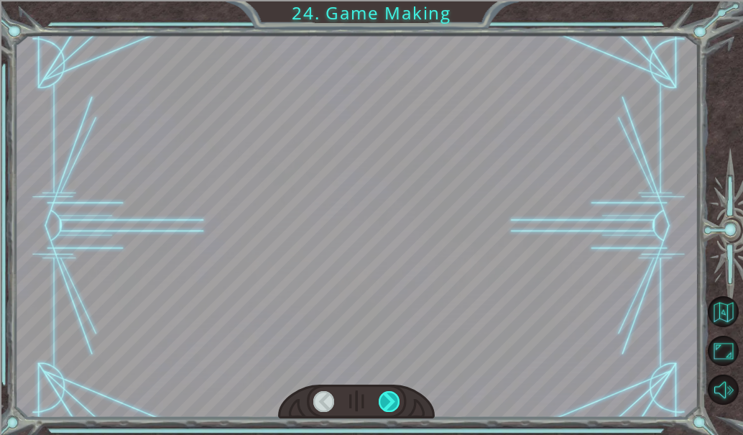
click at [388, 399] on div at bounding box center [389, 401] width 21 height 21
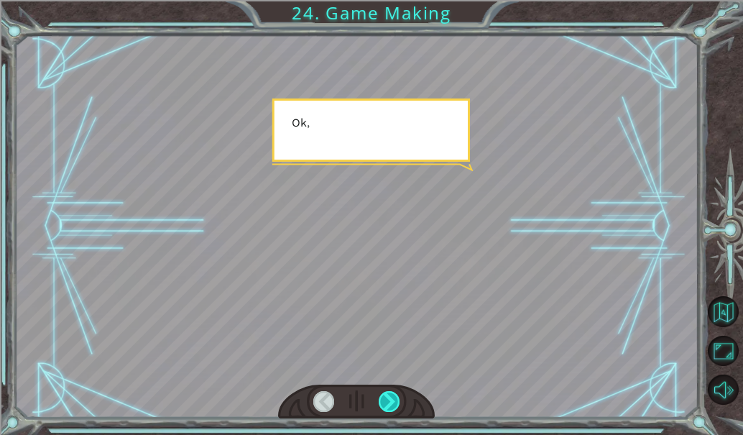
click at [388, 399] on div at bounding box center [389, 401] width 21 height 21
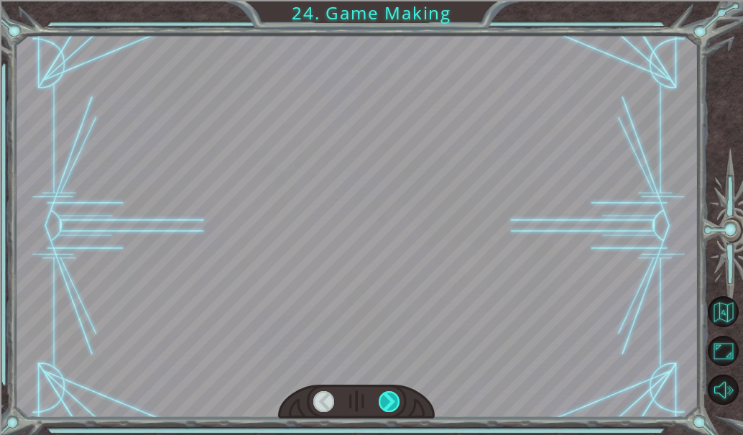
click at [388, 399] on div at bounding box center [389, 401] width 21 height 21
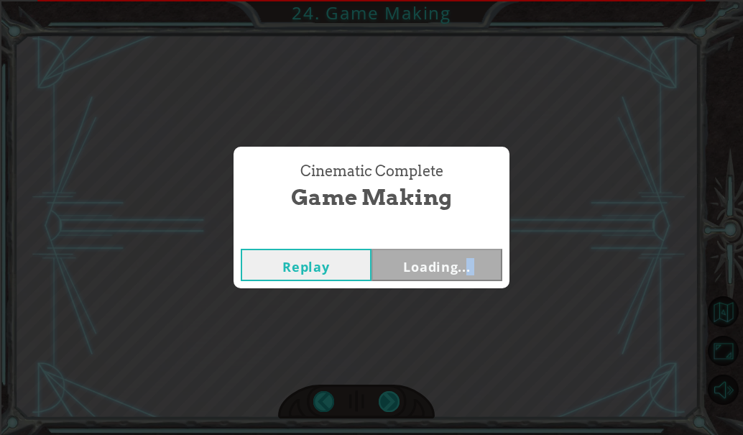
click at [388, 399] on div "Cinematic Complete Game Making Replay Loading..." at bounding box center [371, 217] width 743 height 435
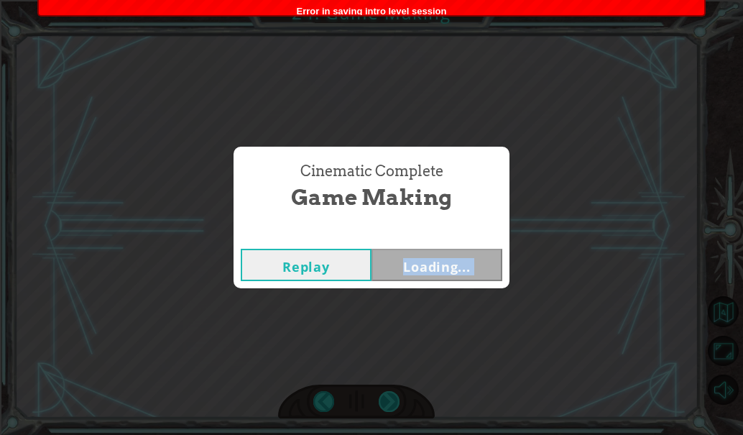
click at [388, 399] on div "Cinematic Complete Game Making Replay Loading..." at bounding box center [371, 217] width 743 height 435
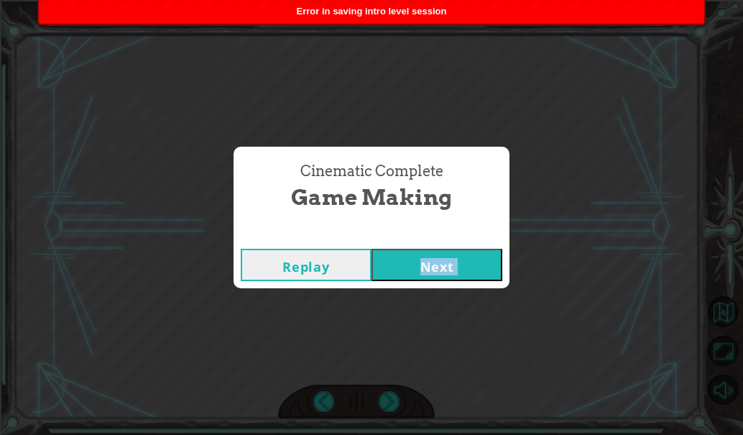
click at [458, 243] on div "Replay Next" at bounding box center [372, 265] width 276 height 47
click at [445, 260] on button "Next" at bounding box center [437, 265] width 131 height 32
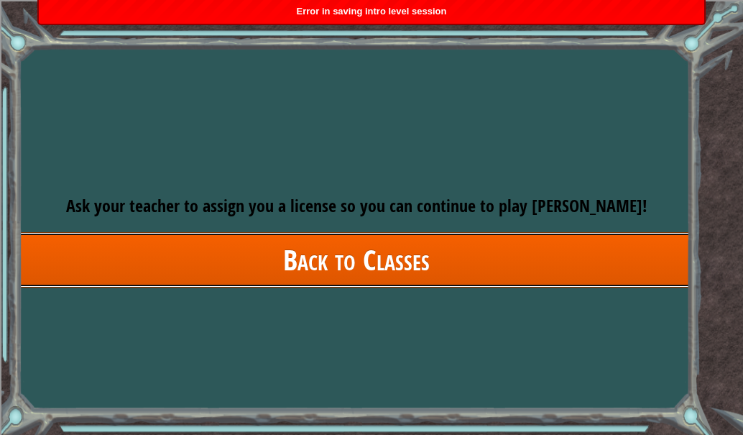
click at [445, 261] on link "Back to Classes" at bounding box center [357, 259] width 684 height 55
